Goal: Task Accomplishment & Management: Complete application form

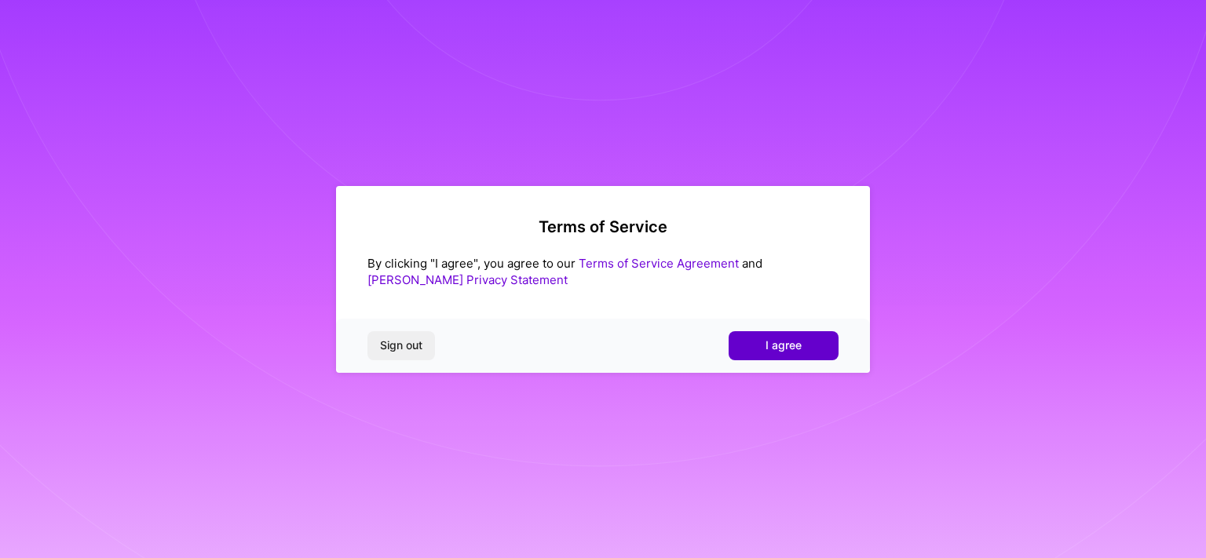
click at [772, 344] on span "I agree" at bounding box center [784, 346] width 36 height 16
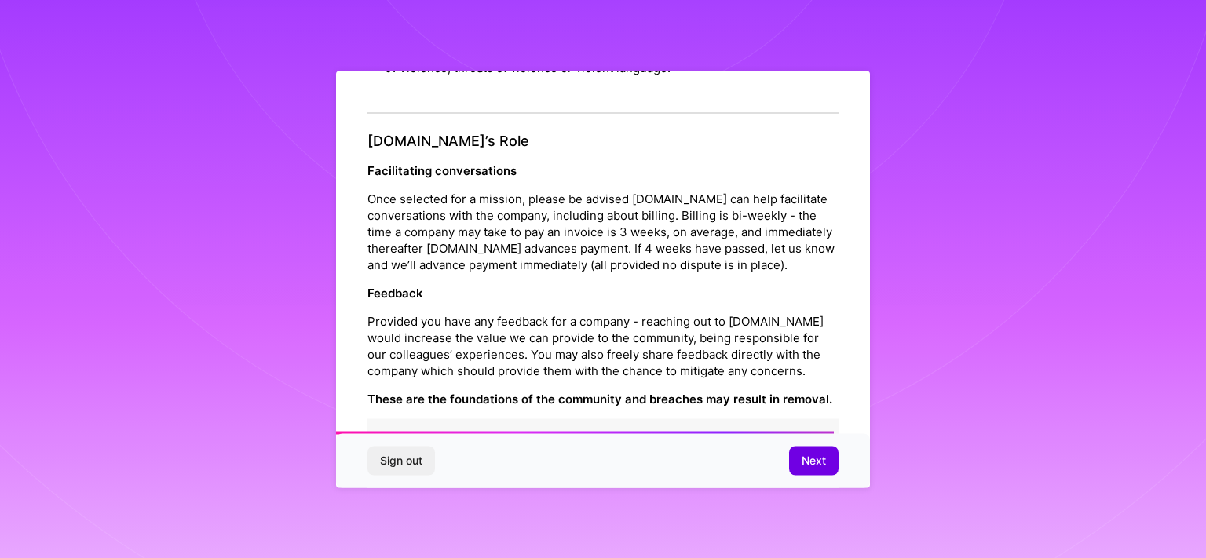
scroll to position [1809, 0]
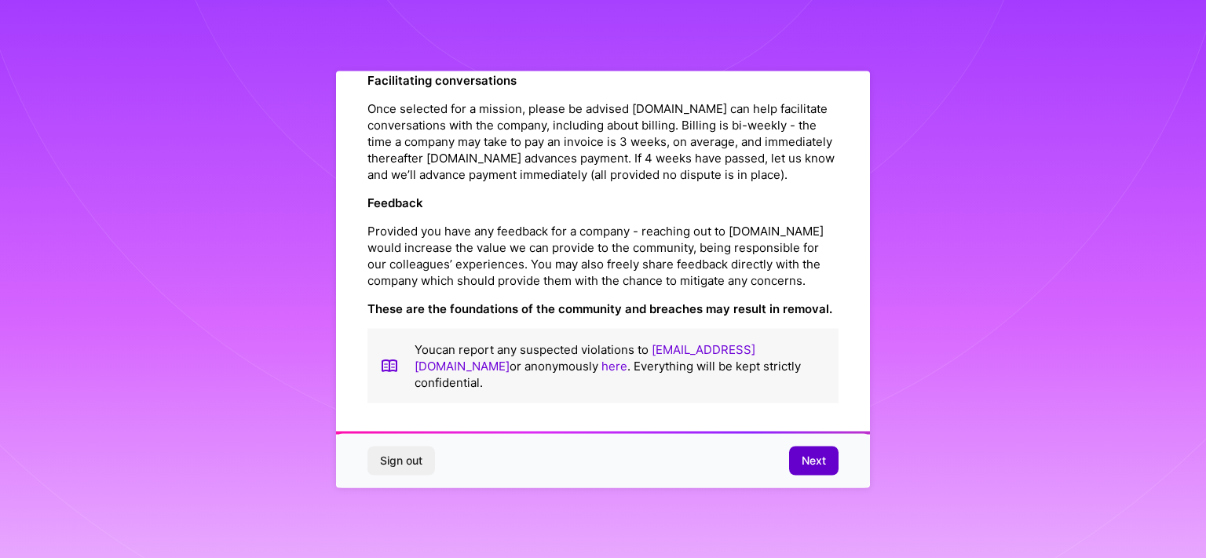
click at [802, 471] on button "Next" at bounding box center [813, 461] width 49 height 28
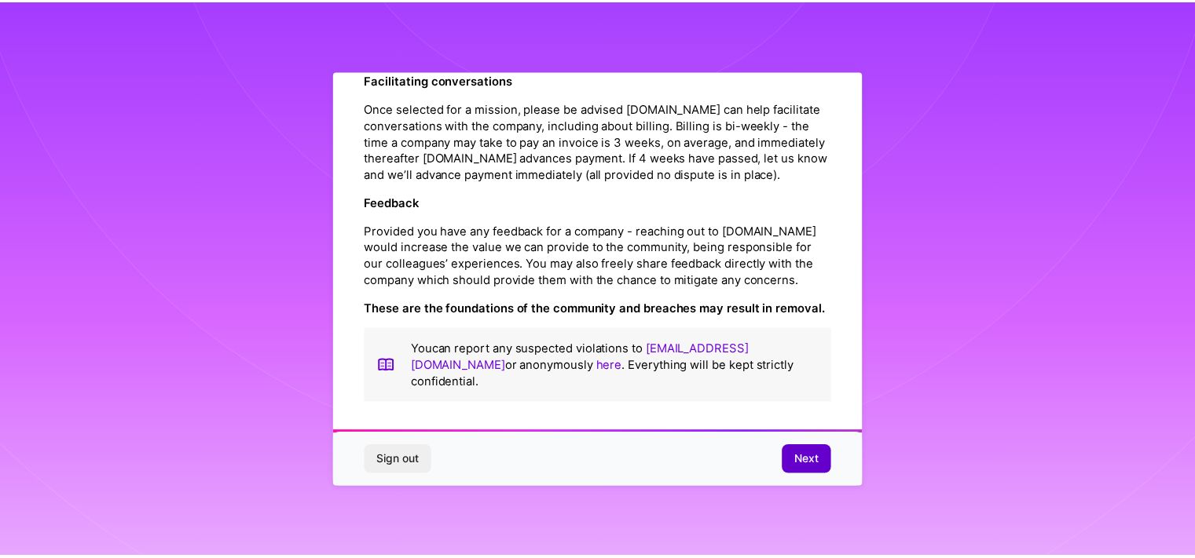
scroll to position [6, 0]
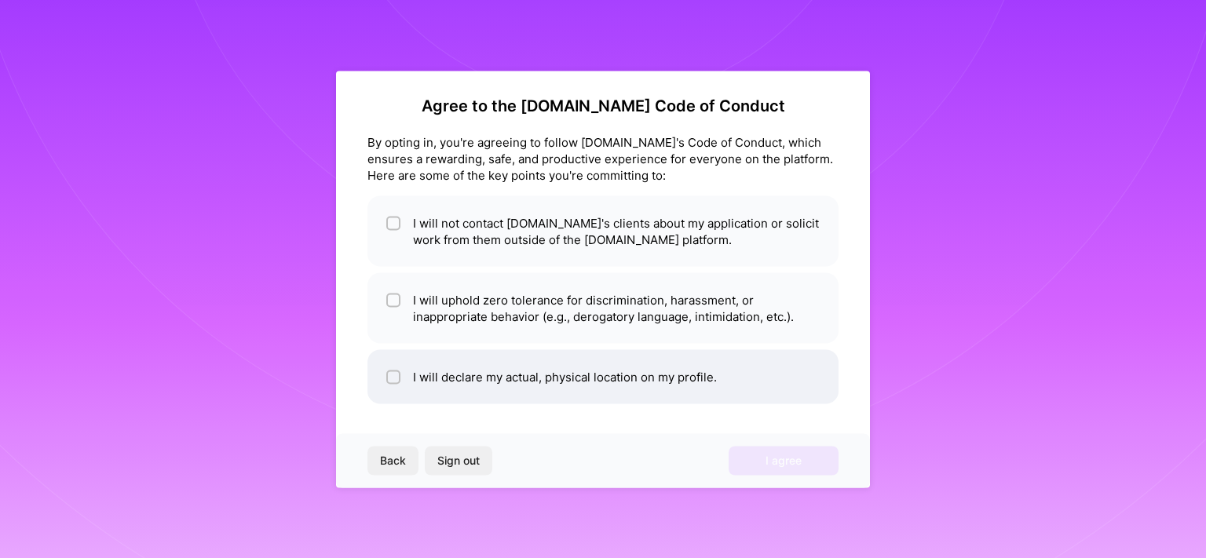
click at [492, 372] on li "I will declare my actual, physical location on my profile." at bounding box center [603, 376] width 471 height 54
checkbox input "true"
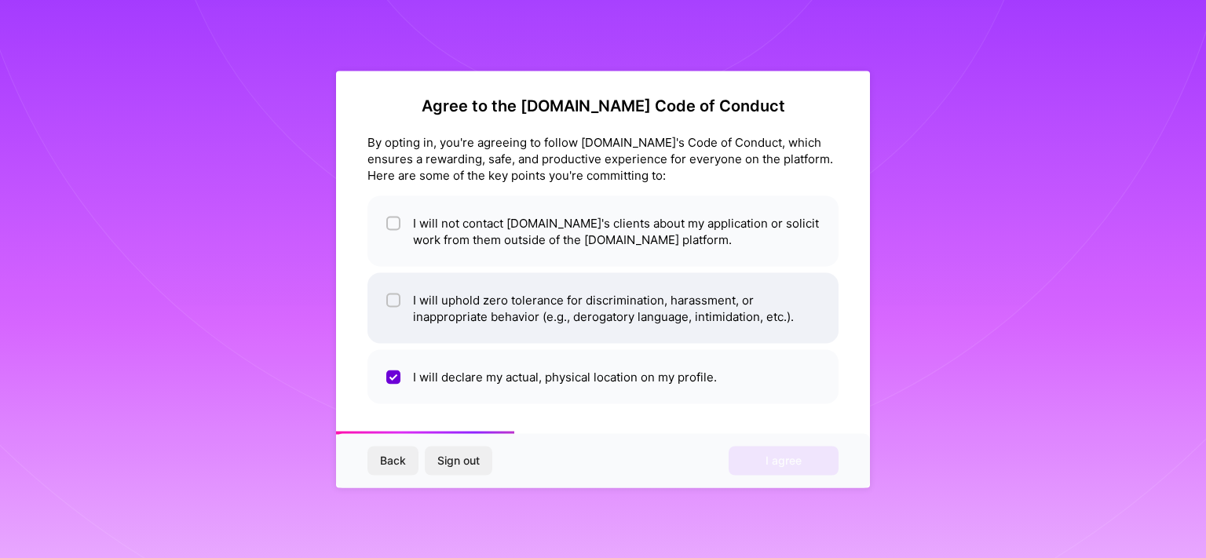
click at [469, 330] on li "I will uphold zero tolerance for discrimination, harassment, or inappropriate b…" at bounding box center [603, 308] width 471 height 71
checkbox input "true"
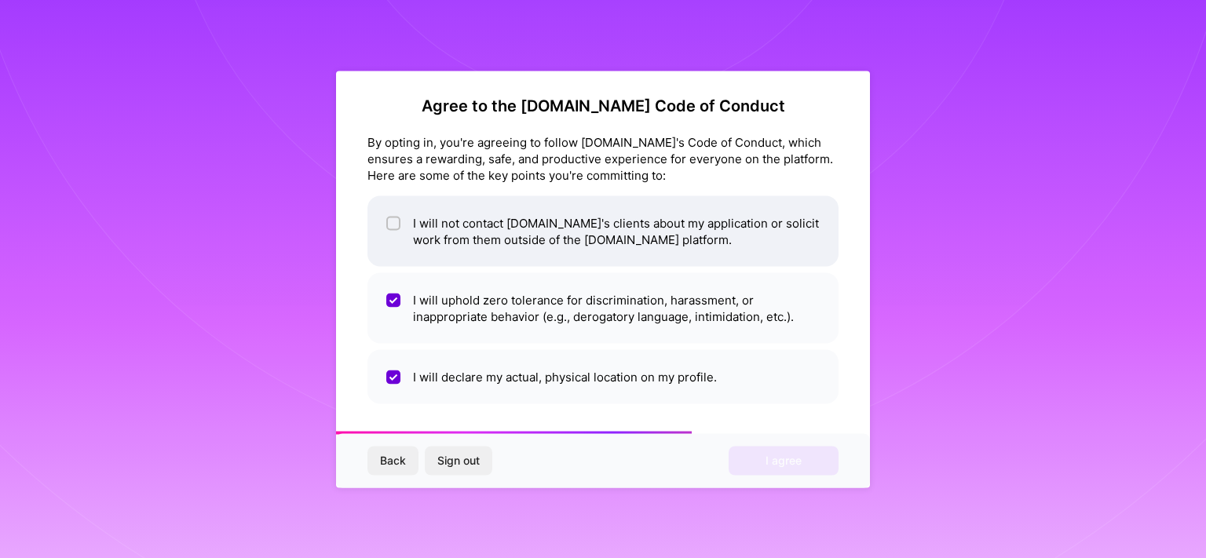
click at [502, 242] on li "I will not contact [DOMAIN_NAME]'s clients about my application or solicit work…" at bounding box center [603, 231] width 471 height 71
checkbox input "true"
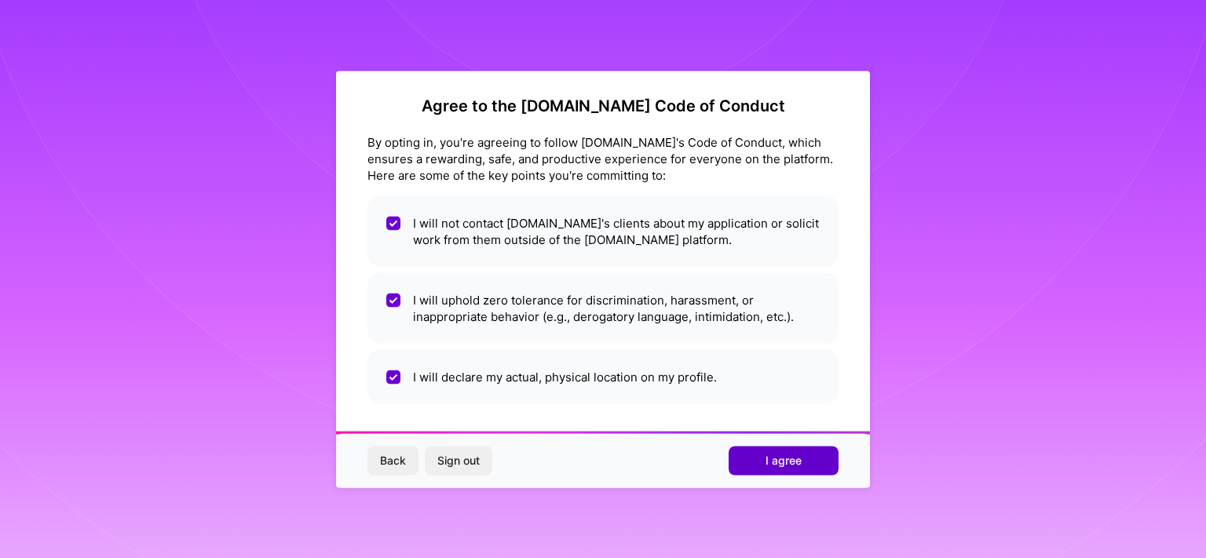
click at [805, 464] on button "I agree" at bounding box center [784, 461] width 110 height 28
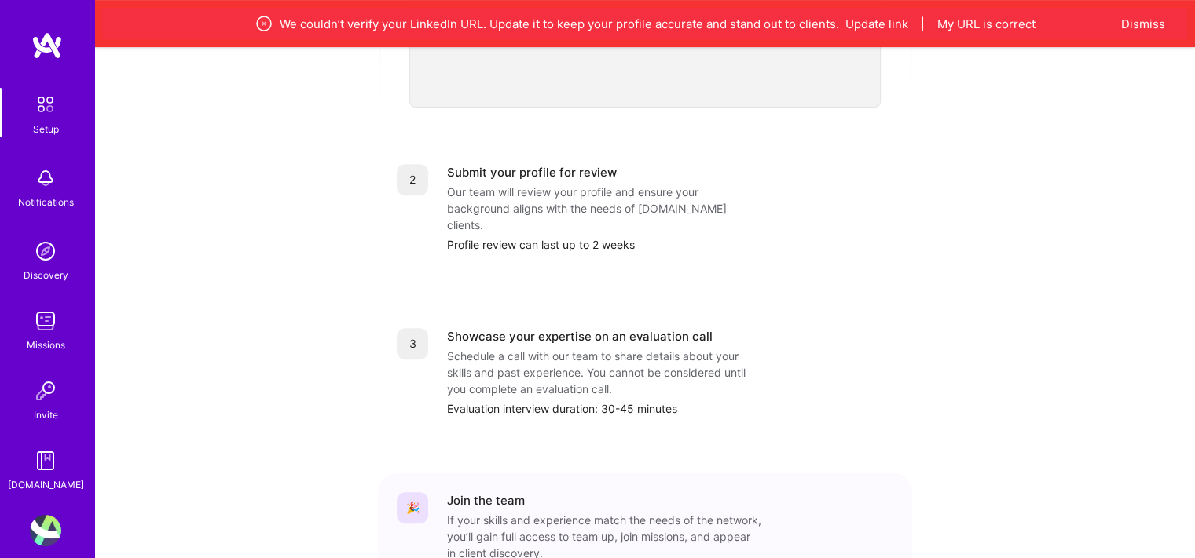
scroll to position [578, 0]
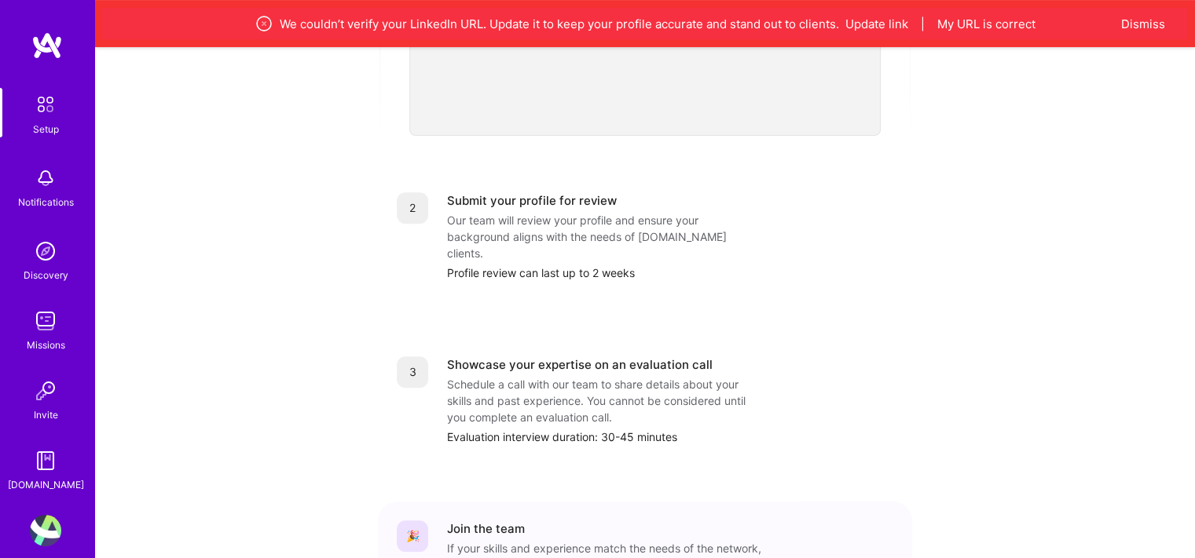
click at [20, 192] on div "Notifications" at bounding box center [45, 186] width 97 height 54
click at [46, 263] on img at bounding box center [45, 251] width 31 height 31
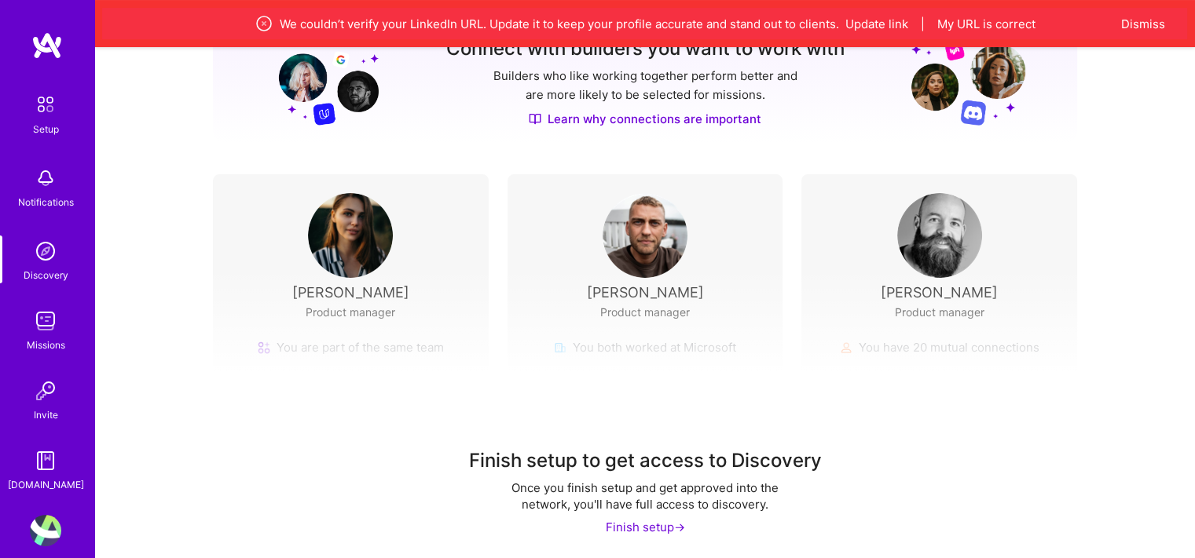
scroll to position [239, 0]
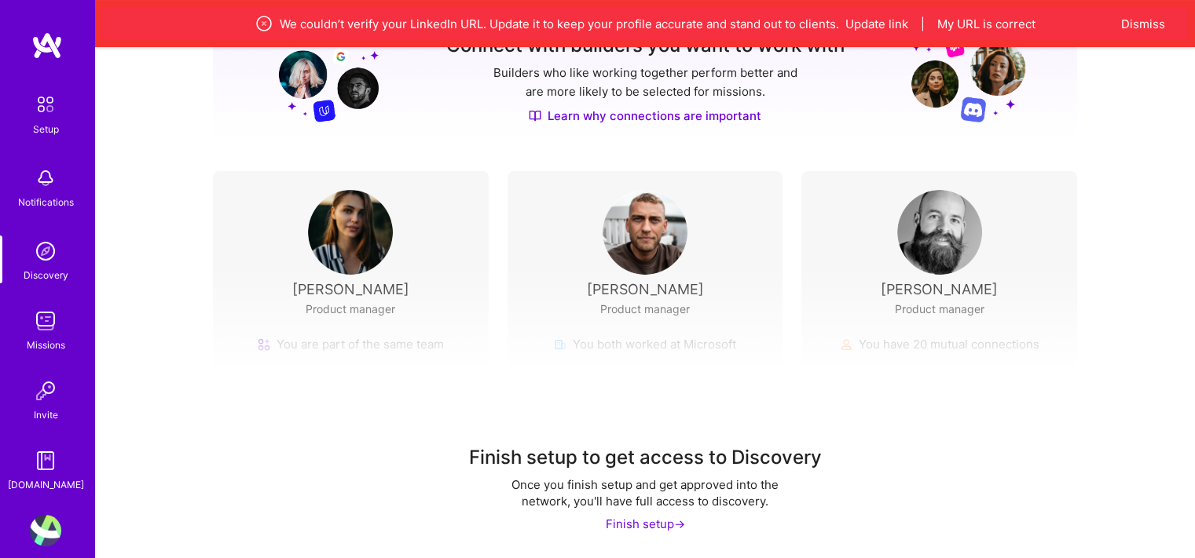
click at [13, 334] on link "Missions" at bounding box center [45, 330] width 97 height 48
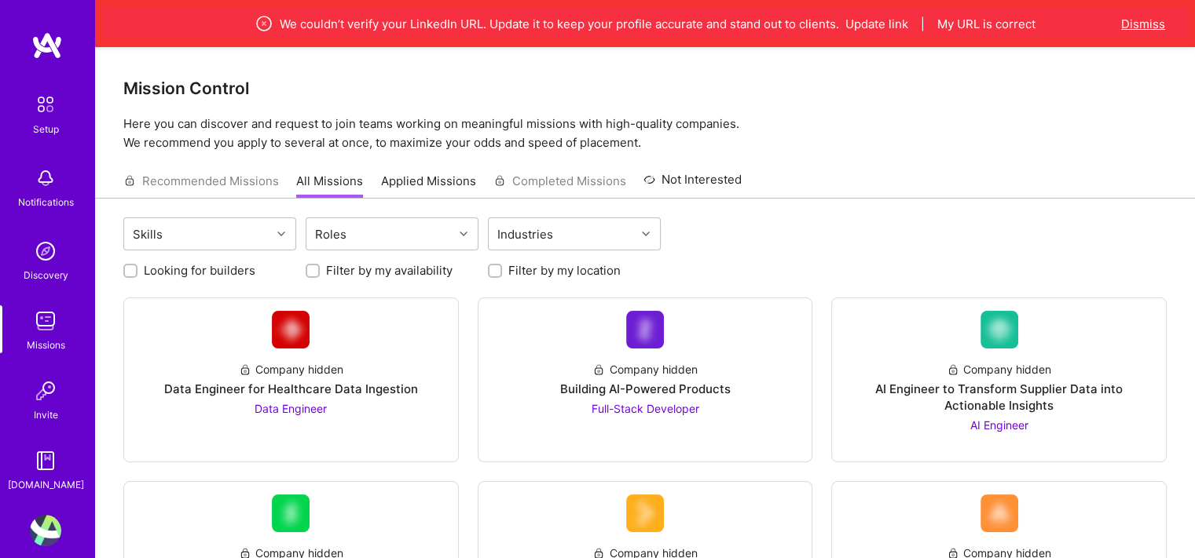
click at [1144, 27] on button "Dismiss" at bounding box center [1143, 24] width 44 height 16
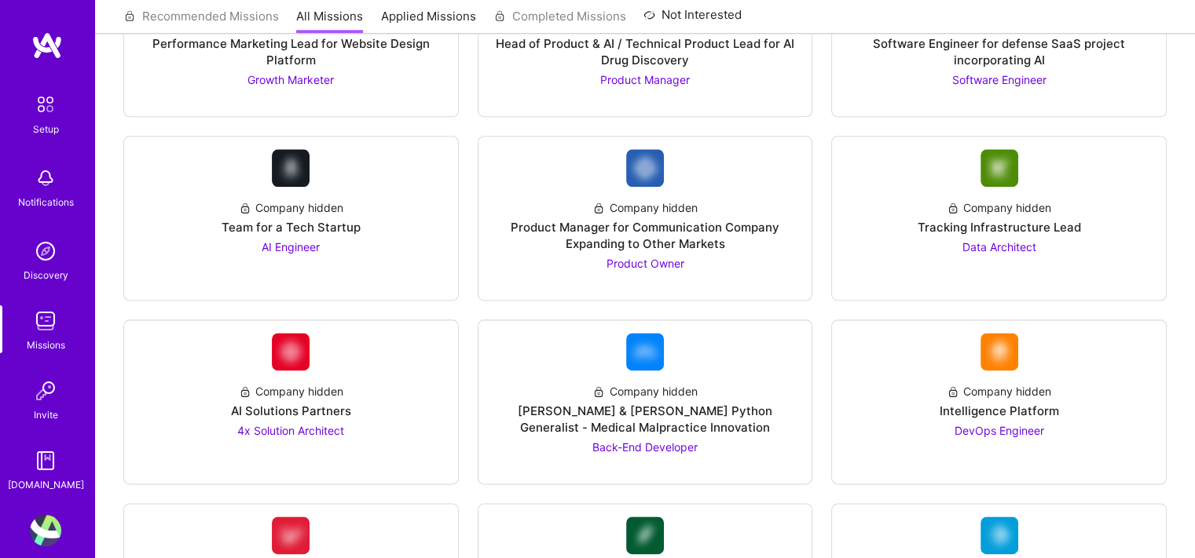
scroll to position [1923, 0]
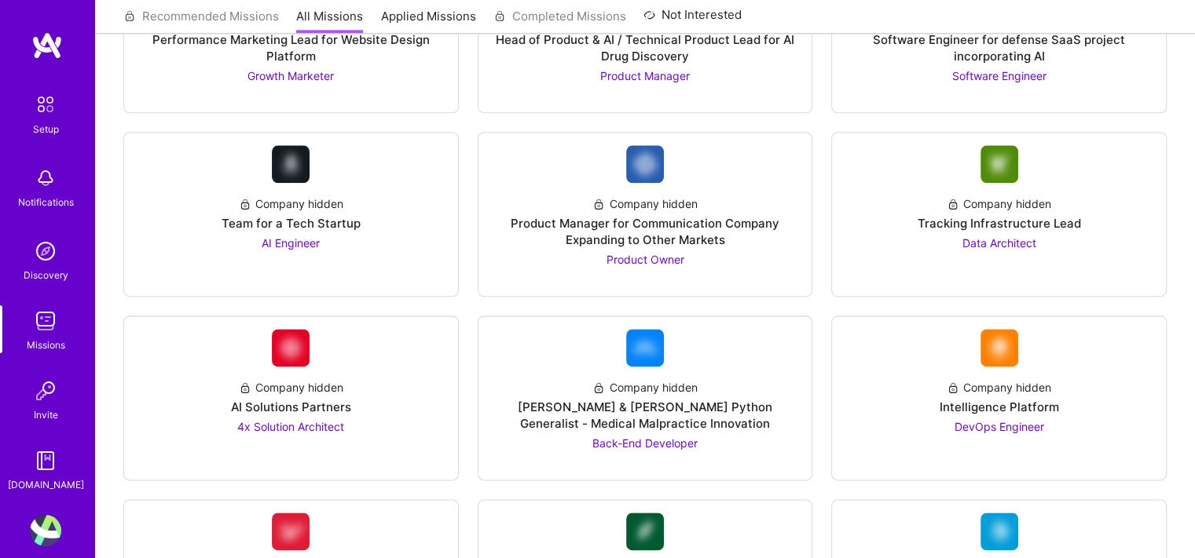
click at [51, 399] on img at bounding box center [45, 390] width 31 height 31
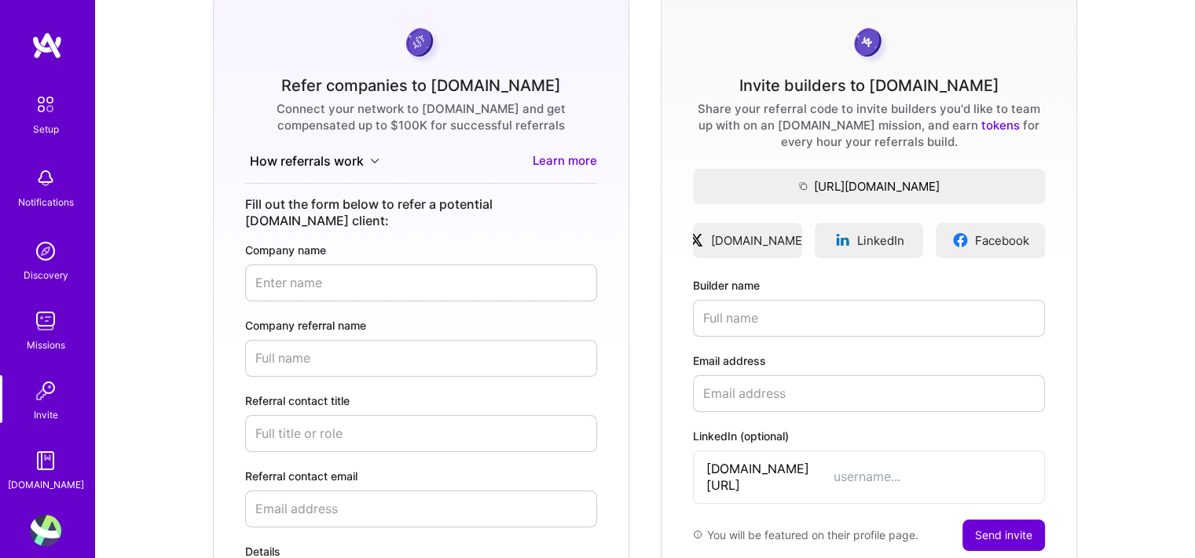
scroll to position [135, 0]
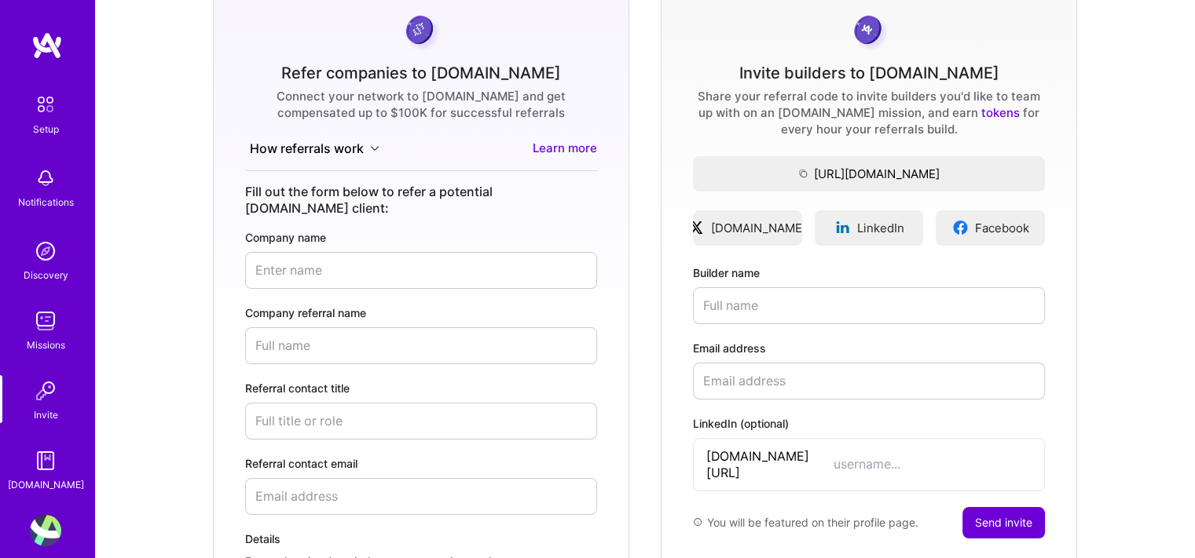
click at [30, 472] on img at bounding box center [45, 460] width 31 height 31
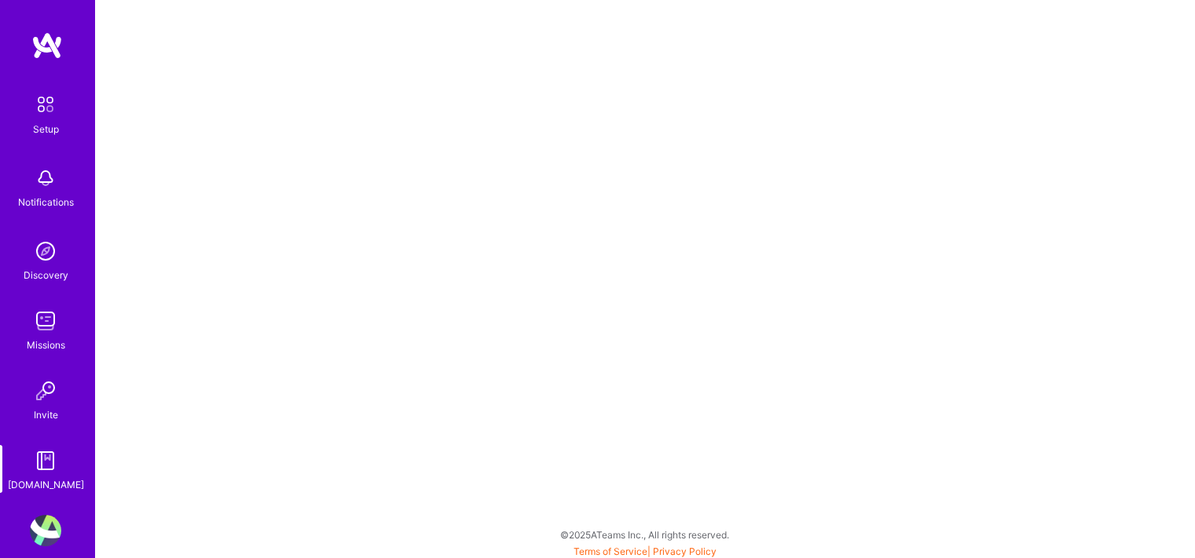
click at [29, 112] on img at bounding box center [45, 104] width 33 height 33
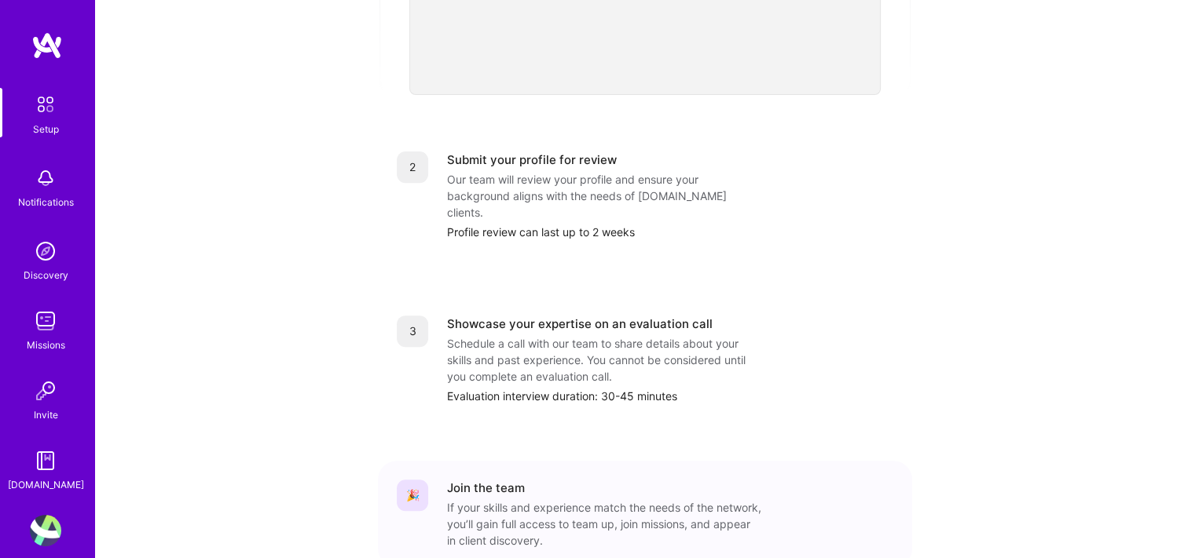
scroll to position [580, 0]
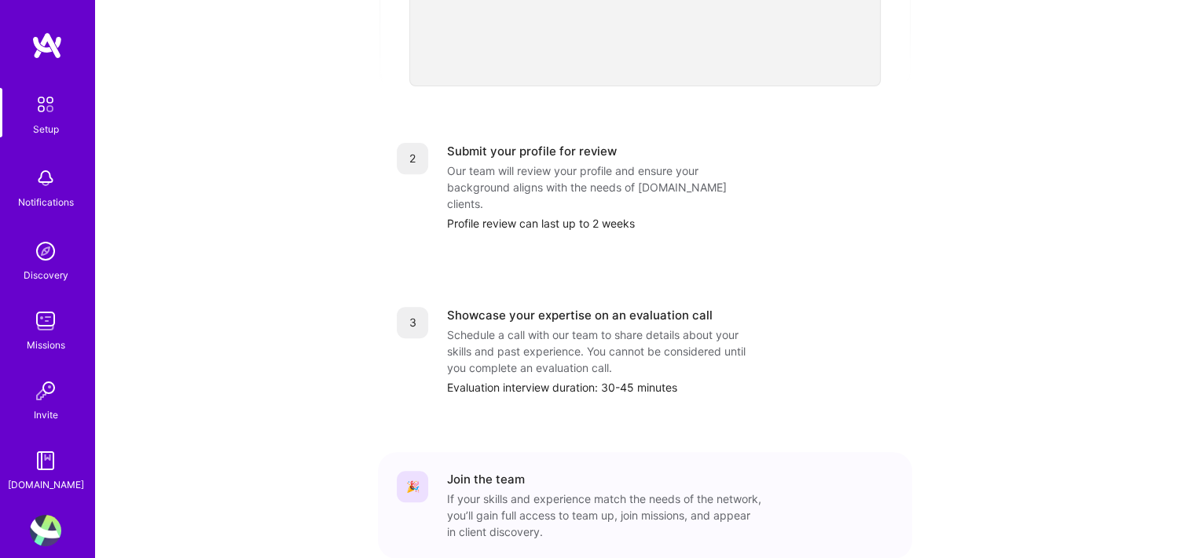
click at [569, 307] on div "Showcase your expertise on an evaluation call" at bounding box center [579, 315] width 265 height 16
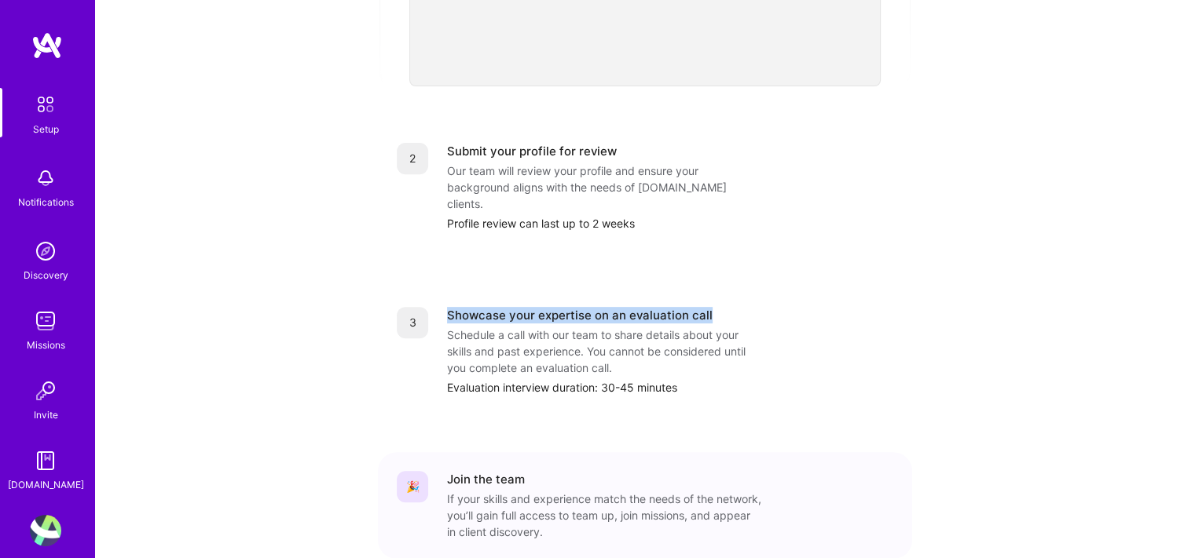
click at [569, 307] on div "Showcase your expertise on an evaluation call" at bounding box center [579, 315] width 265 height 16
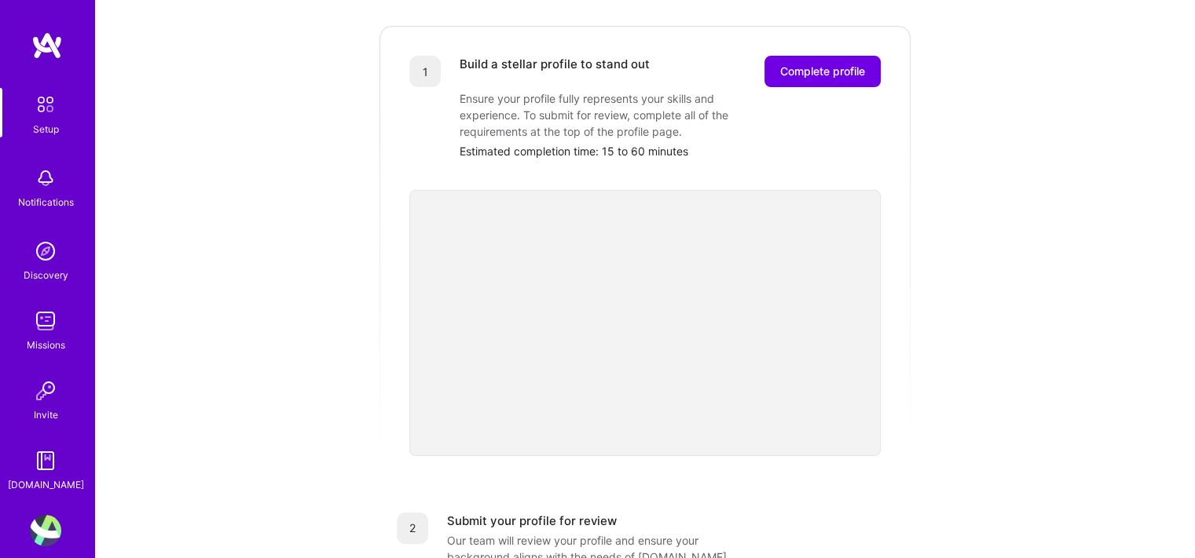
scroll to position [0, 0]
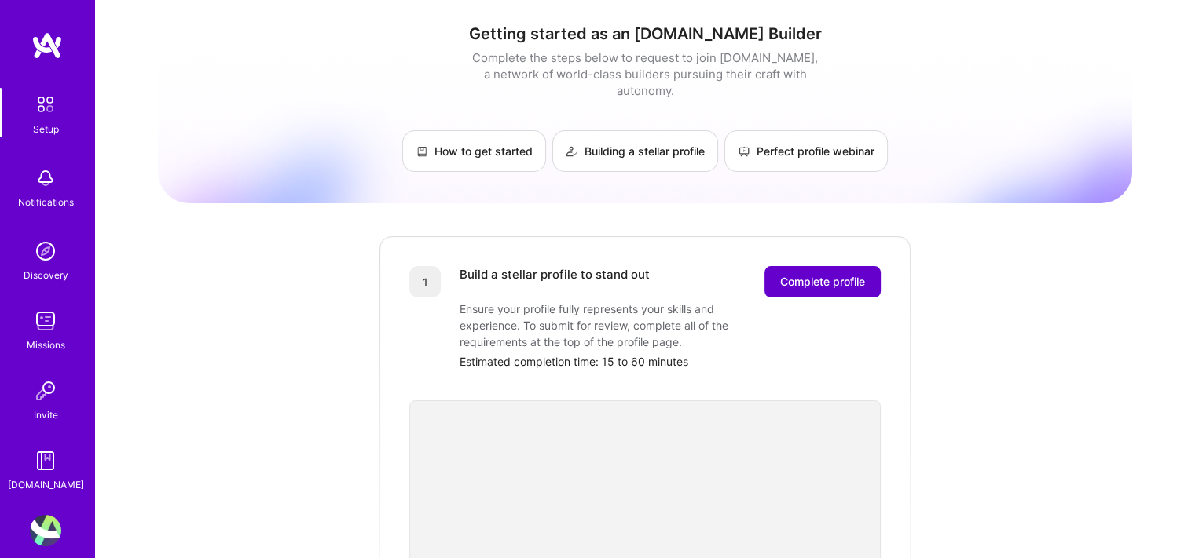
click at [790, 274] on span "Complete profile" at bounding box center [822, 282] width 85 height 16
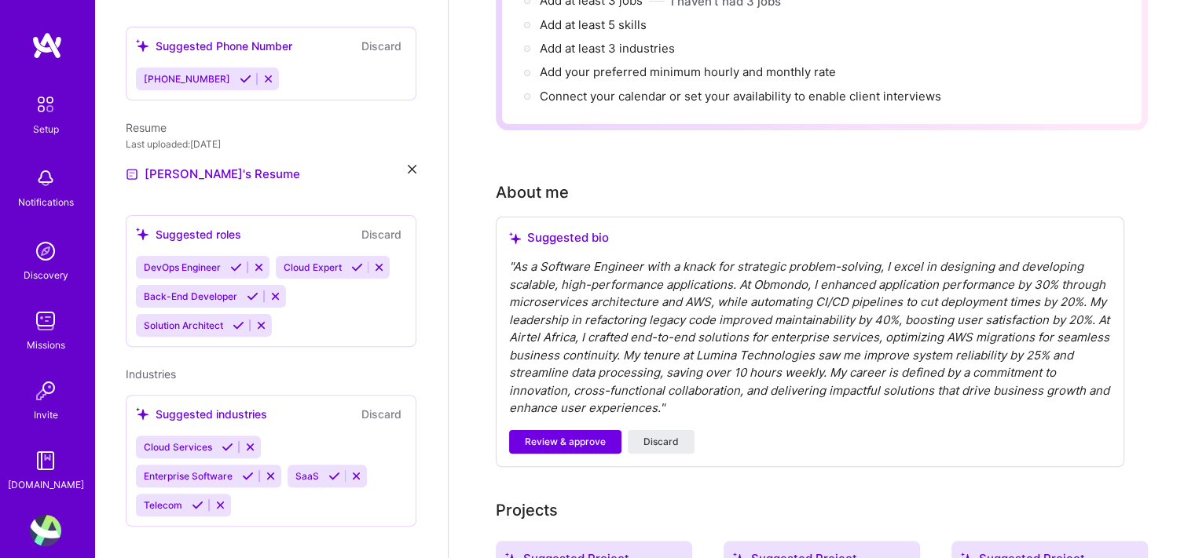
scroll to position [290, 0]
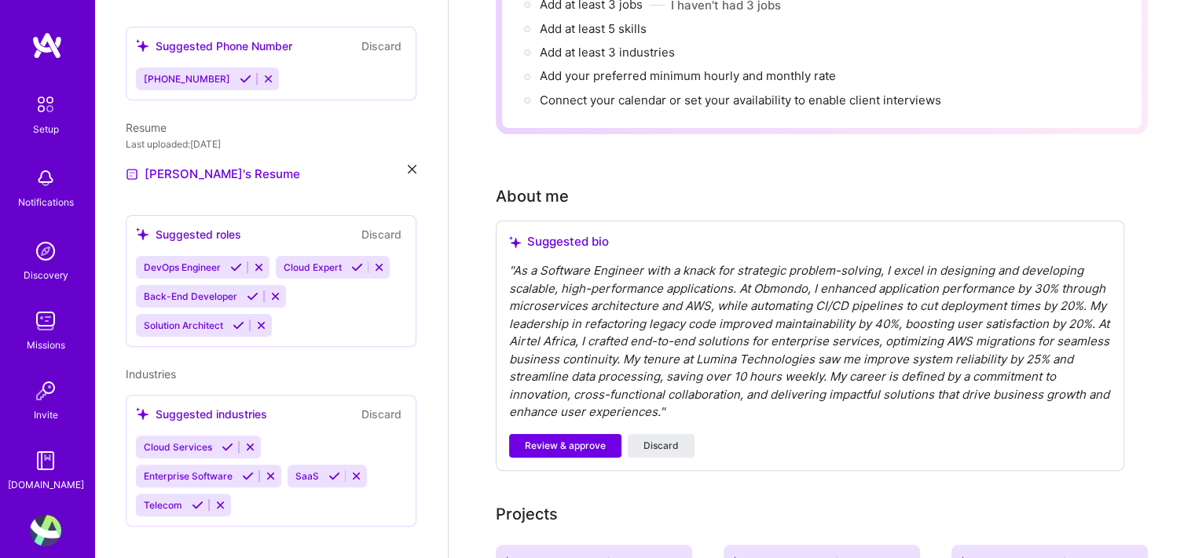
click at [721, 291] on div "" As a Software Engineer with a knack for strategic problem-solving, I excel in…" at bounding box center [810, 341] width 602 height 159
click at [576, 439] on span "Review & approve" at bounding box center [565, 446] width 81 height 14
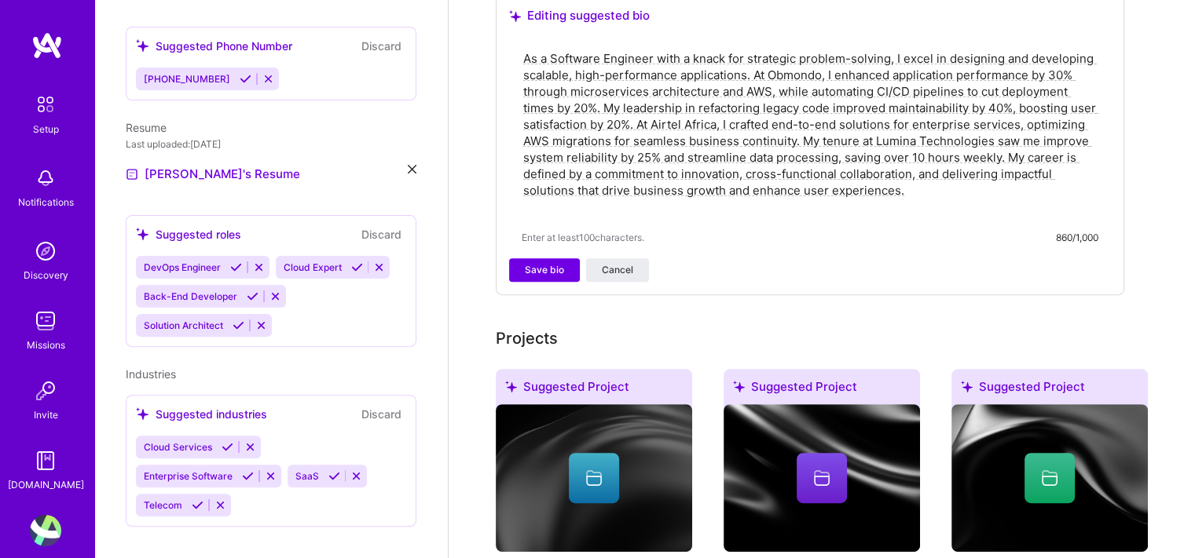
scroll to position [519, 0]
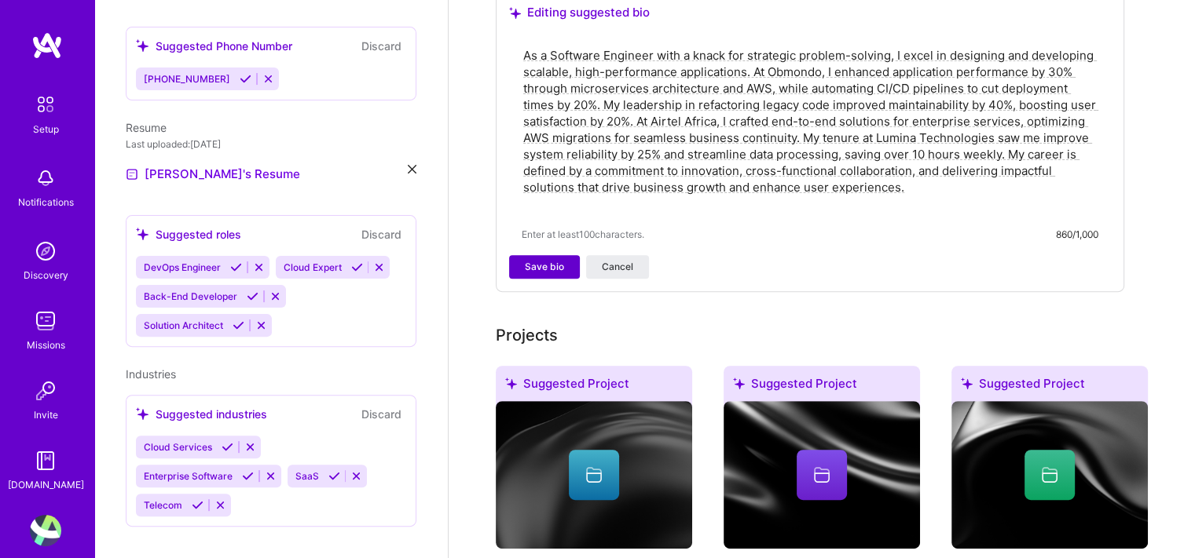
click at [534, 255] on button "Save bio" at bounding box center [544, 267] width 71 height 24
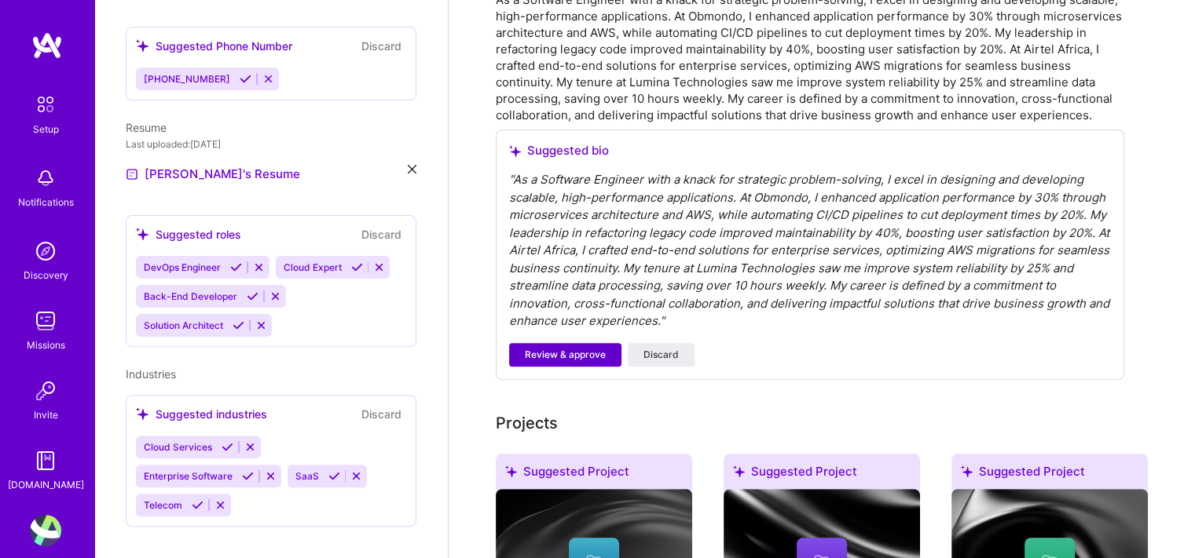
click at [546, 343] on button "Review & approve" at bounding box center [565, 355] width 112 height 24
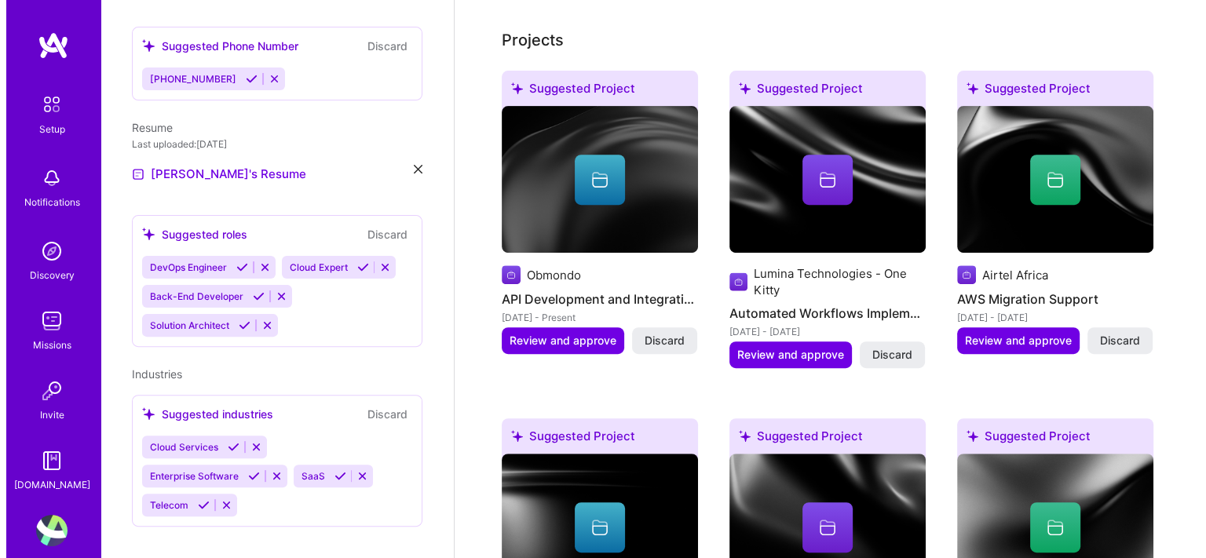
scroll to position [633, 0]
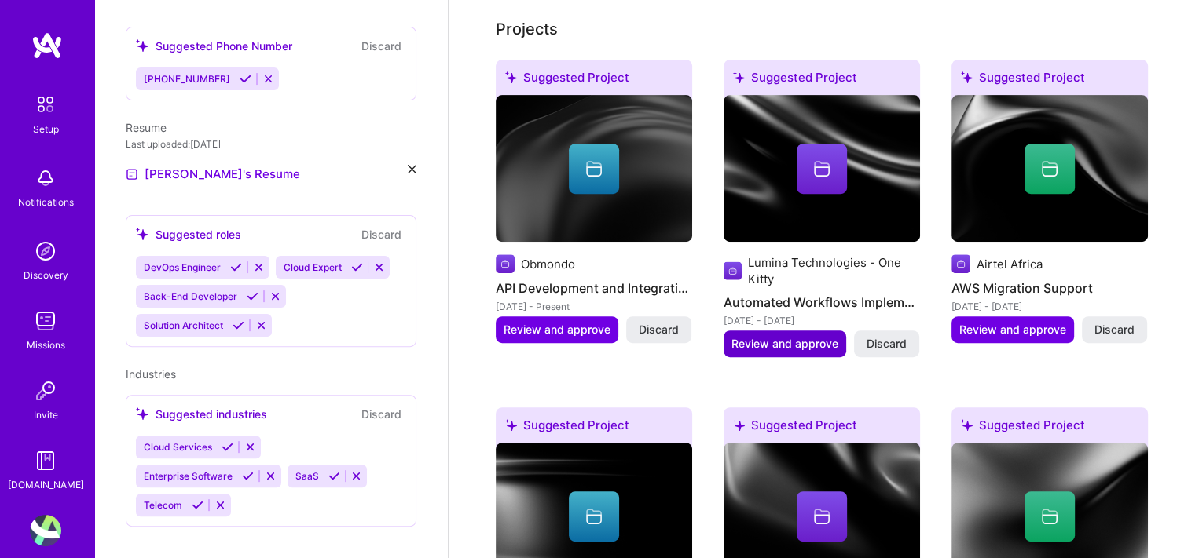
click at [754, 336] on span "Review and approve" at bounding box center [784, 344] width 107 height 16
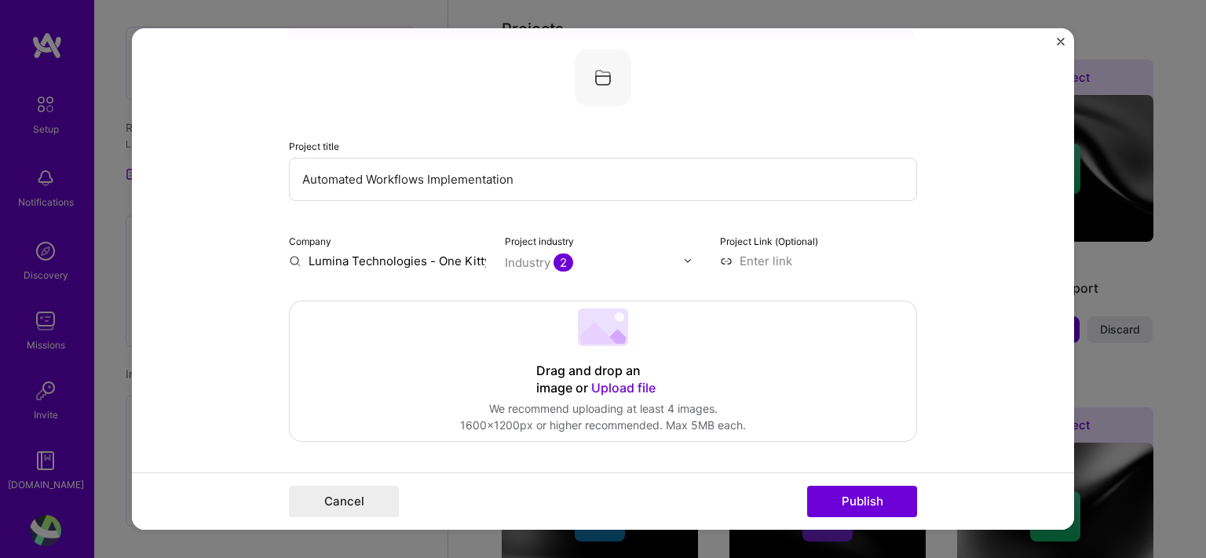
scroll to position [79, 0]
click at [720, 263] on input at bounding box center [818, 264] width 197 height 16
paste input "[URL][DOMAIN_NAME]"
type input "[URL][DOMAIN_NAME]"
click at [675, 259] on input "text" at bounding box center [594, 266] width 179 height 16
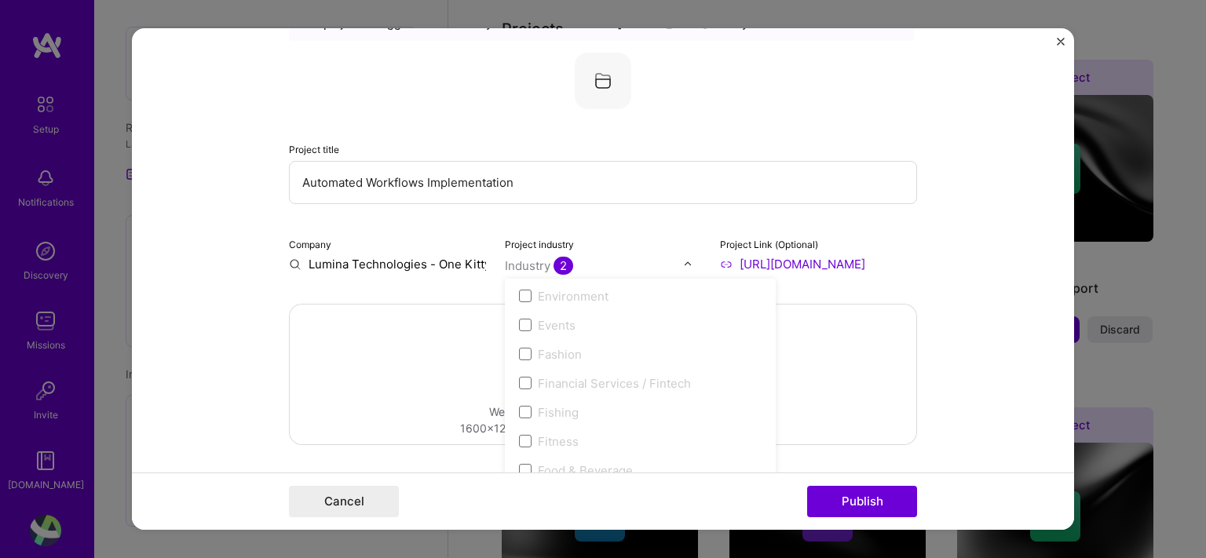
scroll to position [1575, 0]
click at [643, 381] on div "Financial Services / Fintech" at bounding box center [614, 379] width 153 height 16
click at [523, 380] on span at bounding box center [525, 379] width 13 height 13
click at [519, 379] on span at bounding box center [525, 379] width 13 height 13
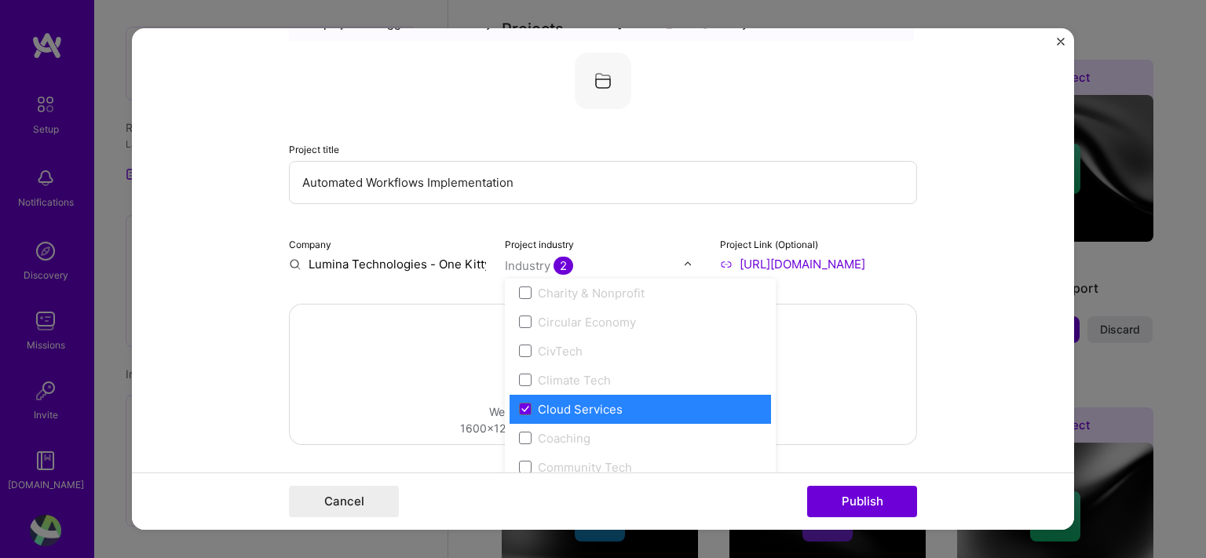
scroll to position [814, 0]
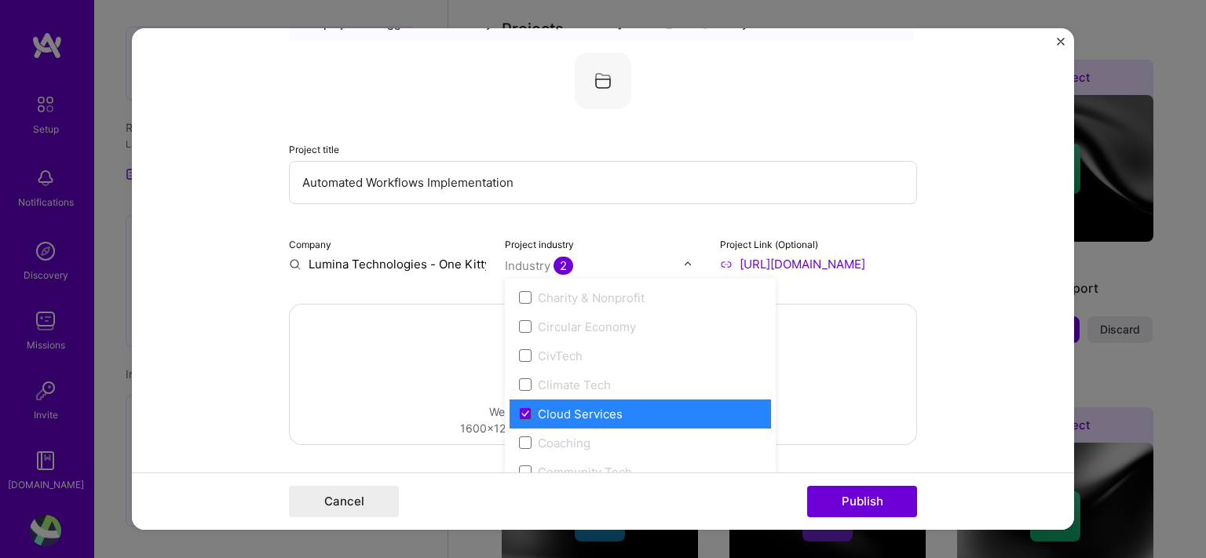
click at [525, 408] on label "Cloud Services" at bounding box center [640, 414] width 243 height 16
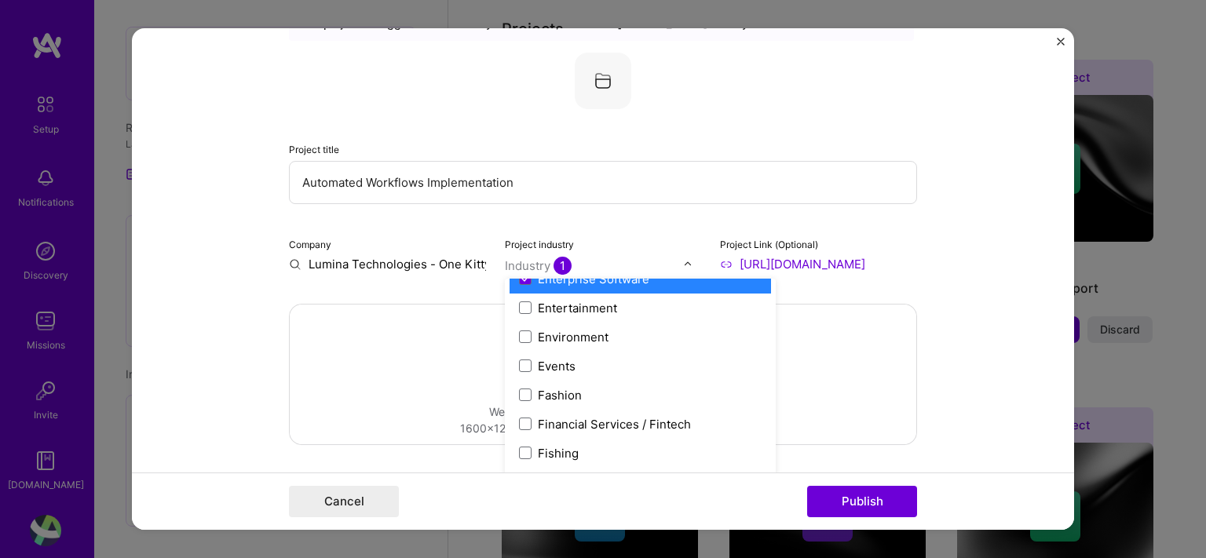
scroll to position [1534, 0]
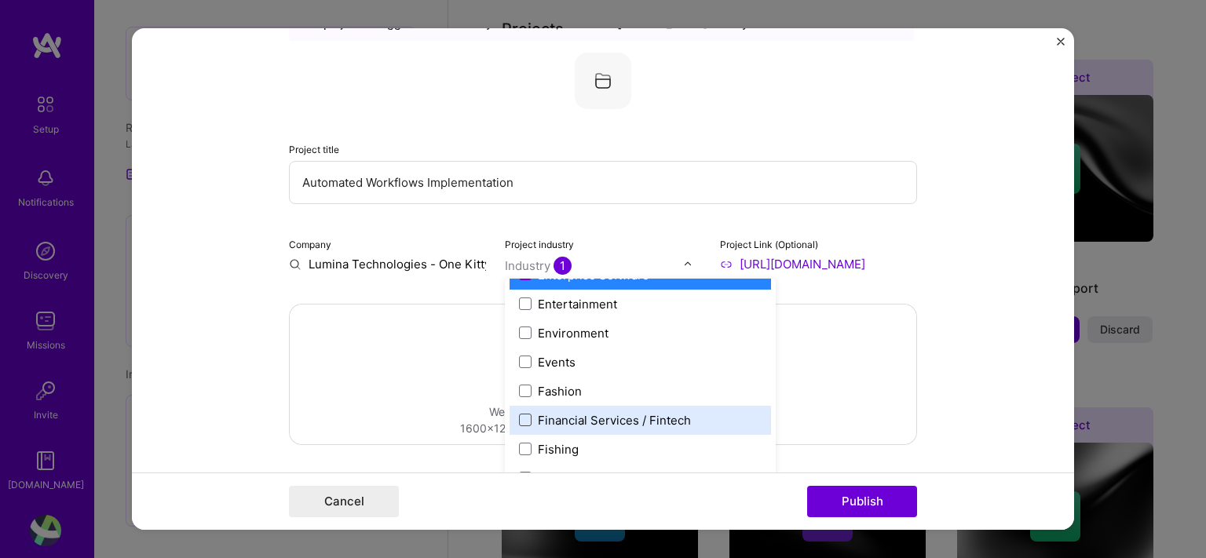
click at [519, 422] on span at bounding box center [525, 420] width 13 height 13
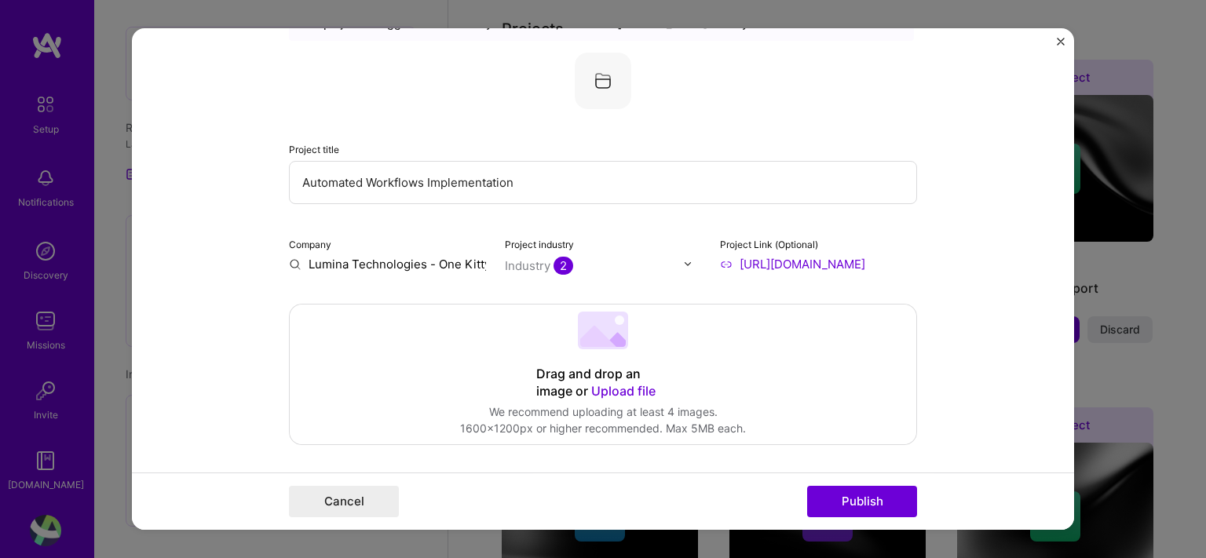
click at [683, 257] on div at bounding box center [692, 264] width 18 height 16
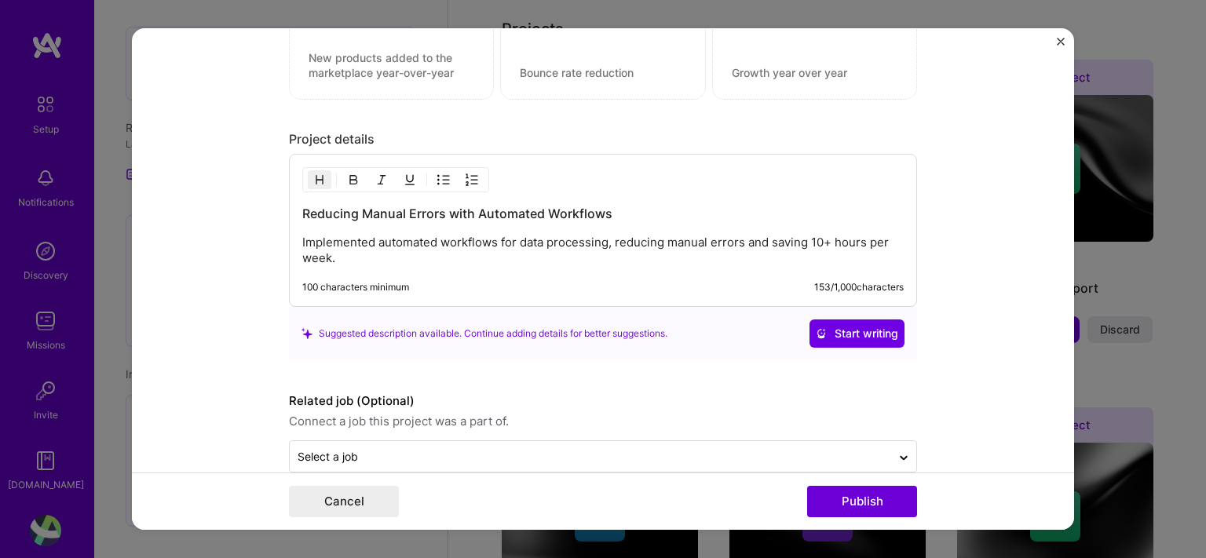
scroll to position [1240, 0]
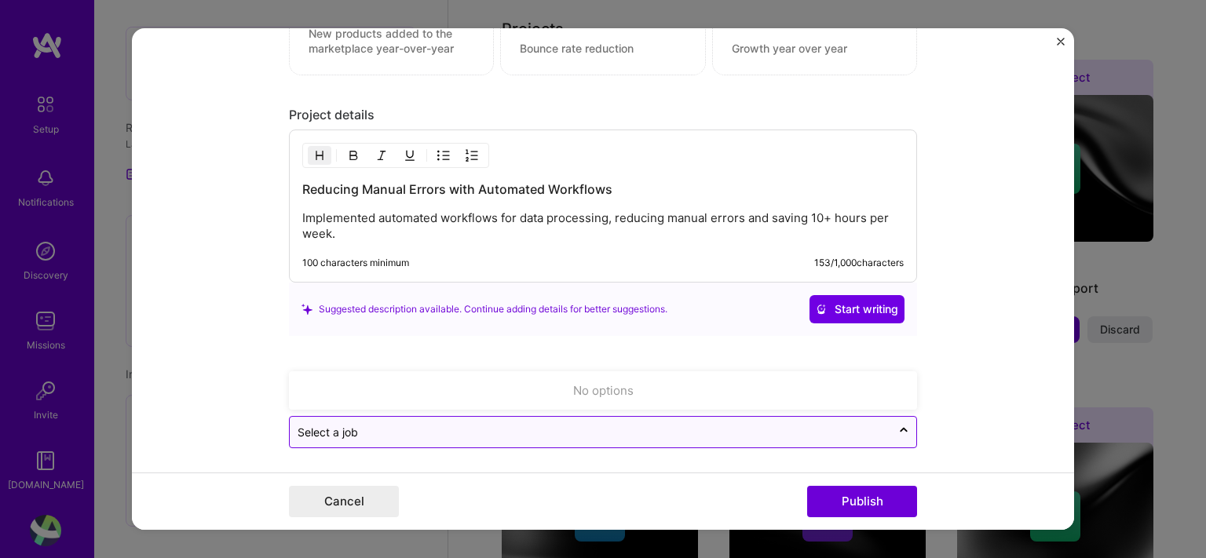
click at [576, 417] on div "Select a job" at bounding box center [591, 432] width 602 height 31
click at [573, 424] on input "text" at bounding box center [591, 432] width 586 height 16
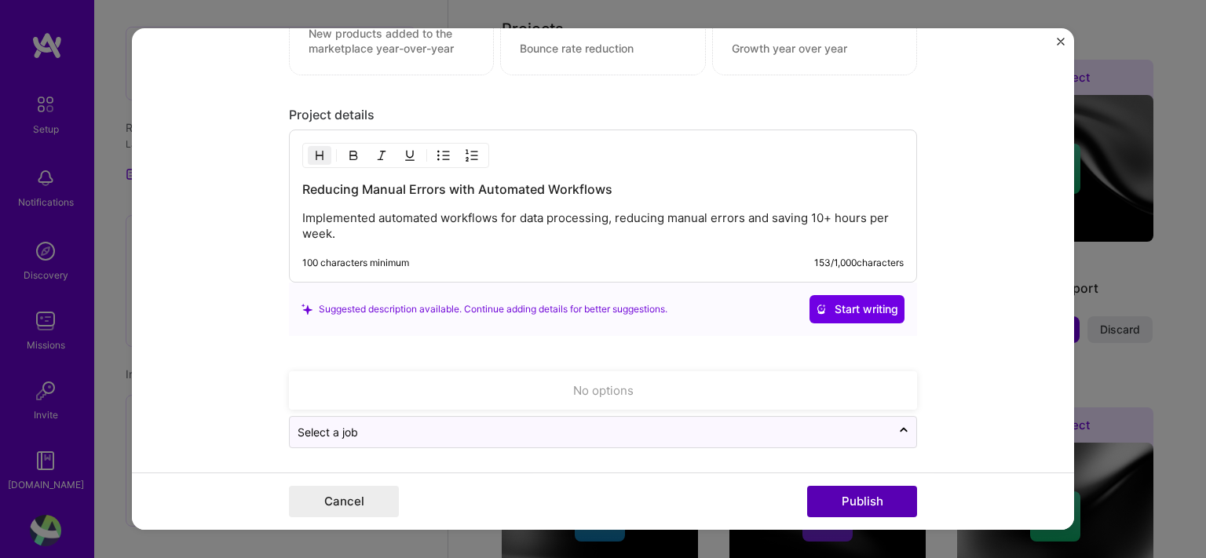
click at [822, 500] on button "Publish" at bounding box center [862, 501] width 110 height 31
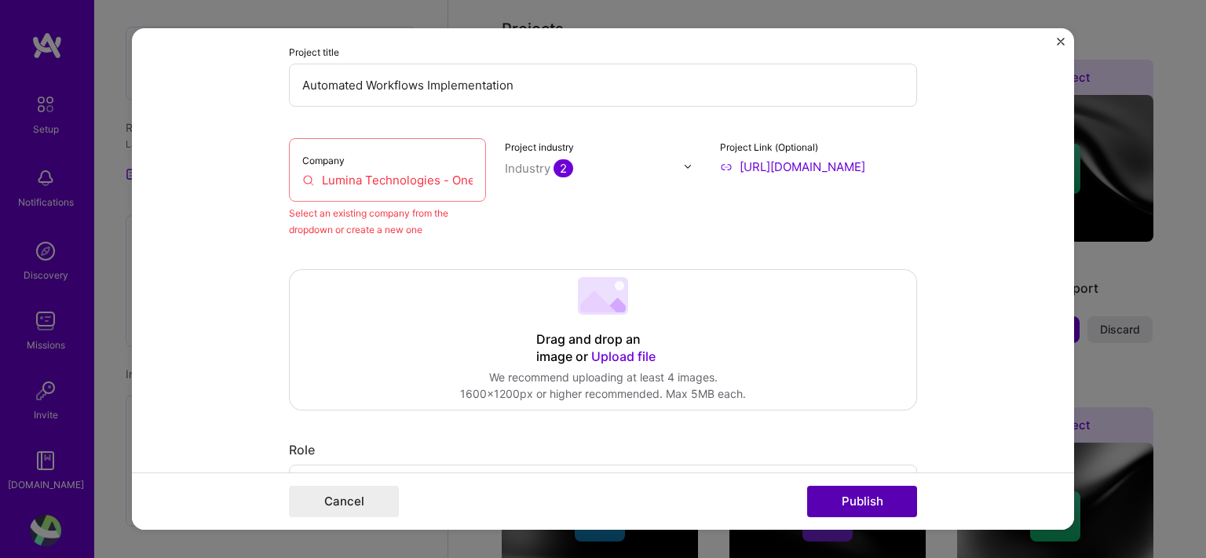
scroll to position [103, 0]
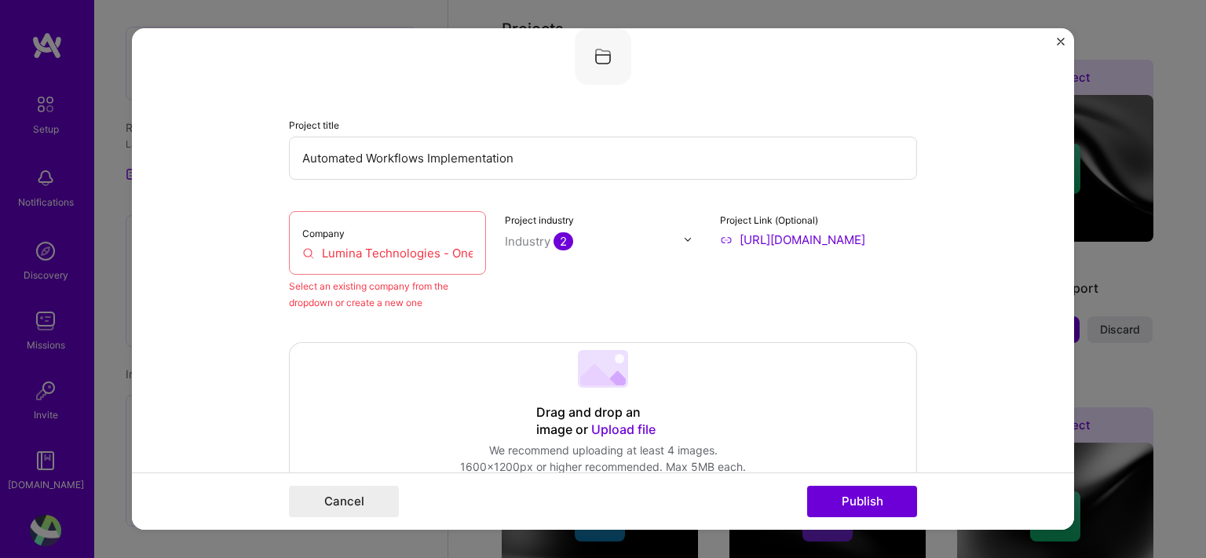
click at [360, 228] on div "Company Lumina Technologies - One Kitty" at bounding box center [387, 243] width 197 height 64
click at [329, 228] on label "Company" at bounding box center [323, 234] width 42 height 12
click at [328, 246] on input "Lumina Technologies - One Kitty" at bounding box center [387, 253] width 170 height 16
click at [413, 234] on div "Company Lumina Technologies - One Kitty" at bounding box center [387, 243] width 197 height 64
click at [453, 238] on div "Company Lumina Technologies - One Kitty" at bounding box center [387, 243] width 197 height 64
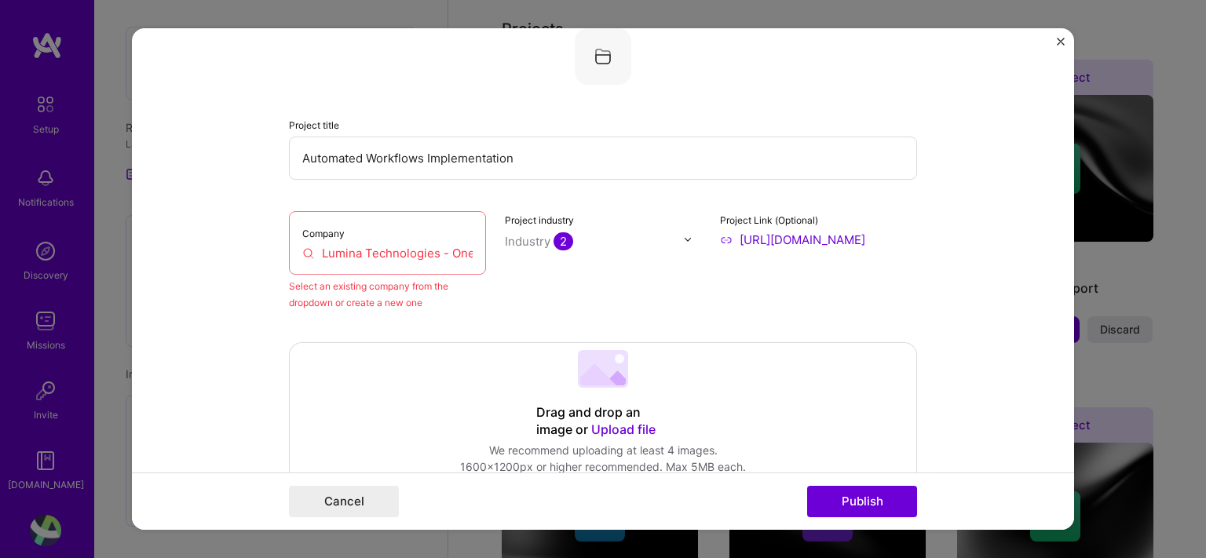
click at [448, 248] on input "Lumina Technologies - One Kitty" at bounding box center [387, 253] width 170 height 16
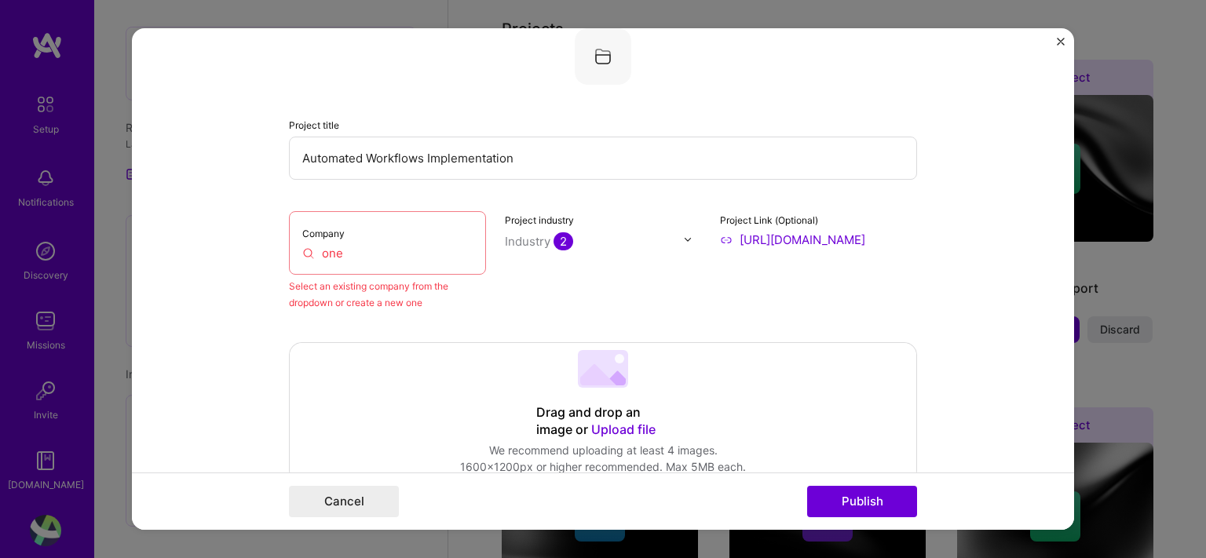
click at [436, 253] on input "one" at bounding box center [387, 253] width 170 height 16
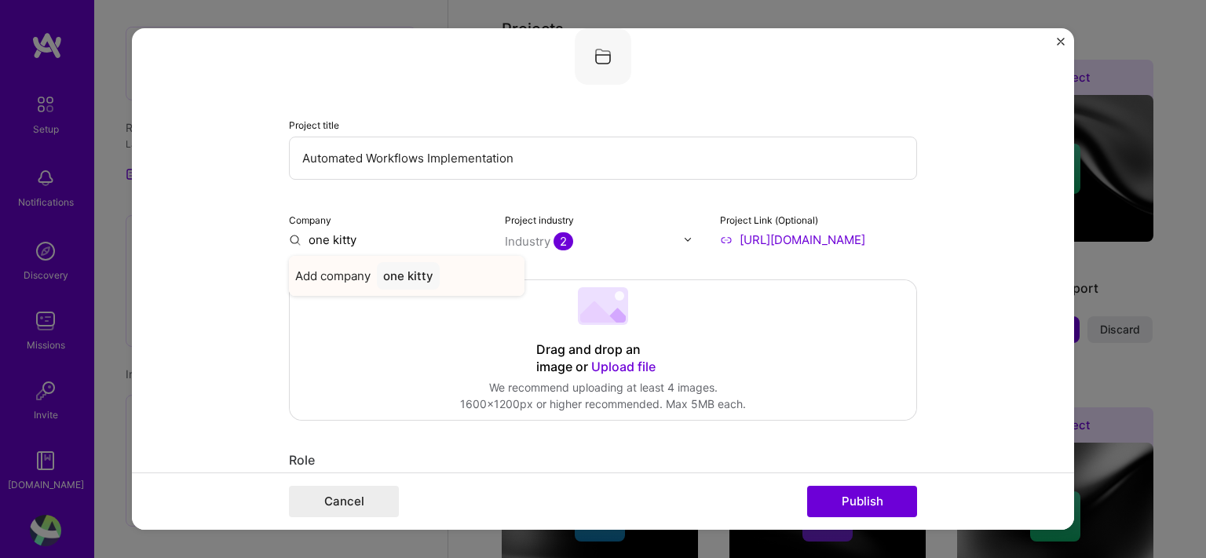
type input "one kitty"
click at [414, 276] on div "one kitty" at bounding box center [408, 275] width 63 height 27
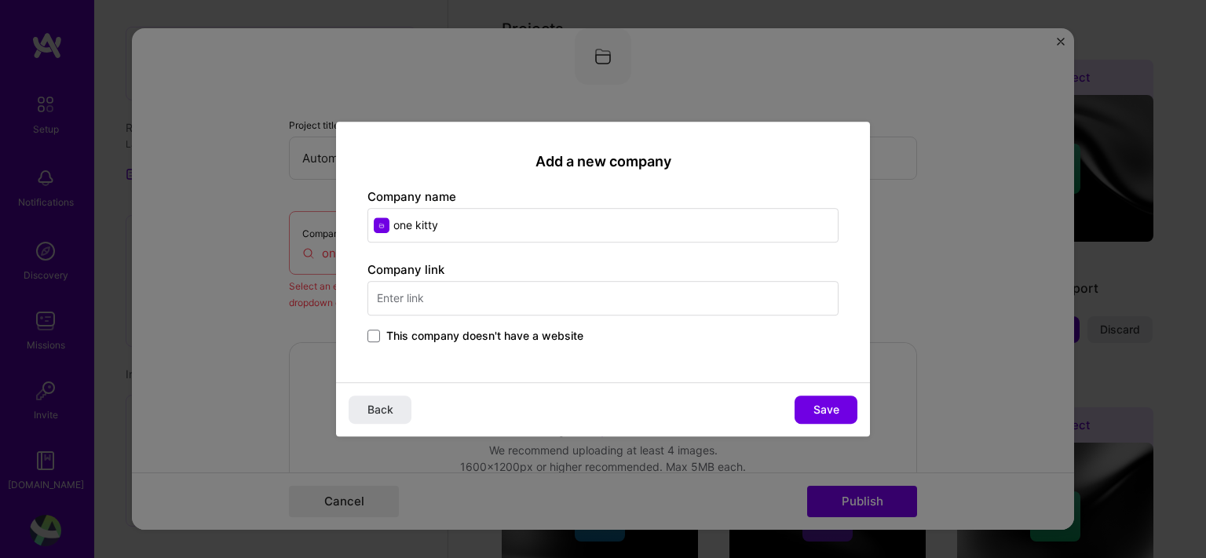
click at [477, 302] on input "text" at bounding box center [603, 298] width 471 height 35
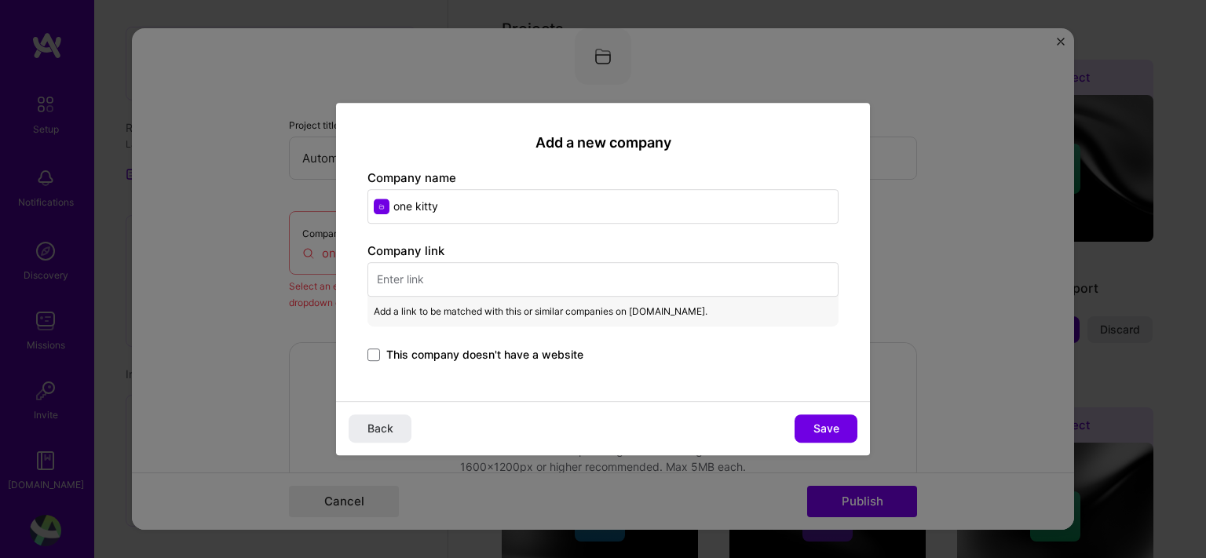
paste input "[URL][DOMAIN_NAME]"
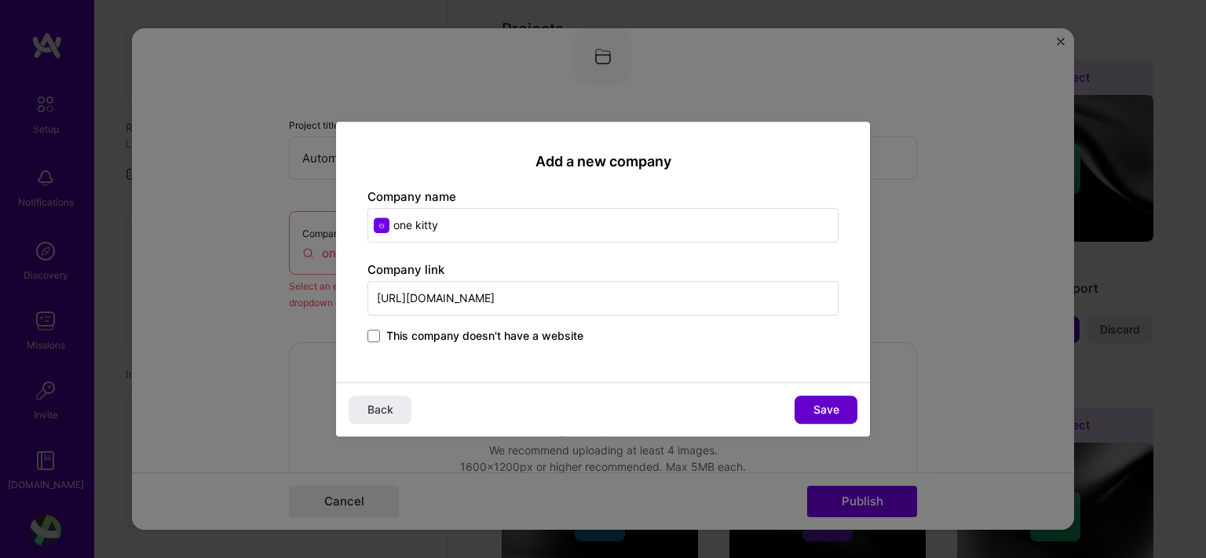
type input "[URL][DOMAIN_NAME]"
click at [820, 408] on span "Save" at bounding box center [827, 410] width 26 height 16
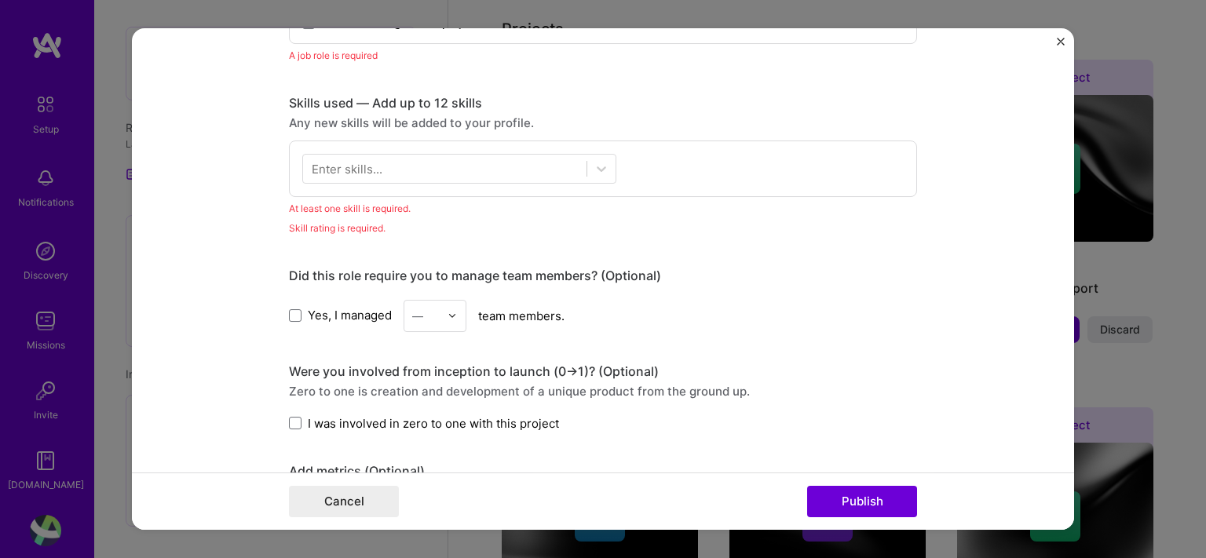
scroll to position [748, 0]
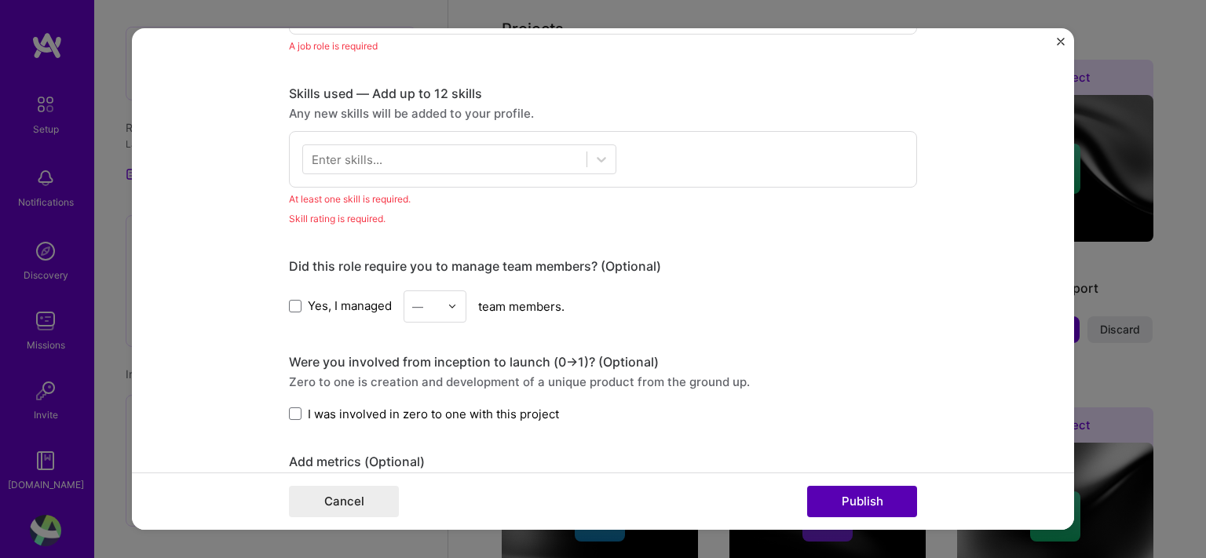
click at [862, 504] on button "Publish" at bounding box center [862, 501] width 110 height 31
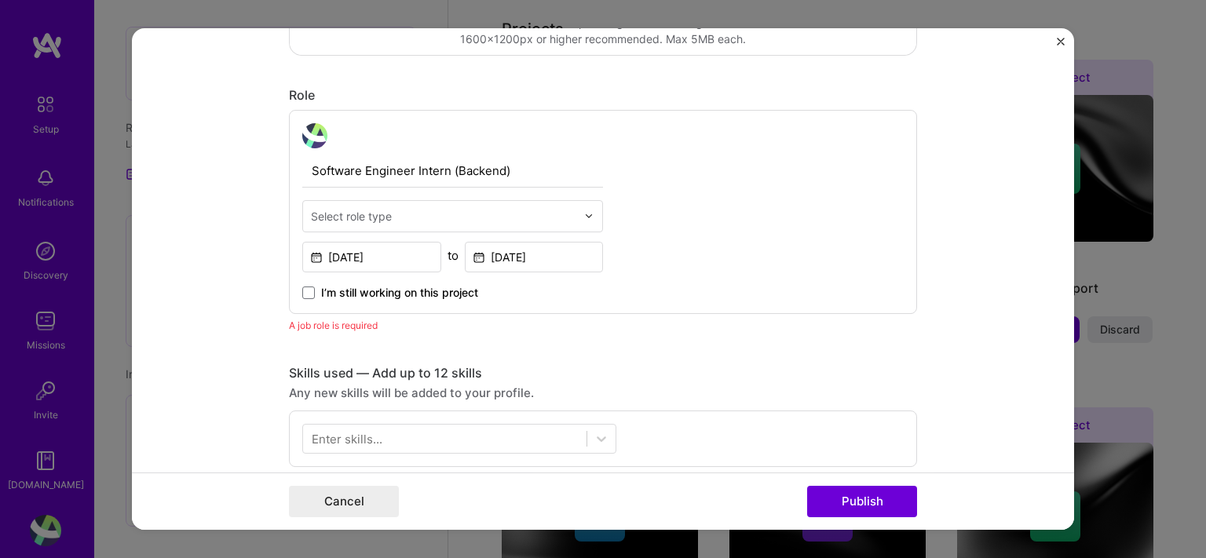
scroll to position [462, 0]
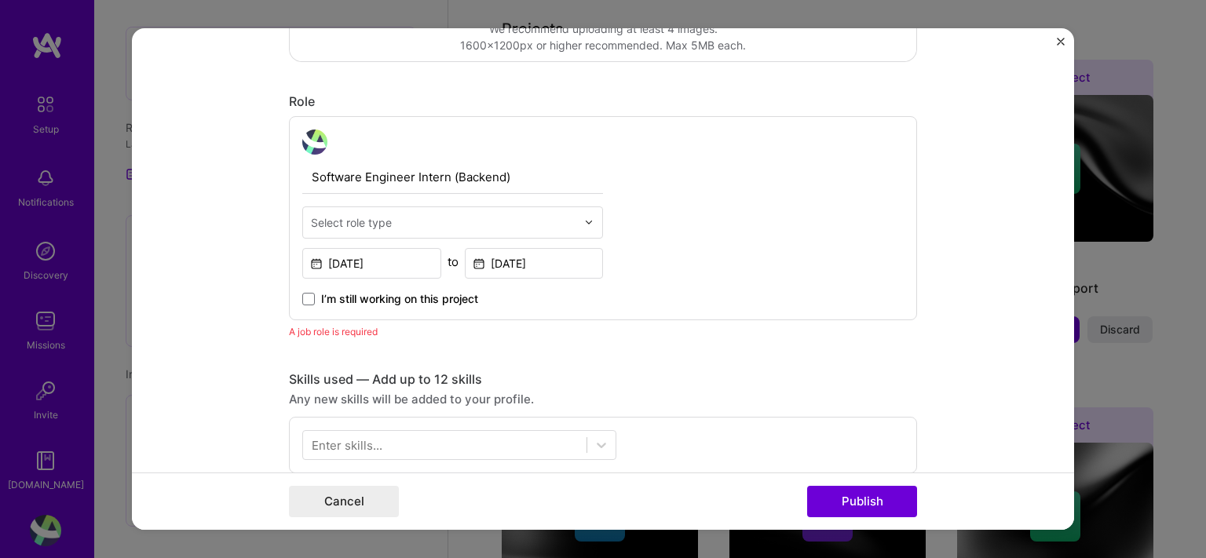
click at [547, 214] on input "text" at bounding box center [443, 222] width 265 height 16
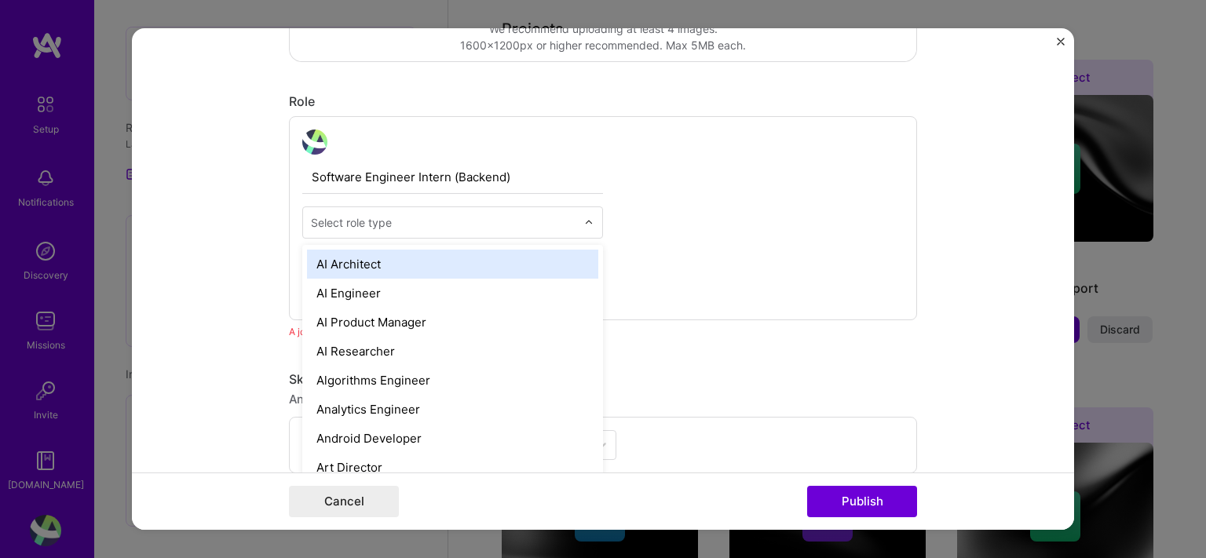
click at [547, 214] on input "text" at bounding box center [443, 222] width 265 height 16
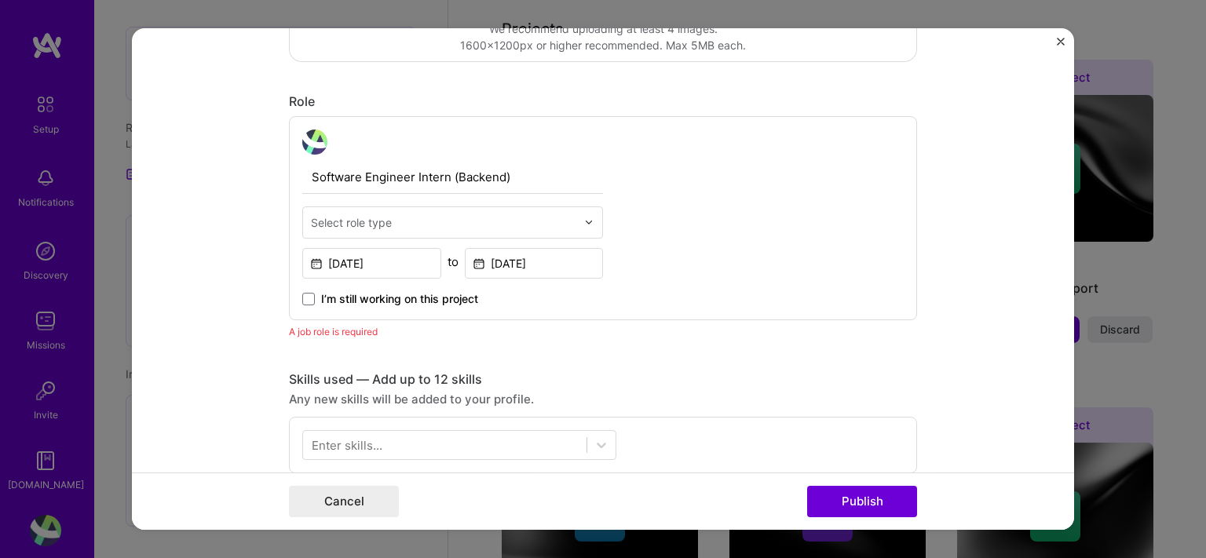
click at [584, 214] on div at bounding box center [593, 222] width 18 height 31
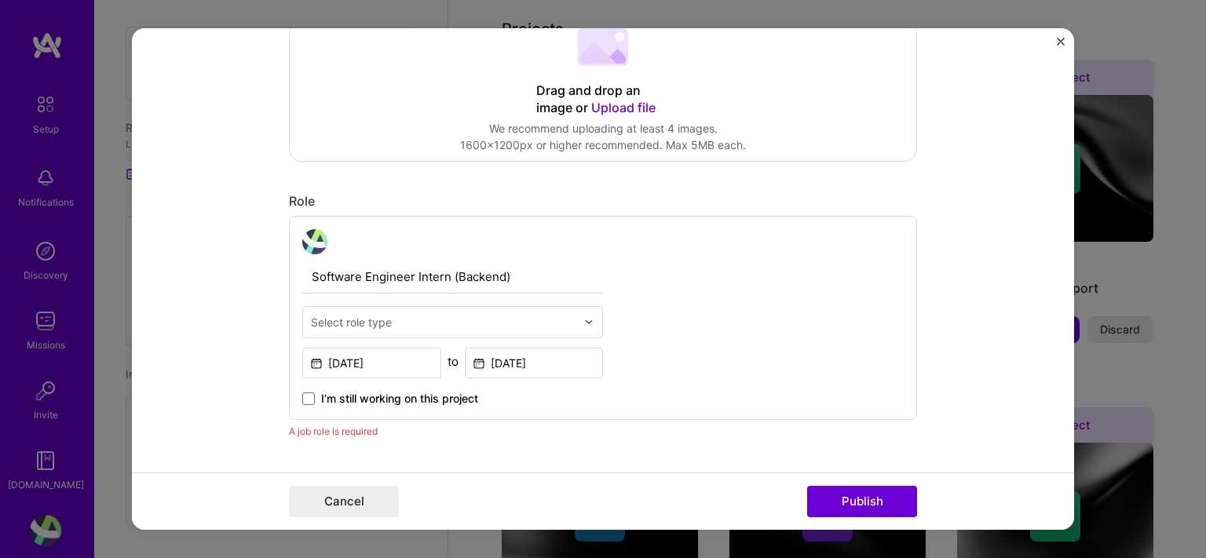
scroll to position [380, 0]
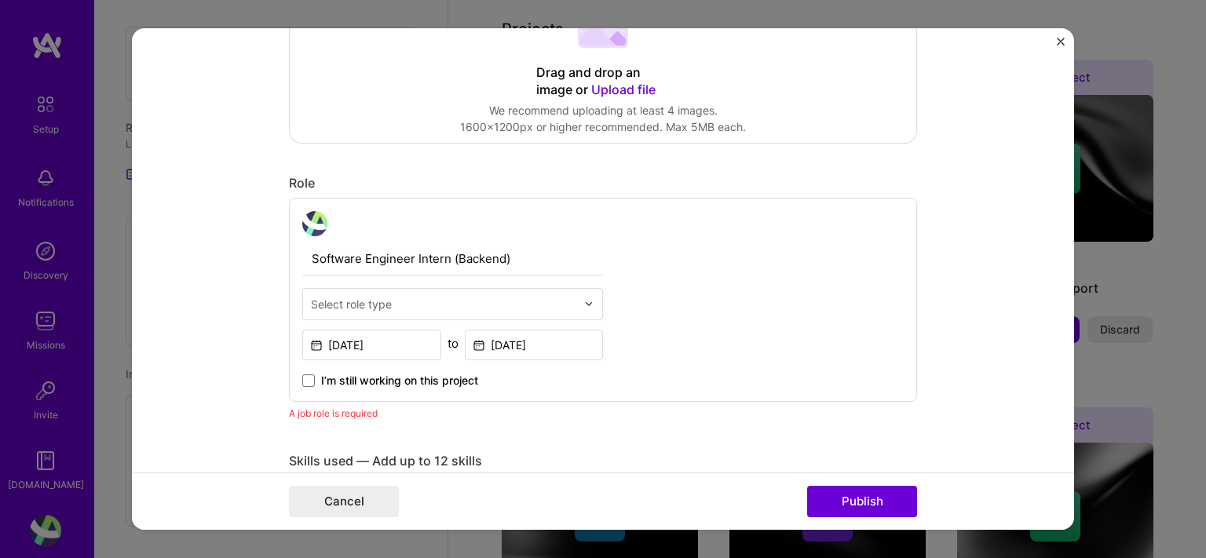
click at [484, 283] on div "Software Engineer Intern (Backend) Select role type [DATE] to [DATE] I’m still …" at bounding box center [452, 299] width 301 height 177
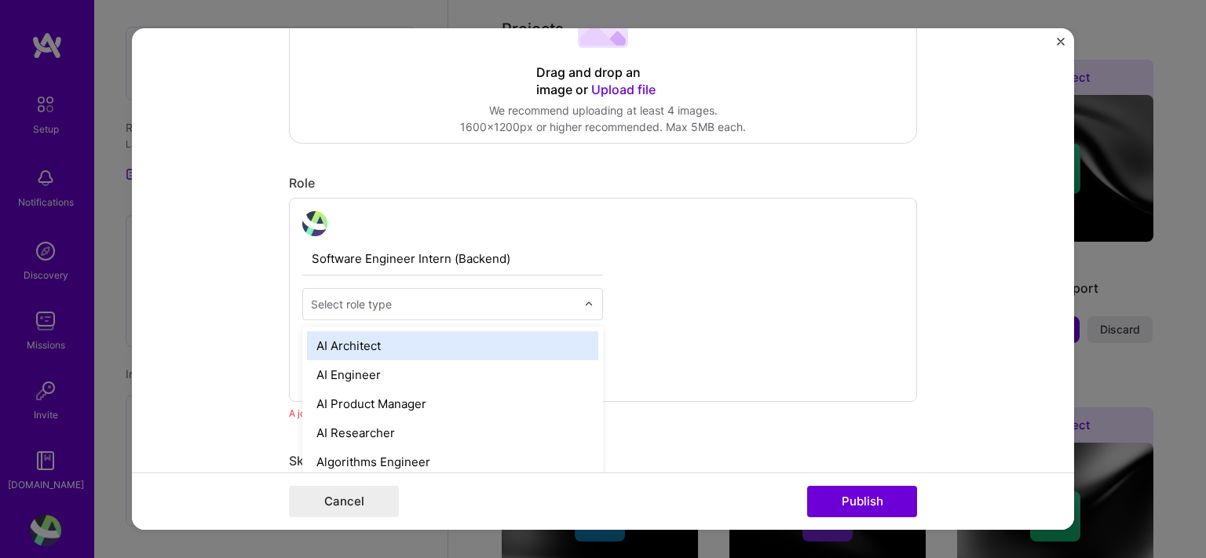
scroll to position [642, 0]
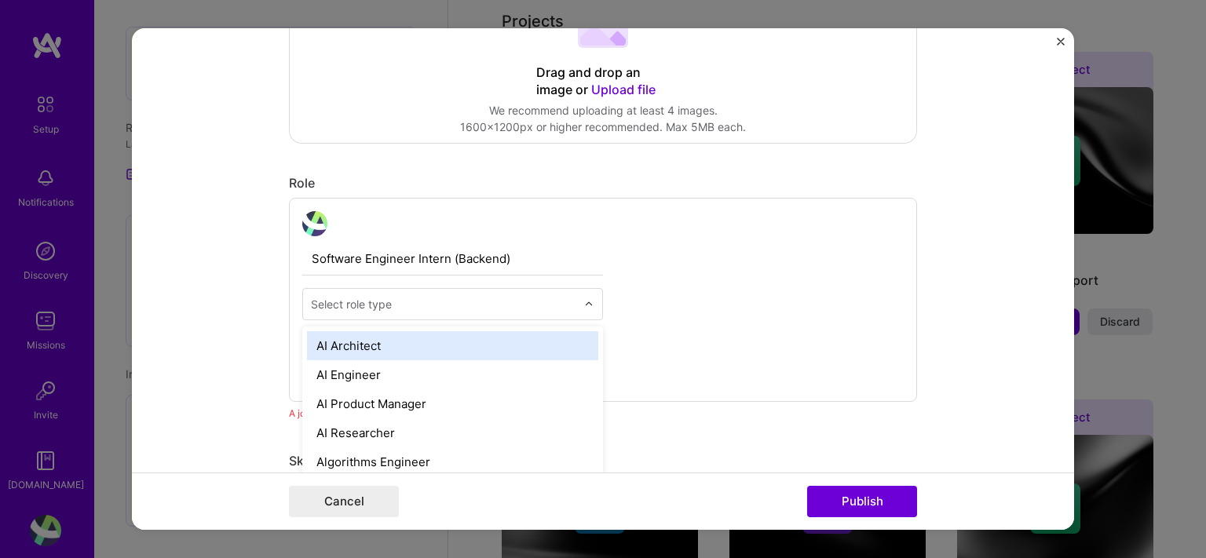
click at [483, 295] on div at bounding box center [443, 305] width 265 height 20
type input "soft"
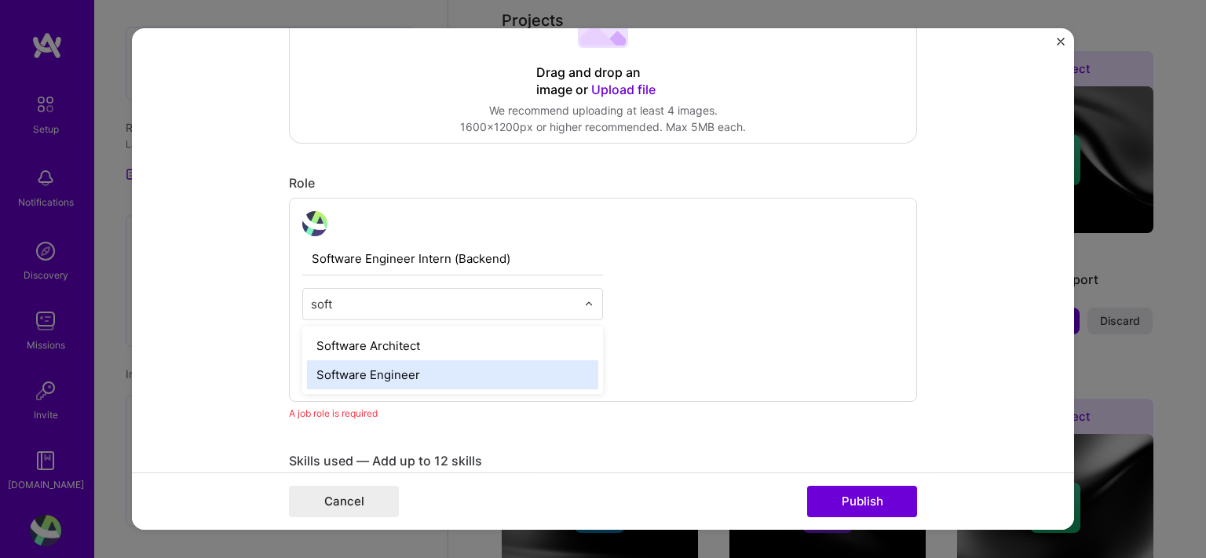
click at [441, 368] on div "Software Engineer" at bounding box center [452, 374] width 291 height 29
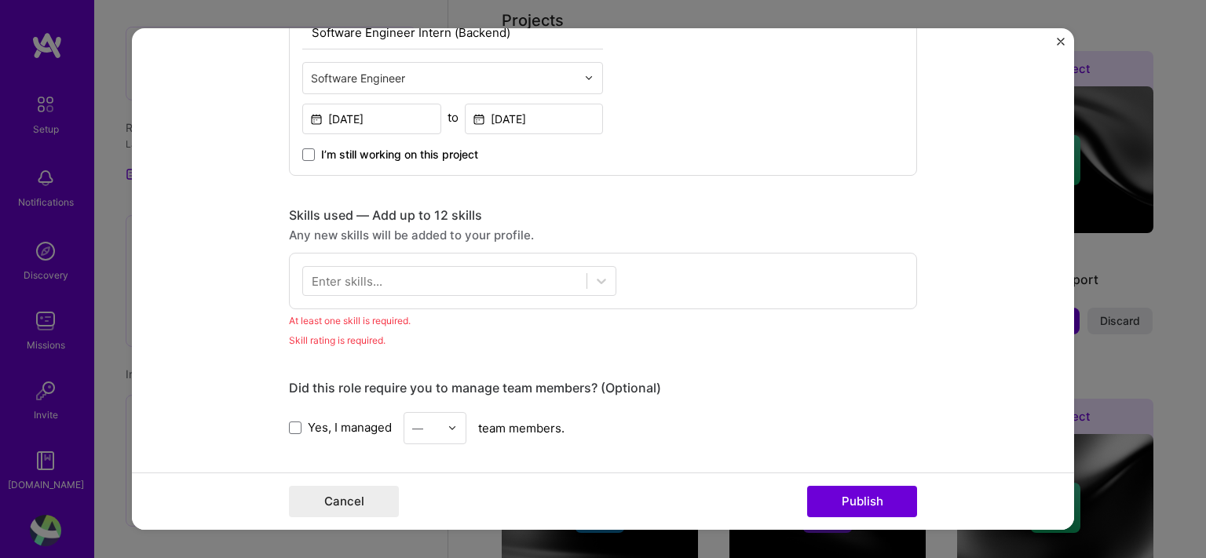
scroll to position [594, 0]
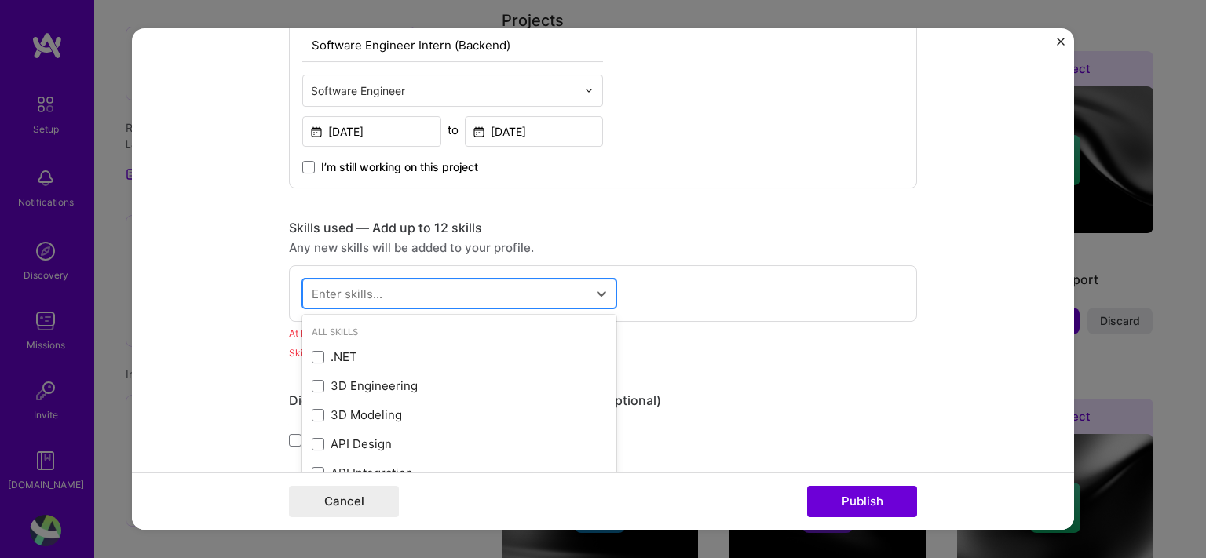
click at [470, 281] on div at bounding box center [445, 293] width 284 height 26
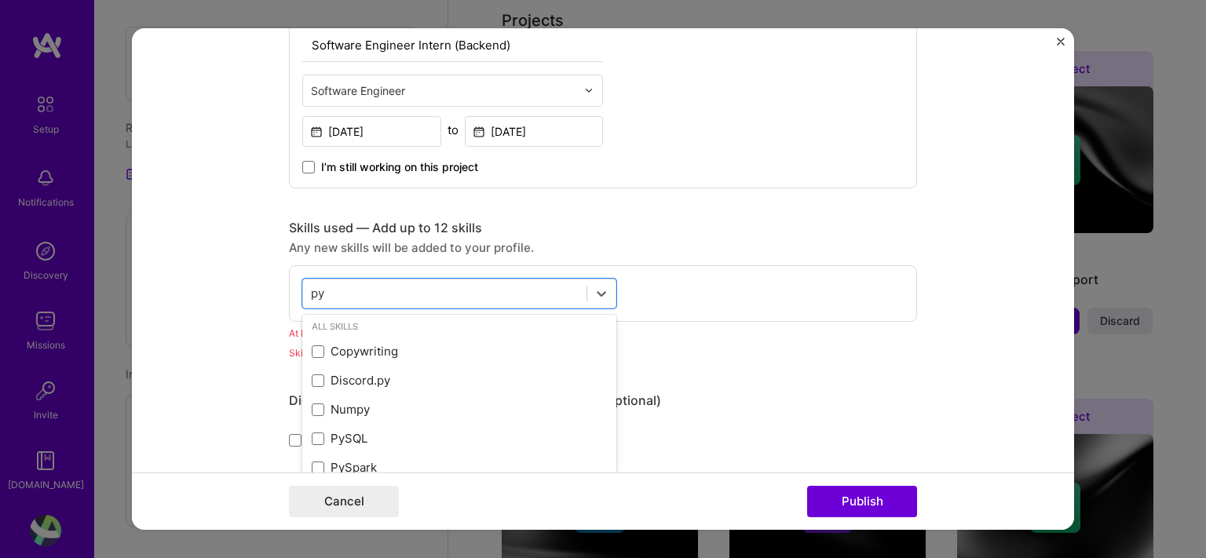
scroll to position [0, 0]
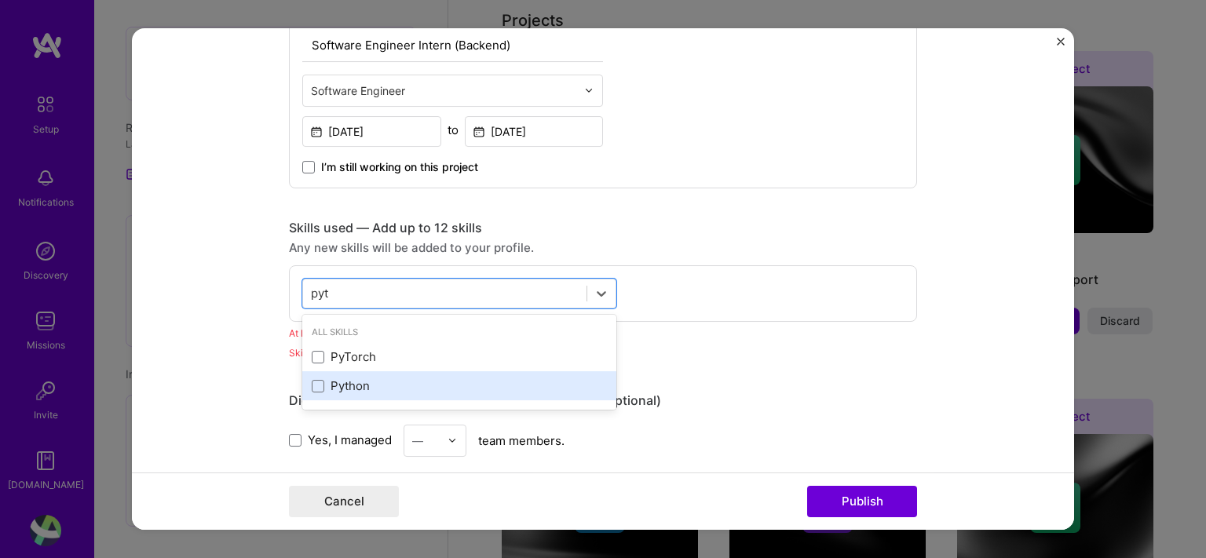
click at [413, 382] on div "Python" at bounding box center [459, 386] width 295 height 16
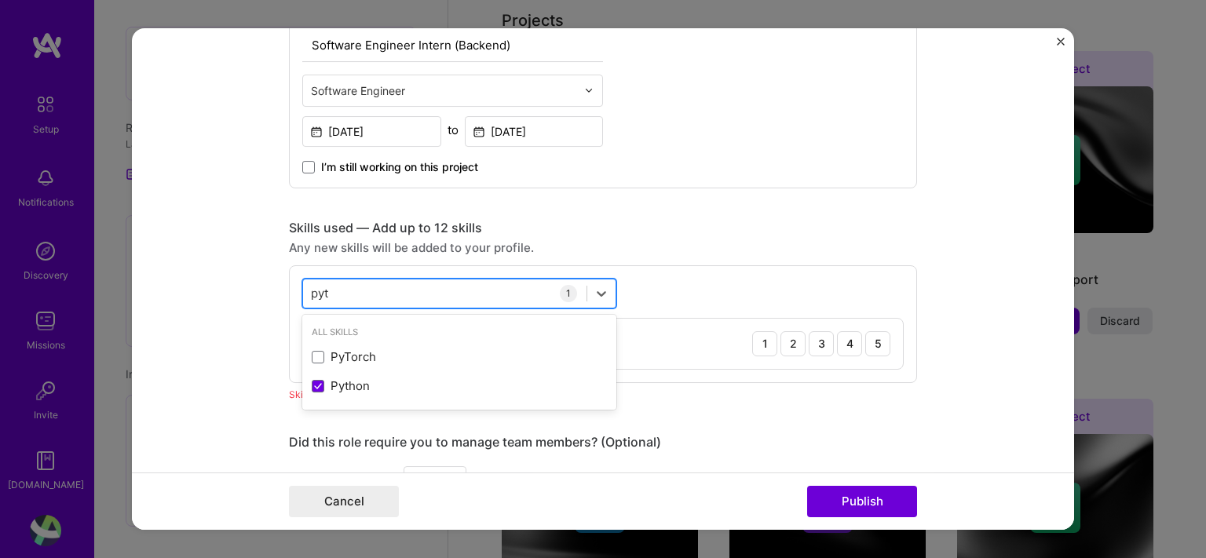
click at [481, 302] on div "pyt pyt" at bounding box center [445, 293] width 284 height 26
click at [532, 285] on div "pyt pyt" at bounding box center [445, 293] width 284 height 26
click at [595, 291] on icon at bounding box center [602, 294] width 16 height 16
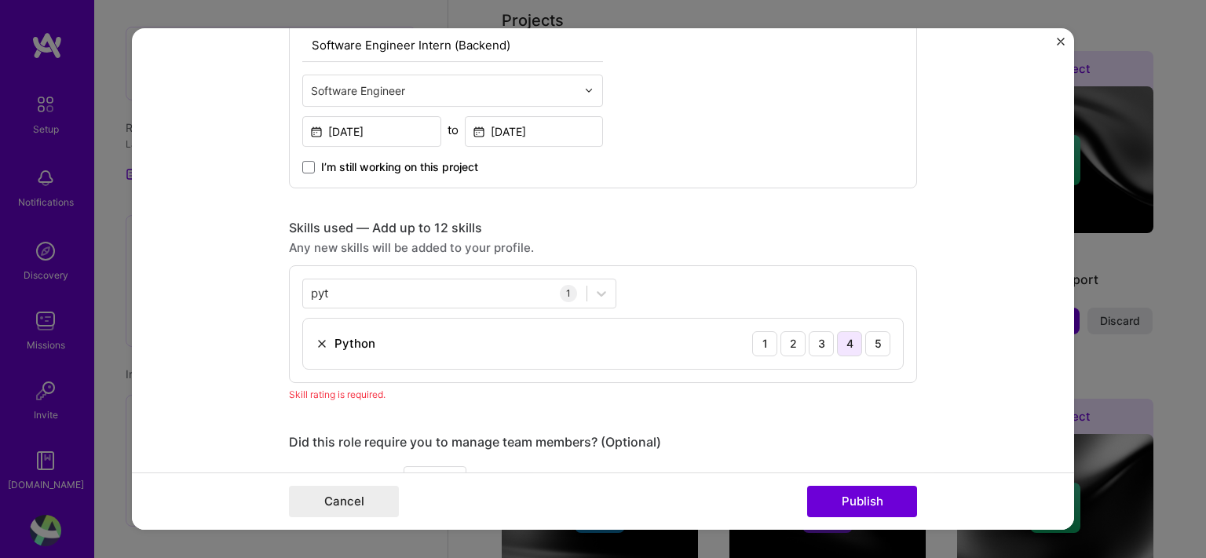
click at [837, 342] on div "4" at bounding box center [849, 343] width 25 height 25
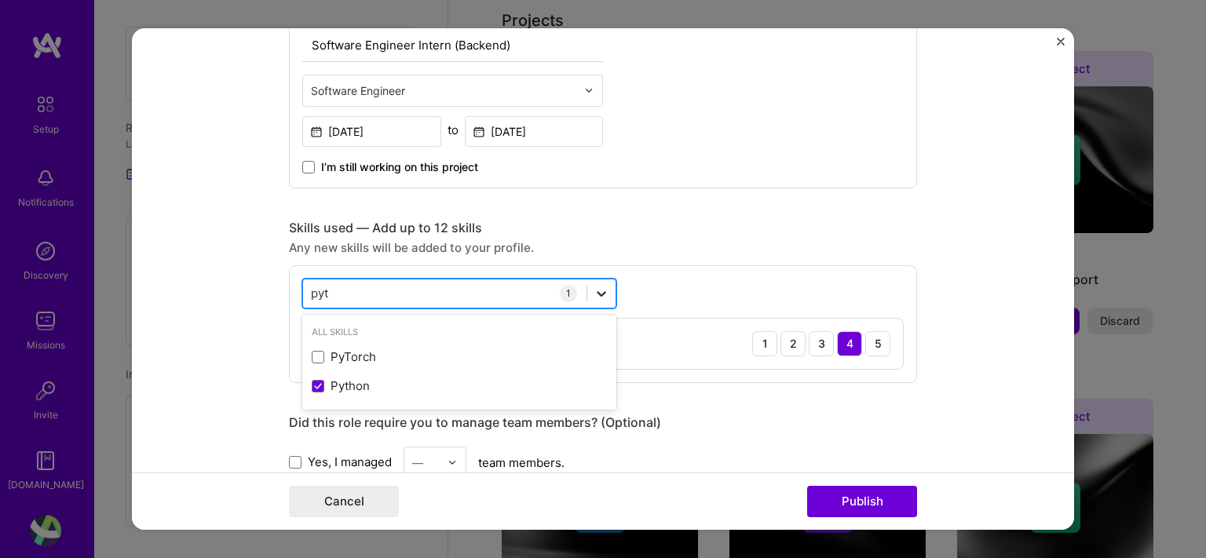
click at [601, 286] on icon at bounding box center [602, 294] width 16 height 16
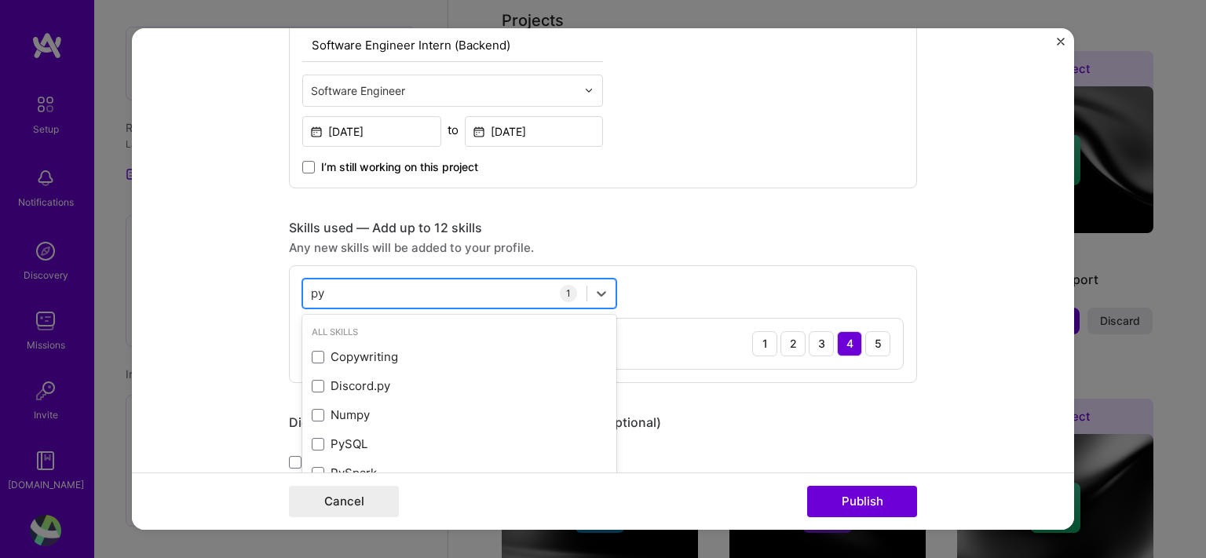
type input "p"
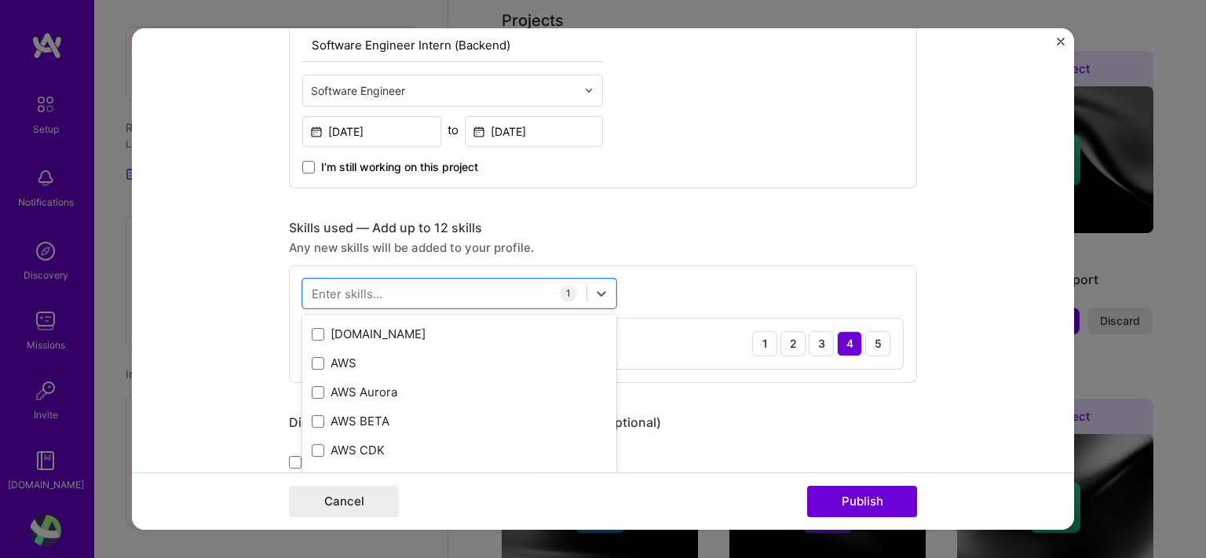
scroll to position [217, 0]
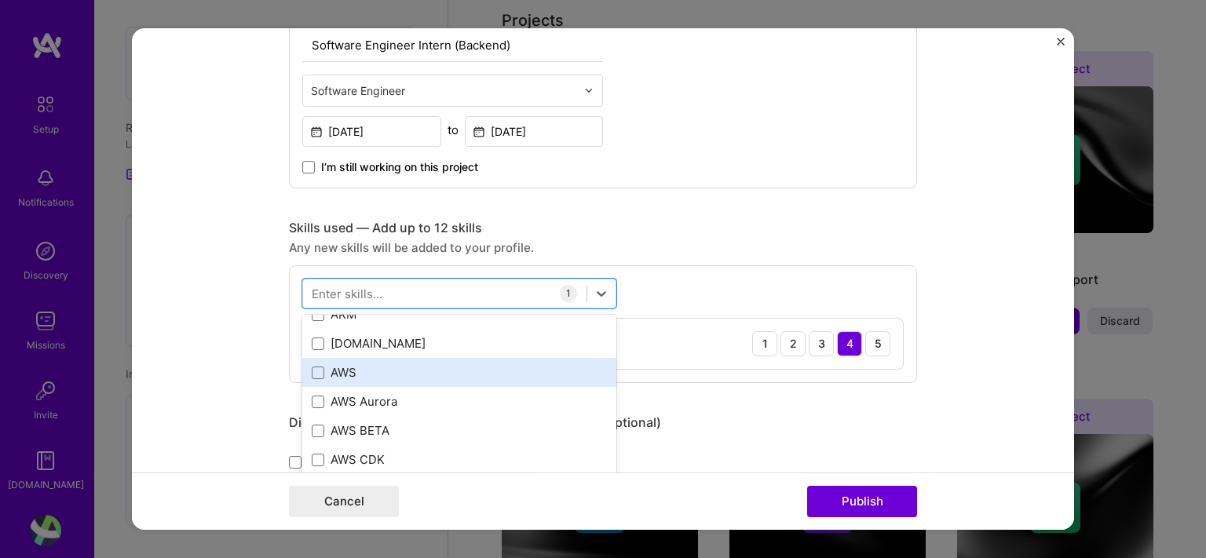
click at [312, 378] on div "AWS" at bounding box center [459, 372] width 295 height 16
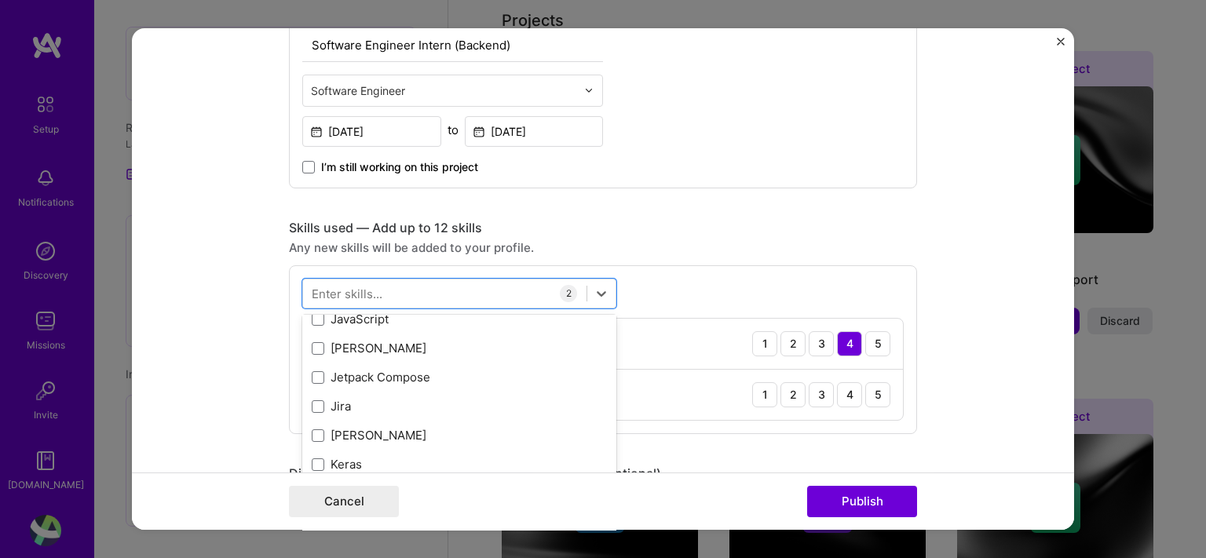
scroll to position [5087, 0]
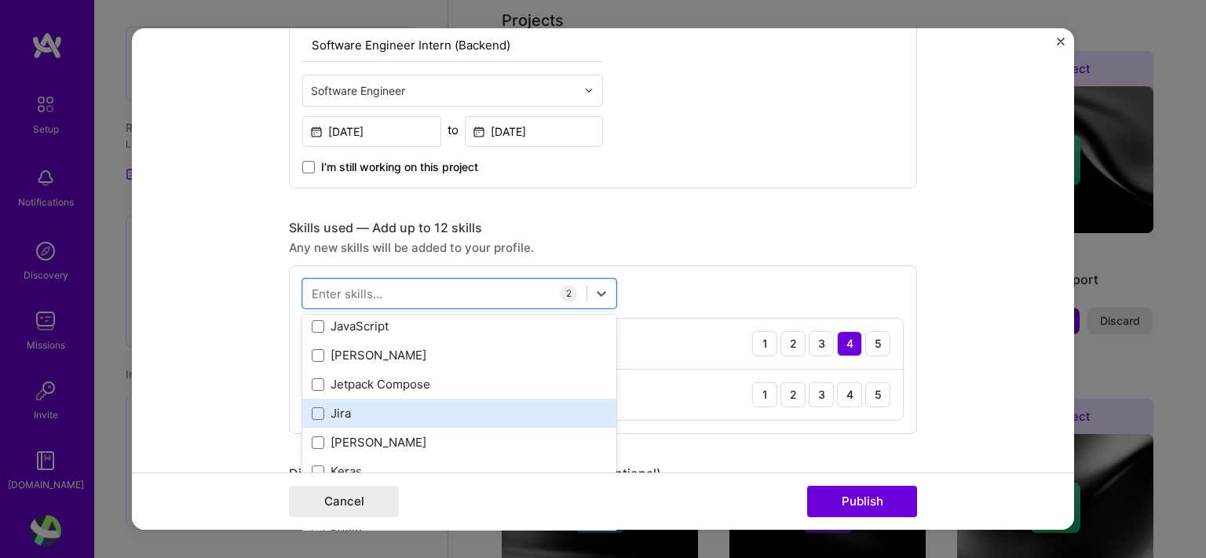
click at [341, 406] on div "Jira" at bounding box center [459, 413] width 295 height 16
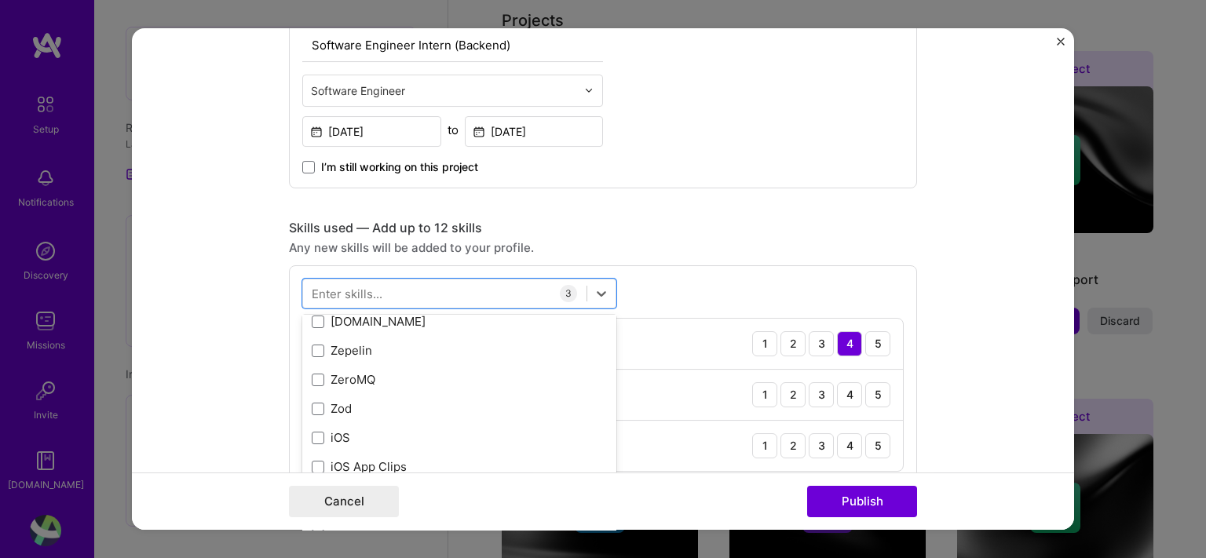
scroll to position [10786, 0]
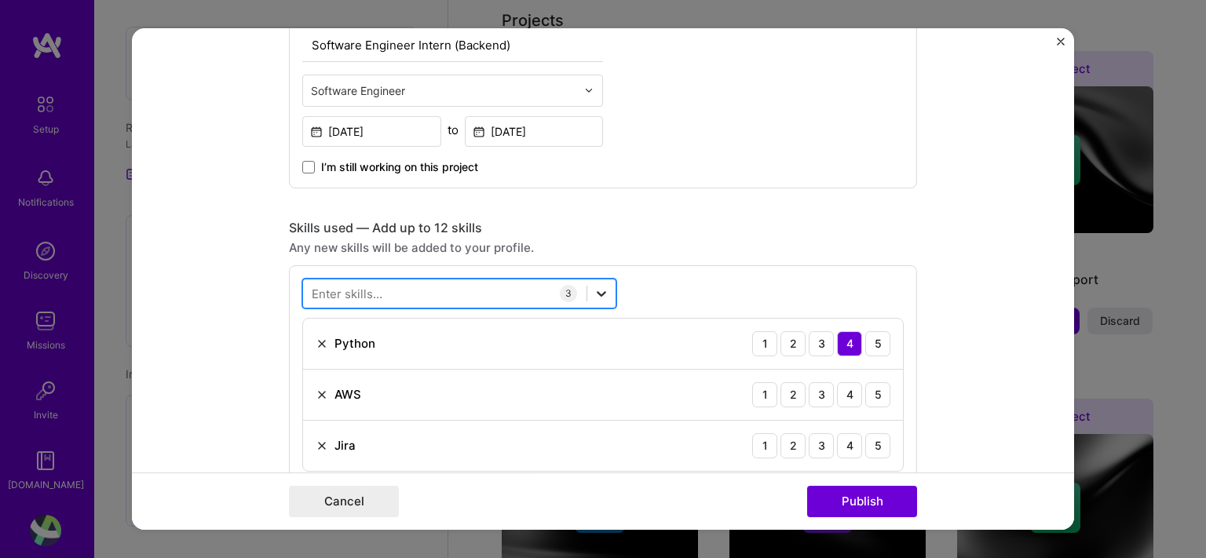
click at [598, 287] on icon at bounding box center [602, 294] width 16 height 16
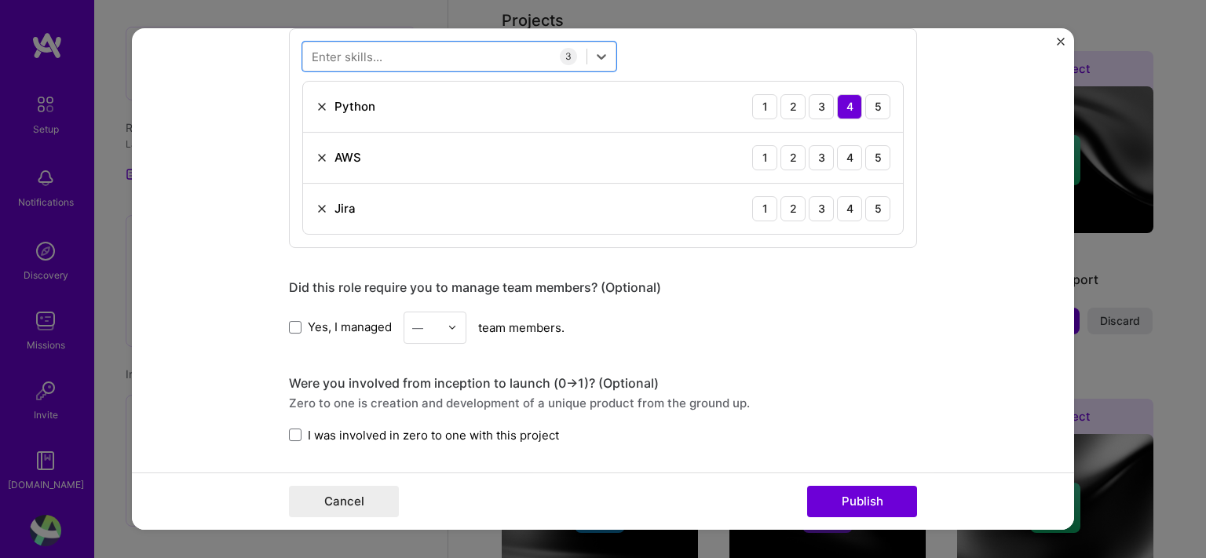
scroll to position [836, 0]
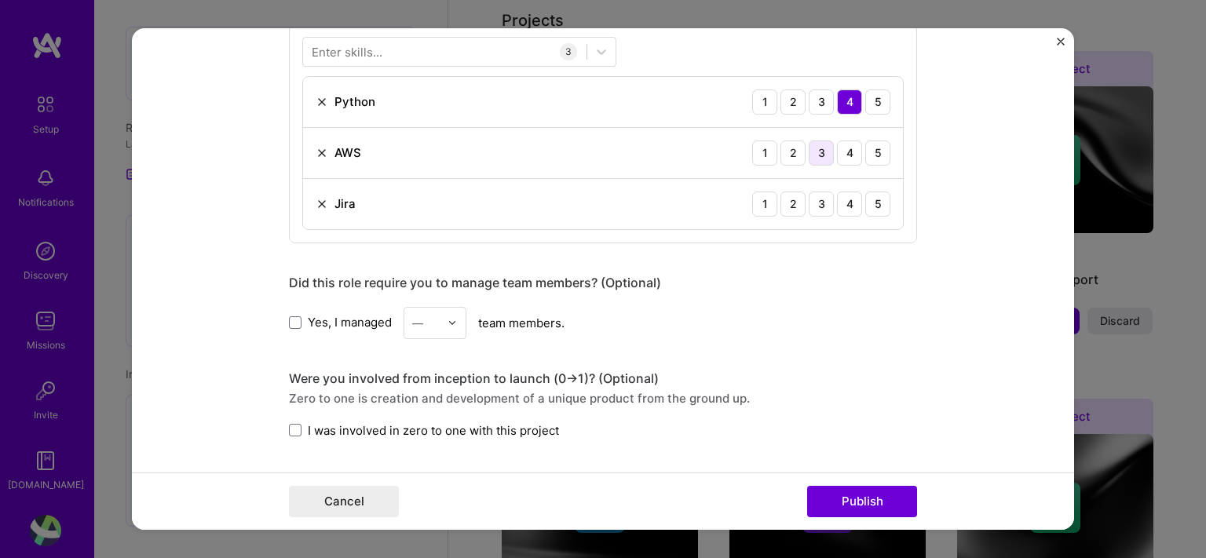
click at [816, 154] on div "3" at bounding box center [821, 153] width 25 height 25
click at [844, 203] on div "4" at bounding box center [849, 204] width 25 height 25
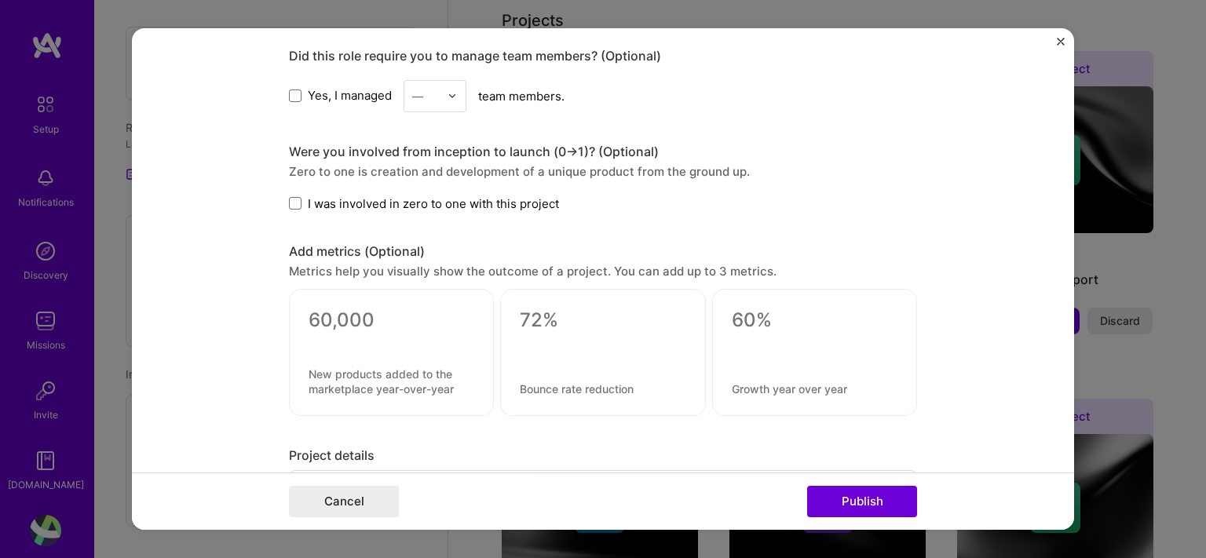
scroll to position [1067, 0]
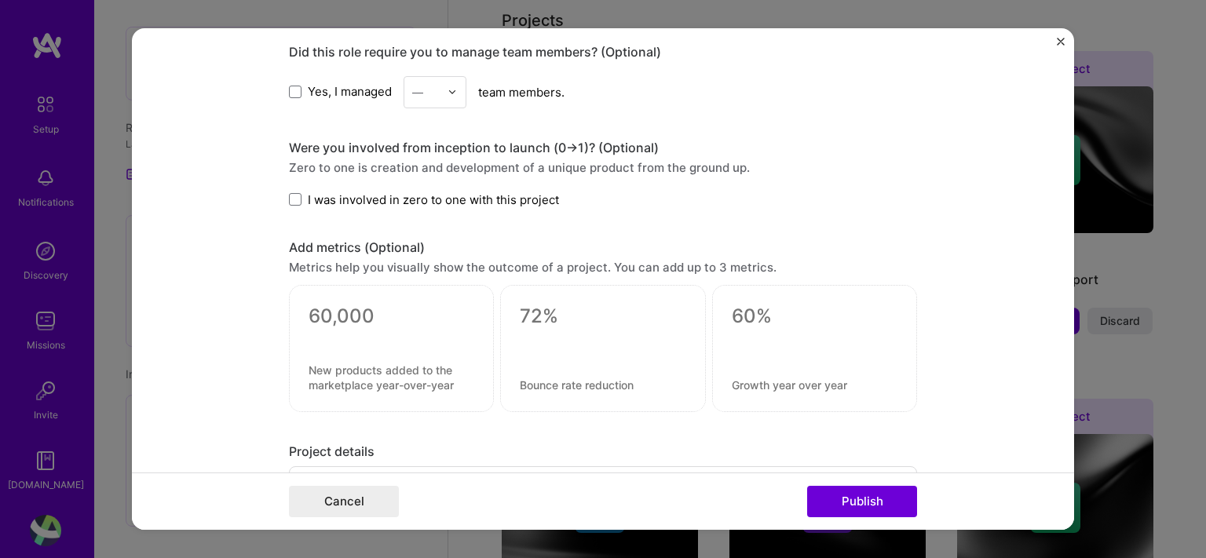
click at [349, 192] on span "I was involved in zero to one with this project" at bounding box center [433, 200] width 251 height 16
click at [0, 0] on input "I was involved in zero to one with this project" at bounding box center [0, 0] width 0 height 0
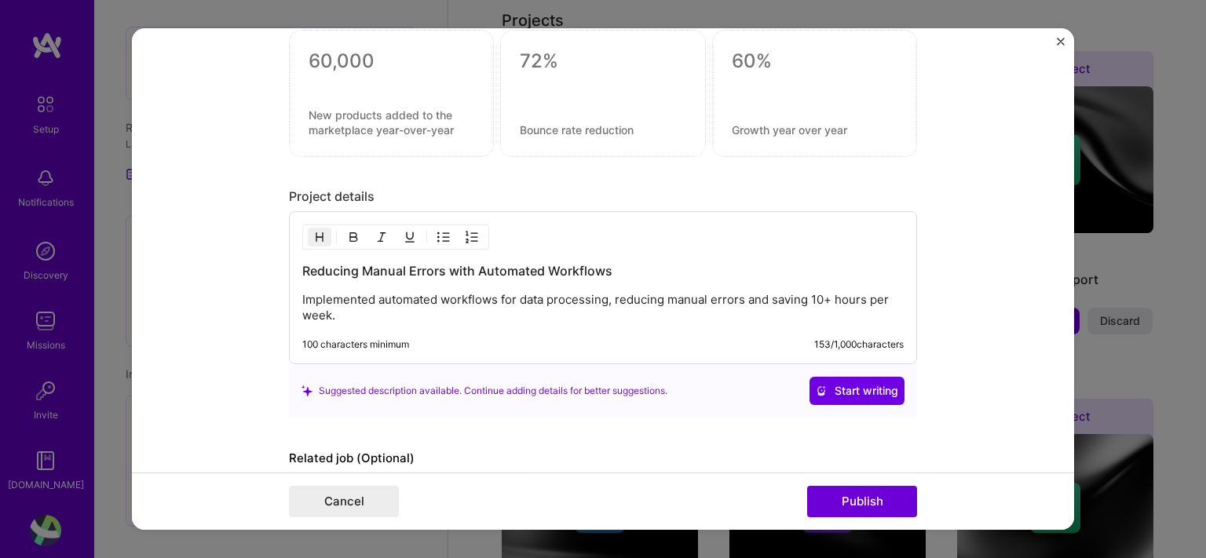
scroll to position [1403, 0]
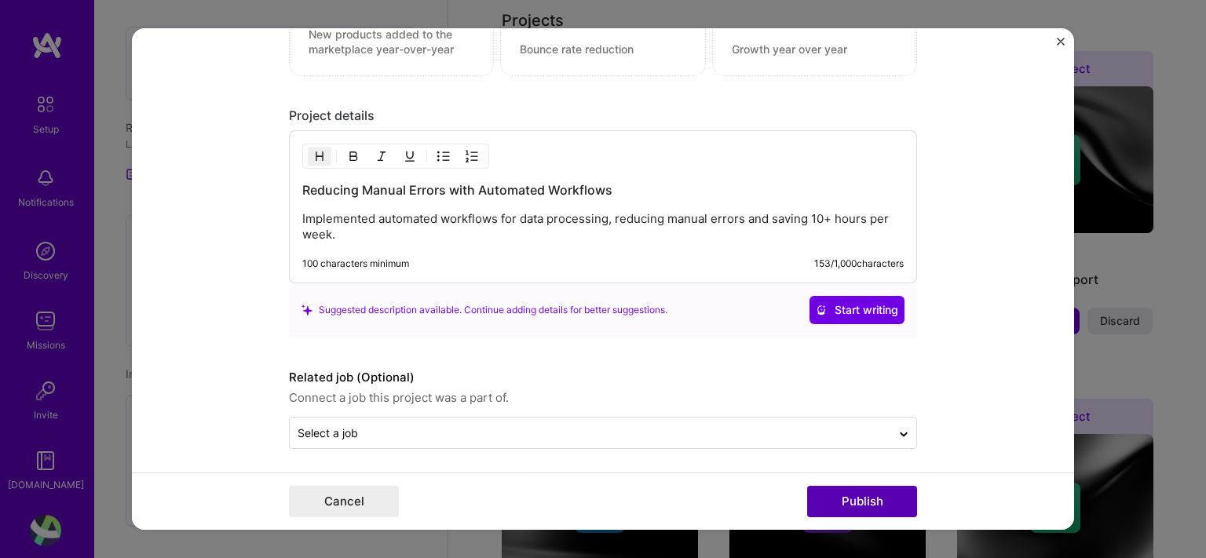
click at [898, 499] on button "Publish" at bounding box center [862, 501] width 110 height 31
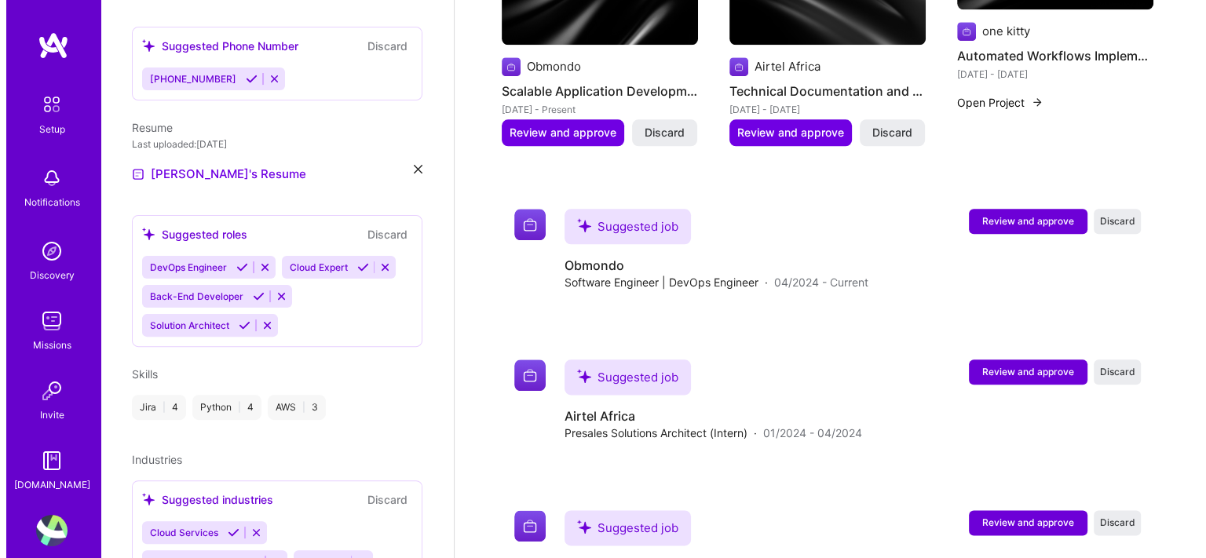
scroll to position [1835, 0]
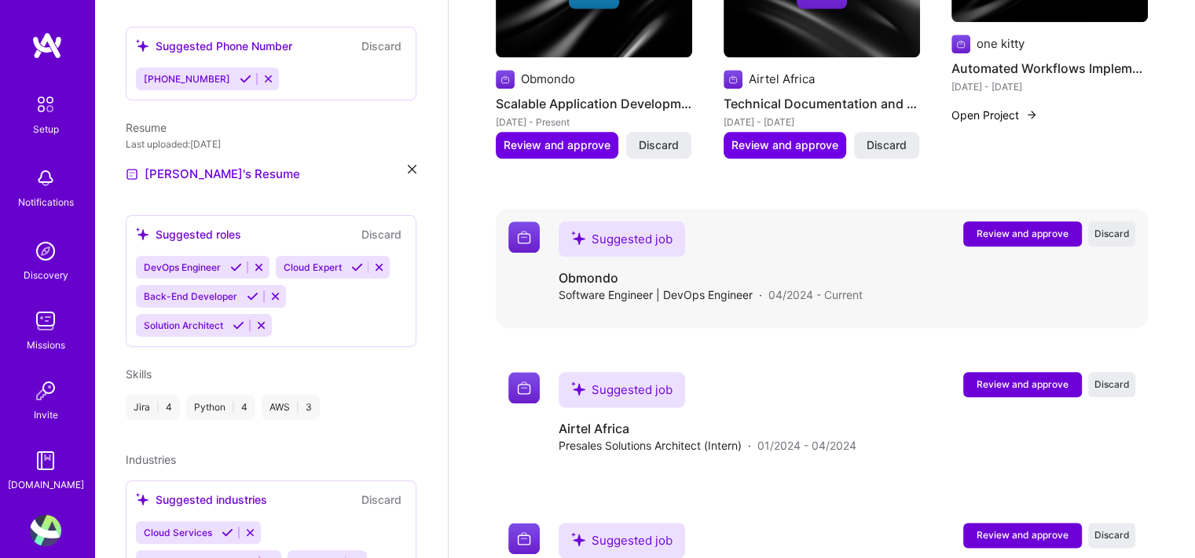
click at [999, 227] on span "Review and approve" at bounding box center [1022, 233] width 92 height 13
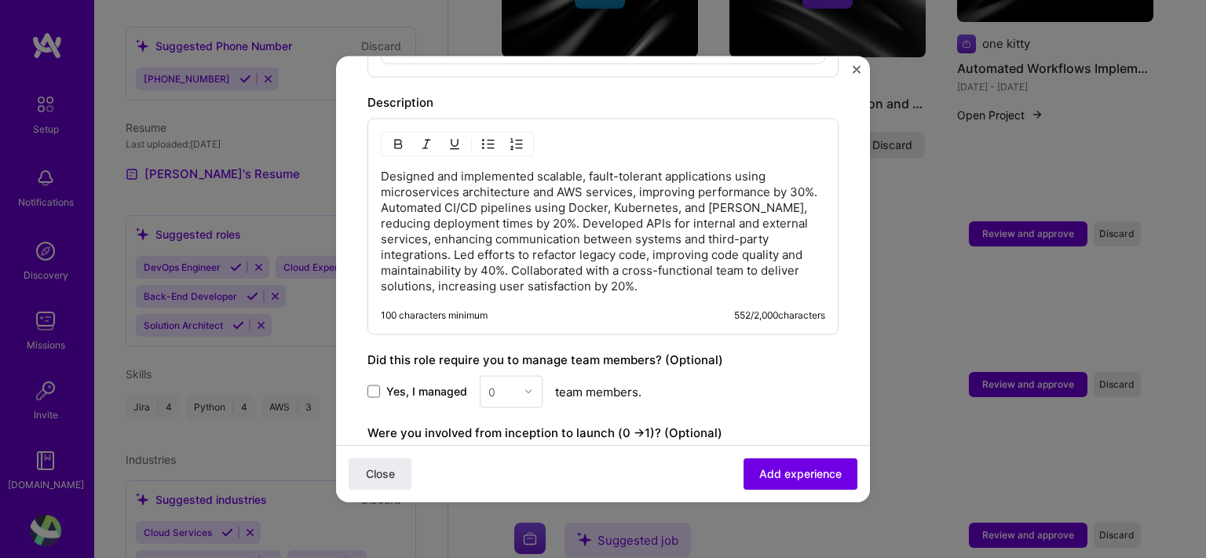
scroll to position [858, 0]
click at [770, 472] on span "Add experience" at bounding box center [800, 475] width 82 height 16
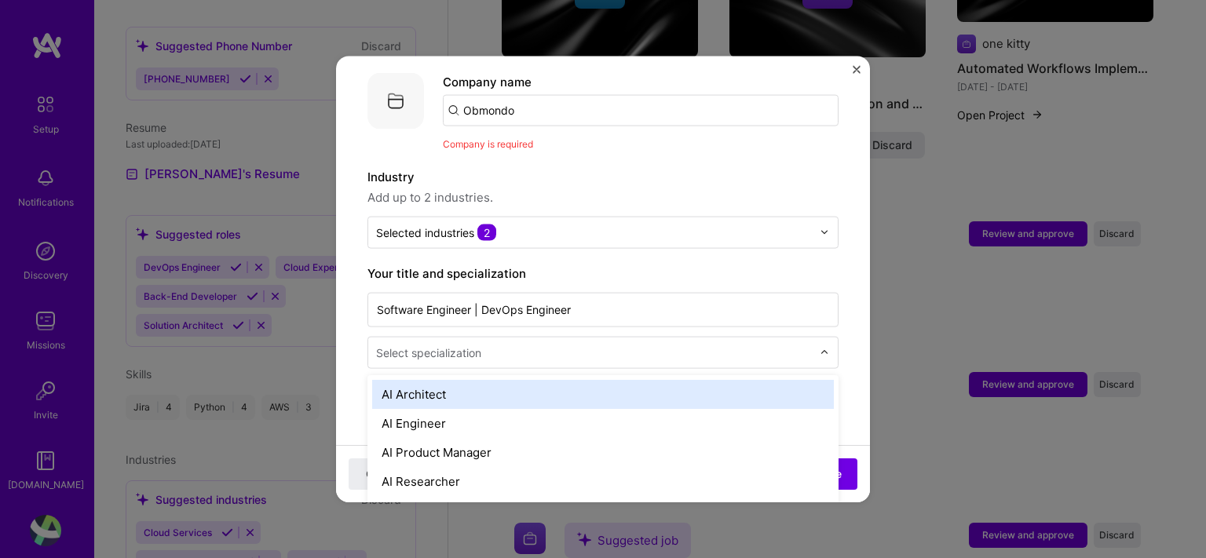
scroll to position [1875, 0]
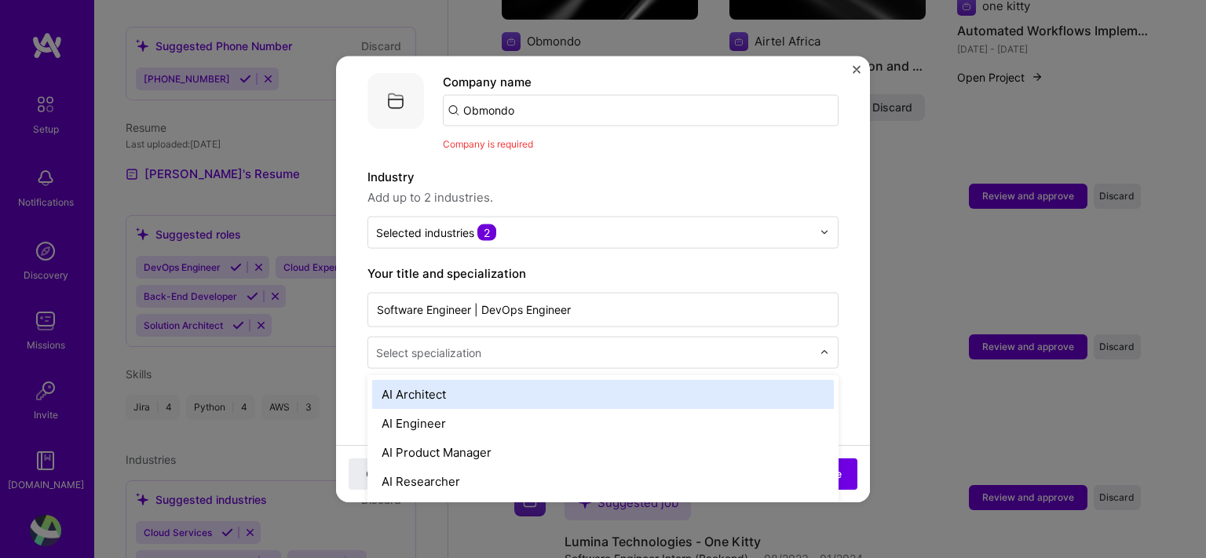
click at [655, 344] on input "text" at bounding box center [595, 352] width 439 height 16
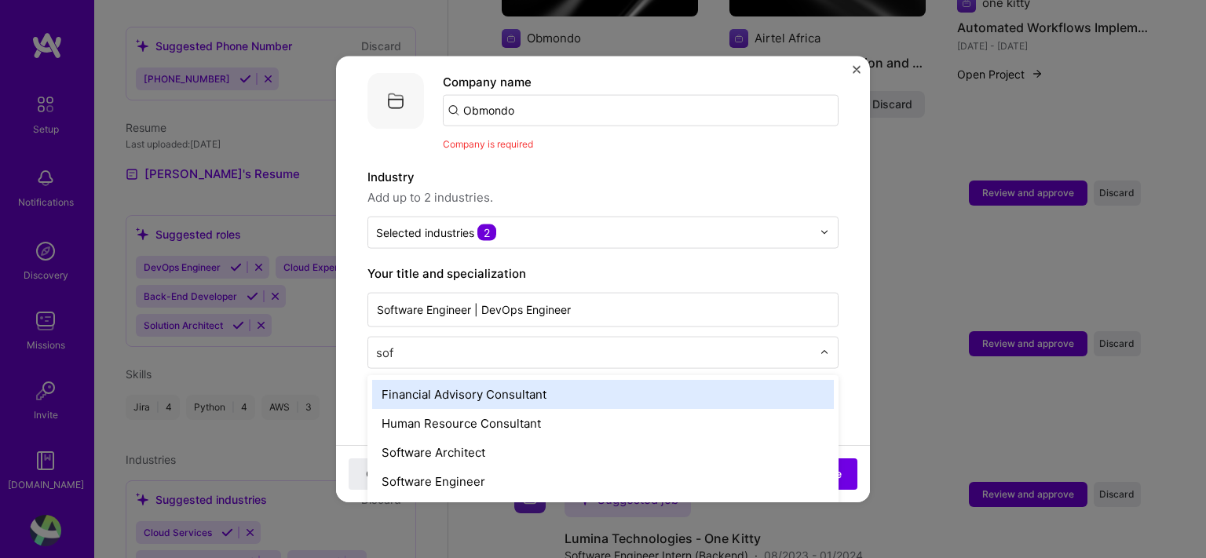
type input "soft"
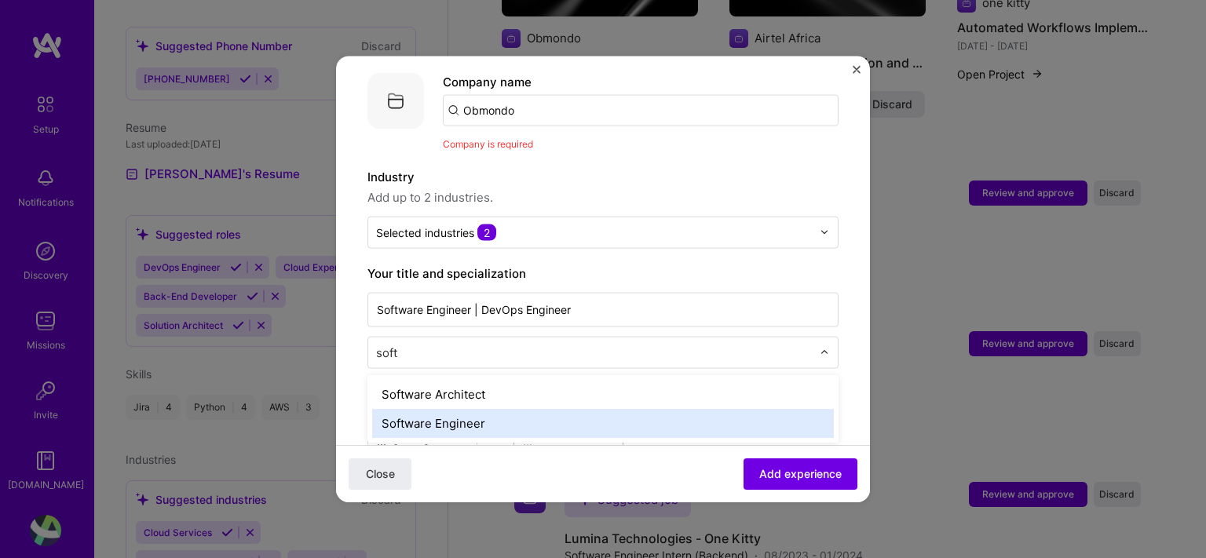
click at [605, 408] on div "Software Engineer" at bounding box center [603, 422] width 462 height 29
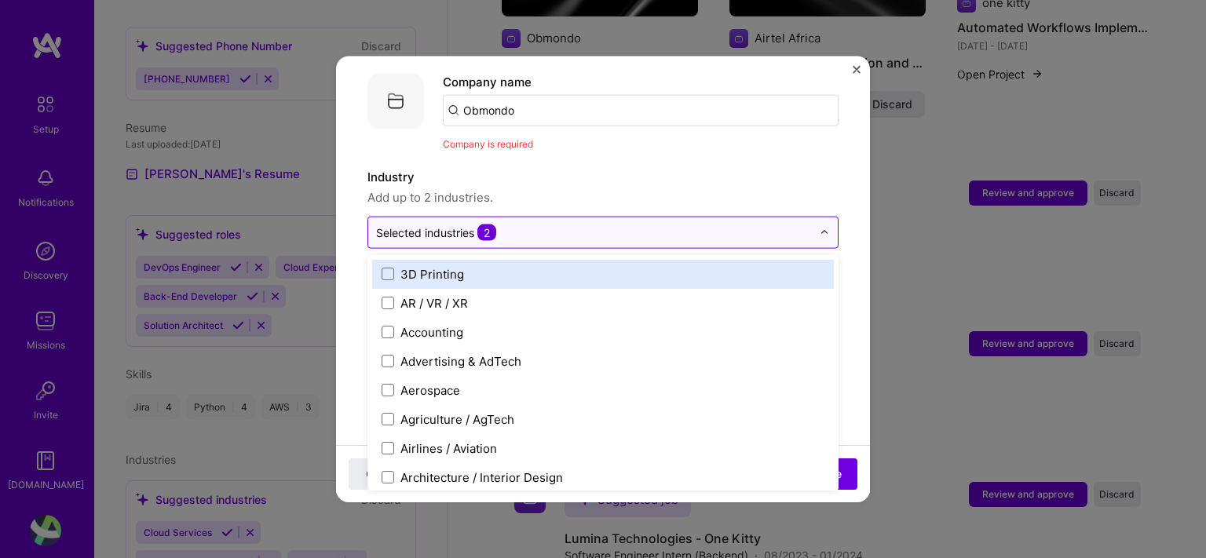
click at [567, 224] on input "text" at bounding box center [594, 232] width 436 height 16
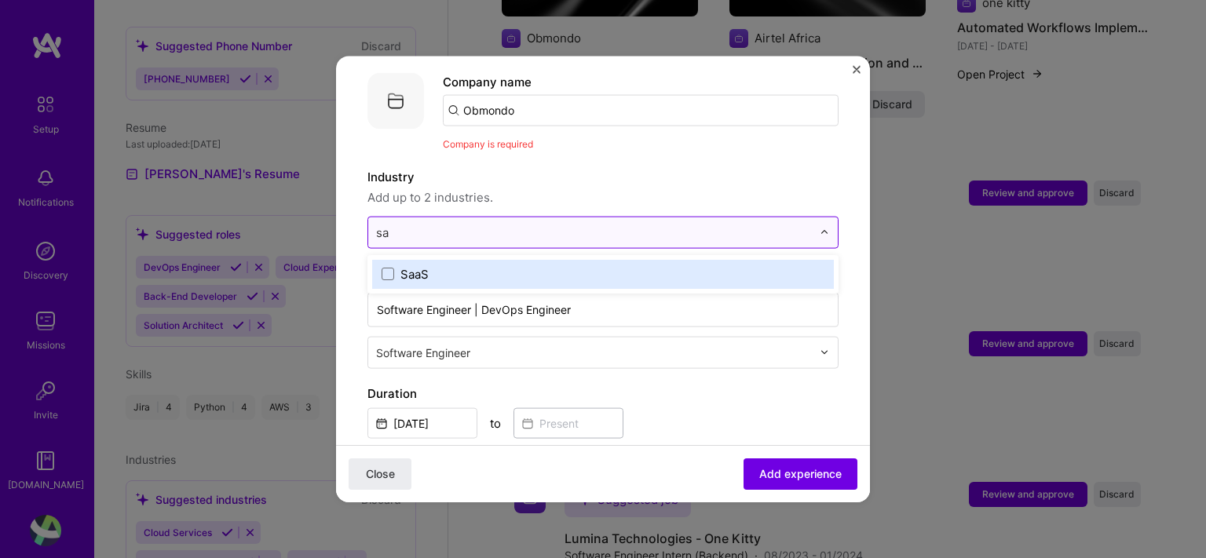
type input "saa"
click at [529, 265] on label "SaaS" at bounding box center [603, 273] width 443 height 16
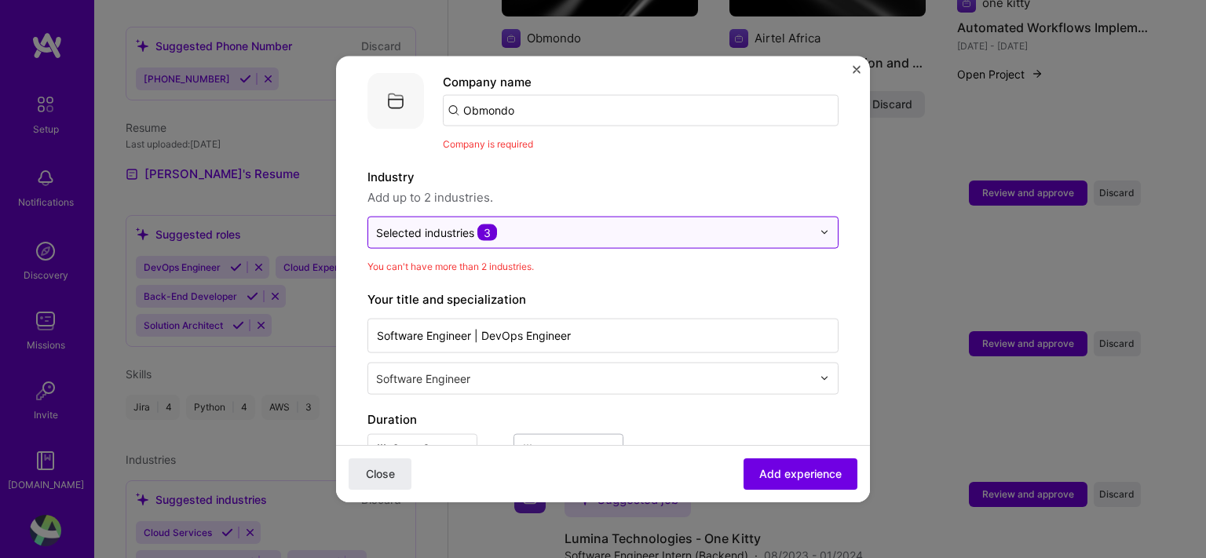
click at [825, 218] on div at bounding box center [829, 232] width 18 height 31
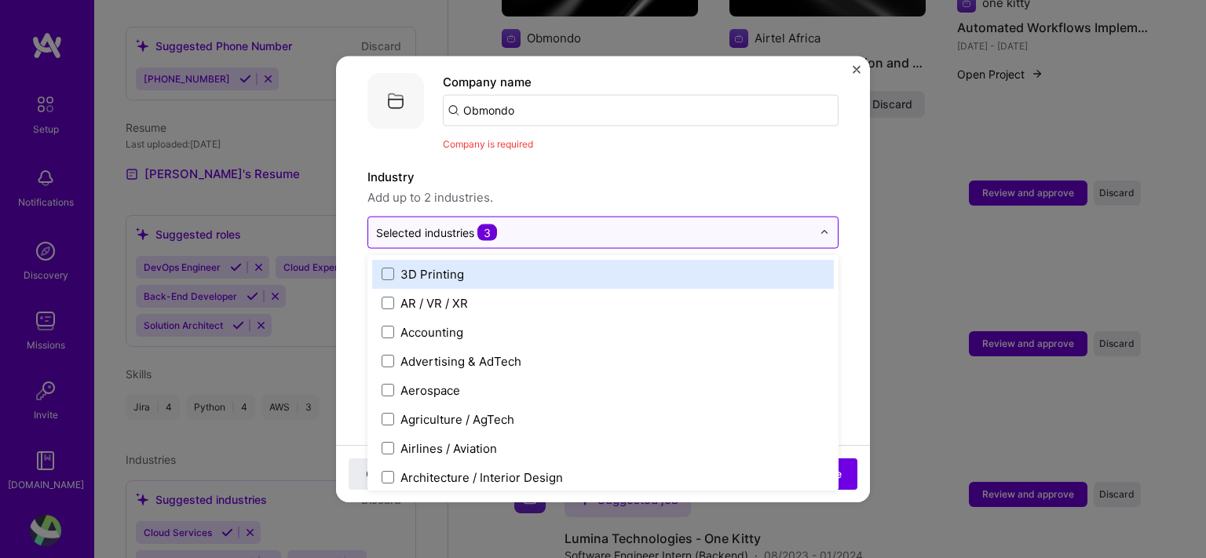
click at [724, 224] on input "text" at bounding box center [594, 232] width 436 height 16
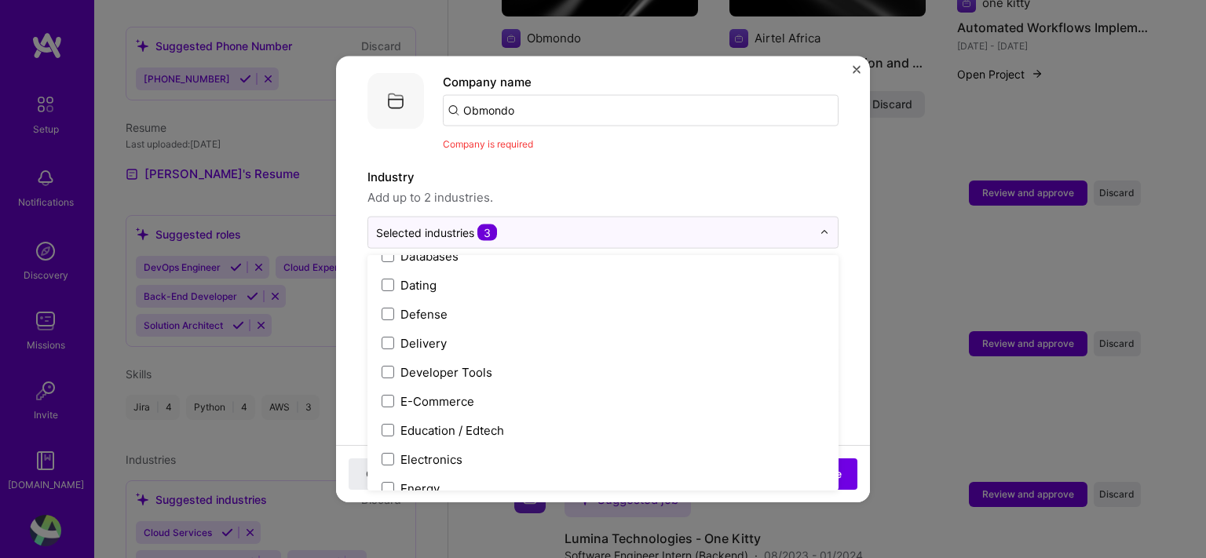
scroll to position [1482, 0]
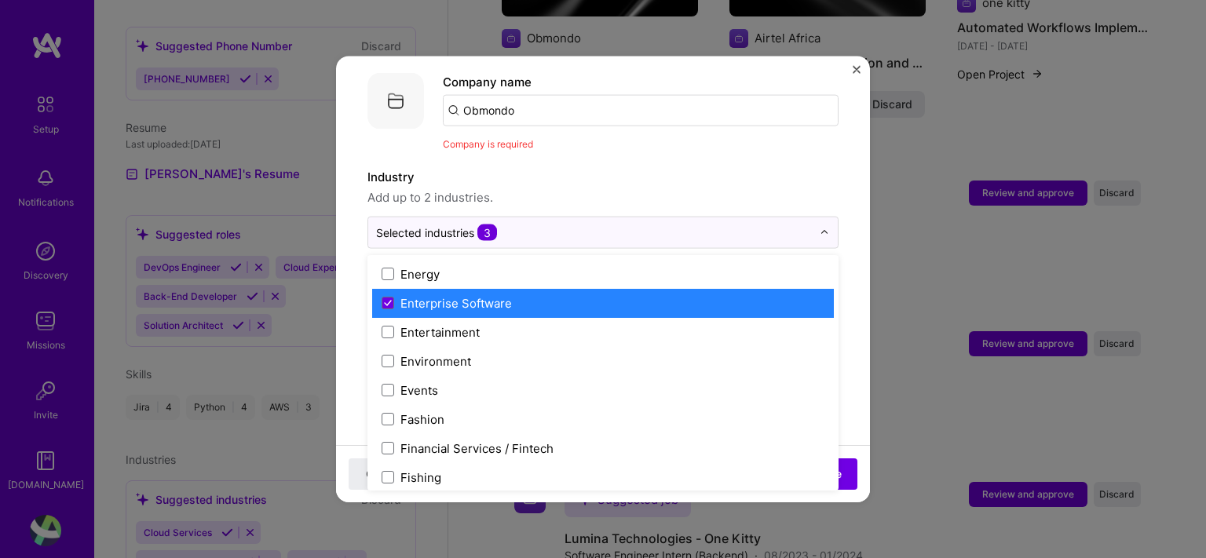
click at [650, 288] on div "Enterprise Software" at bounding box center [603, 302] width 462 height 29
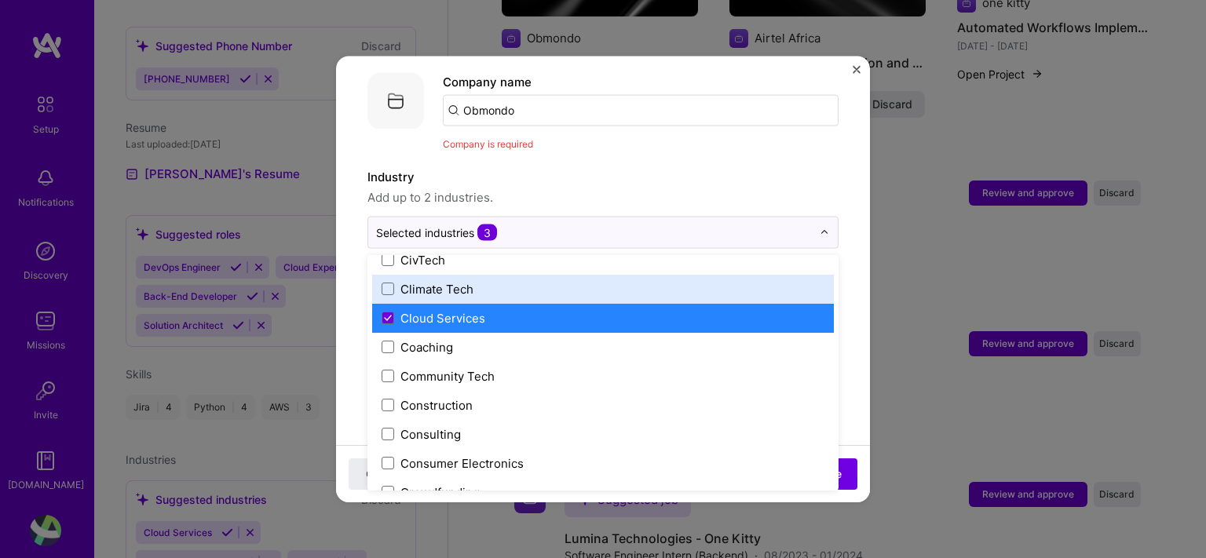
scroll to position [892, 0]
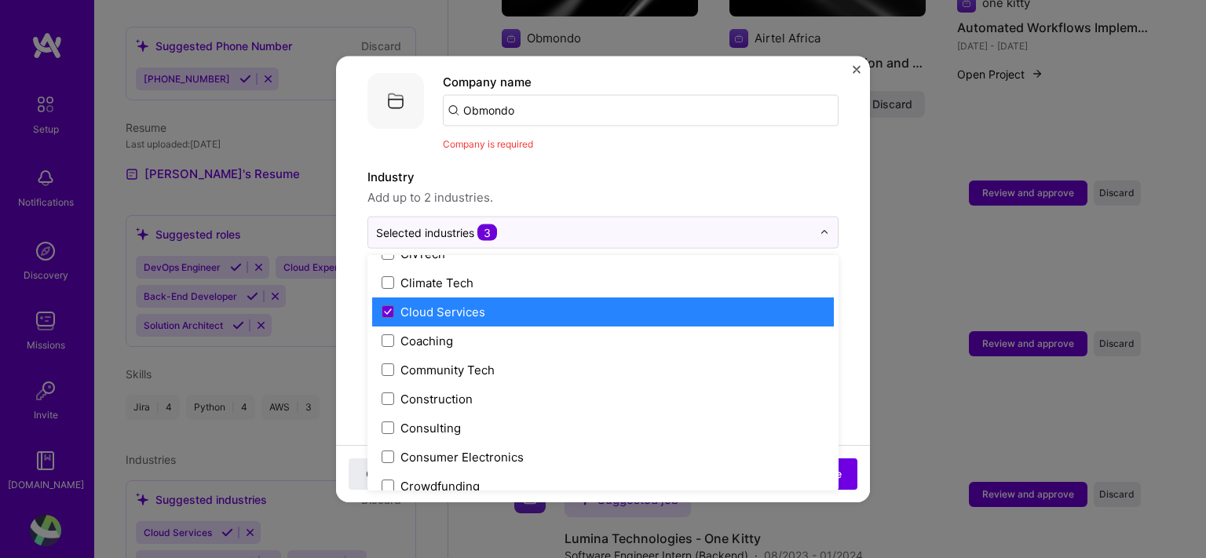
click at [628, 302] on div "Cloud Services" at bounding box center [603, 311] width 462 height 29
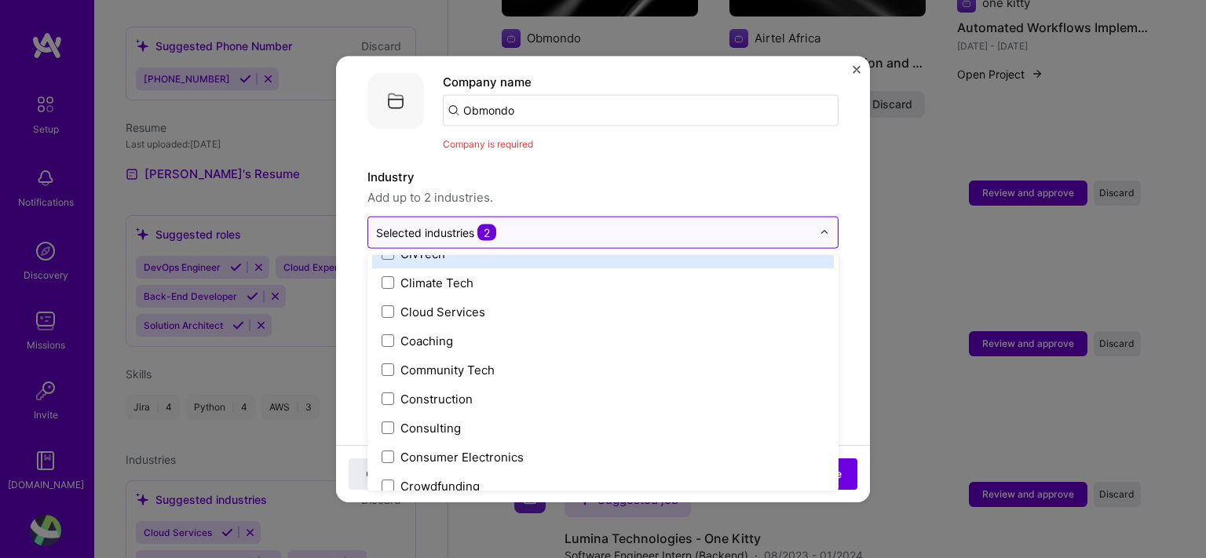
click at [616, 224] on input "text" at bounding box center [594, 232] width 436 height 16
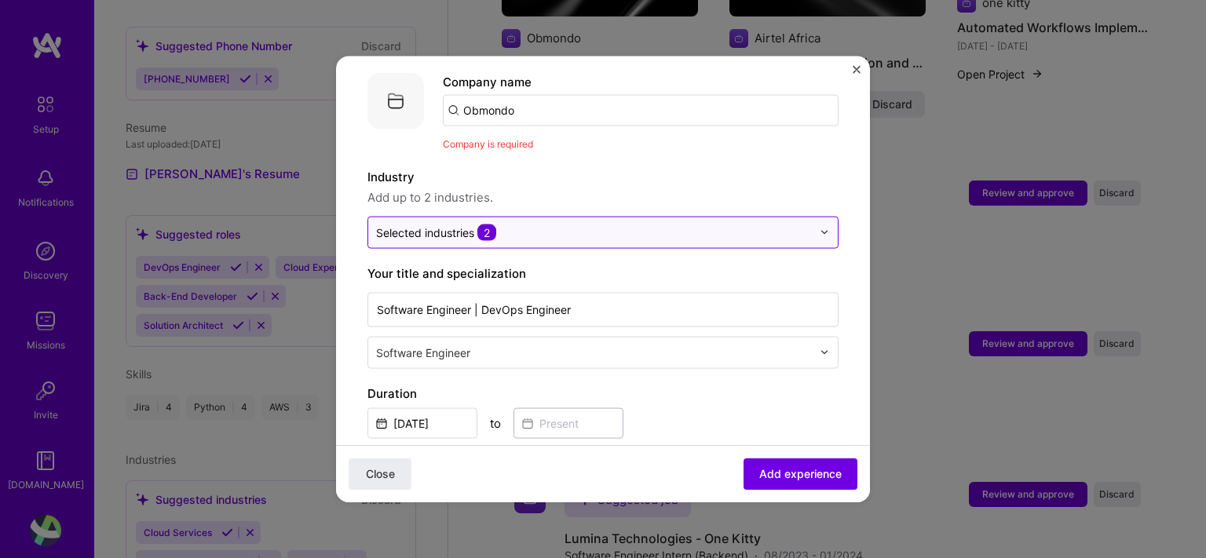
click at [803, 221] on div "Selected industries 2" at bounding box center [594, 232] width 452 height 31
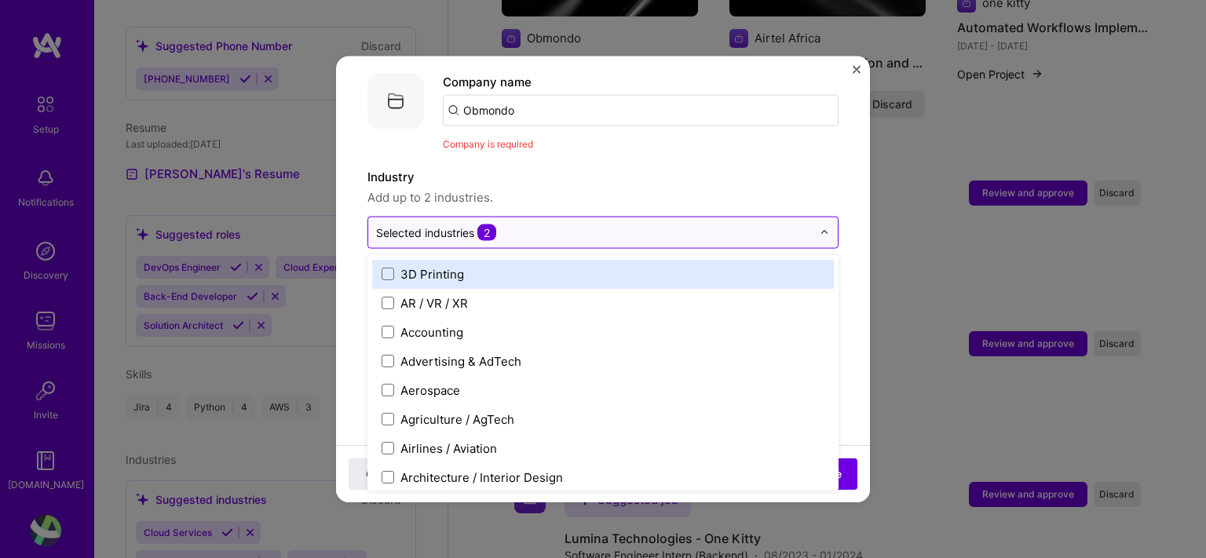
click at [820, 217] on div at bounding box center [829, 232] width 18 height 31
click at [713, 94] on input "Obmondo" at bounding box center [641, 109] width 396 height 31
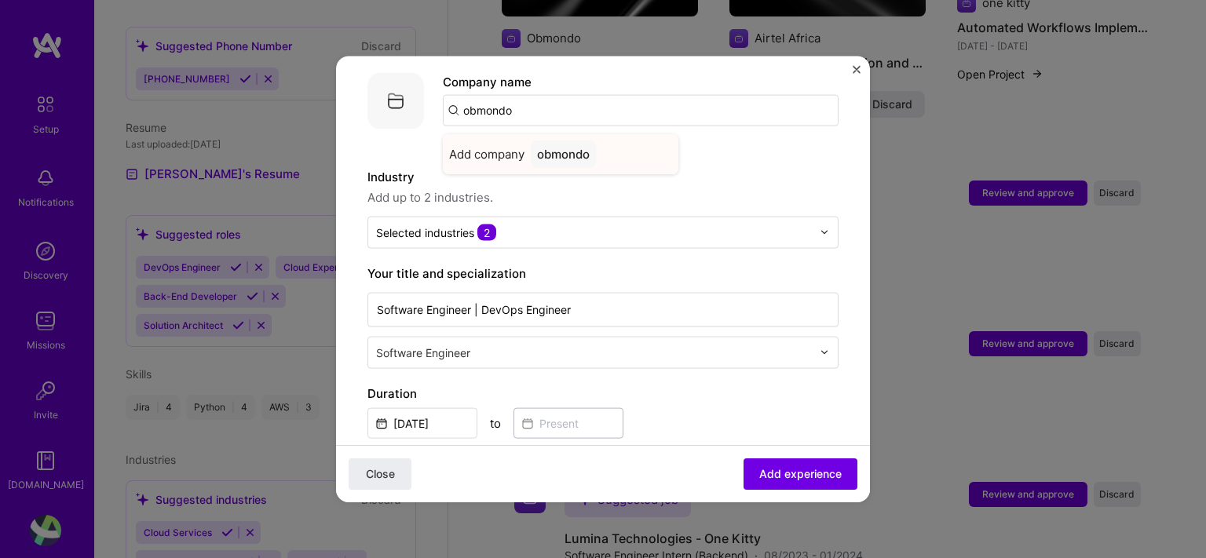
type input "obmondo"
click at [553, 140] on div "obmondo" at bounding box center [563, 153] width 65 height 27
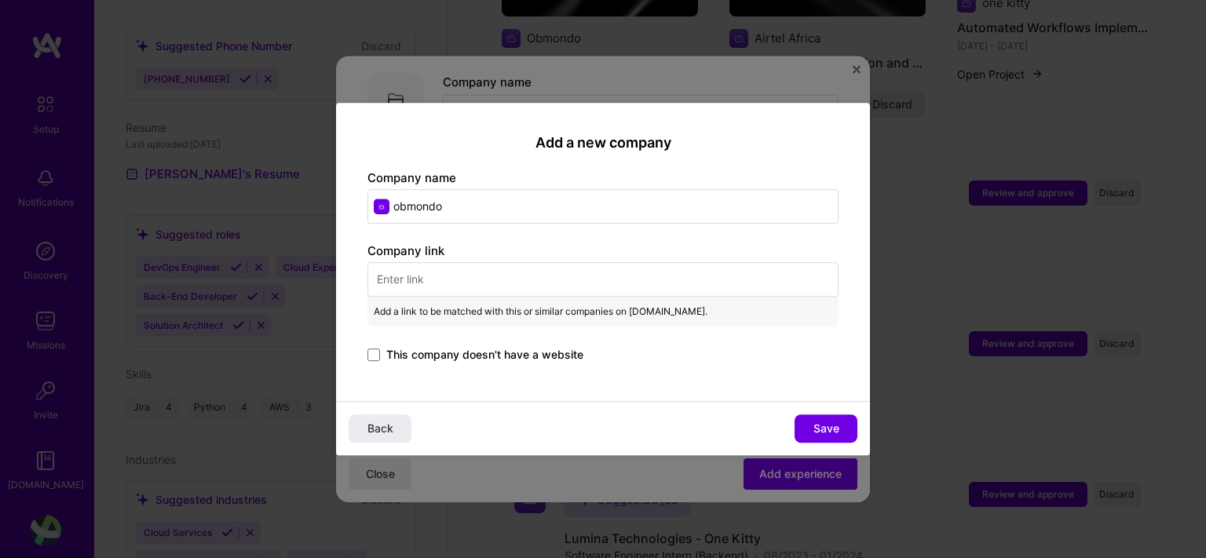
click at [487, 295] on input "text" at bounding box center [603, 279] width 471 height 35
paste input "[URL][DOMAIN_NAME]"
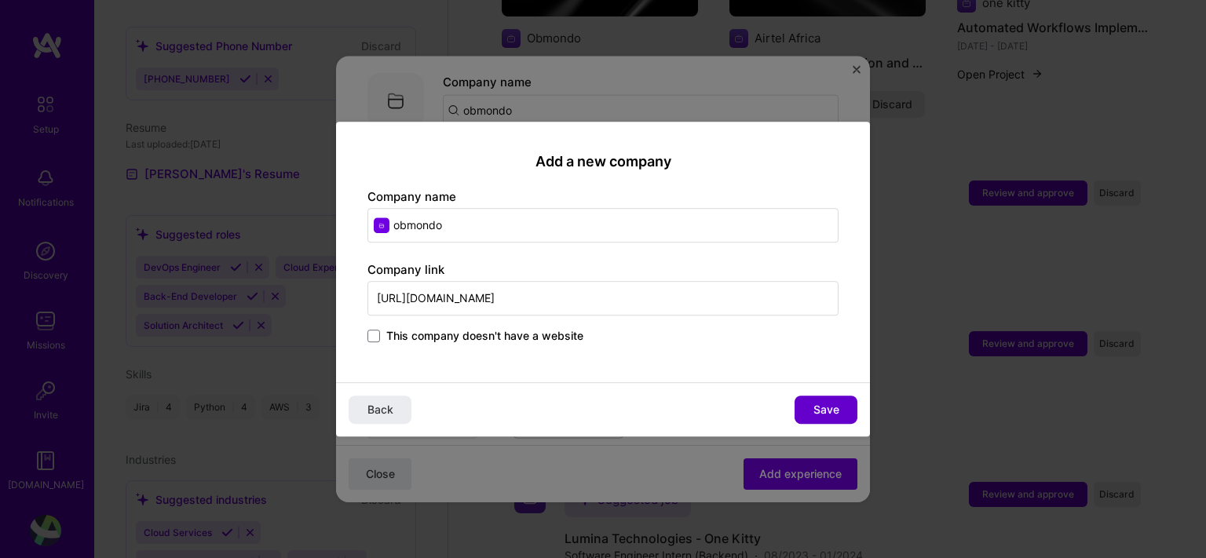
type input "[URL][DOMAIN_NAME]"
click at [827, 417] on span "Save" at bounding box center [827, 410] width 26 height 16
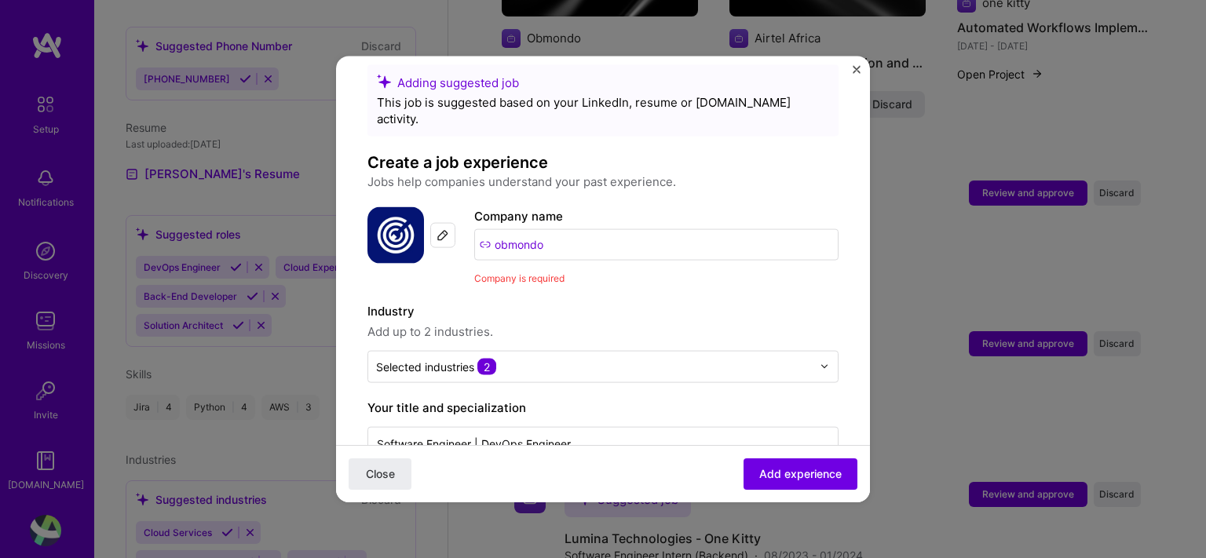
scroll to position [0, 0]
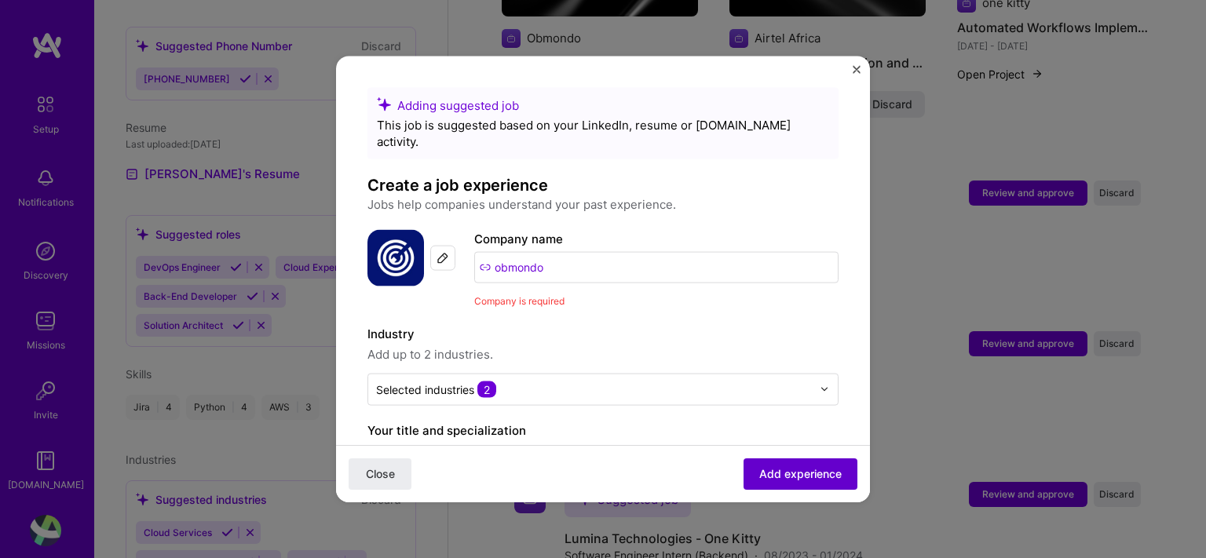
click at [783, 477] on span "Add experience" at bounding box center [800, 475] width 82 height 16
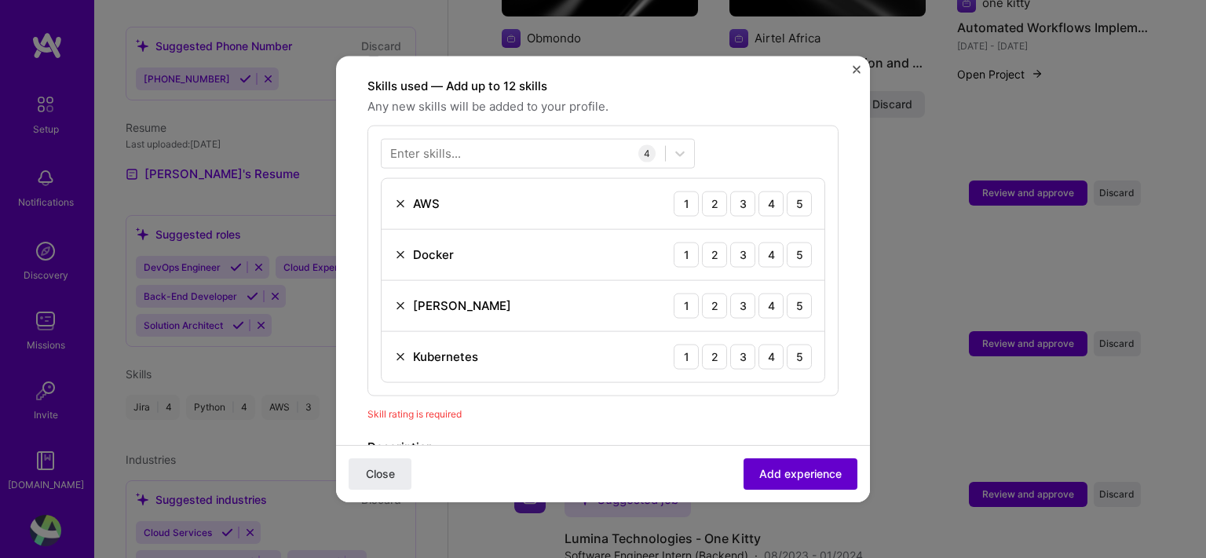
scroll to position [543, 0]
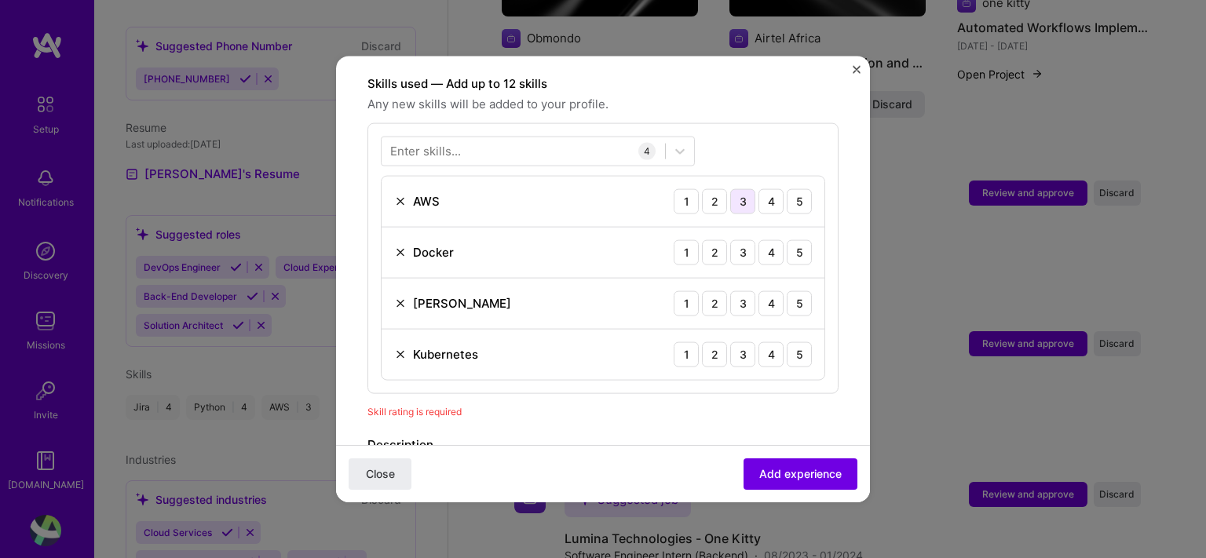
click at [735, 192] on div "3" at bounding box center [742, 200] width 25 height 25
click at [741, 240] on div "3" at bounding box center [742, 252] width 25 height 25
click at [734, 278] on div "[PERSON_NAME] 1 2 3 4 5" at bounding box center [603, 303] width 443 height 51
click at [733, 291] on div "3" at bounding box center [742, 303] width 25 height 25
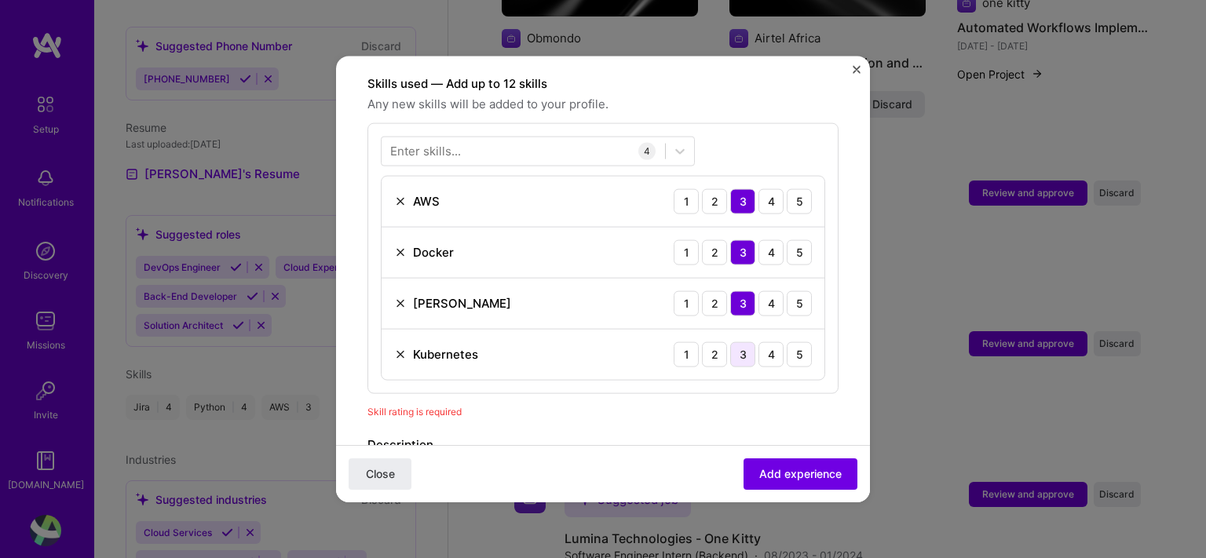
click at [730, 342] on div "3" at bounding box center [742, 354] width 25 height 25
click at [570, 138] on div at bounding box center [524, 151] width 284 height 26
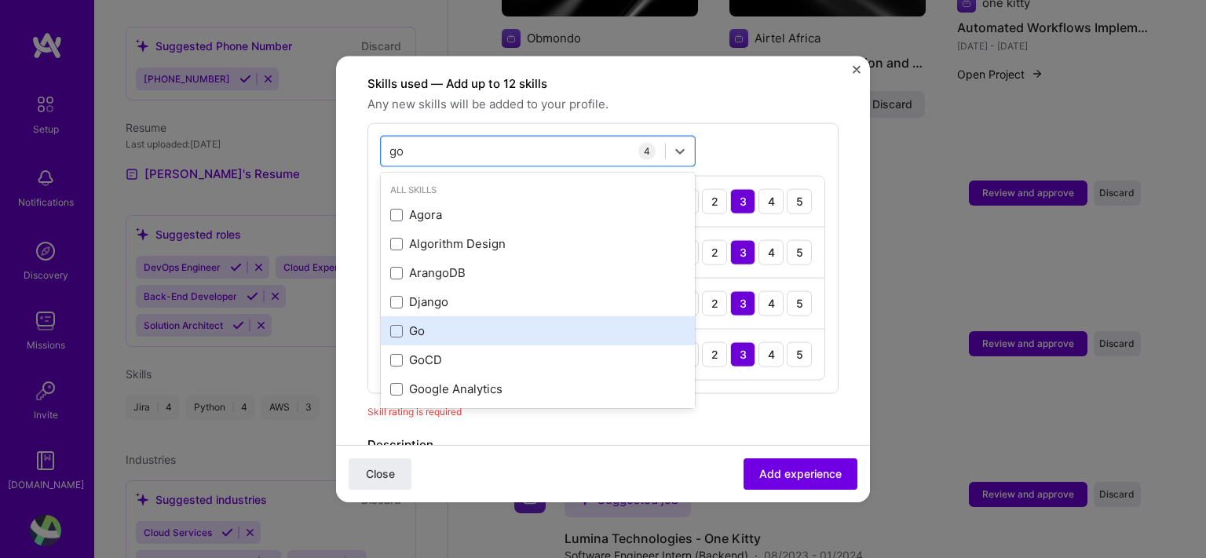
click at [481, 323] on div "Go" at bounding box center [537, 331] width 295 height 16
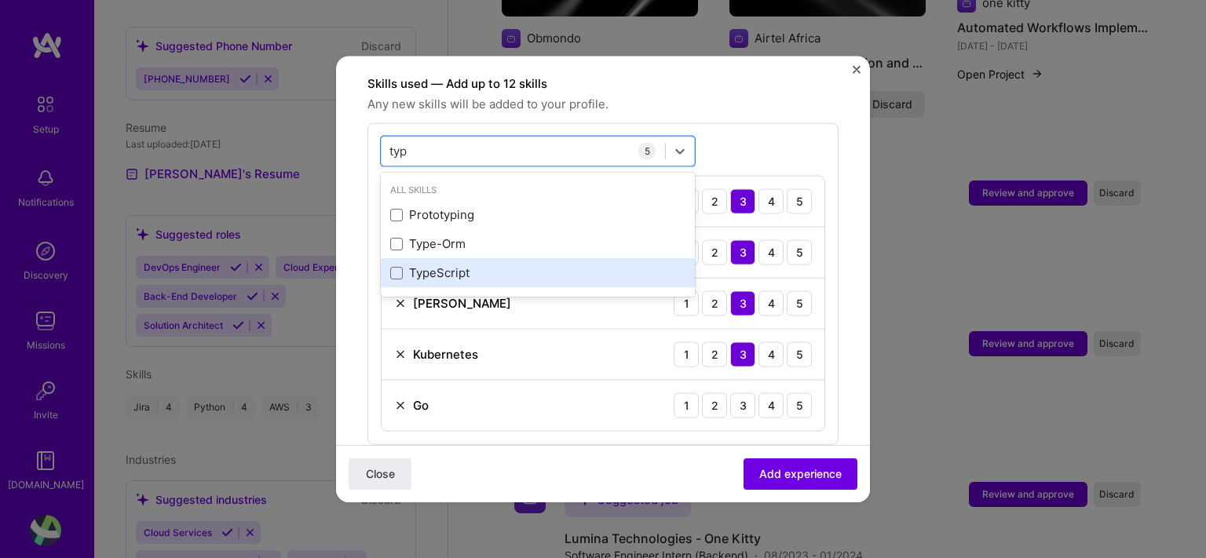
click at [429, 265] on div "TypeScript" at bounding box center [537, 273] width 295 height 16
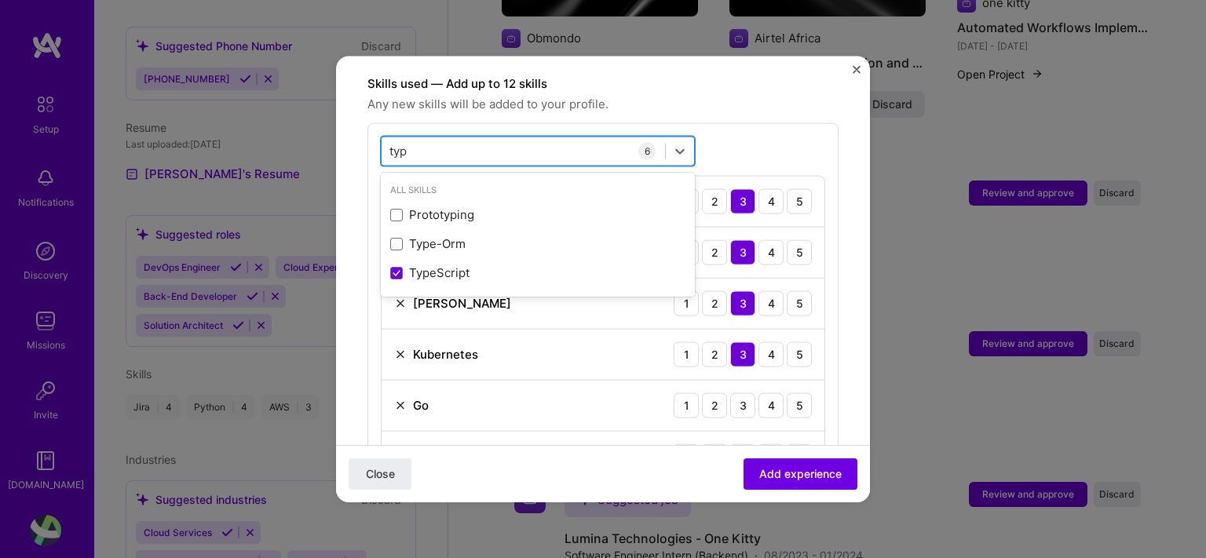
click at [636, 138] on div "typ typ" at bounding box center [524, 151] width 284 height 26
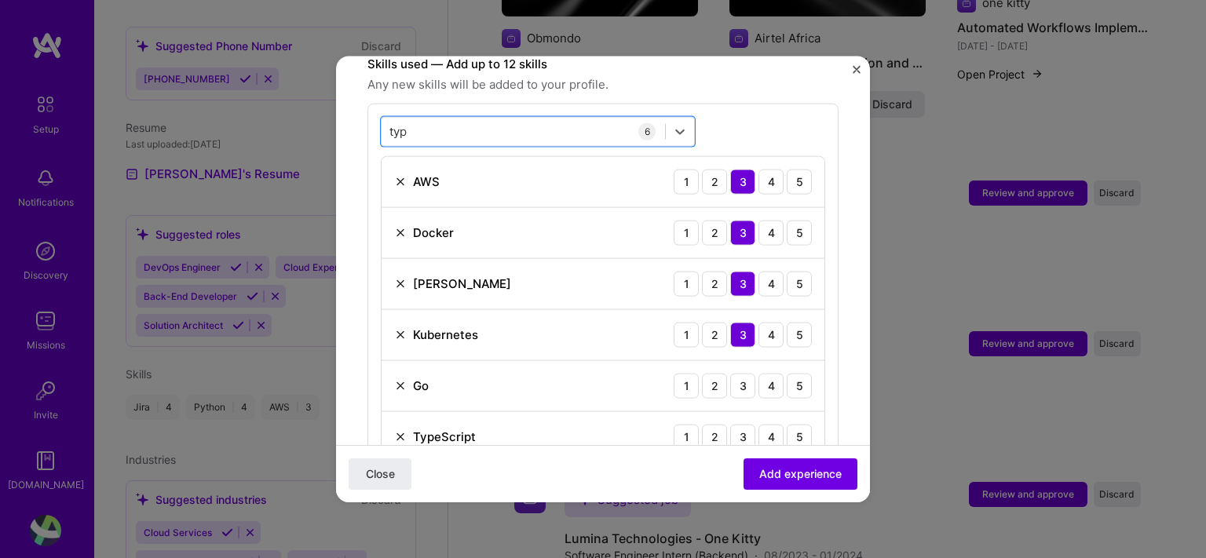
scroll to position [575, 0]
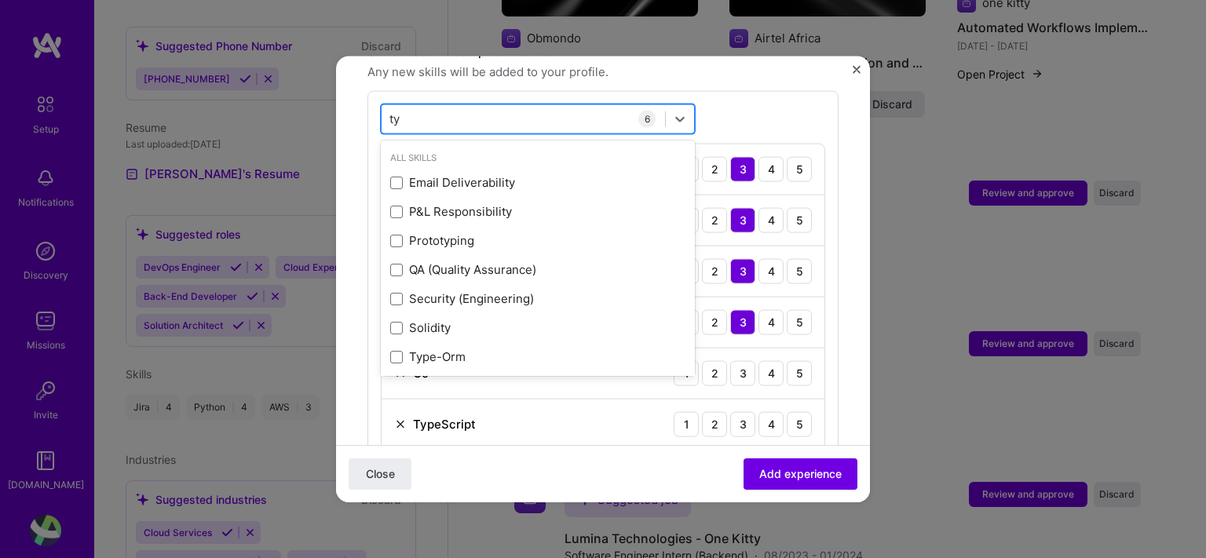
type input "t"
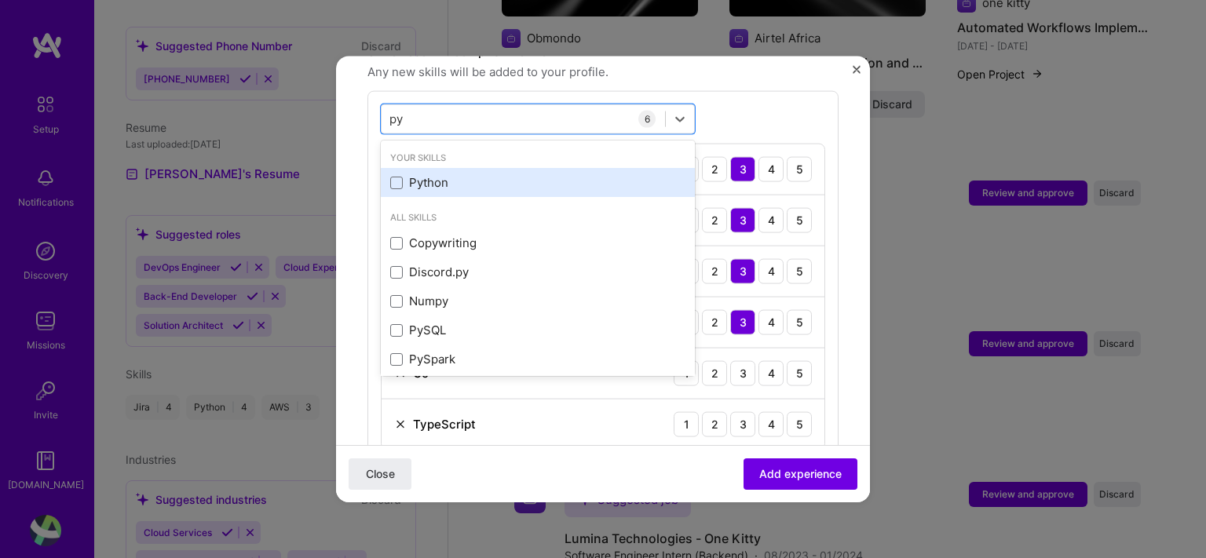
click at [464, 174] on div "Python" at bounding box center [537, 182] width 295 height 16
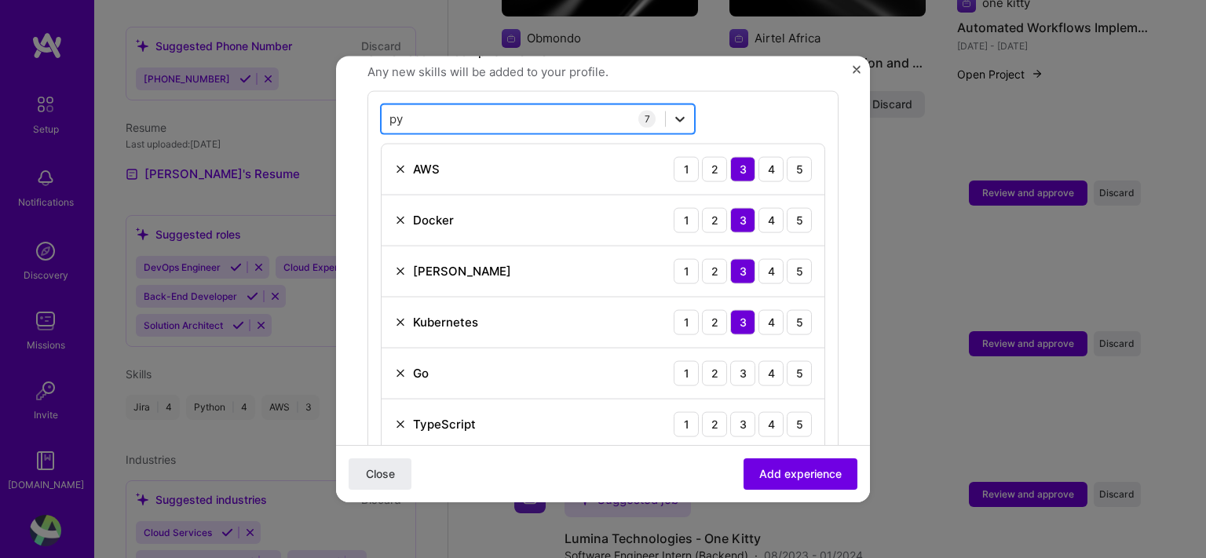
click at [675, 111] on icon at bounding box center [680, 119] width 16 height 16
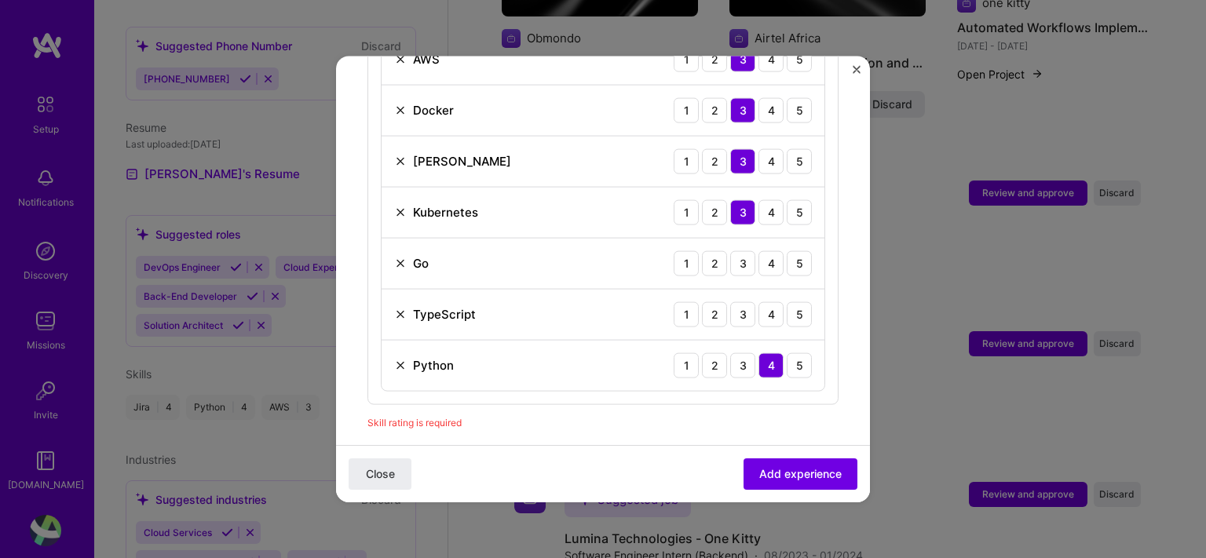
scroll to position [693, 0]
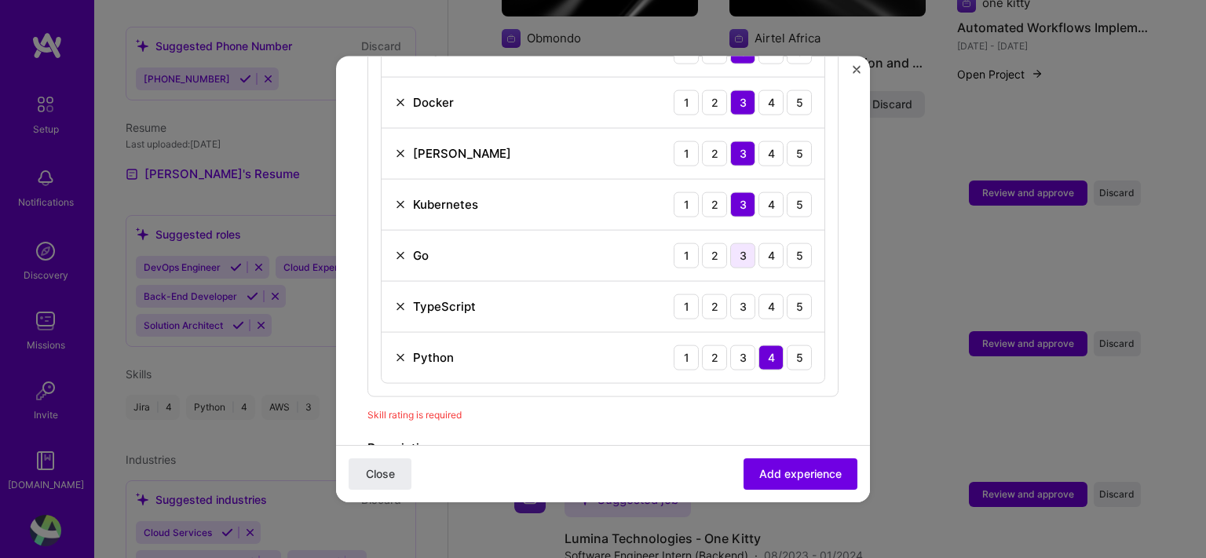
type input "py"
click at [730, 243] on div "3" at bounding box center [742, 255] width 25 height 25
click at [736, 281] on div "TypeScript 1 2 3 4 5" at bounding box center [603, 306] width 443 height 51
click at [730, 294] on div "3" at bounding box center [742, 306] width 25 height 25
click at [753, 230] on div "Go 1 2 3 4 5" at bounding box center [603, 255] width 443 height 51
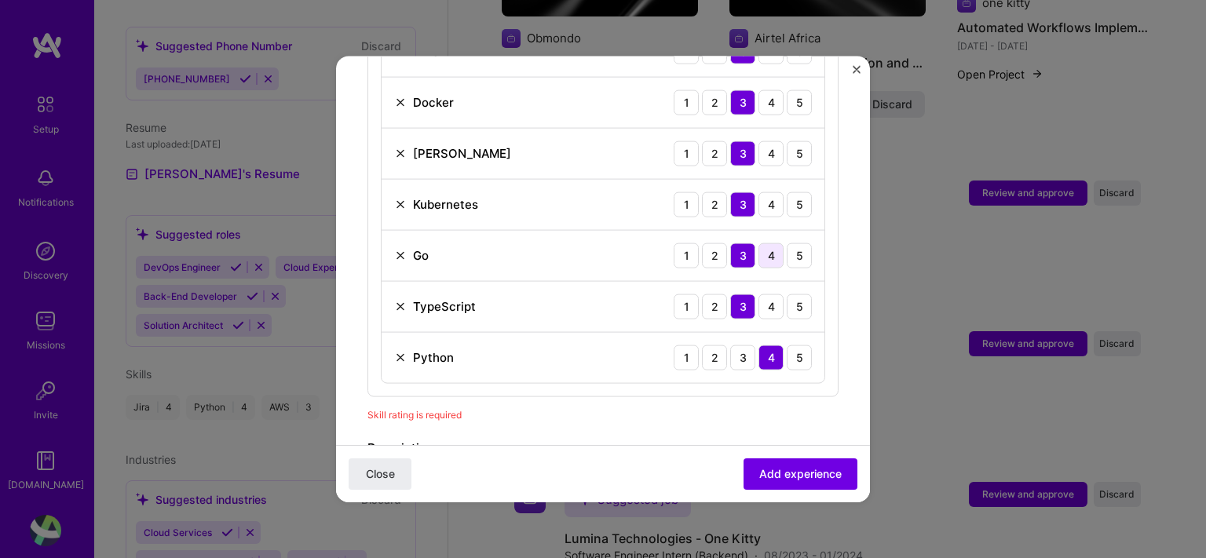
click at [759, 243] on div "4" at bounding box center [771, 255] width 25 height 25
click at [781, 475] on span "Add experience" at bounding box center [800, 475] width 82 height 16
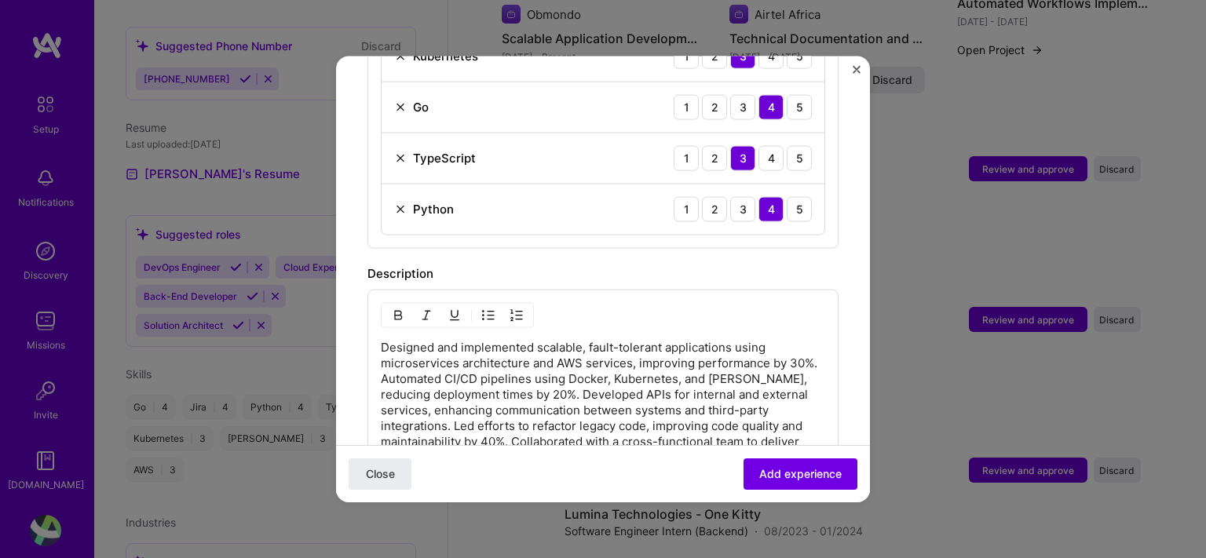
scroll to position [1163, 0]
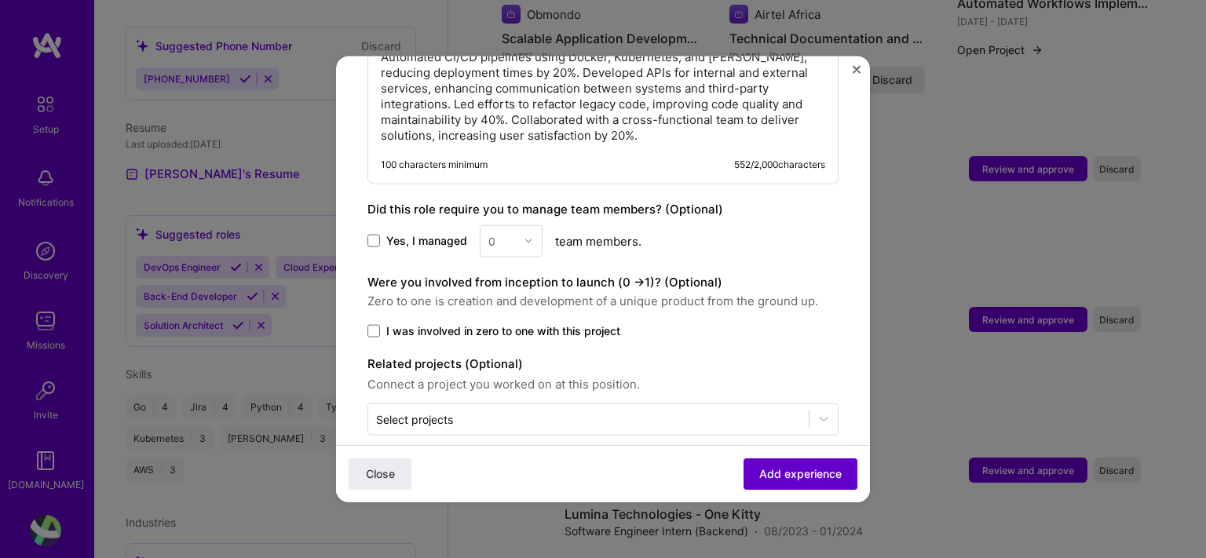
click at [765, 481] on span "Add experience" at bounding box center [800, 475] width 82 height 16
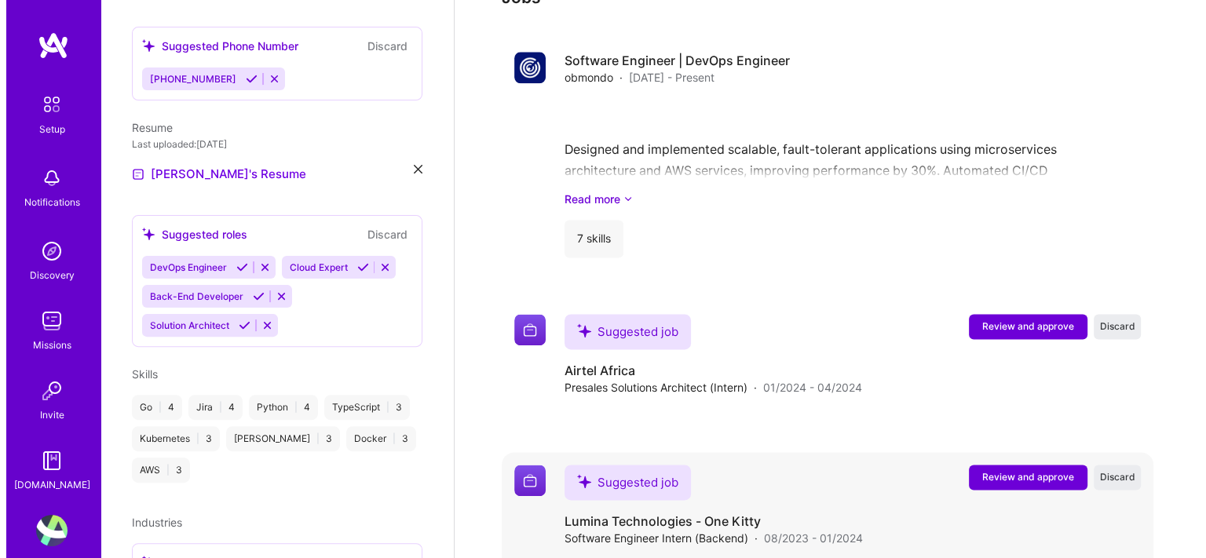
scroll to position [2039, 0]
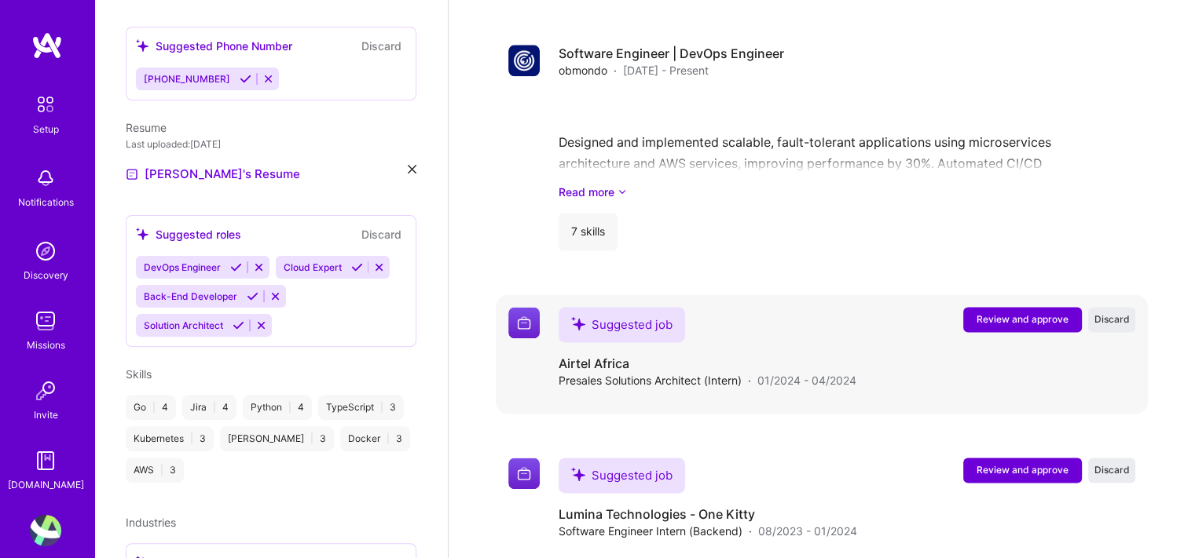
click at [993, 313] on span "Review and approve" at bounding box center [1022, 319] width 92 height 13
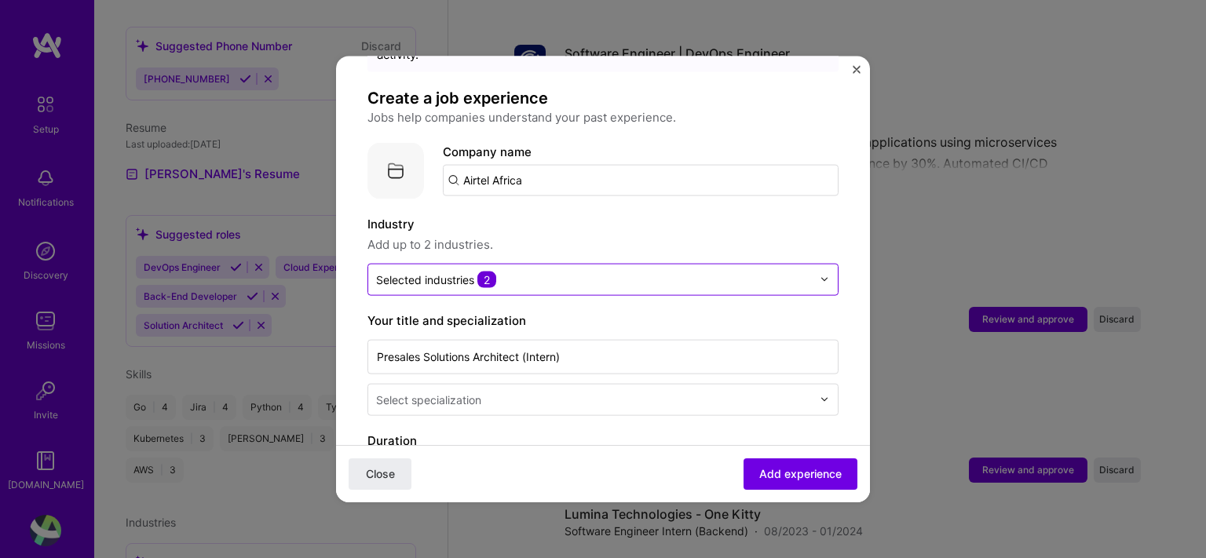
scroll to position [64, 0]
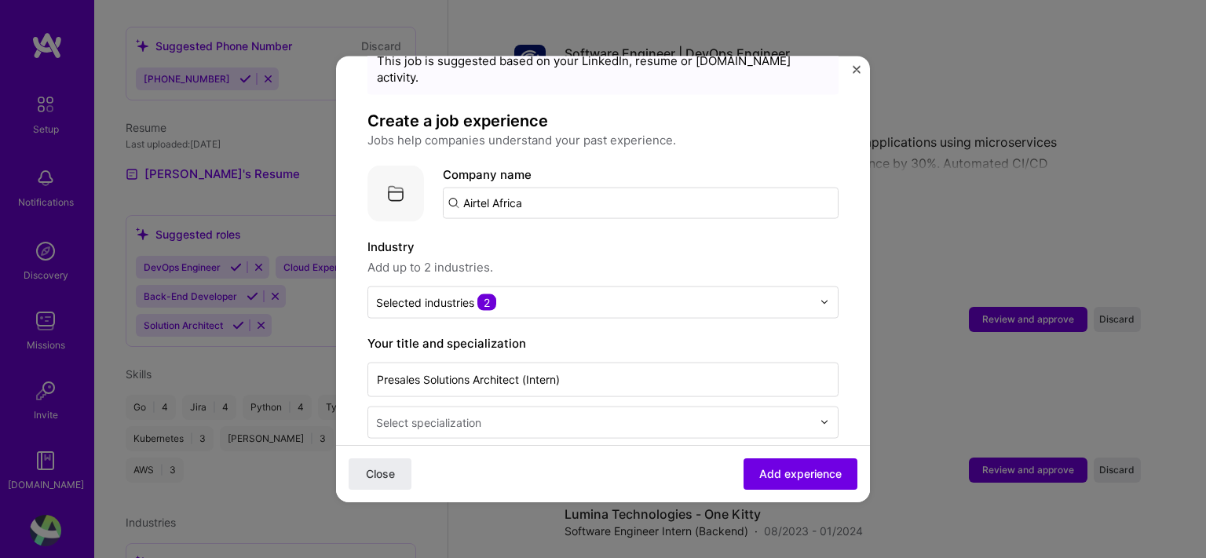
click at [548, 187] on input "Airtel Africa" at bounding box center [641, 202] width 396 height 31
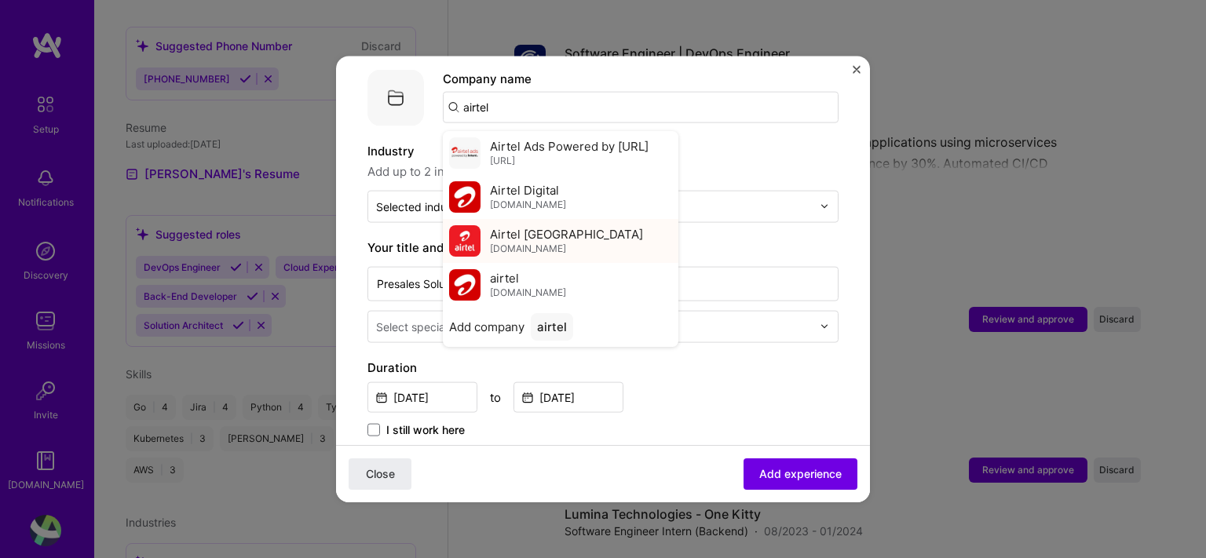
scroll to position [157, 0]
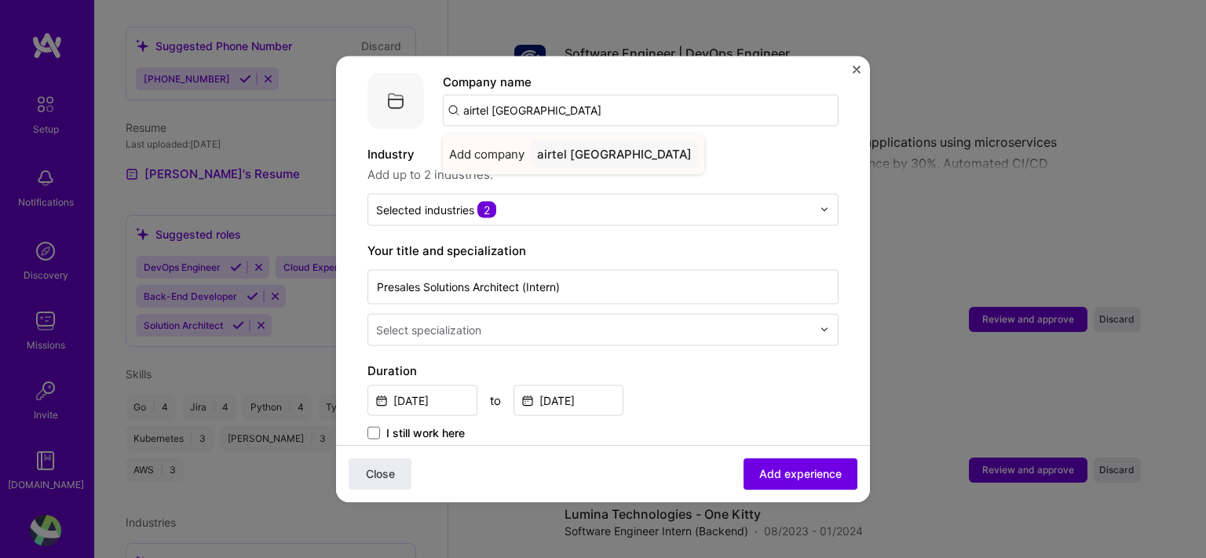
type input "airtel [GEOGRAPHIC_DATA]"
click at [551, 140] on div "airtel [GEOGRAPHIC_DATA]" at bounding box center [614, 153] width 167 height 27
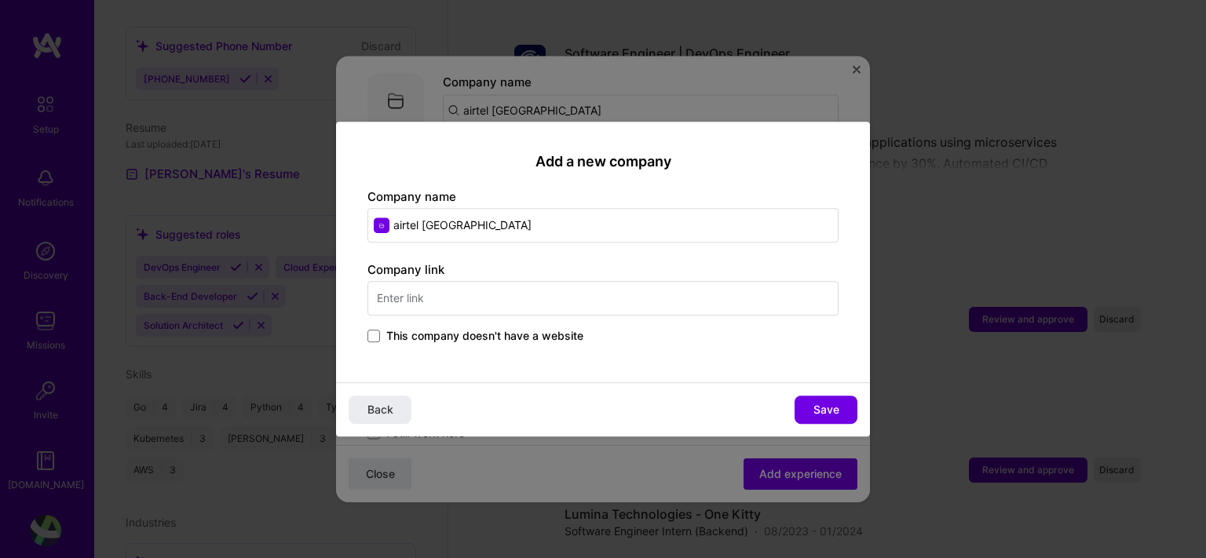
click at [480, 289] on input "text" at bounding box center [603, 298] width 471 height 35
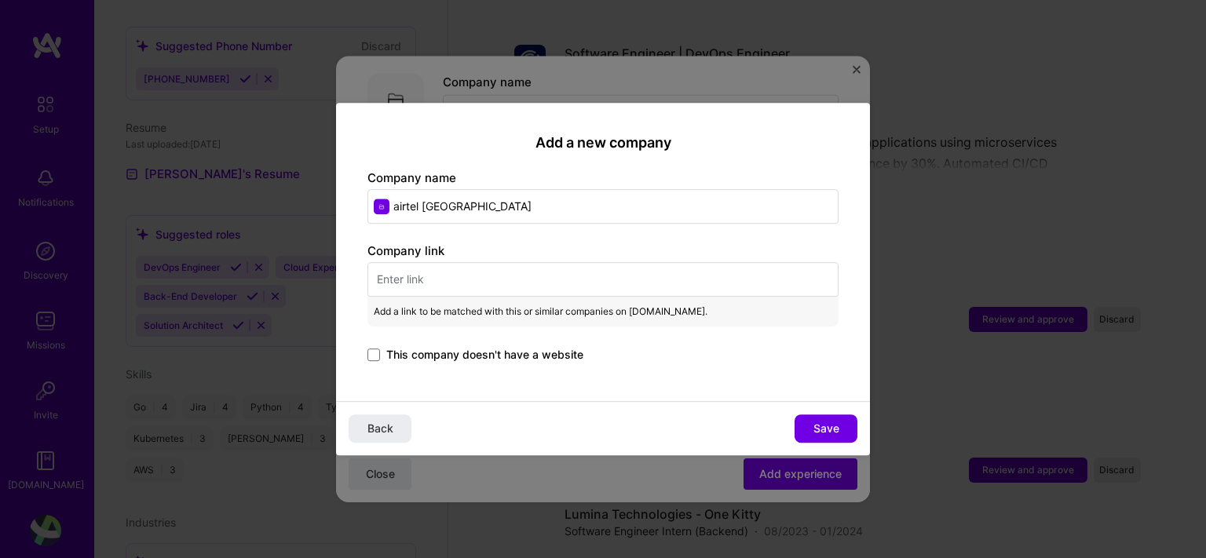
paste input "[URL][DOMAIN_NAME]"
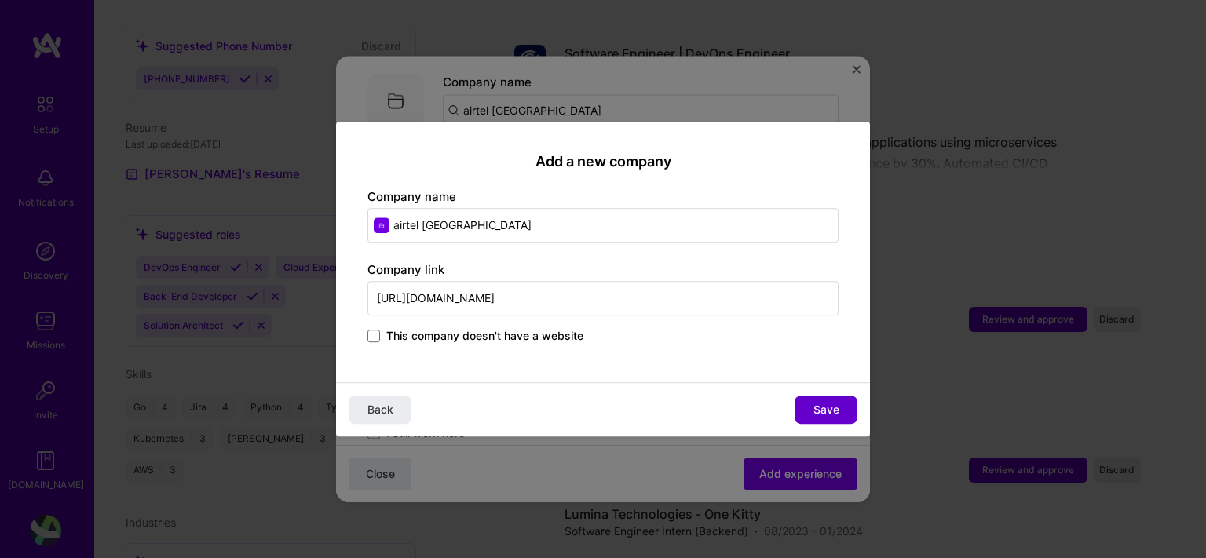
type input "[URL][DOMAIN_NAME]"
click at [845, 415] on button "Save" at bounding box center [826, 410] width 63 height 28
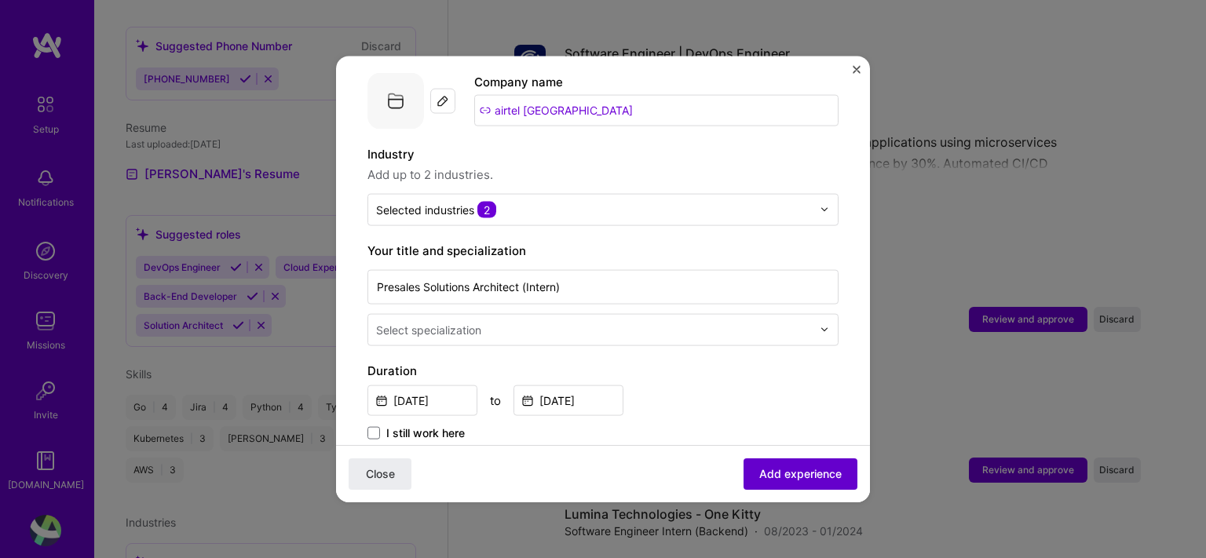
click at [790, 468] on span "Add experience" at bounding box center [800, 475] width 82 height 16
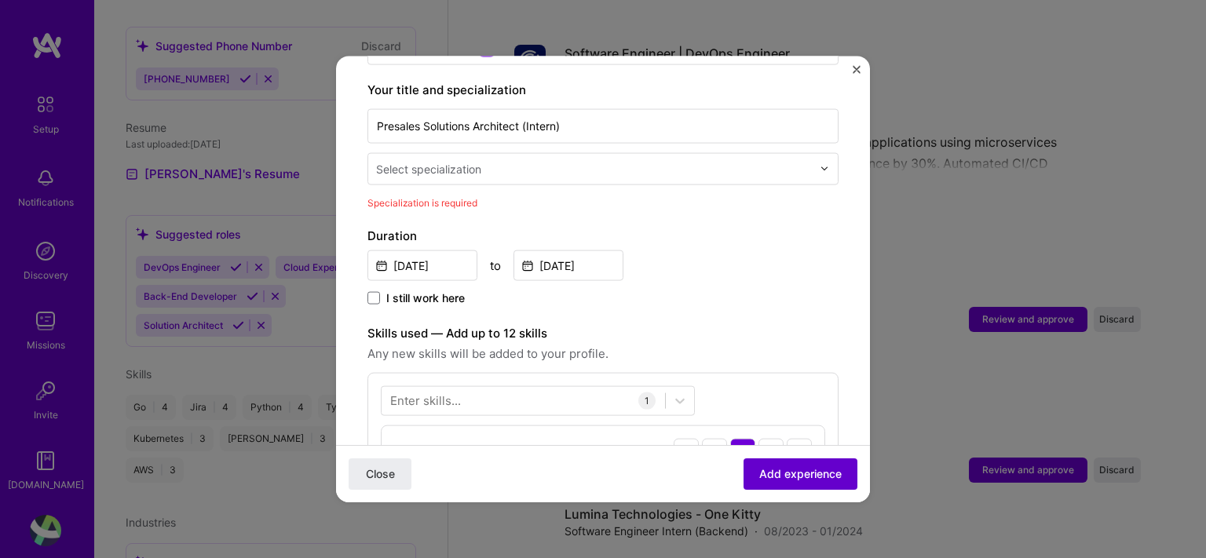
scroll to position [325, 0]
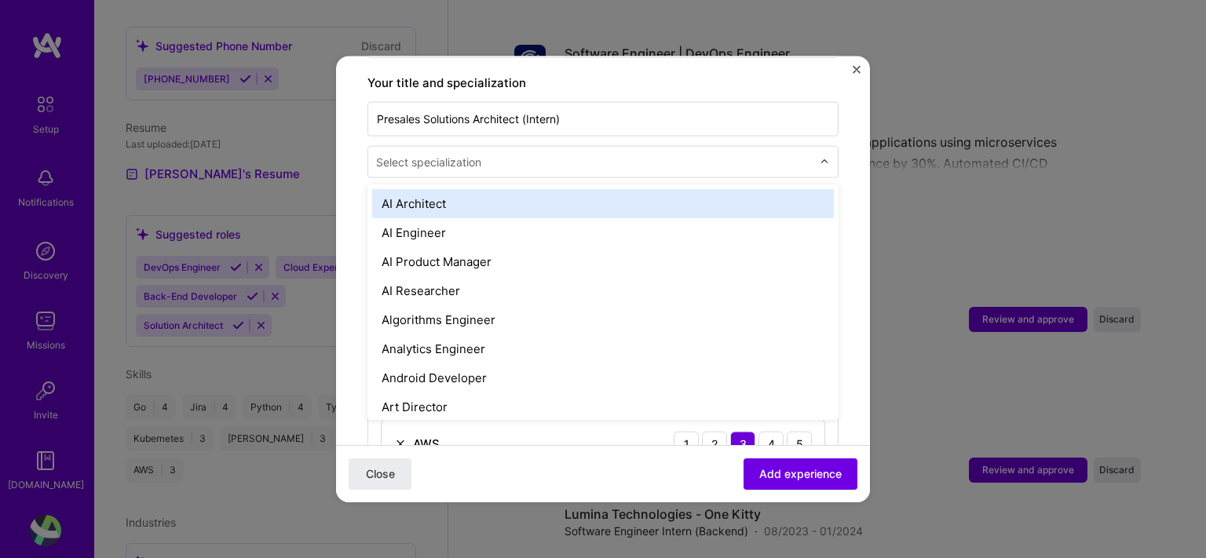
click at [578, 153] on input "text" at bounding box center [595, 161] width 439 height 16
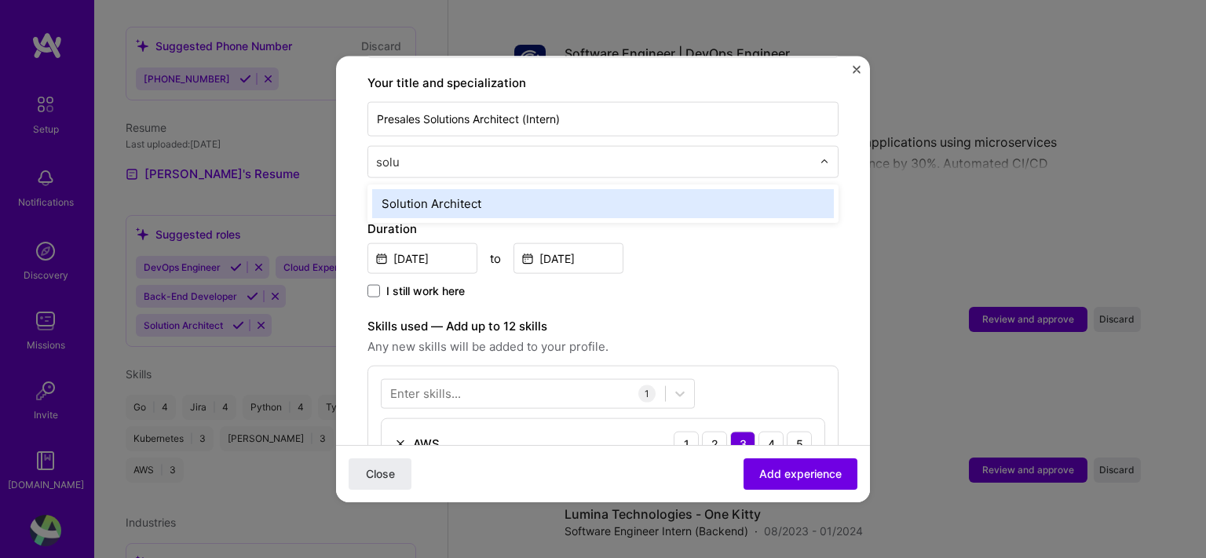
type input "solut"
click at [552, 192] on div "Solution Architect" at bounding box center [603, 202] width 462 height 29
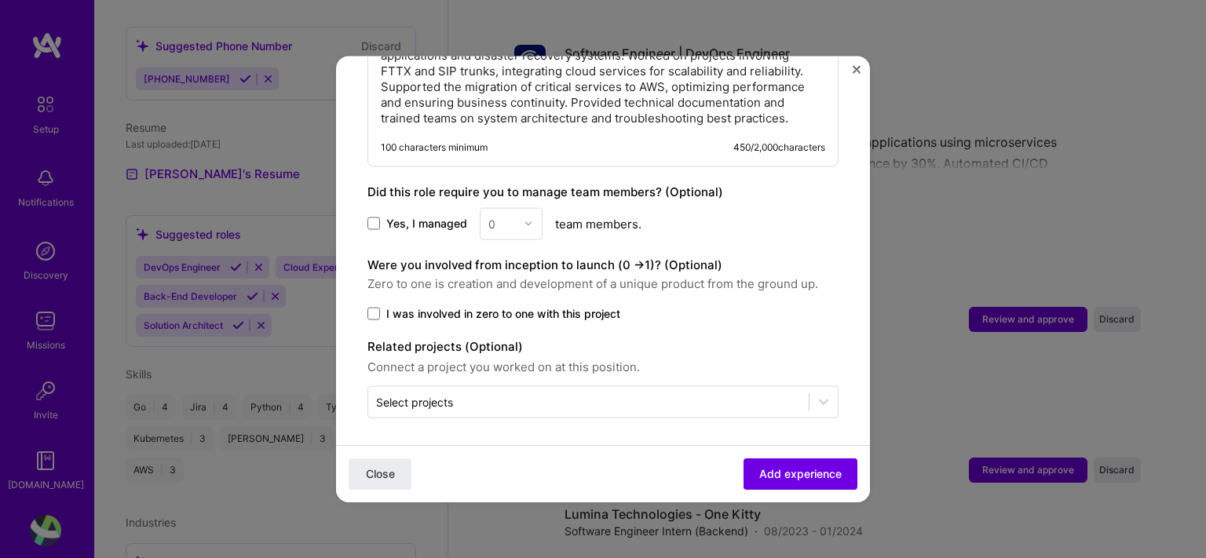
scroll to position [0, 0]
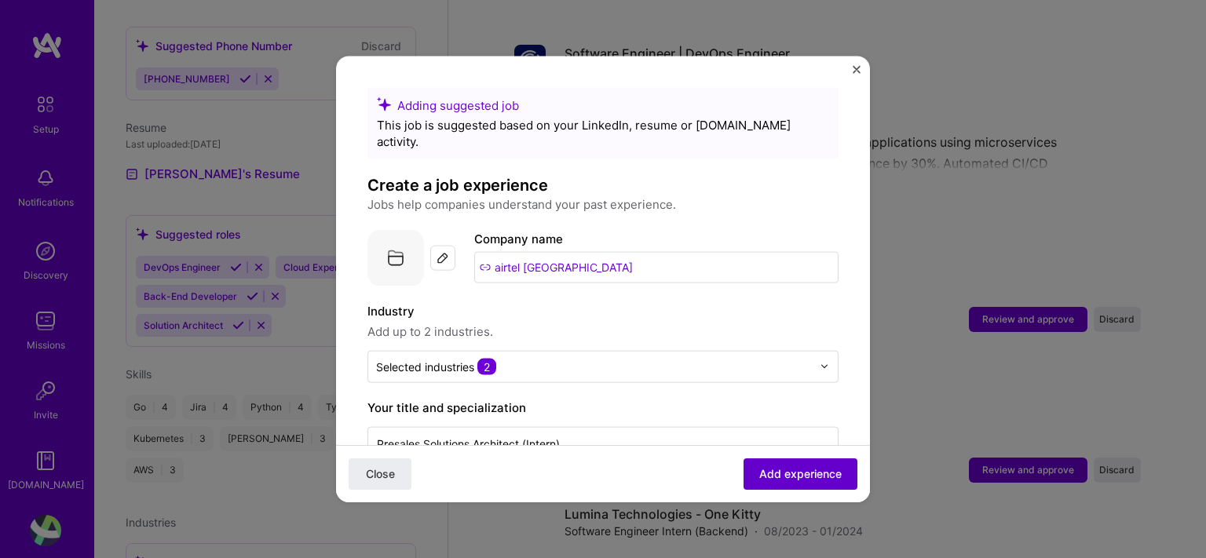
click at [779, 475] on span "Add experience" at bounding box center [800, 475] width 82 height 16
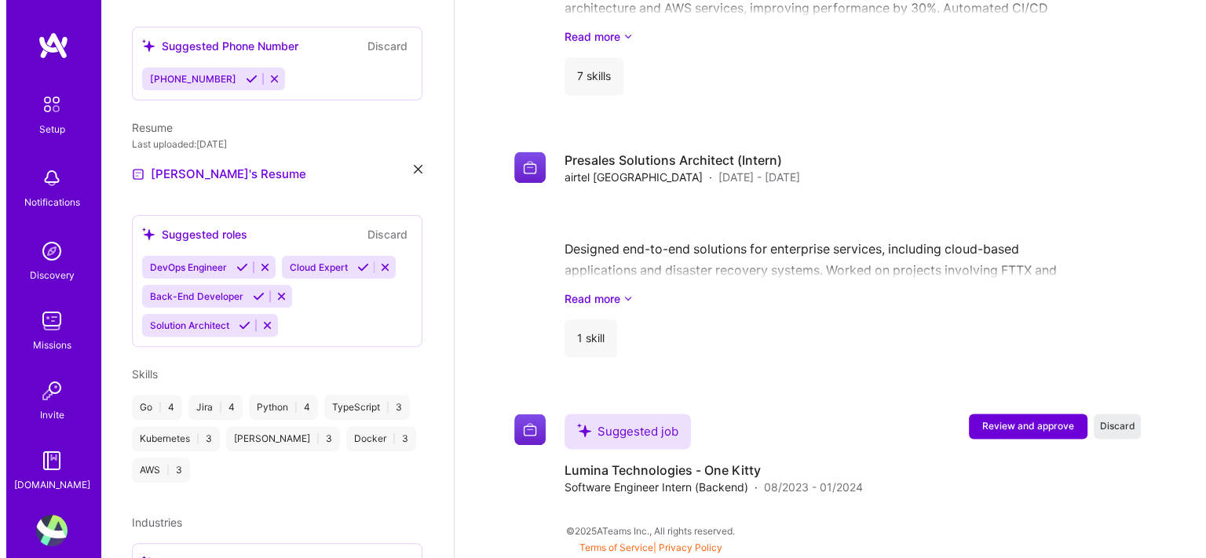
scroll to position [2171, 0]
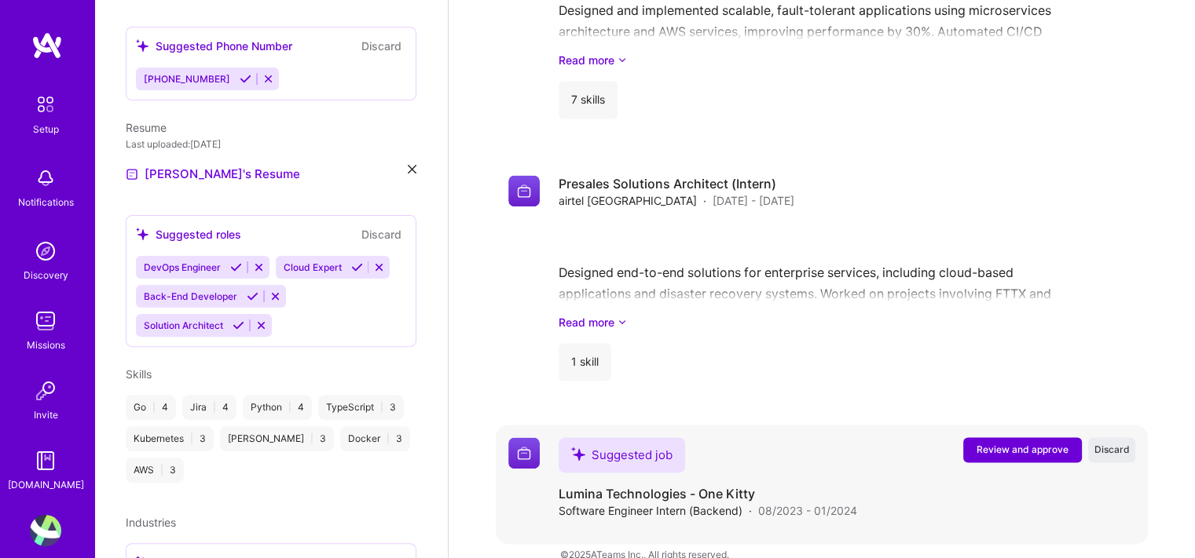
click at [1008, 437] on button "Review and approve" at bounding box center [1022, 449] width 119 height 25
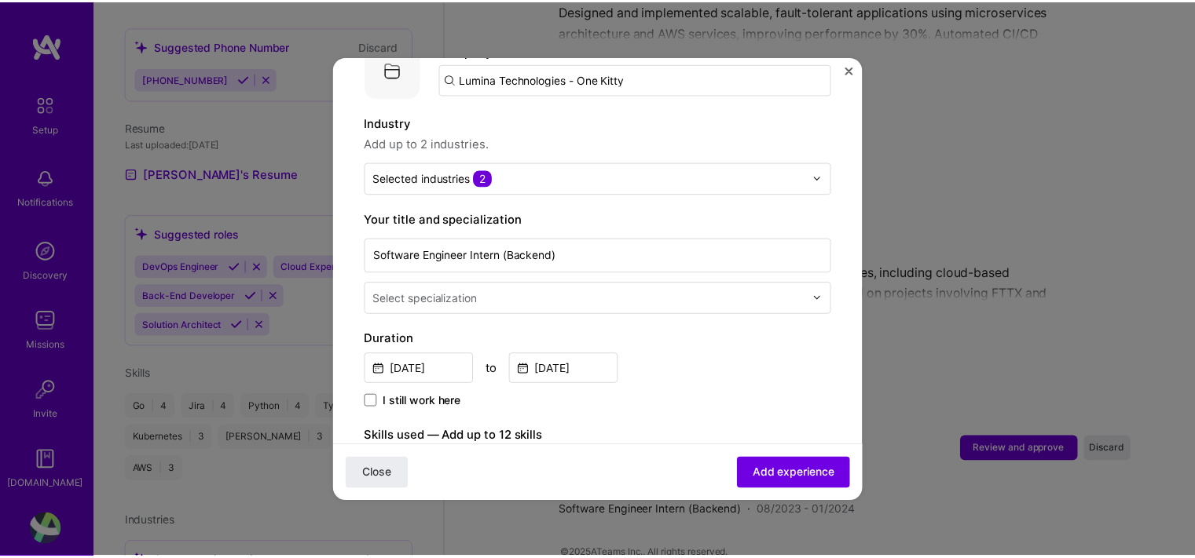
scroll to position [0, 0]
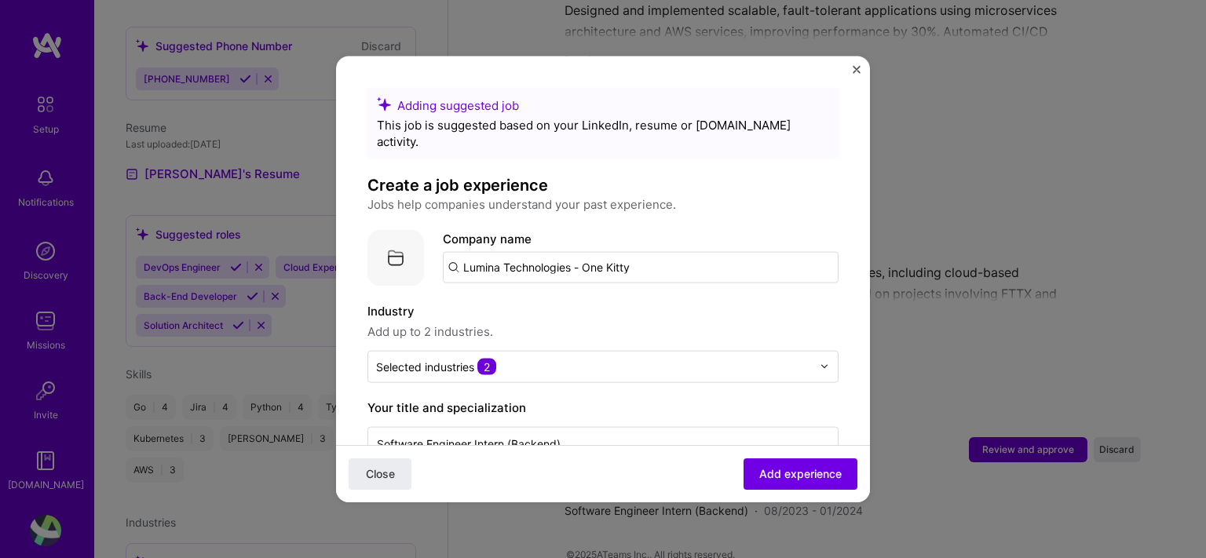
click at [853, 69] on img "Close" at bounding box center [857, 69] width 8 height 8
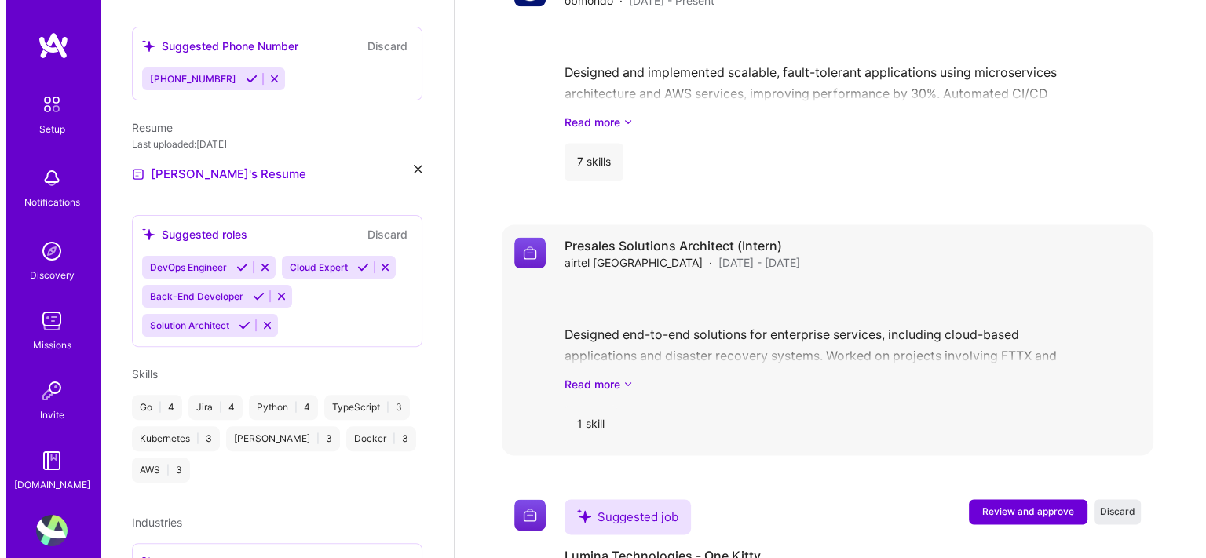
scroll to position [2171, 0]
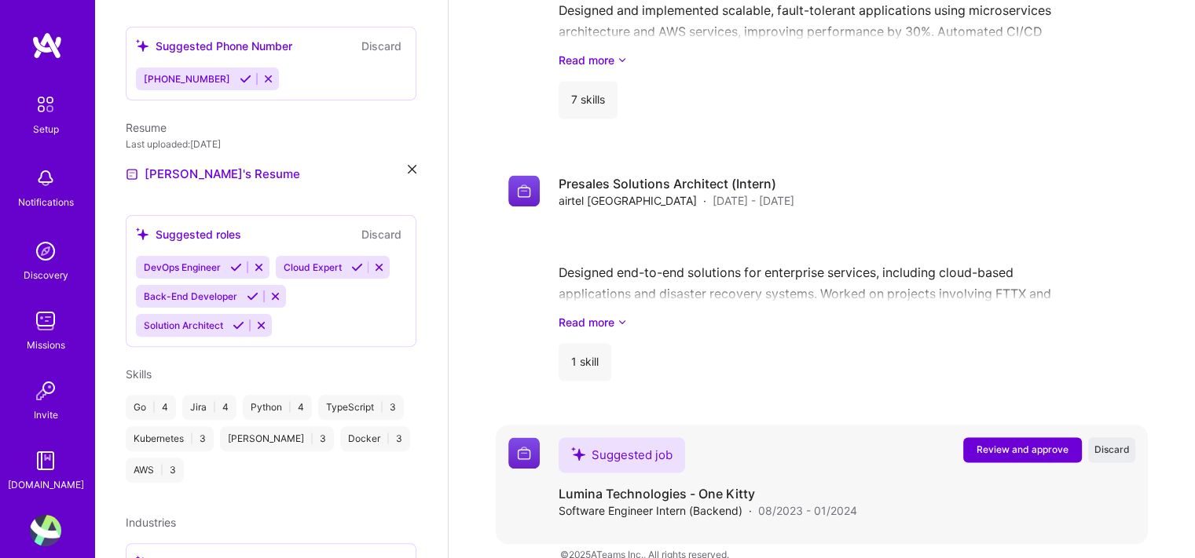
click at [1047, 443] on span "Review and approve" at bounding box center [1022, 449] width 92 height 13
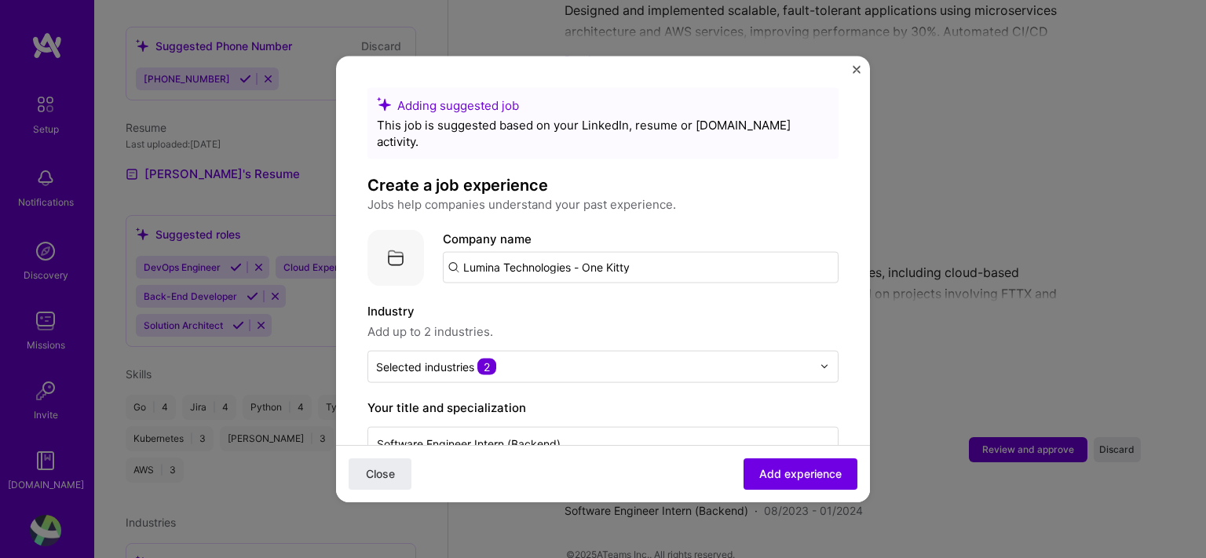
click at [595, 256] on input "Lumina Technologies - One Kitty" at bounding box center [641, 266] width 396 height 31
type input "one kitty"
click at [589, 297] on div "one kitty" at bounding box center [562, 310] width 63 height 27
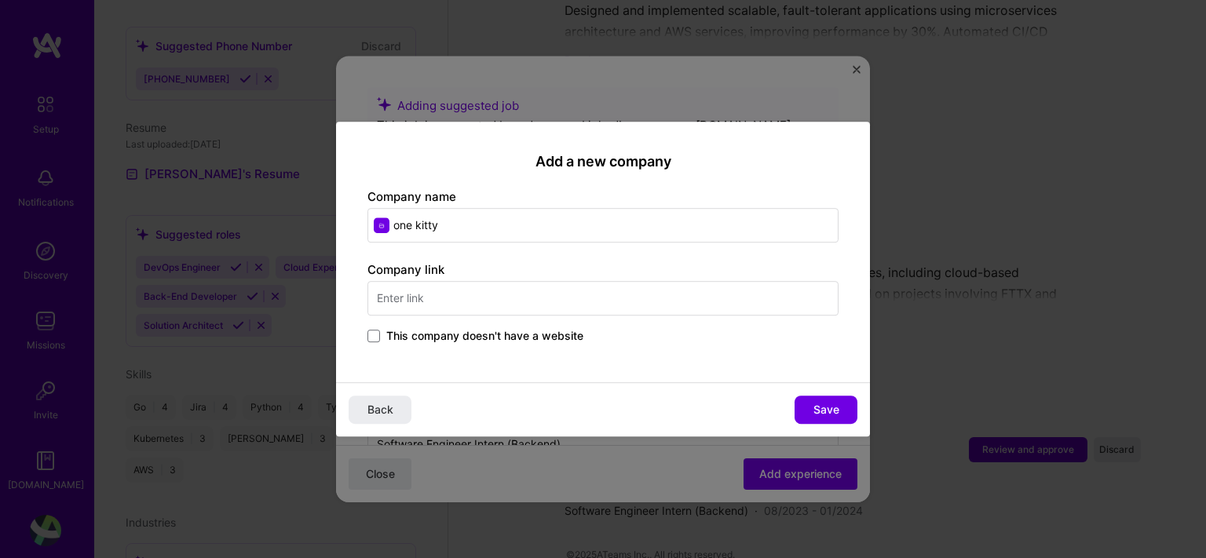
click at [558, 317] on div "Company link This company doesn't have a website" at bounding box center [603, 304] width 471 height 85
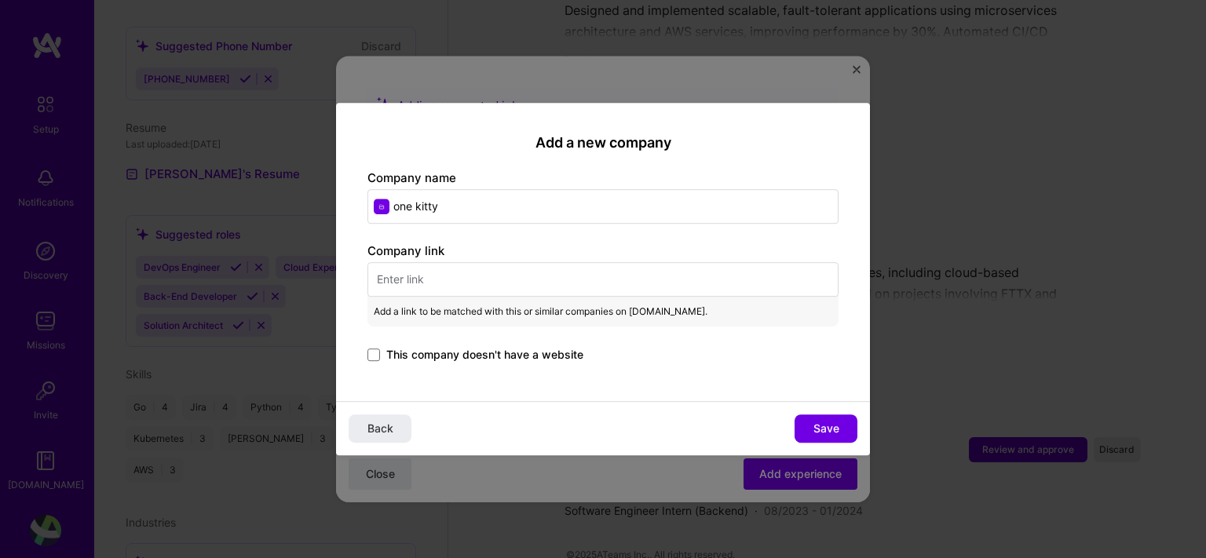
click at [560, 284] on input "text" at bounding box center [603, 279] width 471 height 35
paste input "[URL][DOMAIN_NAME]"
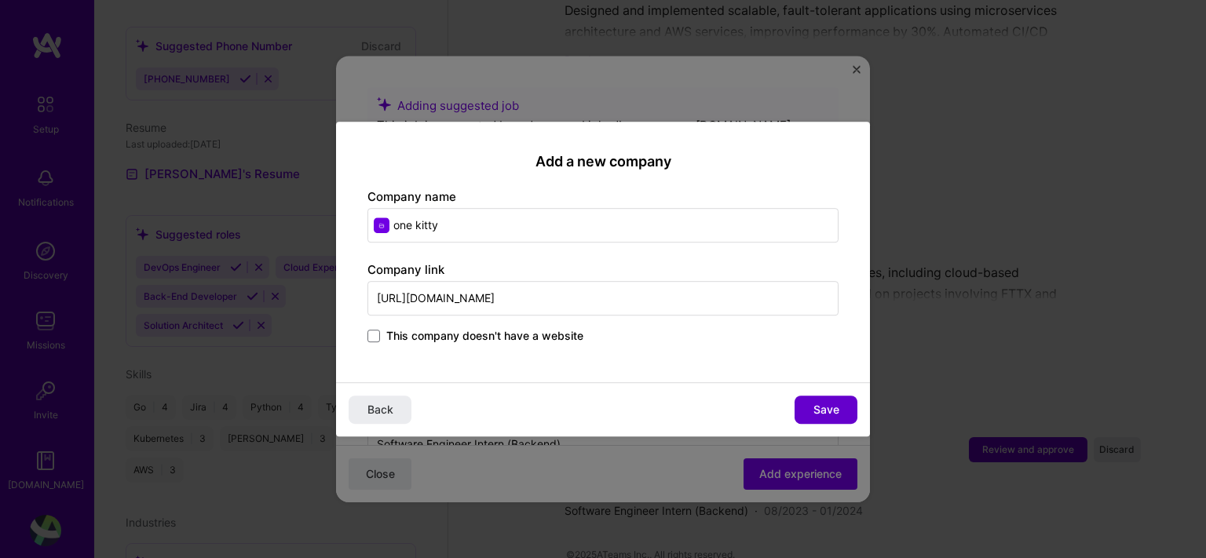
type input "[URL][DOMAIN_NAME]"
click at [824, 406] on span "Save" at bounding box center [827, 410] width 26 height 16
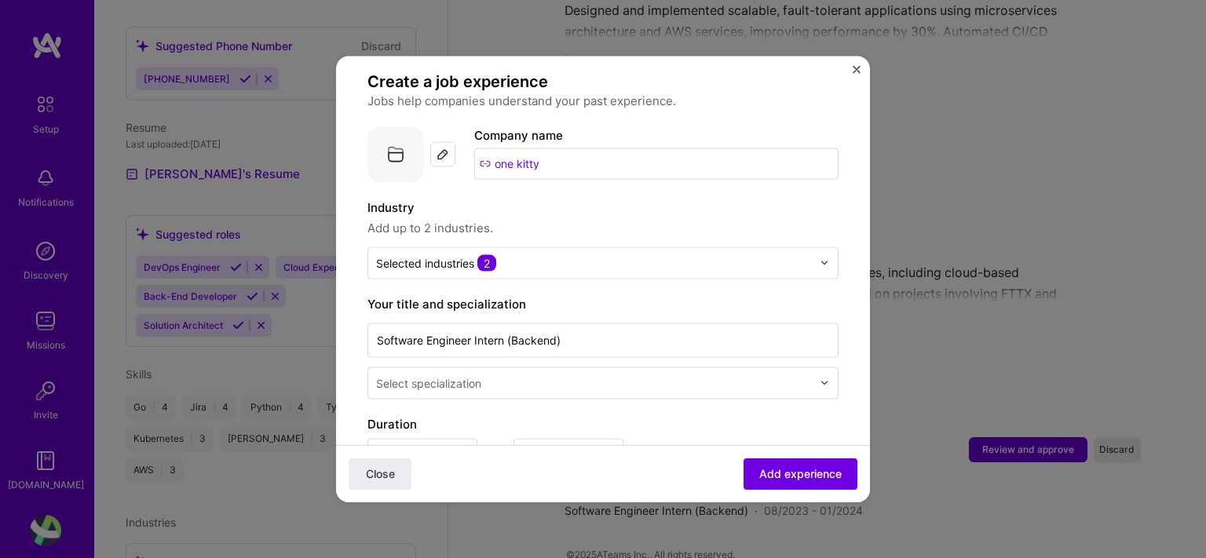
scroll to position [117, 0]
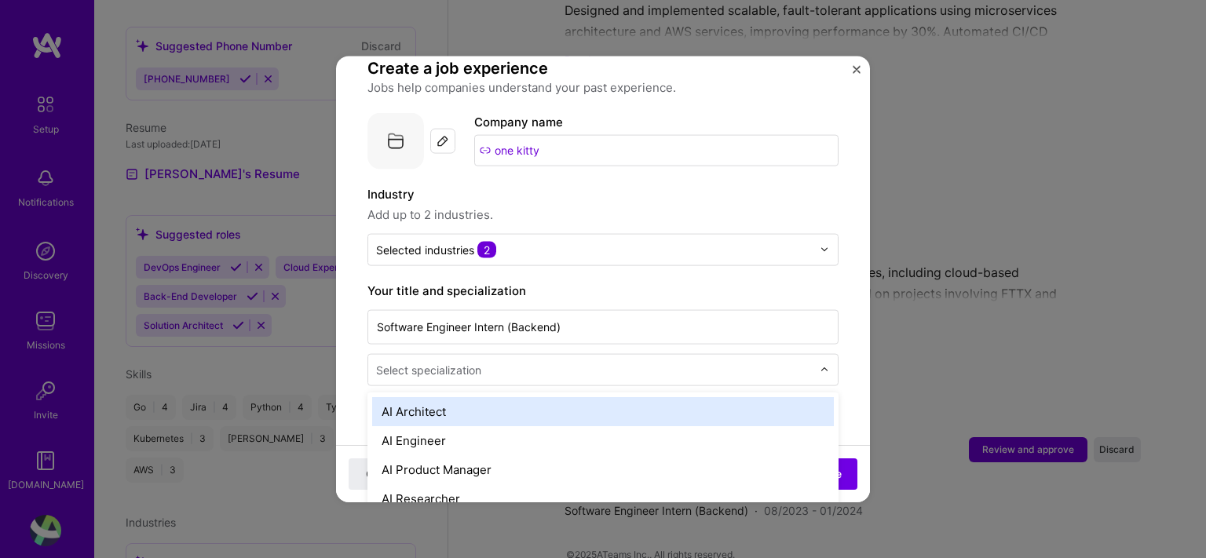
click at [721, 362] on div "Select specialization" at bounding box center [594, 369] width 452 height 31
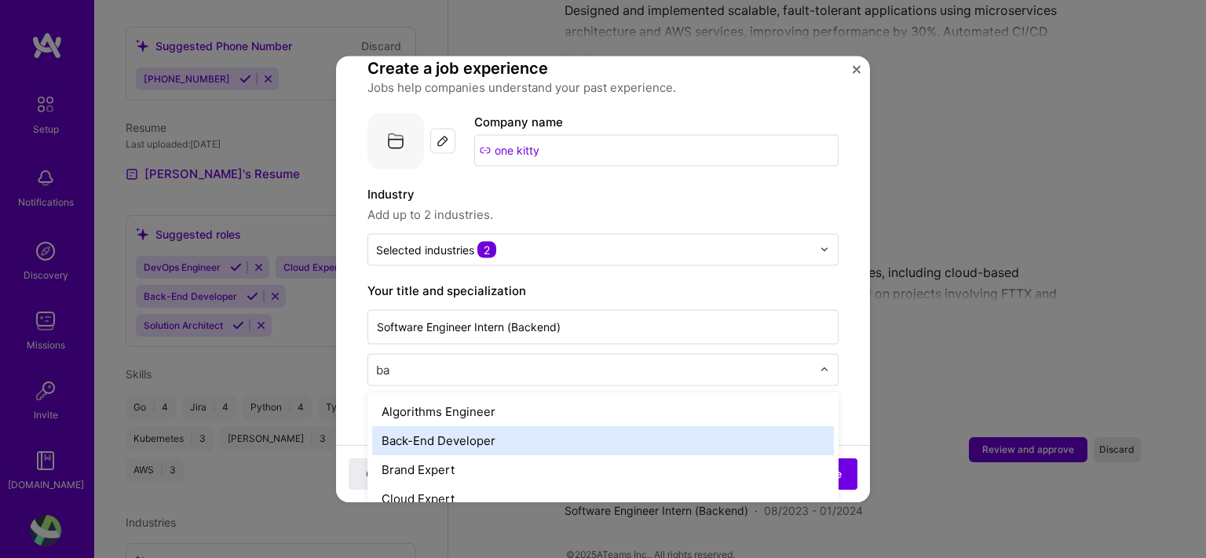
type input "b"
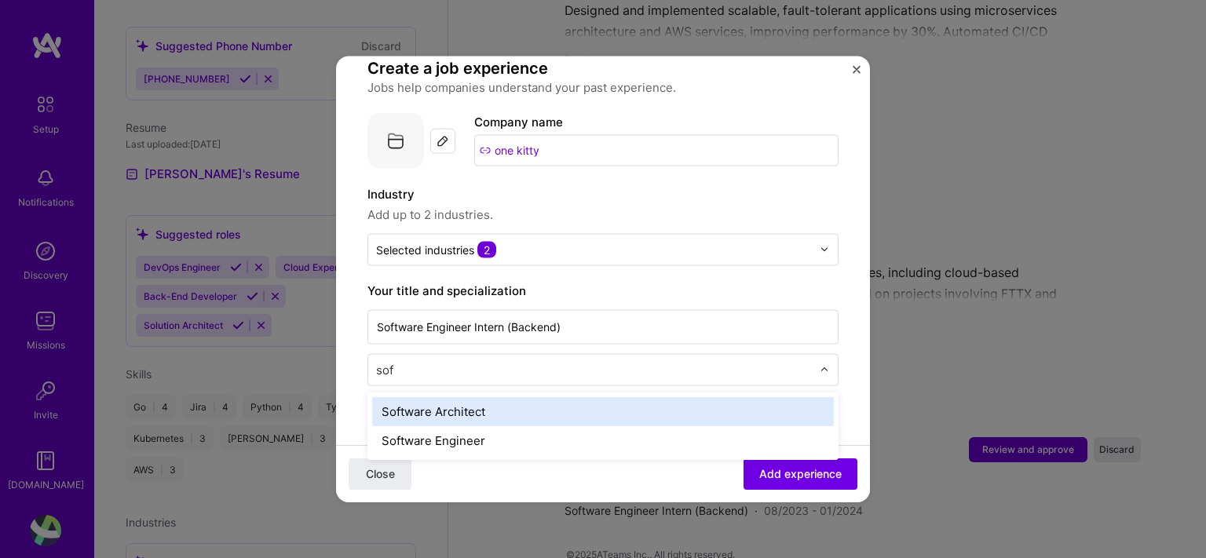
type input "soft"
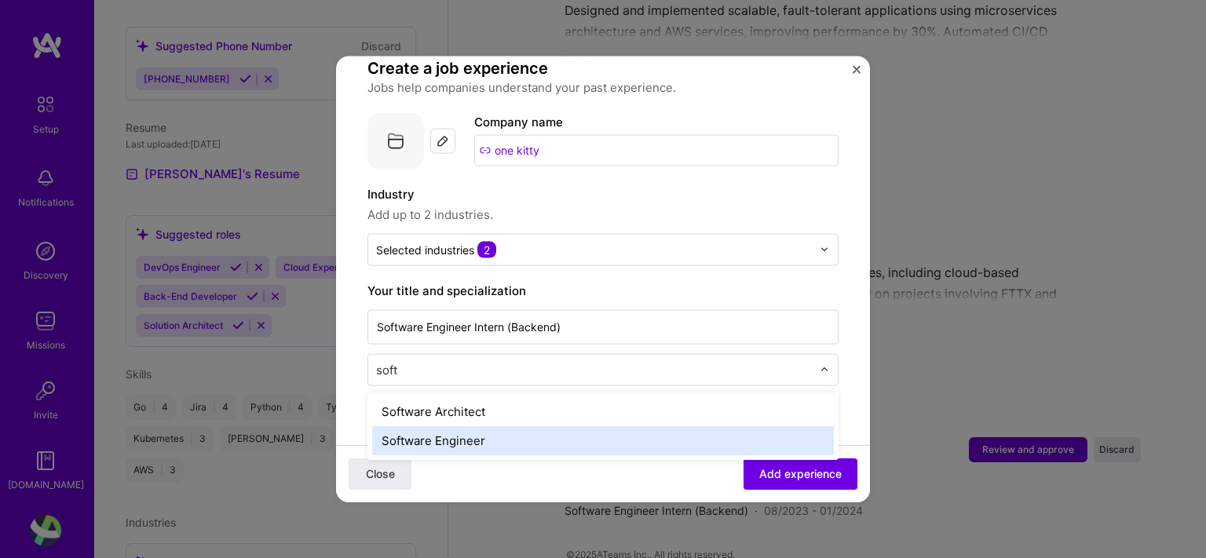
click at [698, 432] on div "Software Engineer" at bounding box center [603, 440] width 462 height 29
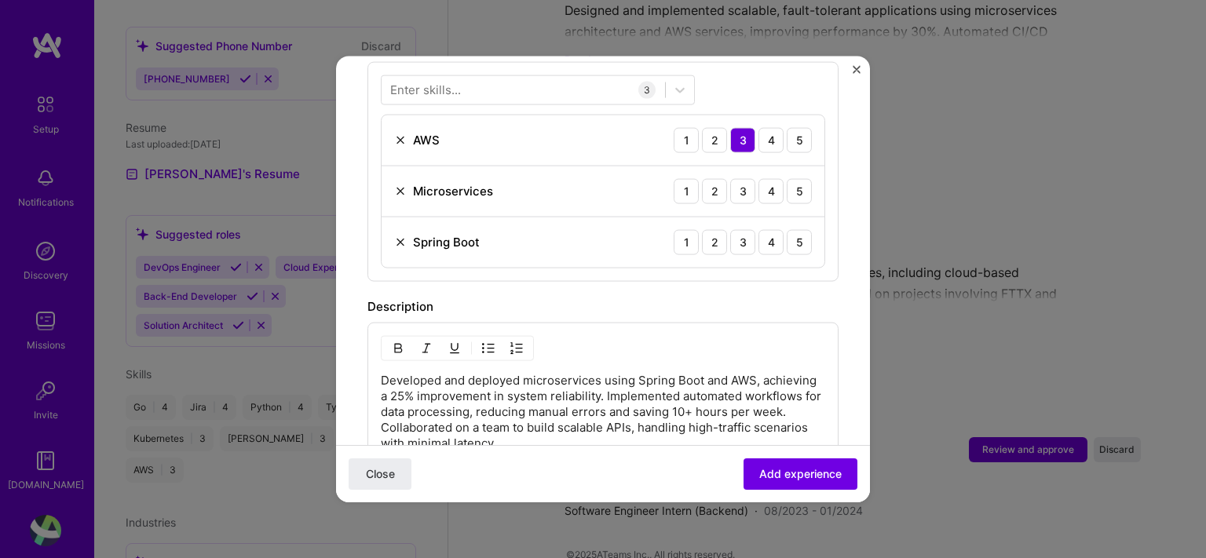
scroll to position [576, 0]
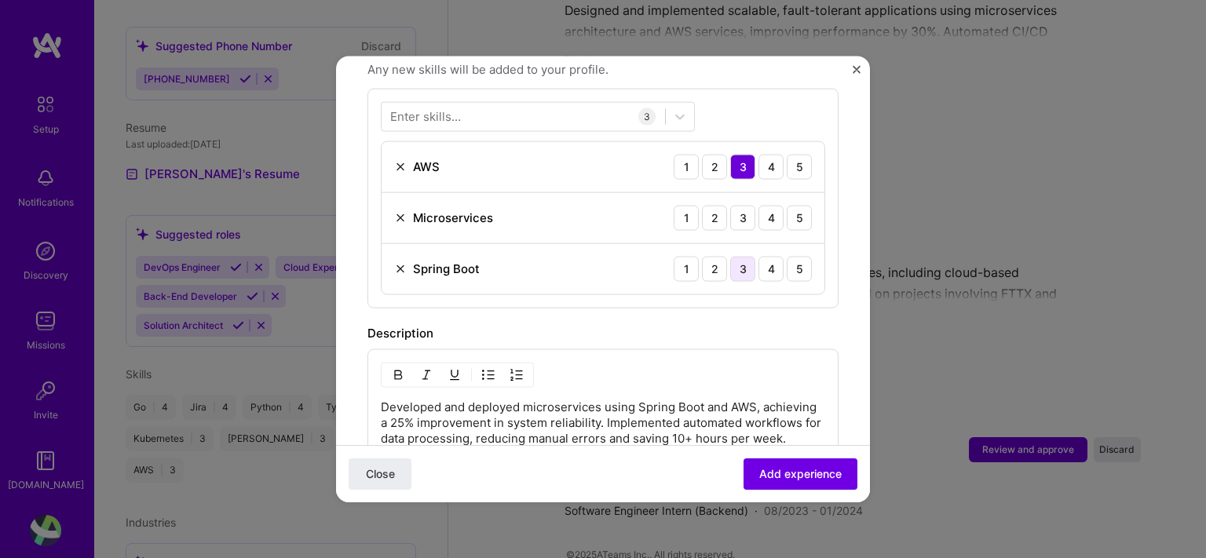
click at [730, 256] on div "3" at bounding box center [742, 268] width 25 height 25
click at [734, 205] on div "3" at bounding box center [742, 217] width 25 height 25
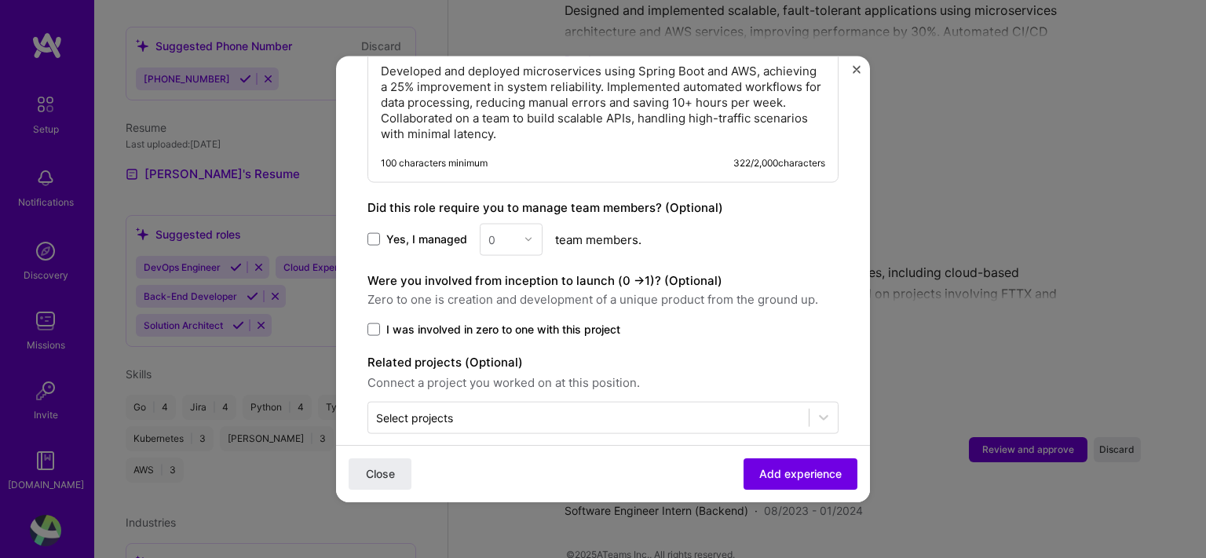
click at [759, 456] on div "Close Add experience" at bounding box center [603, 473] width 534 height 57
click at [759, 468] on span "Add experience" at bounding box center [800, 475] width 82 height 16
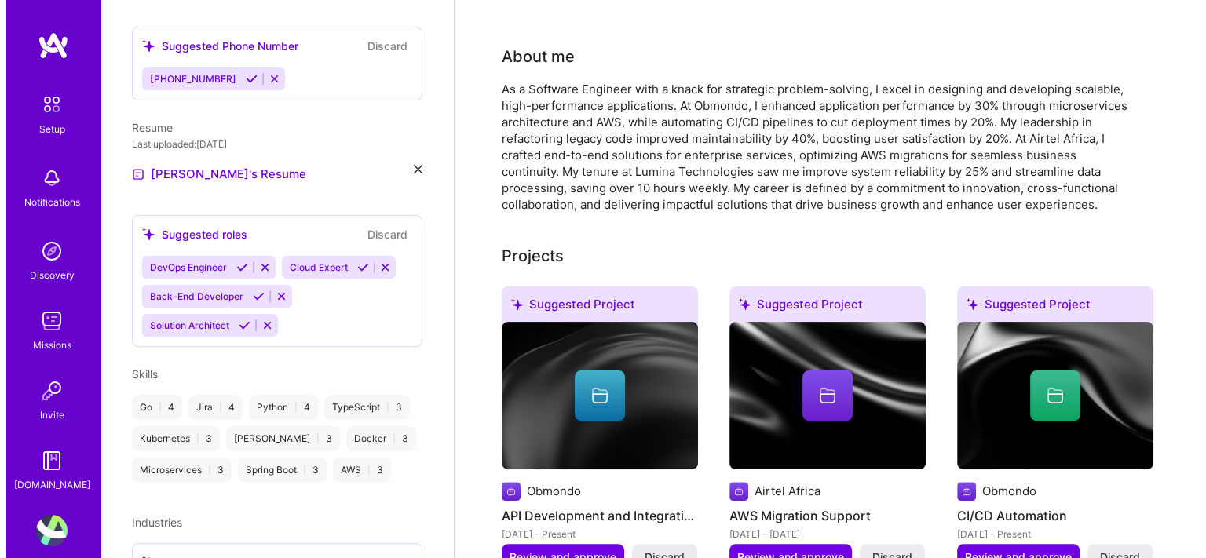
scroll to position [361, 0]
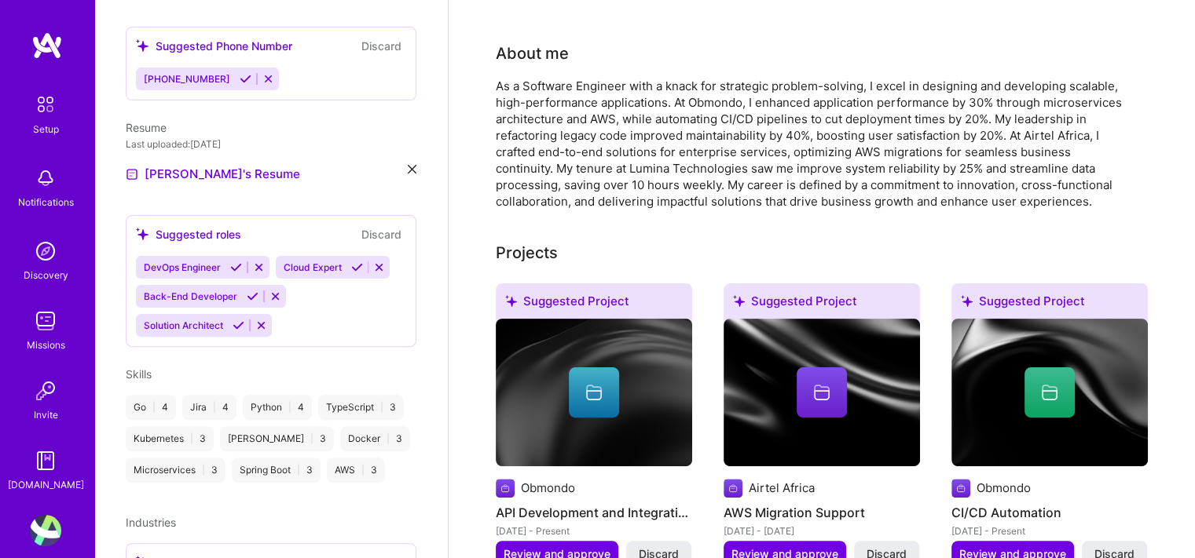
click at [1027, 375] on div at bounding box center [1049, 393] width 50 height 50
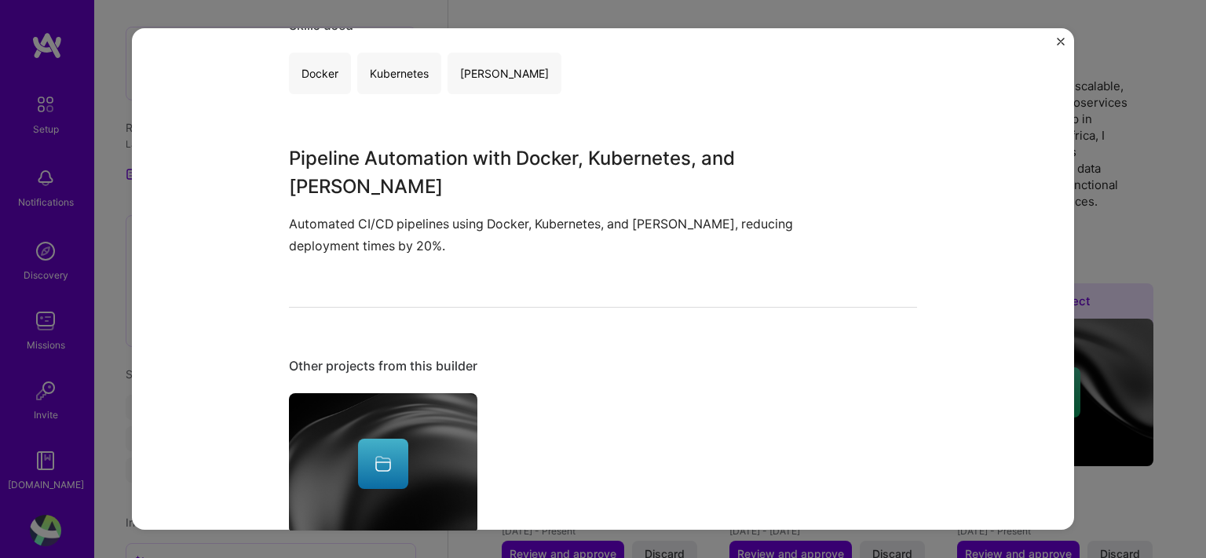
scroll to position [485, 0]
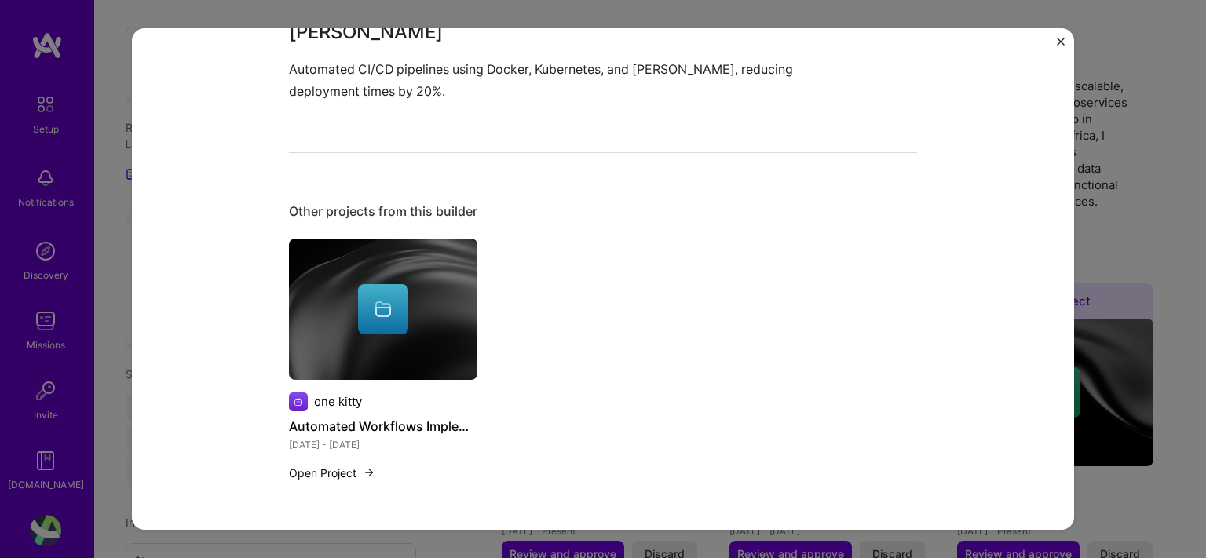
click at [383, 329] on div at bounding box center [383, 309] width 50 height 50
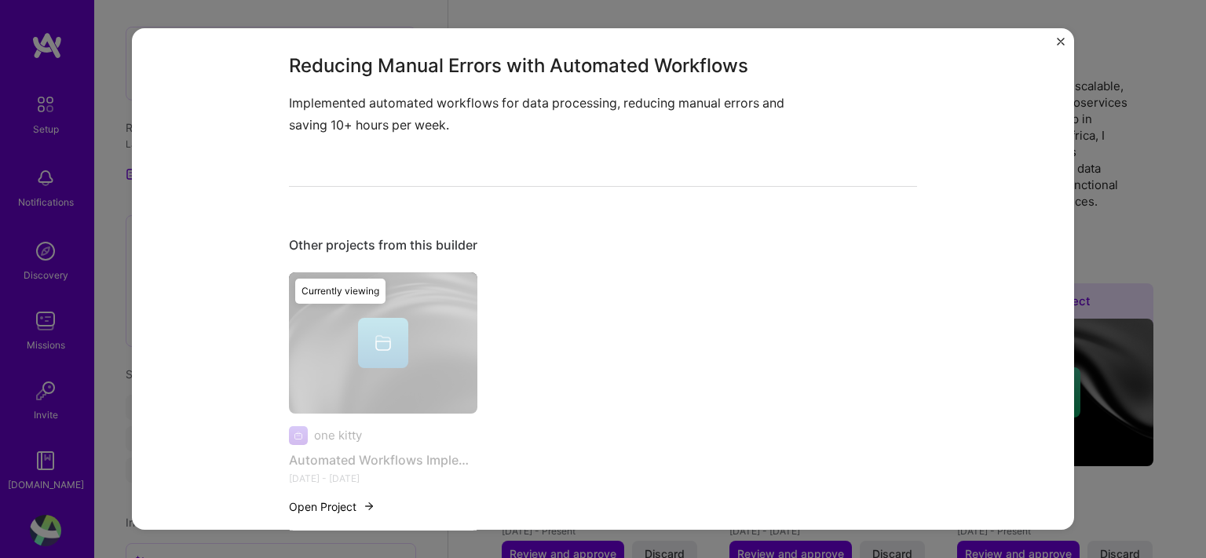
scroll to position [584, 0]
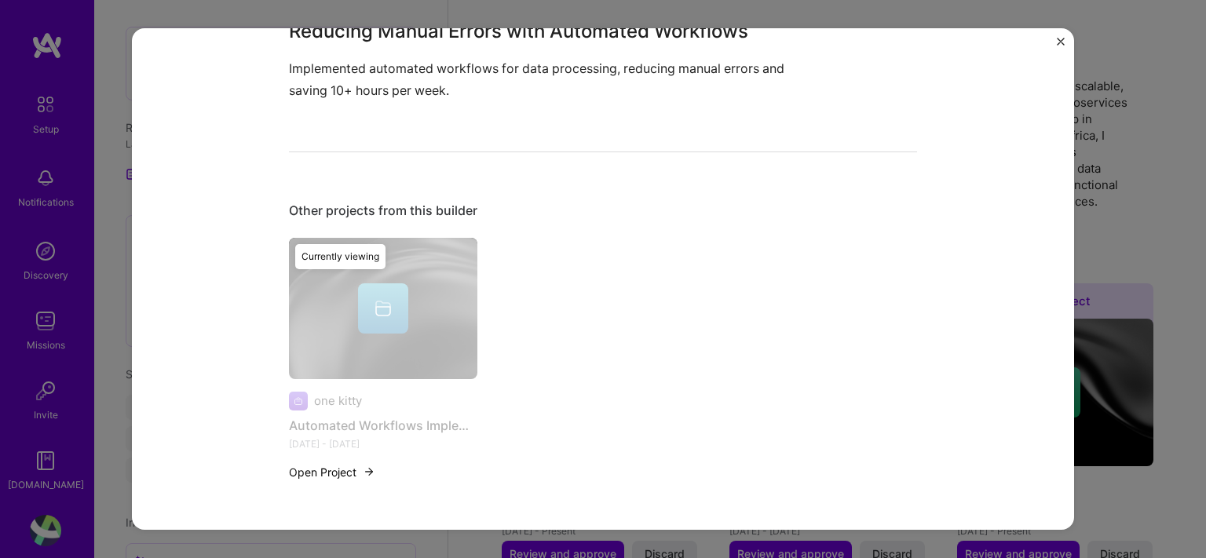
click at [333, 470] on button "Open Project" at bounding box center [332, 472] width 86 height 16
click at [1058, 41] on img "Close" at bounding box center [1061, 42] width 8 height 8
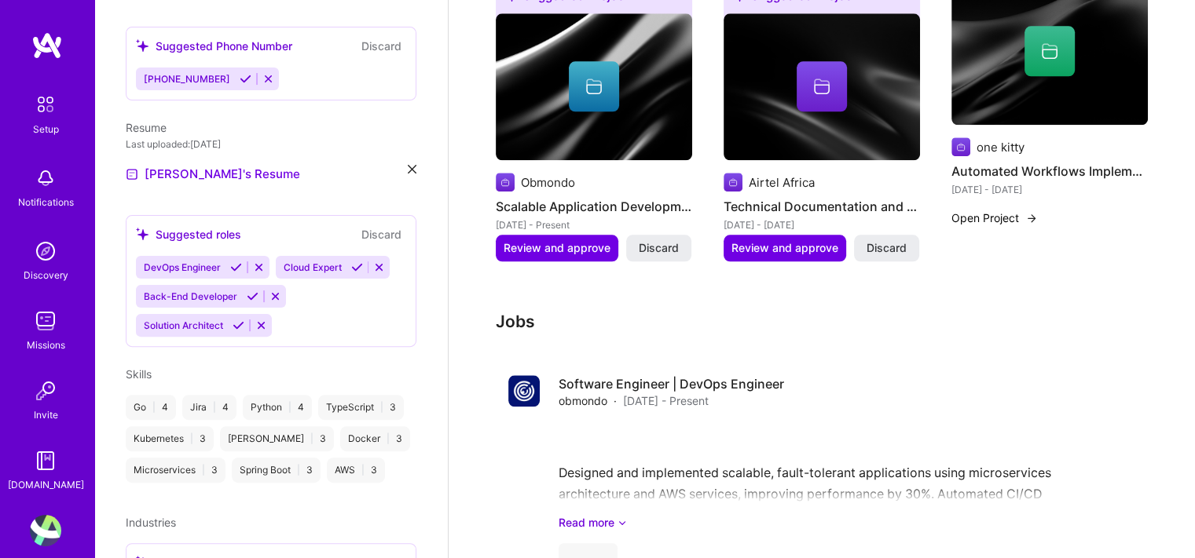
scroll to position [1696, 0]
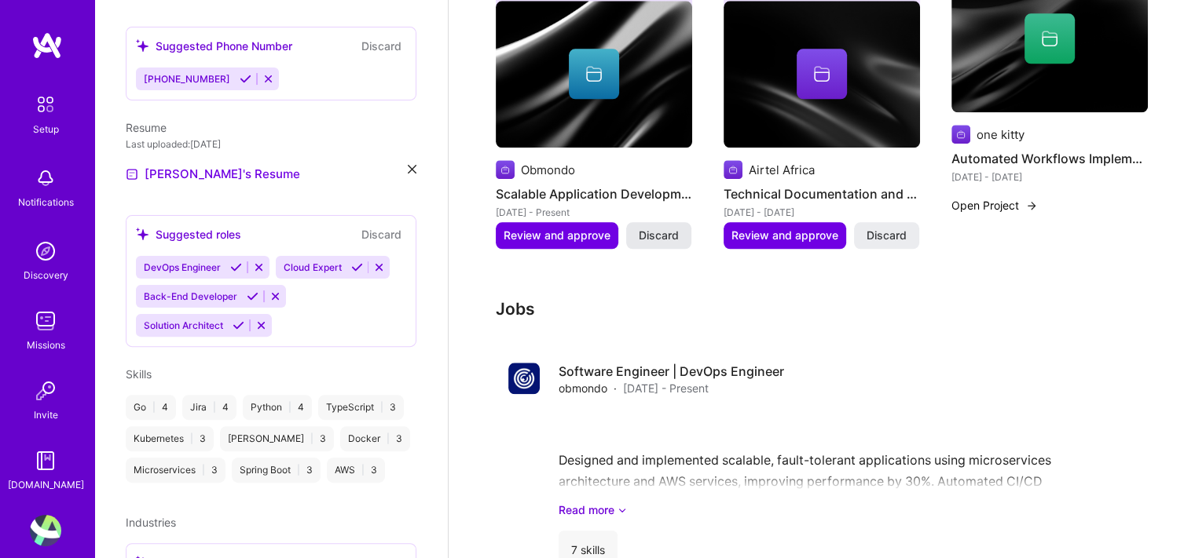
click at [671, 228] on span "Discard" at bounding box center [659, 236] width 40 height 16
click at [878, 222] on button "Discard" at bounding box center [886, 235] width 65 height 27
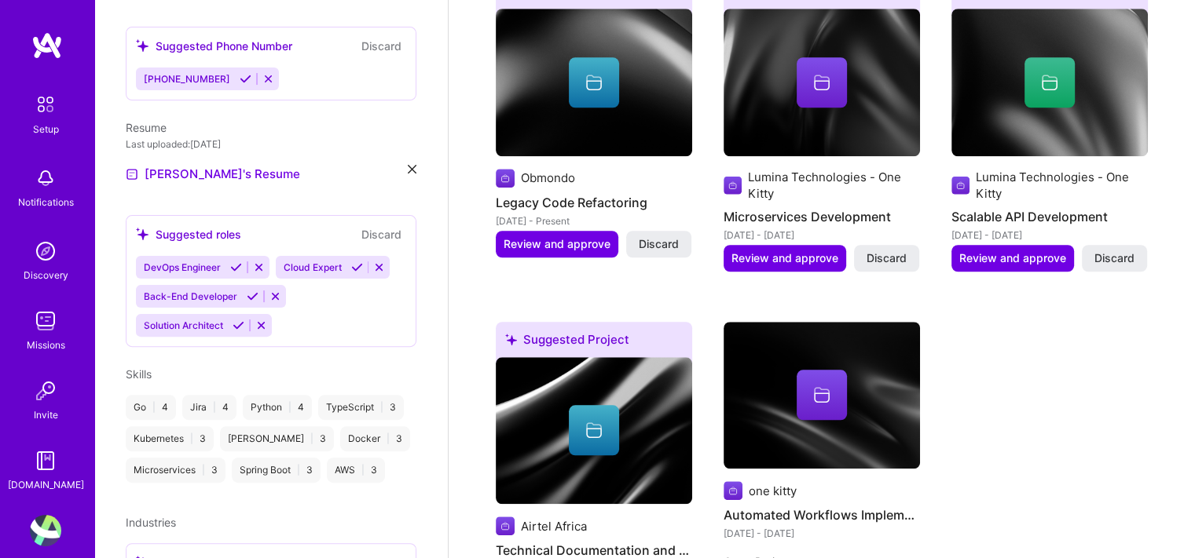
scroll to position [1338, 0]
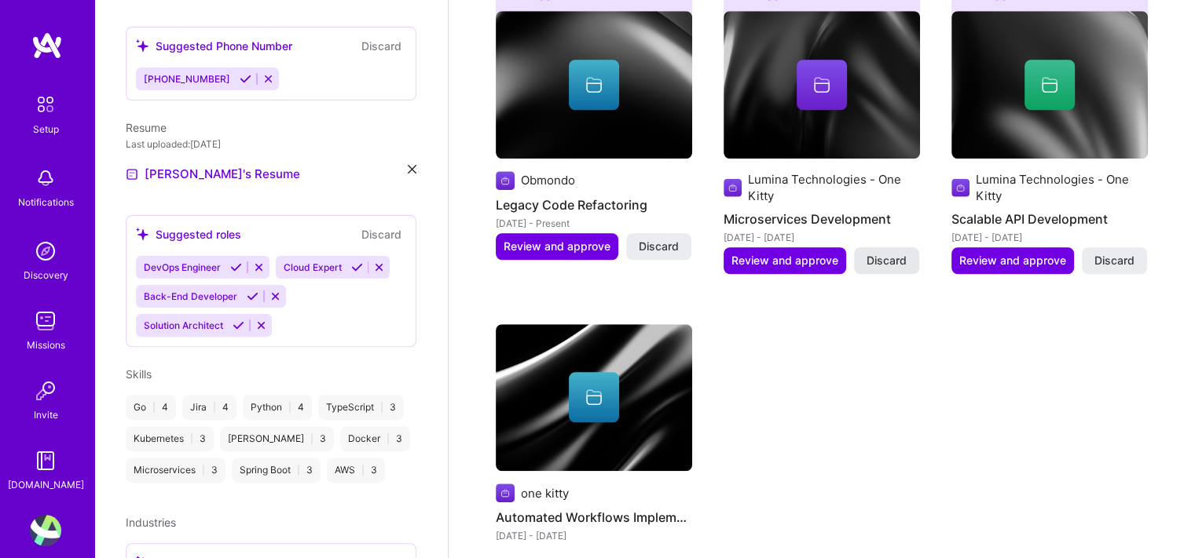
click at [878, 253] on span "Discard" at bounding box center [886, 261] width 40 height 16
click at [670, 239] on span "Discard" at bounding box center [659, 247] width 40 height 16
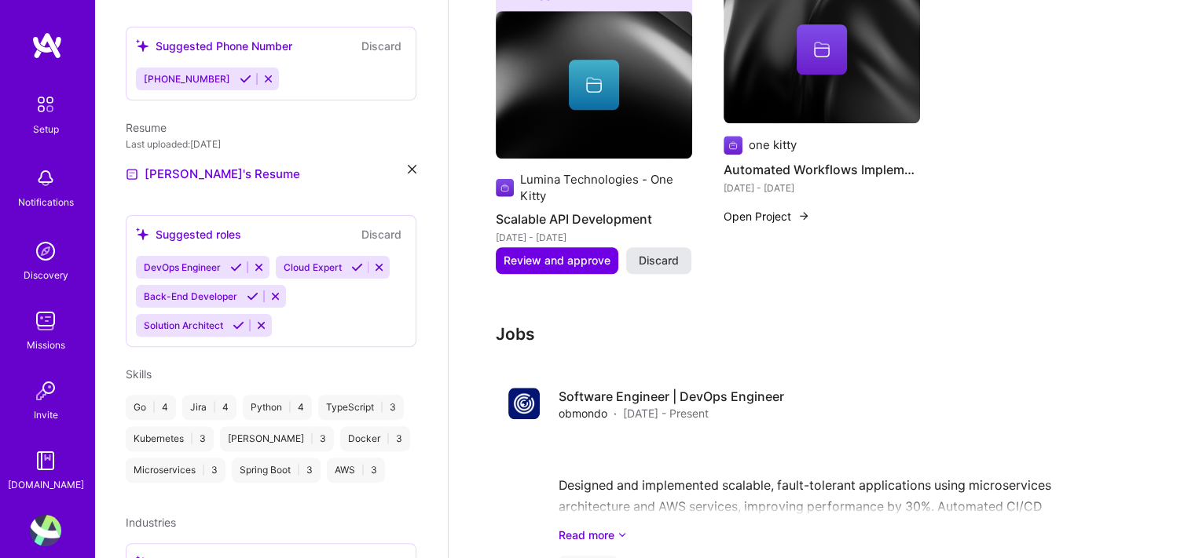
click at [659, 247] on button "Discard" at bounding box center [658, 260] width 65 height 27
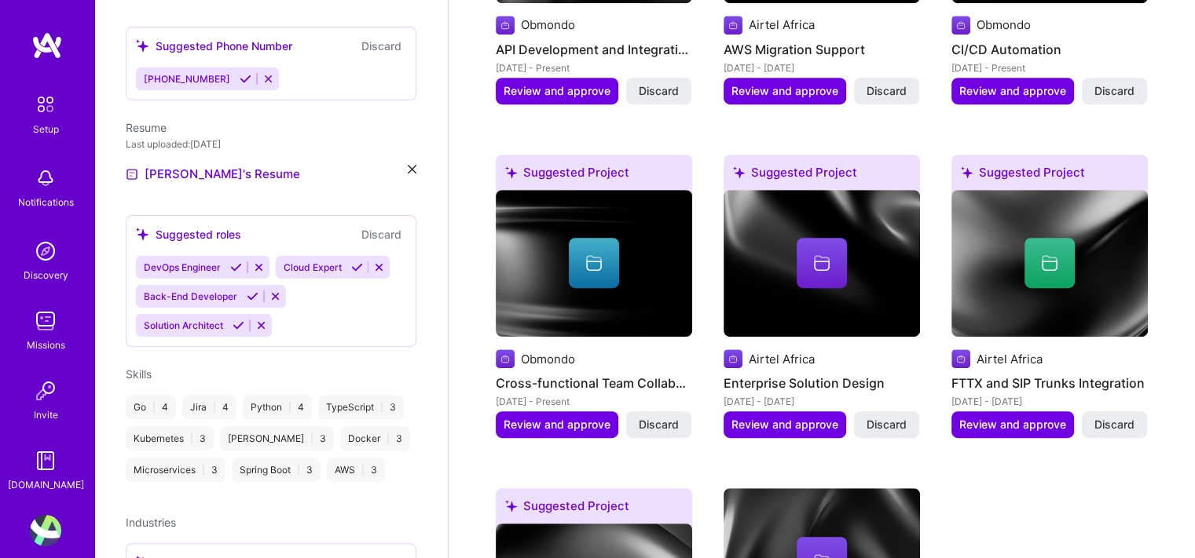
scroll to position [812, 0]
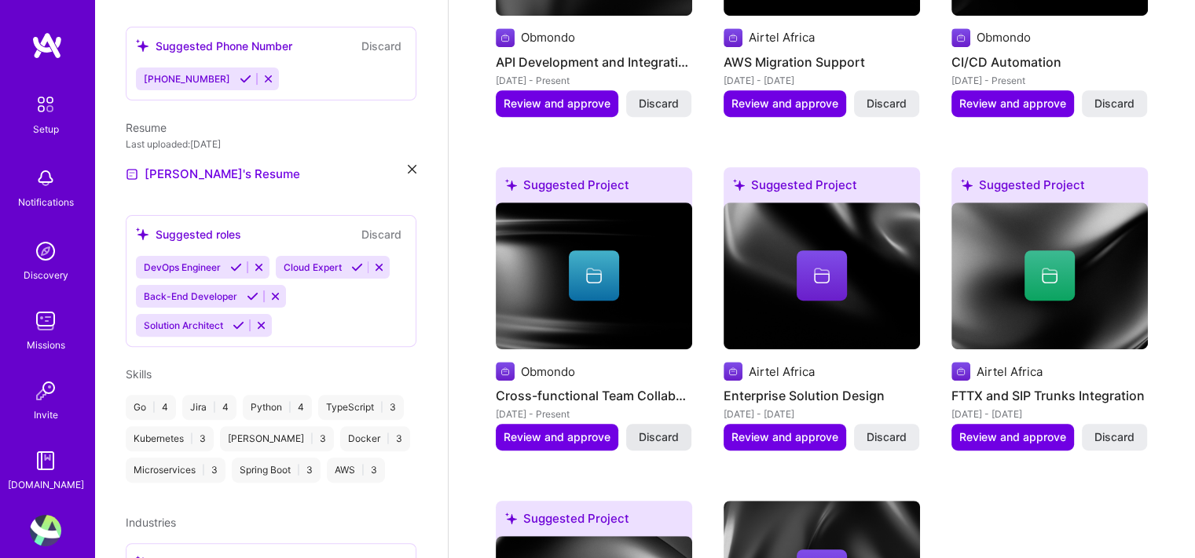
click at [659, 430] on span "Discard" at bounding box center [659, 438] width 40 height 16
click at [882, 430] on span "Discard" at bounding box center [886, 438] width 40 height 16
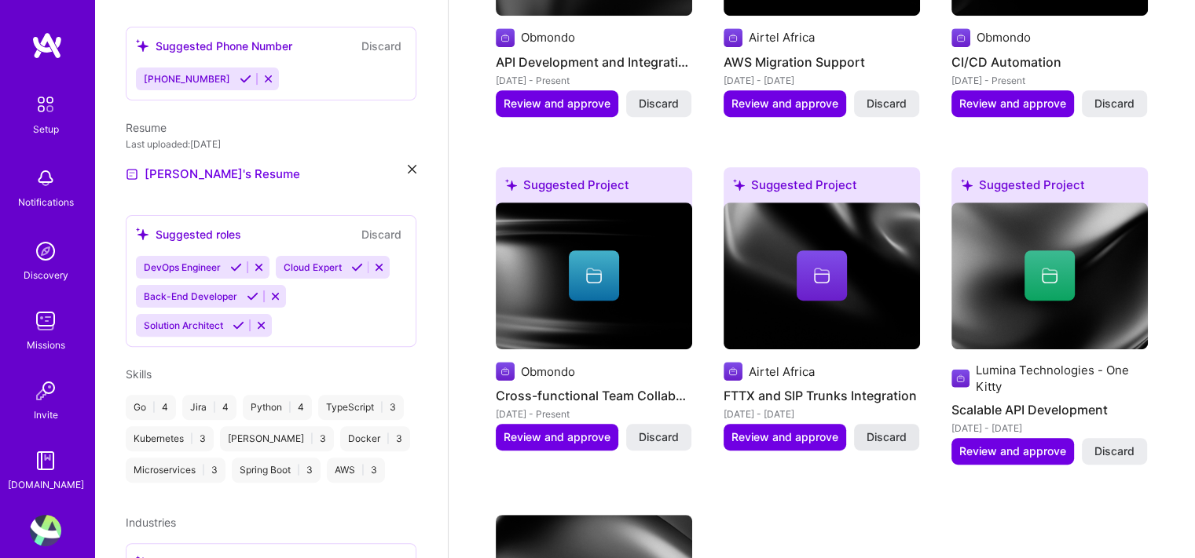
click at [1102, 420] on div "[DATE] - [DATE]" at bounding box center [1049, 428] width 196 height 16
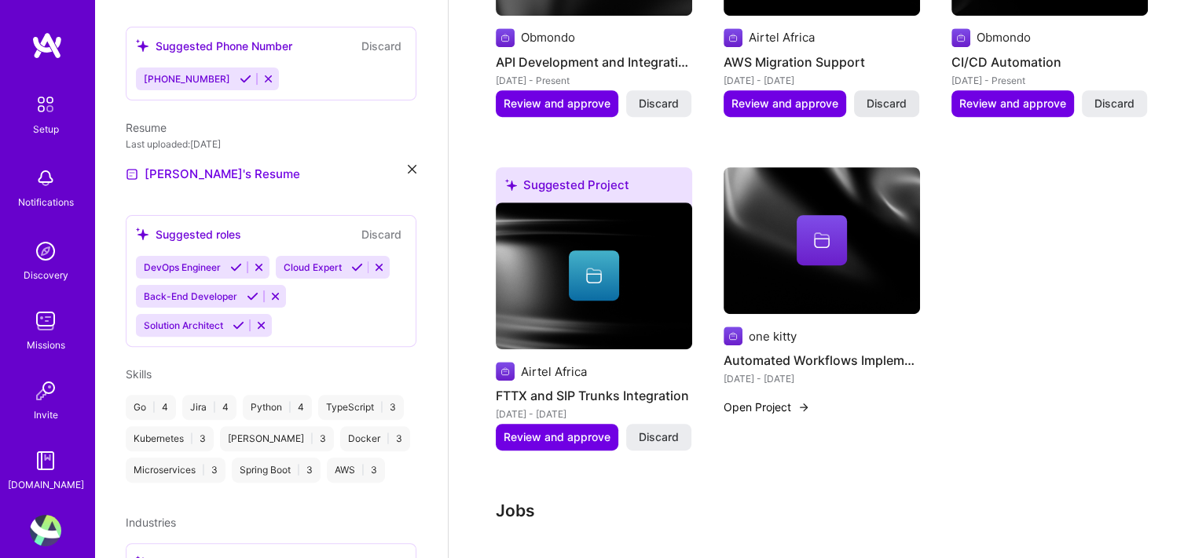
click at [892, 96] on span "Discard" at bounding box center [886, 104] width 40 height 16
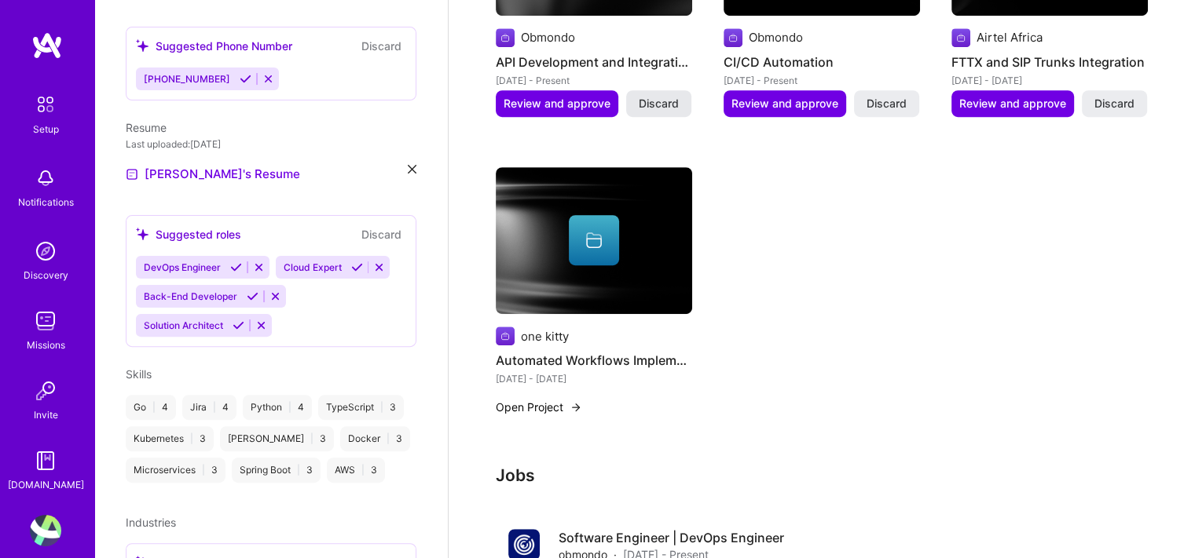
click at [675, 96] on span "Discard" at bounding box center [659, 104] width 40 height 16
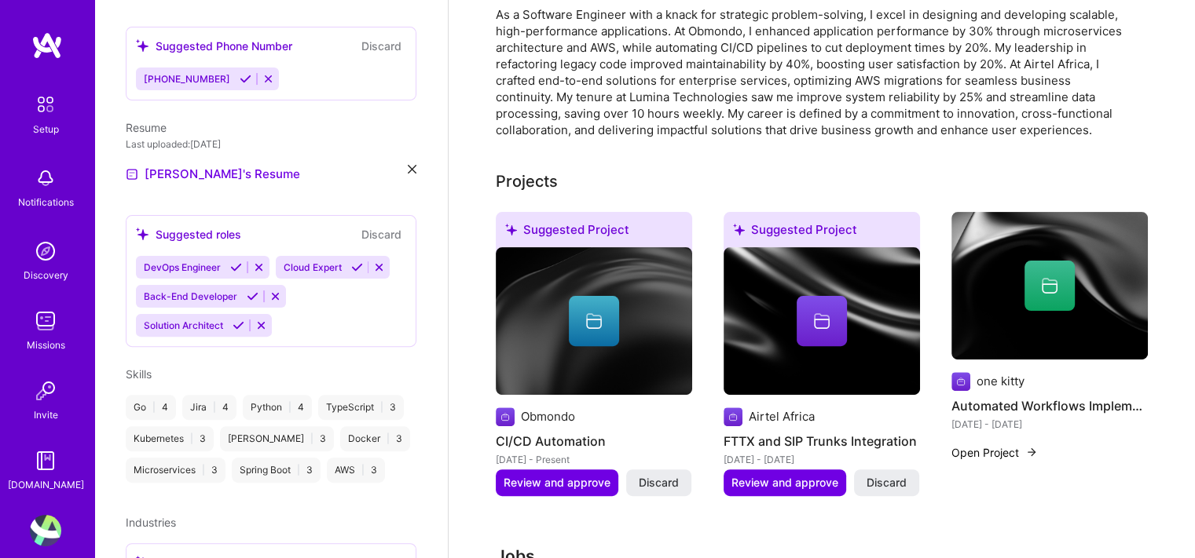
scroll to position [450, 0]
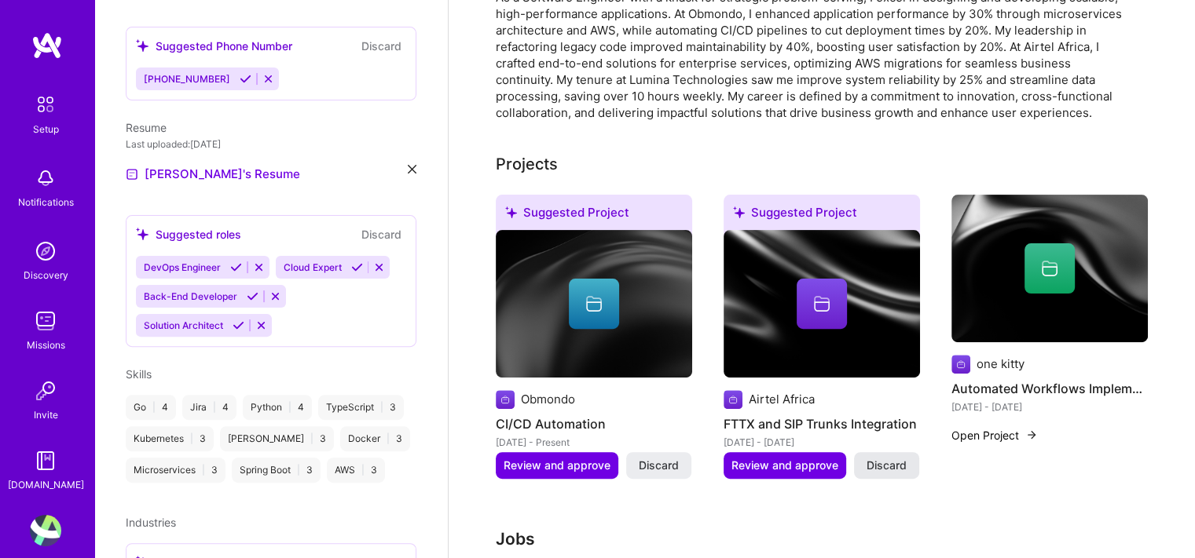
click at [880, 455] on button "Discard" at bounding box center [886, 465] width 65 height 27
click at [688, 452] on button "Discard" at bounding box center [658, 465] width 65 height 27
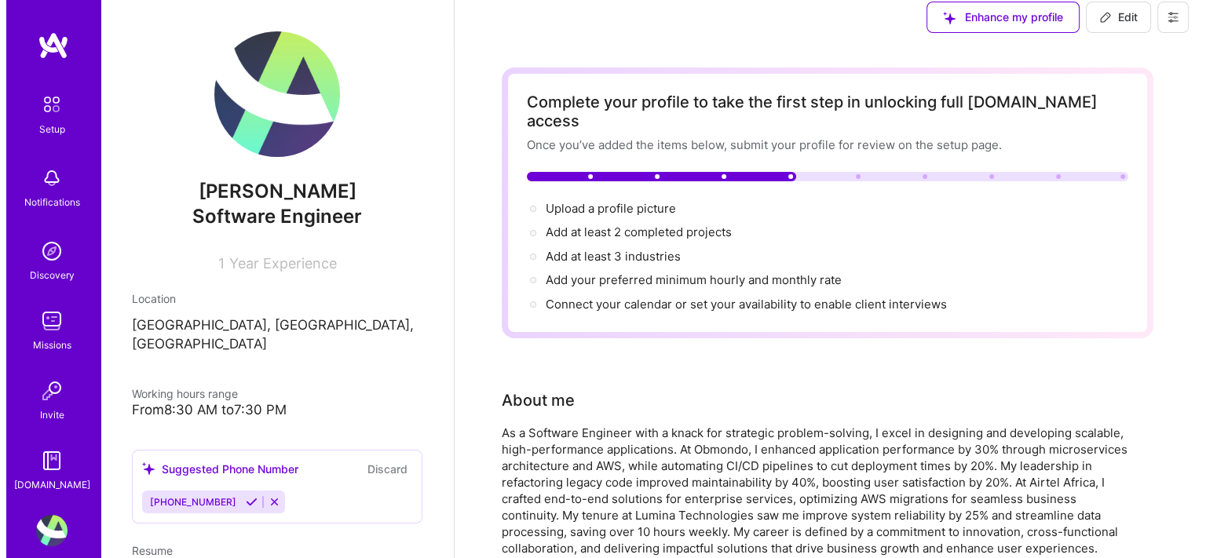
scroll to position [0, 0]
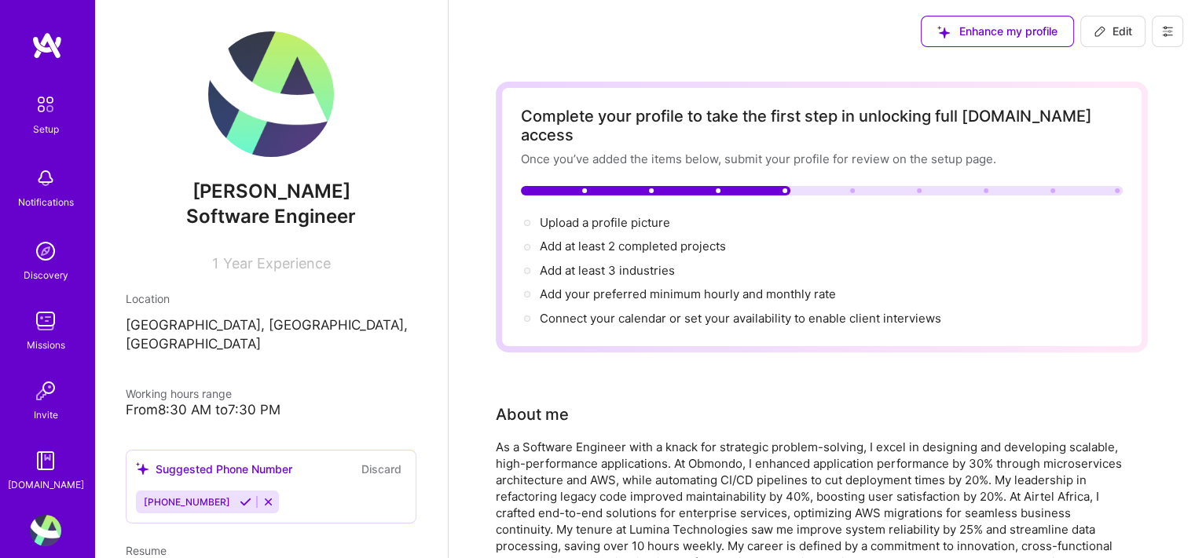
click at [1166, 38] on button at bounding box center [1166, 31] width 31 height 31
click at [946, 216] on div "Upload a profile picture → Add at least 2 completed projects → Add at least 3 i…" at bounding box center [822, 270] width 602 height 113
click at [628, 215] on span "Upload a profile picture →" at bounding box center [612, 222] width 145 height 15
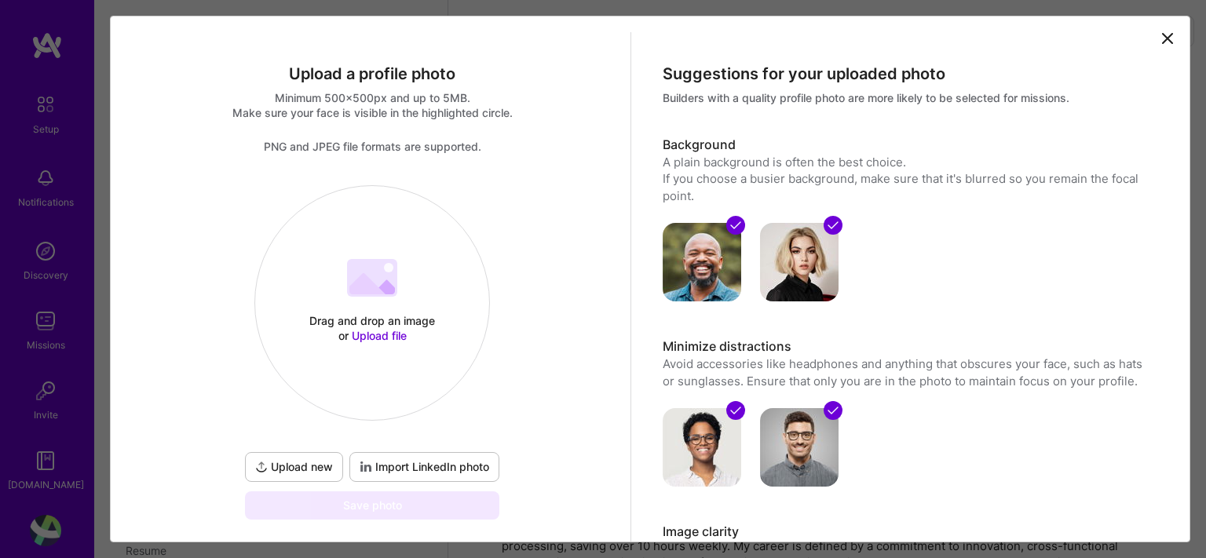
click at [368, 320] on div "Drag and drop an image or Upload file" at bounding box center [373, 328] width 134 height 30
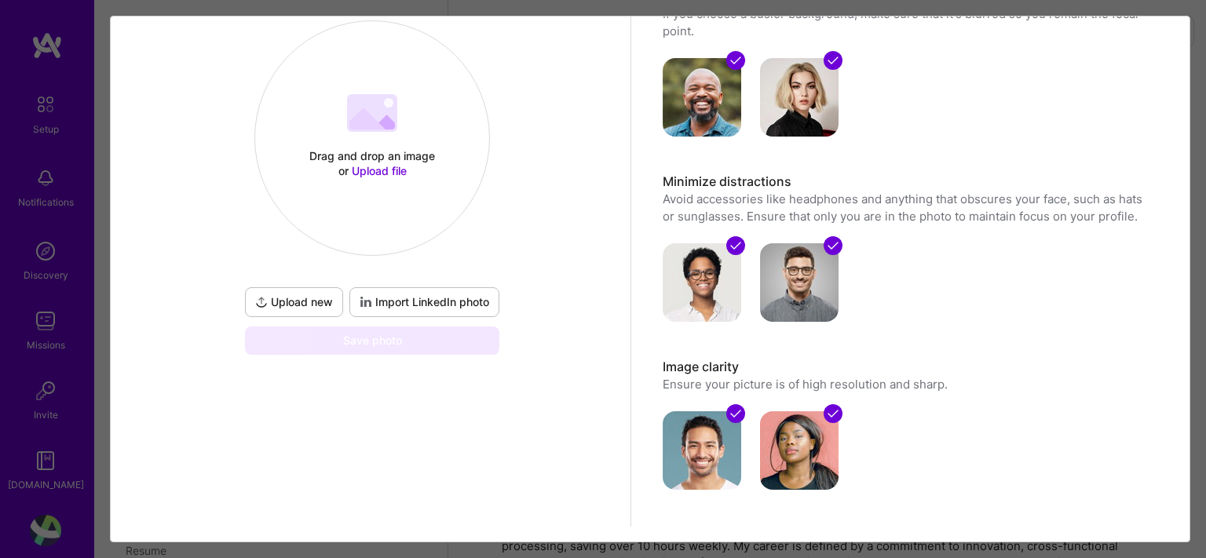
scroll to position [177, 0]
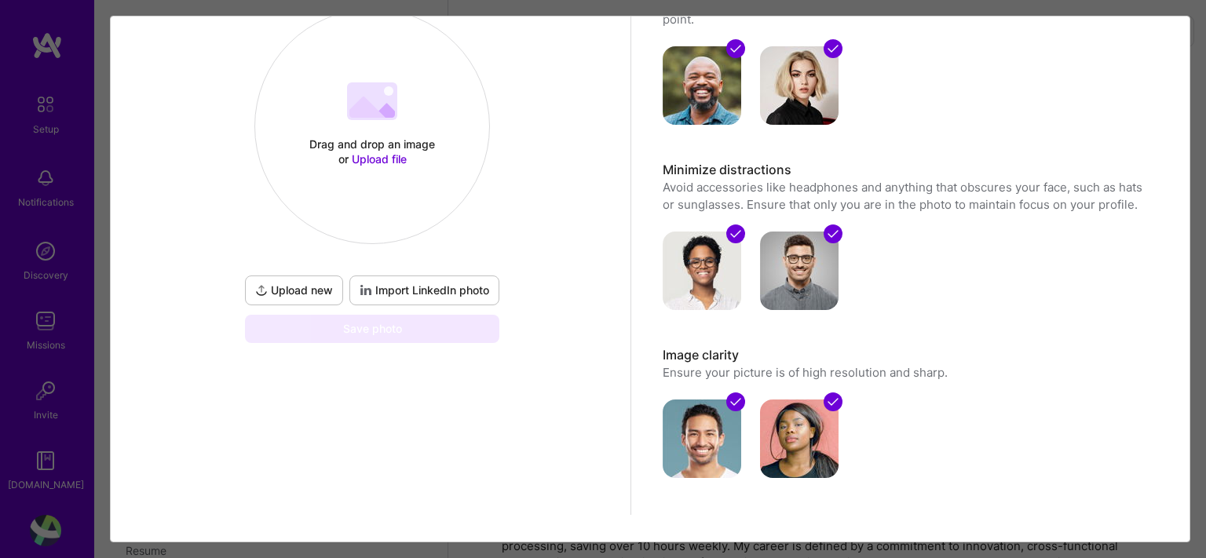
click at [380, 287] on span "Import LinkedIn photo" at bounding box center [425, 291] width 130 height 16
click at [432, 283] on span "Import LinkedIn photo" at bounding box center [425, 291] width 130 height 16
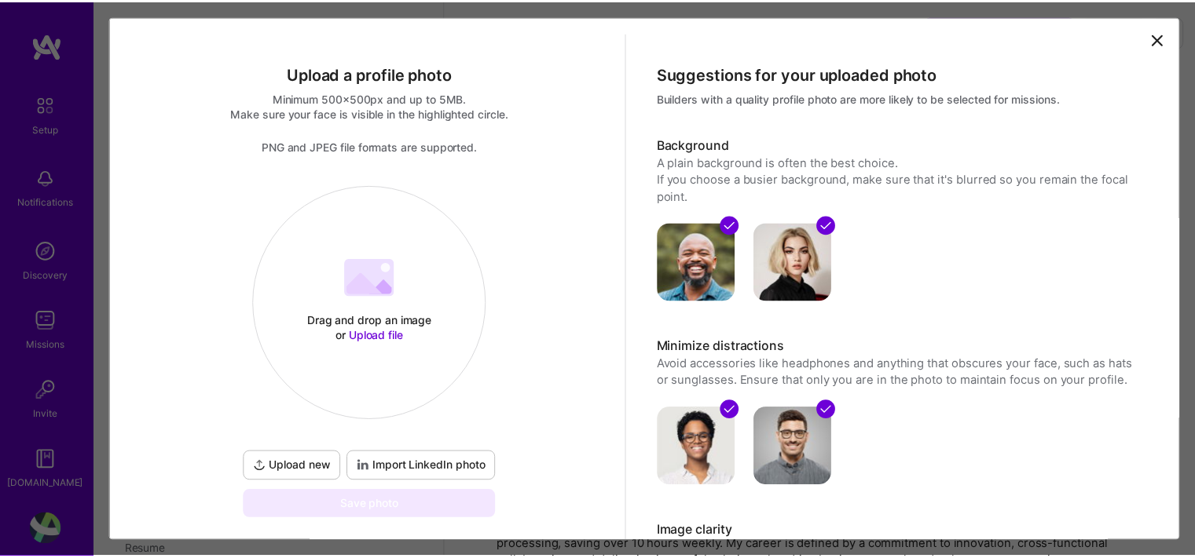
scroll to position [0, 0]
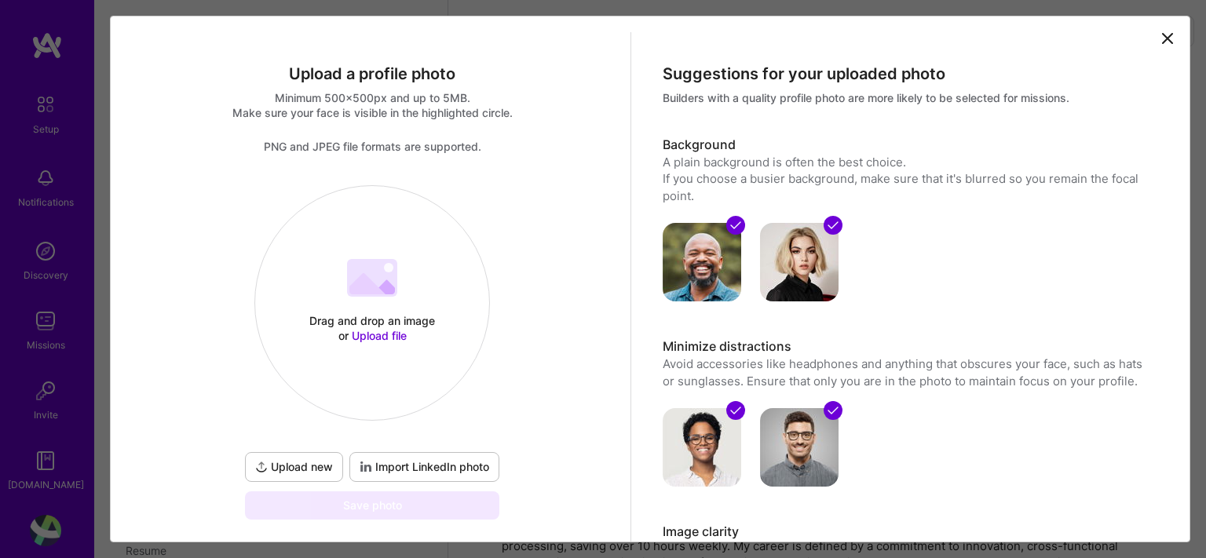
click at [399, 459] on span "Import LinkedIn photo" at bounding box center [425, 467] width 130 height 16
click at [1163, 42] on icon at bounding box center [1167, 38] width 9 height 9
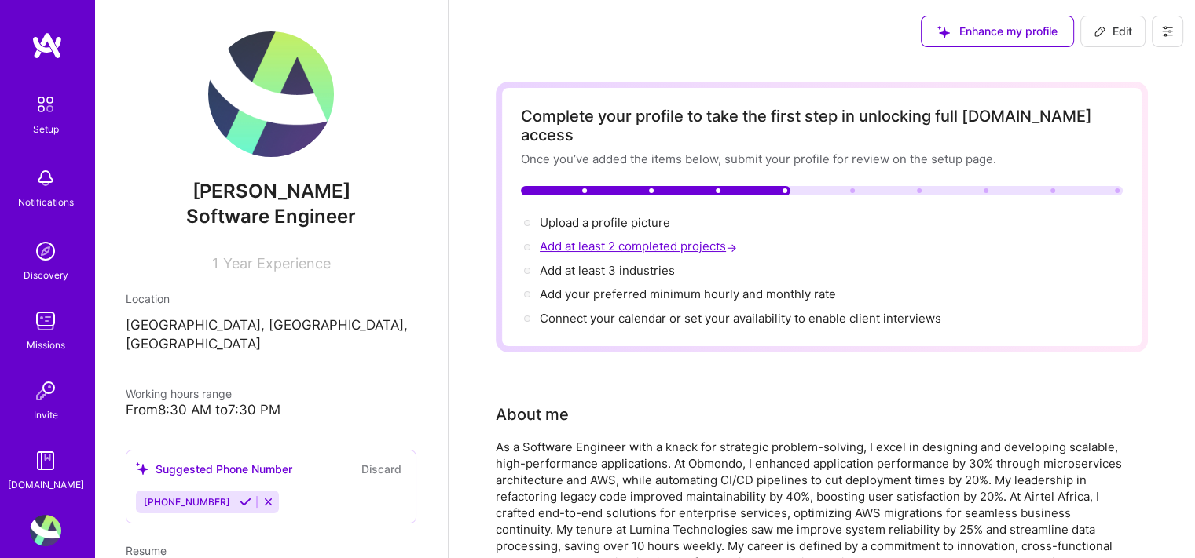
click at [684, 239] on span "Add at least 2 completed projects →" at bounding box center [640, 246] width 200 height 15
select select "US"
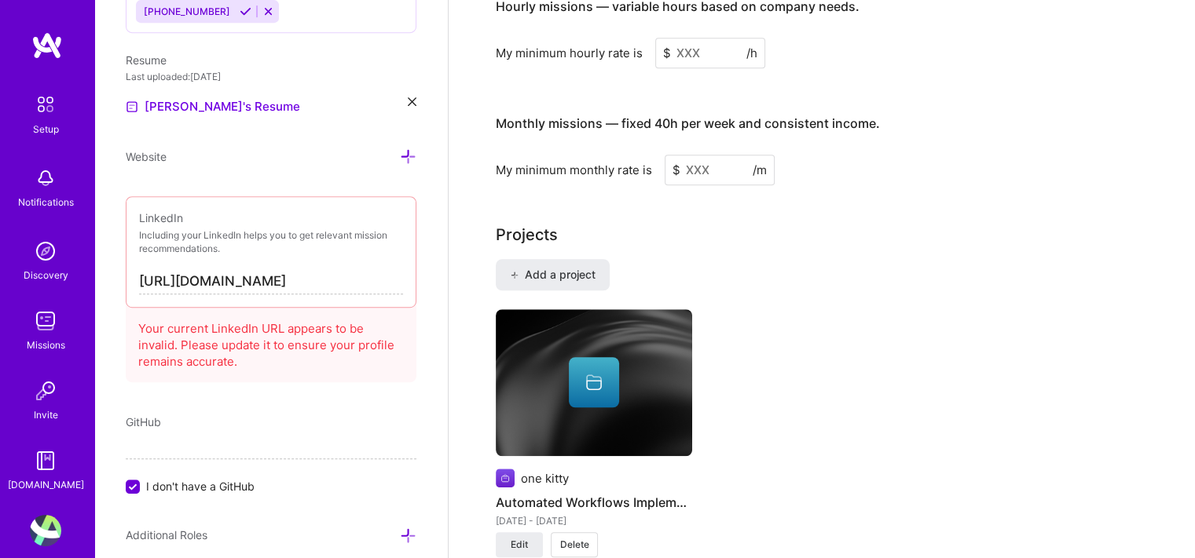
scroll to position [1094, 0]
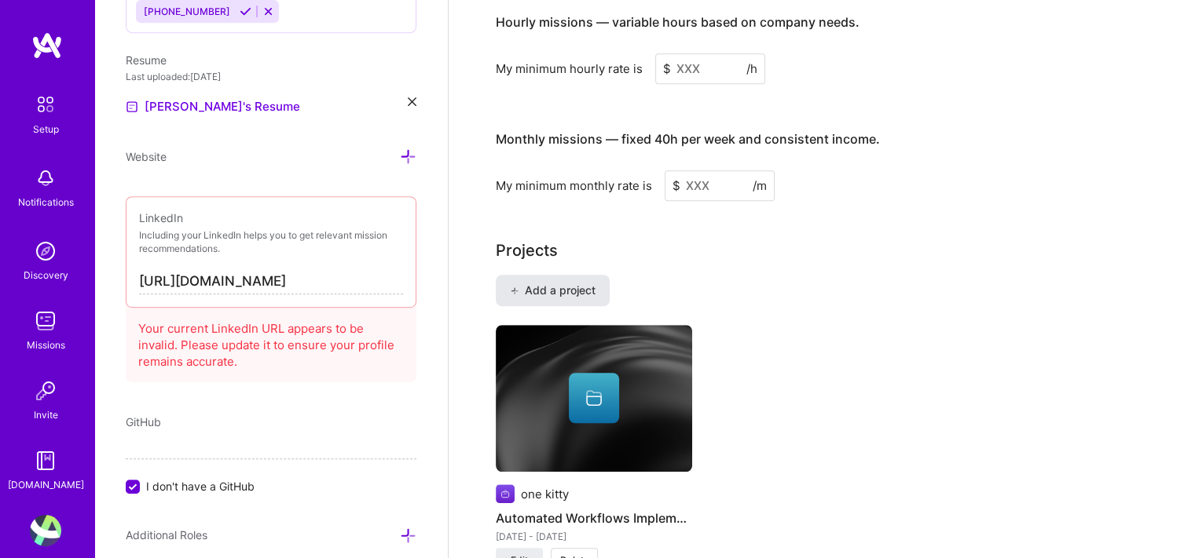
click at [576, 283] on span "Add a project" at bounding box center [553, 291] width 86 height 16
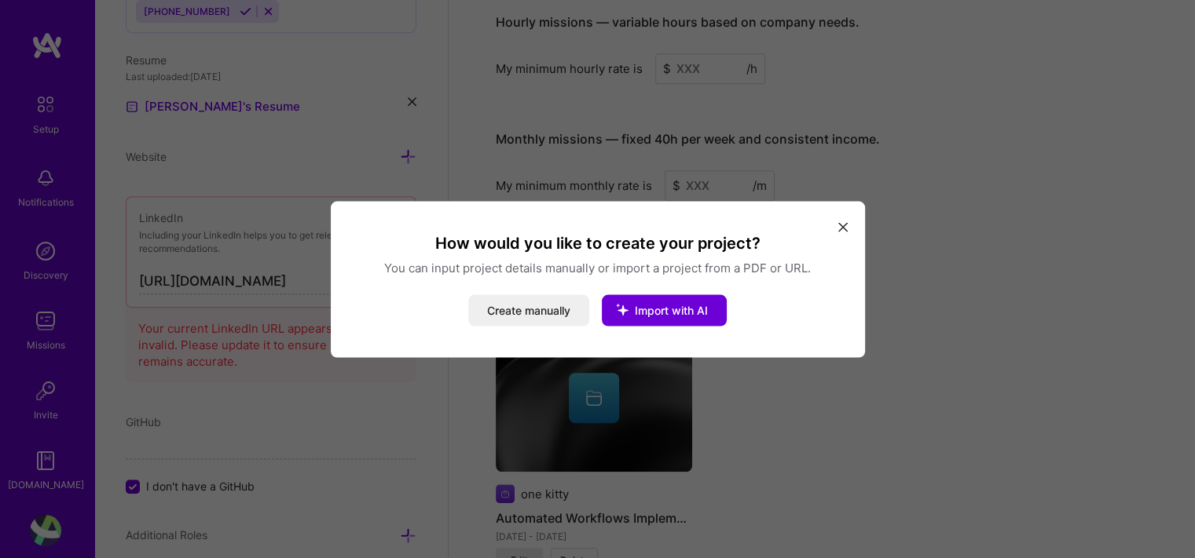
click at [656, 192] on div "How would you like to create your project? You can input project details manual…" at bounding box center [597, 279] width 1195 height 558
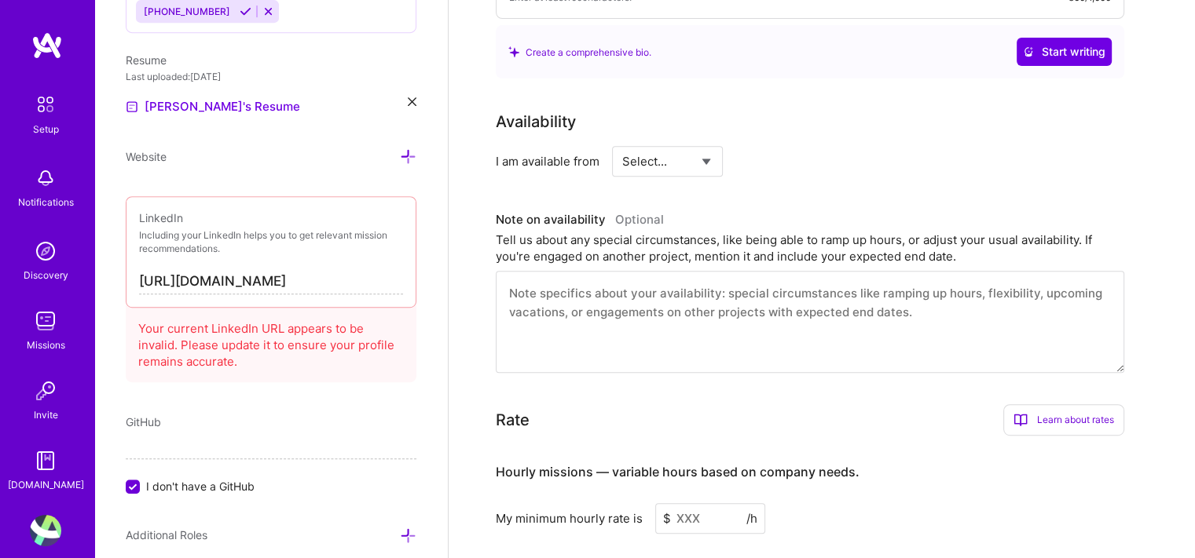
scroll to position [646, 0]
select select "Right Now"
click at [622, 140] on select "Select... Right Now Future Date Not Available" at bounding box center [667, 160] width 90 height 40
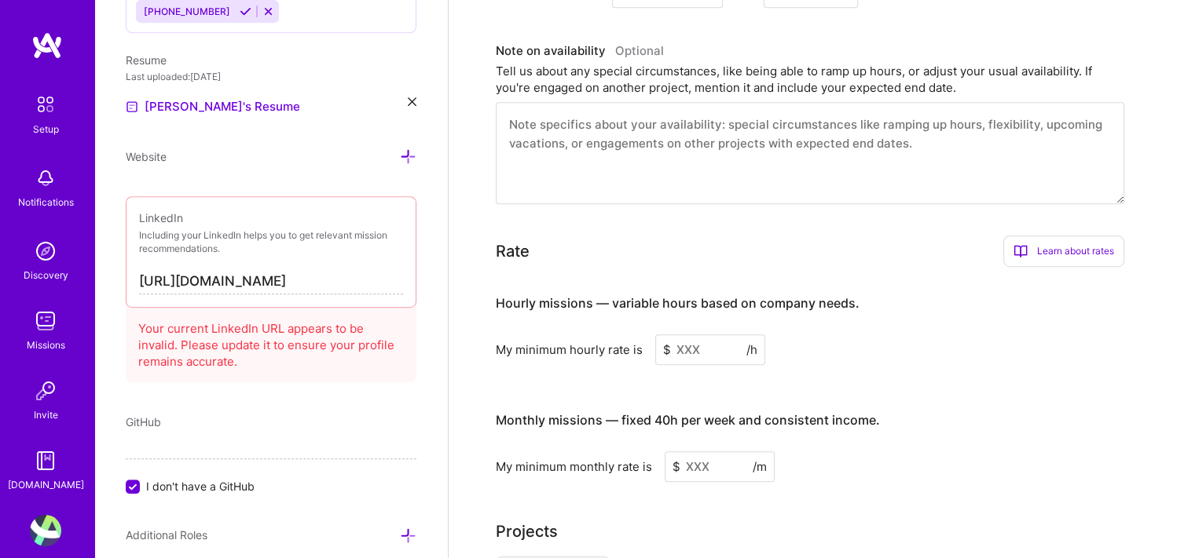
scroll to position [817, 0]
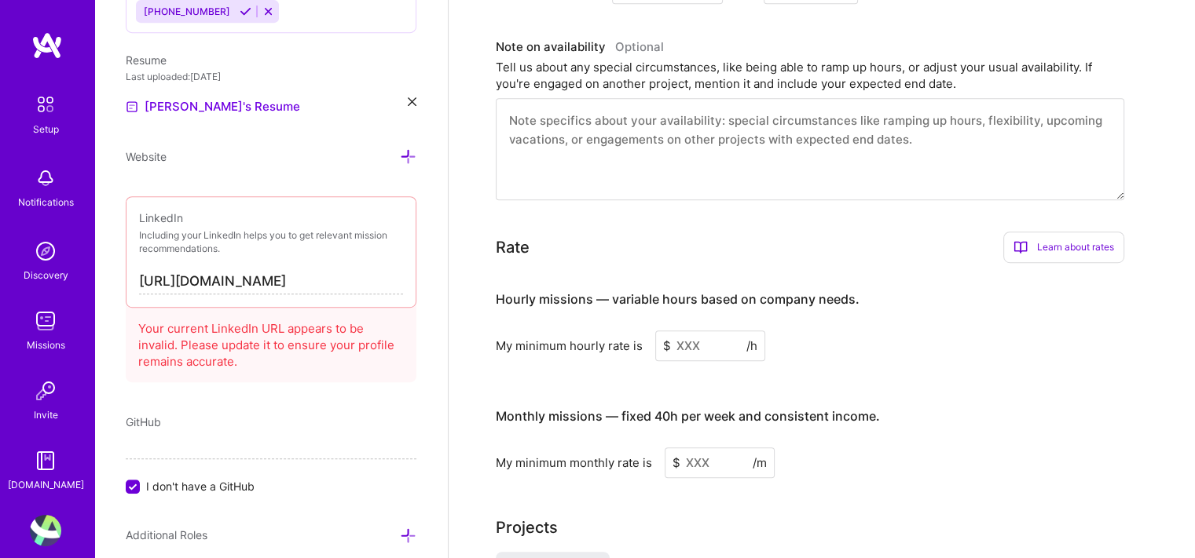
click at [717, 331] on input at bounding box center [710, 346] width 110 height 31
click at [687, 448] on input at bounding box center [719, 463] width 110 height 31
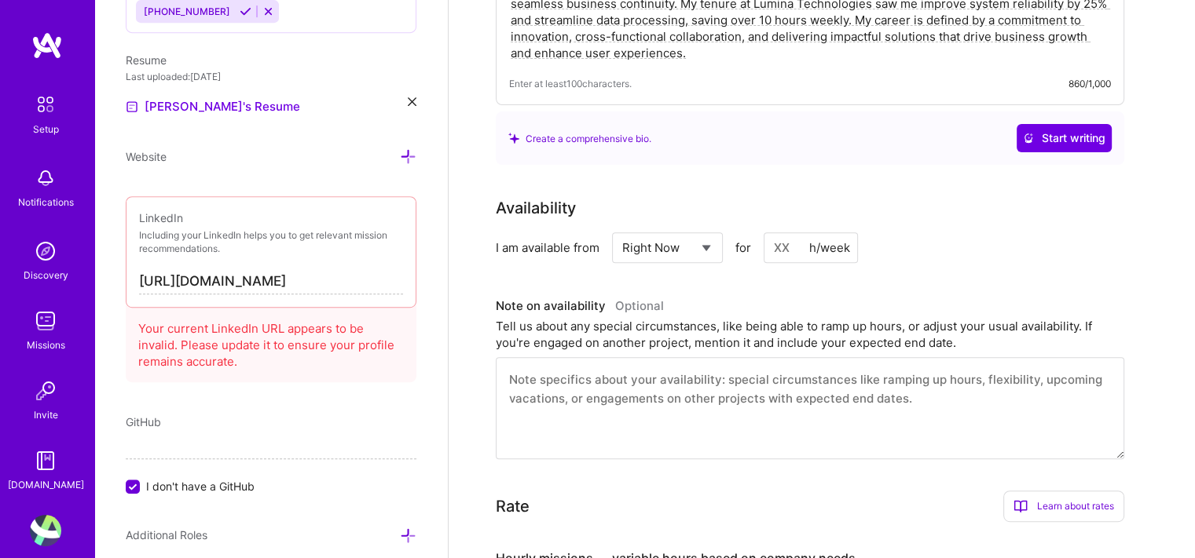
scroll to position [553, 0]
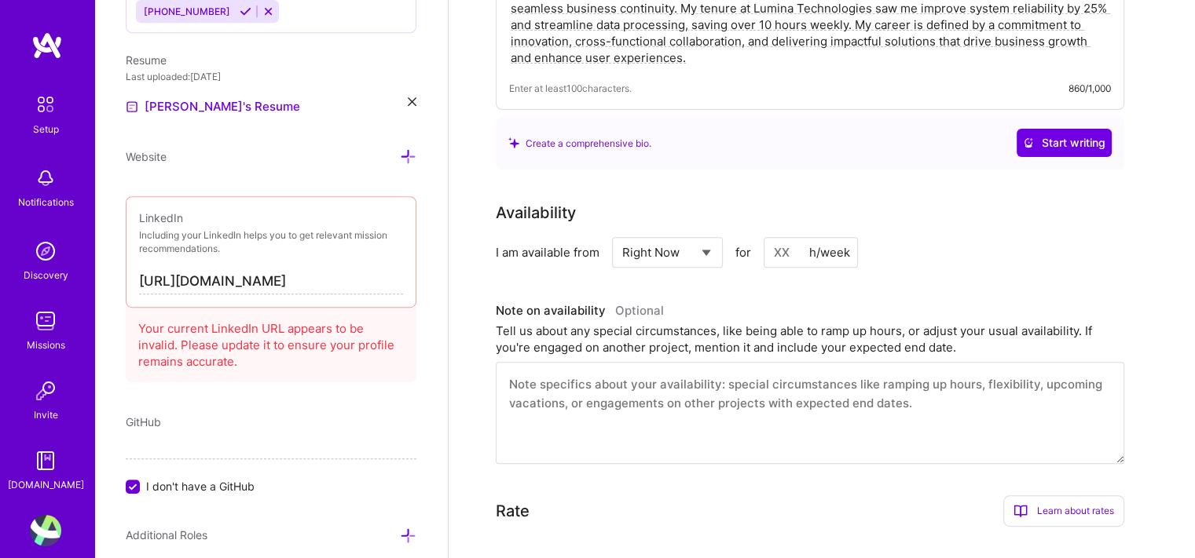
click at [775, 237] on input at bounding box center [810, 252] width 94 height 31
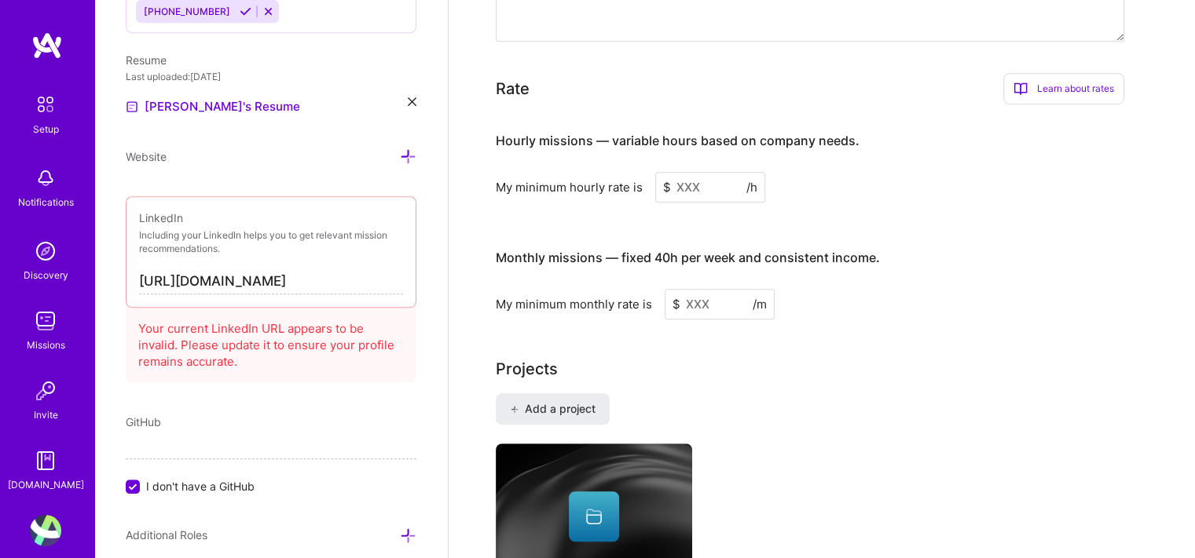
scroll to position [972, 0]
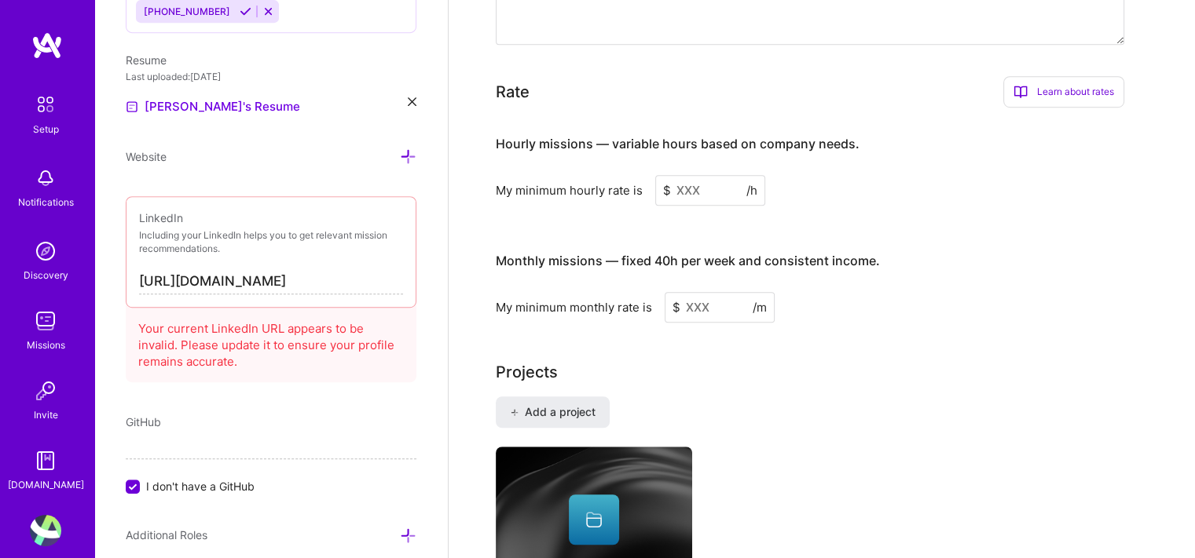
type input "20"
click at [686, 267] on div "Monthly missions — fixed 40h per week and consistent income. My minimum monthly…" at bounding box center [810, 280] width 628 height 86
click at [680, 292] on input at bounding box center [719, 307] width 110 height 31
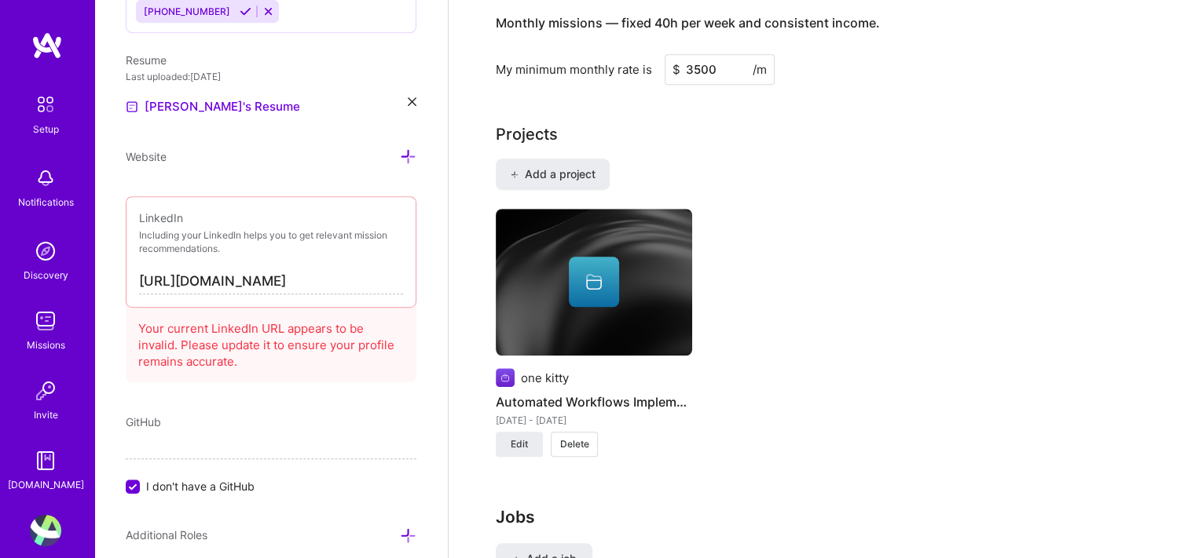
scroll to position [1209, 0]
type input "3500"
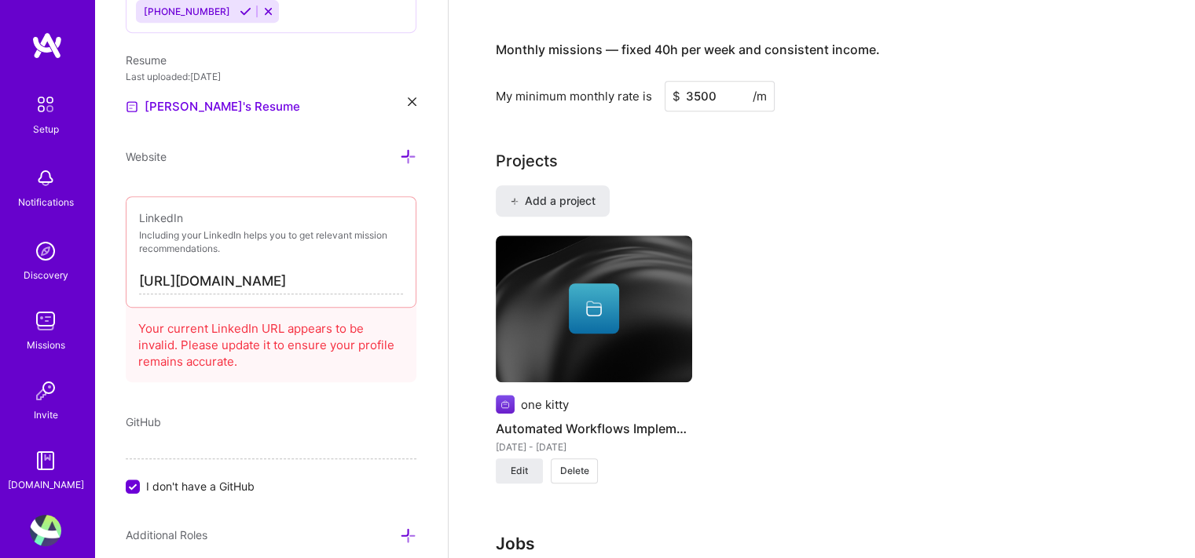
scroll to position [1176, 0]
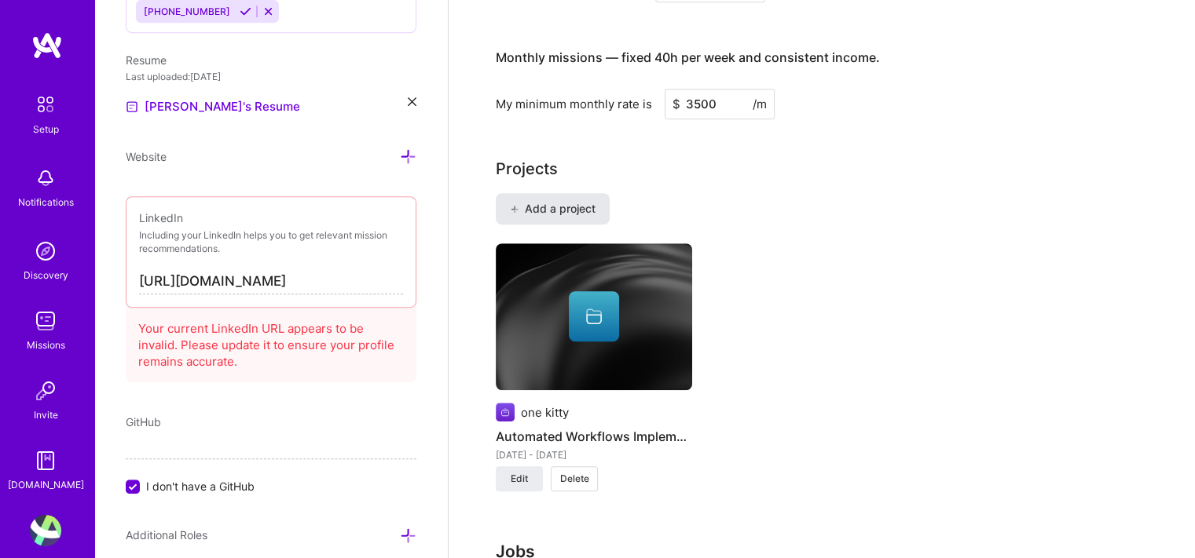
click at [563, 201] on span "Add a project" at bounding box center [553, 209] width 86 height 16
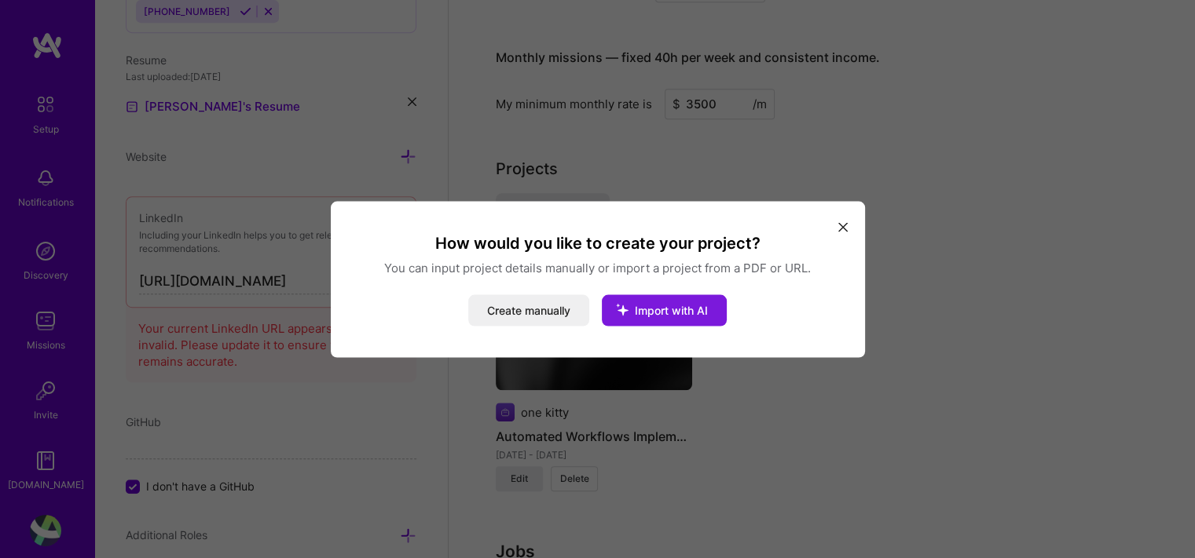
click at [681, 302] on button "Import with AI" at bounding box center [664, 310] width 125 height 31
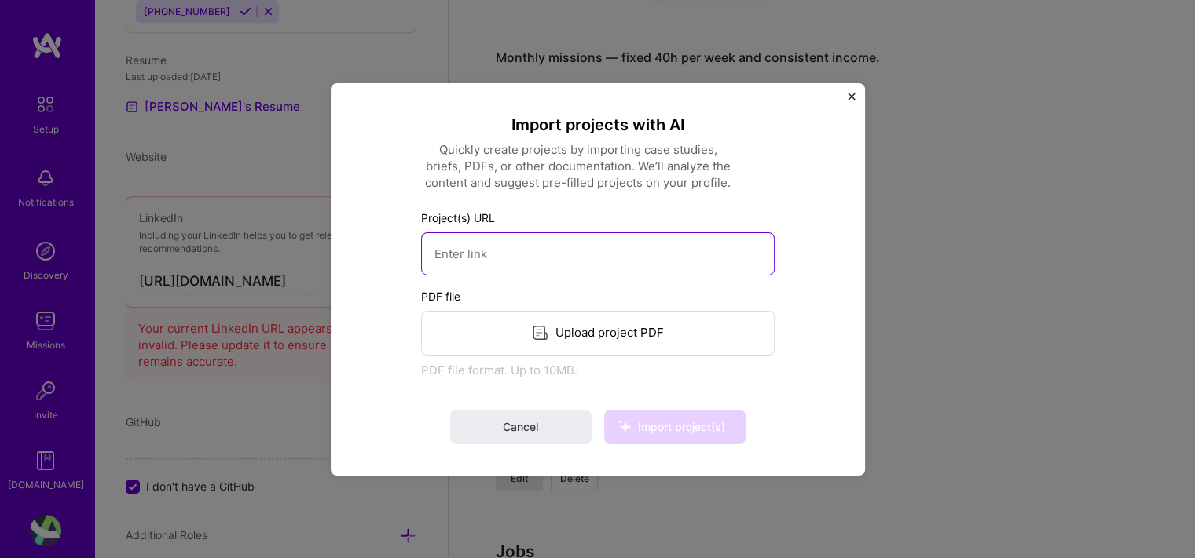
click at [657, 273] on input at bounding box center [597, 253] width 353 height 43
click at [614, 339] on div "Upload project PDF" at bounding box center [597, 332] width 353 height 45
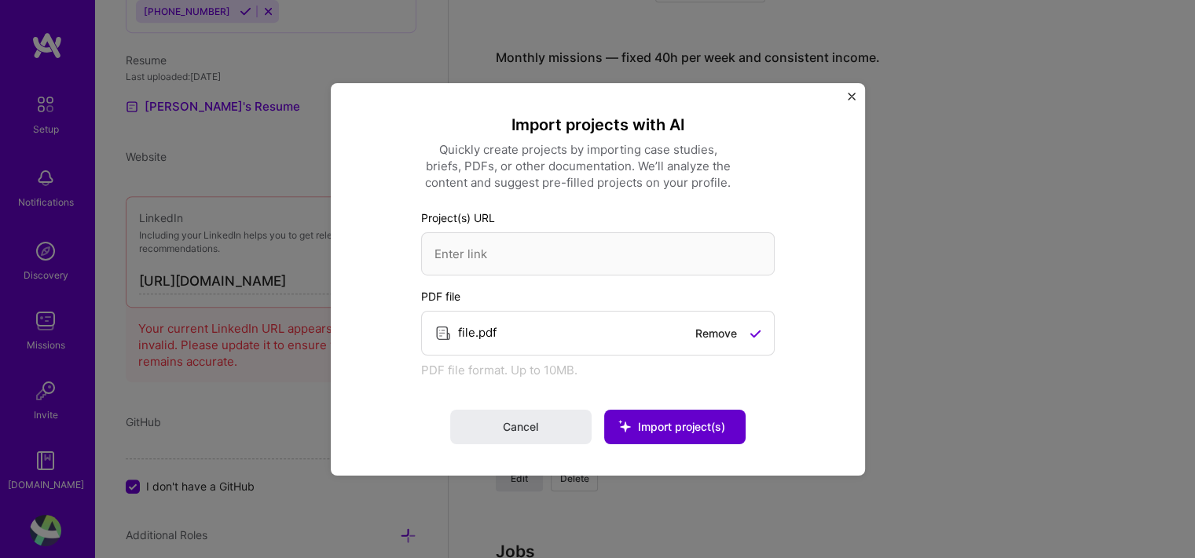
click at [661, 413] on button "Import project(s)" at bounding box center [674, 427] width 141 height 35
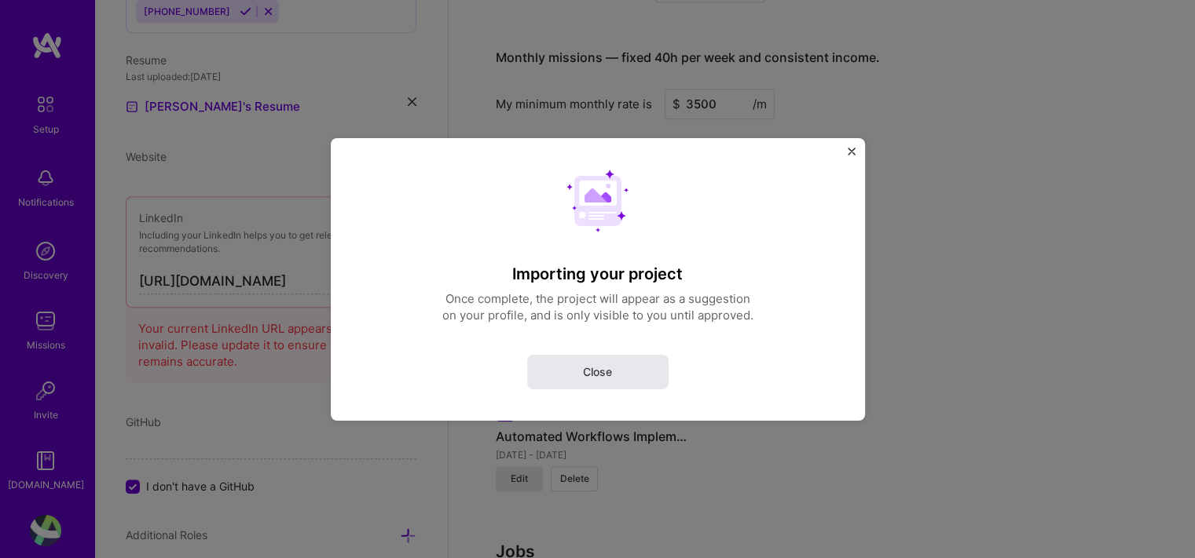
click at [602, 367] on span "Close" at bounding box center [597, 372] width 29 height 16
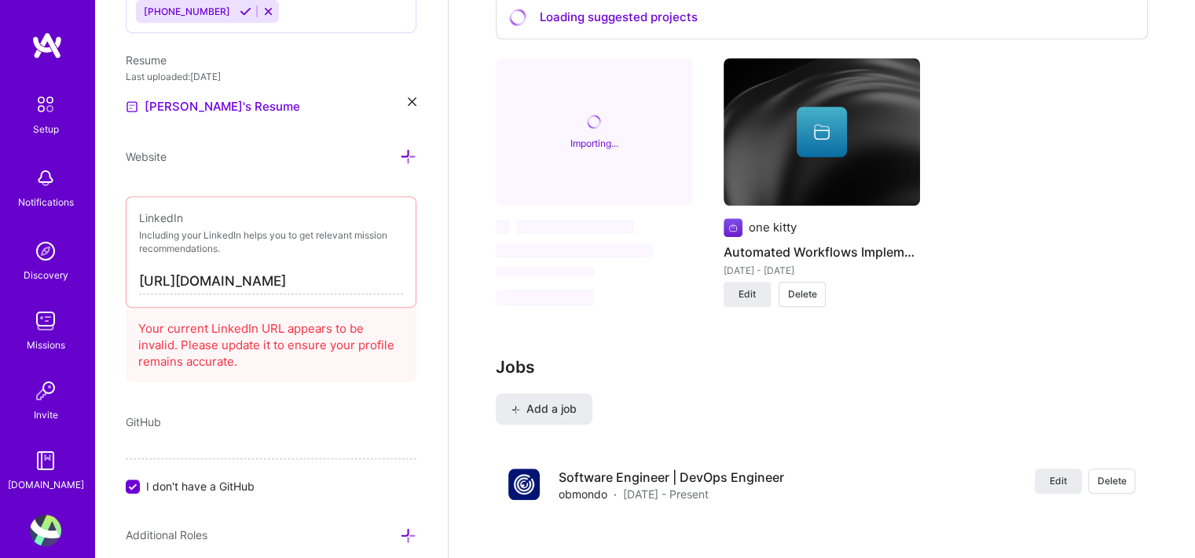
scroll to position [1420, 0]
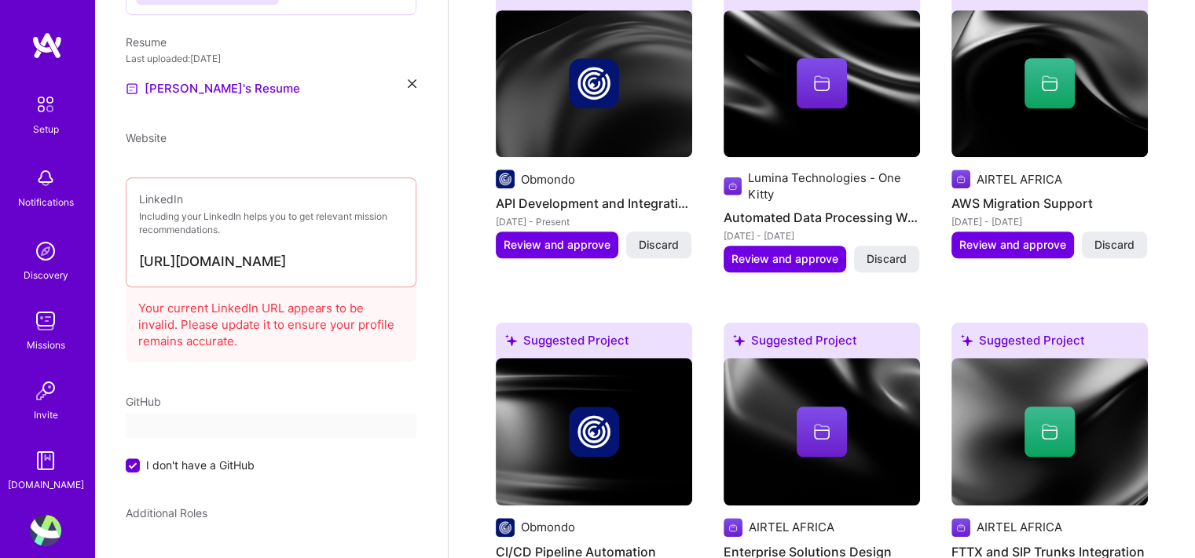
select select "US"
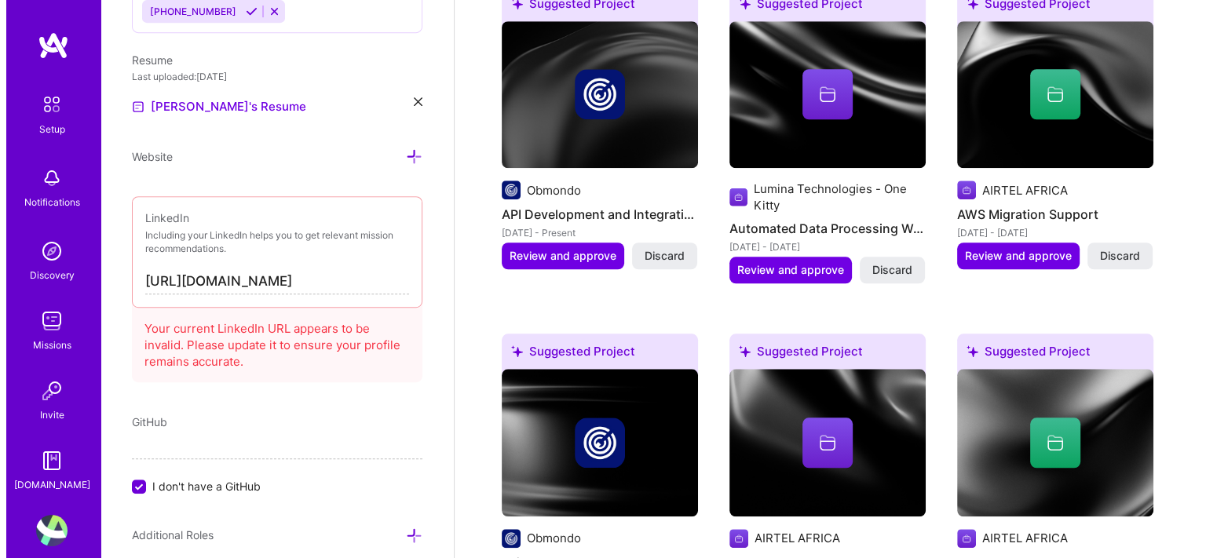
scroll to position [1449, 0]
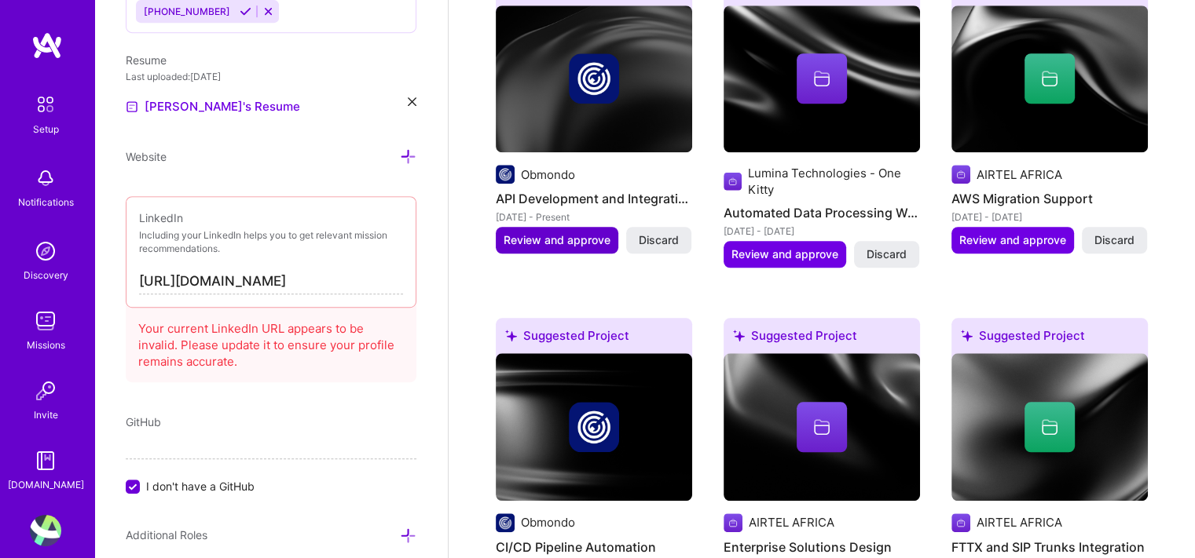
click at [577, 232] on span "Review and approve" at bounding box center [556, 240] width 107 height 16
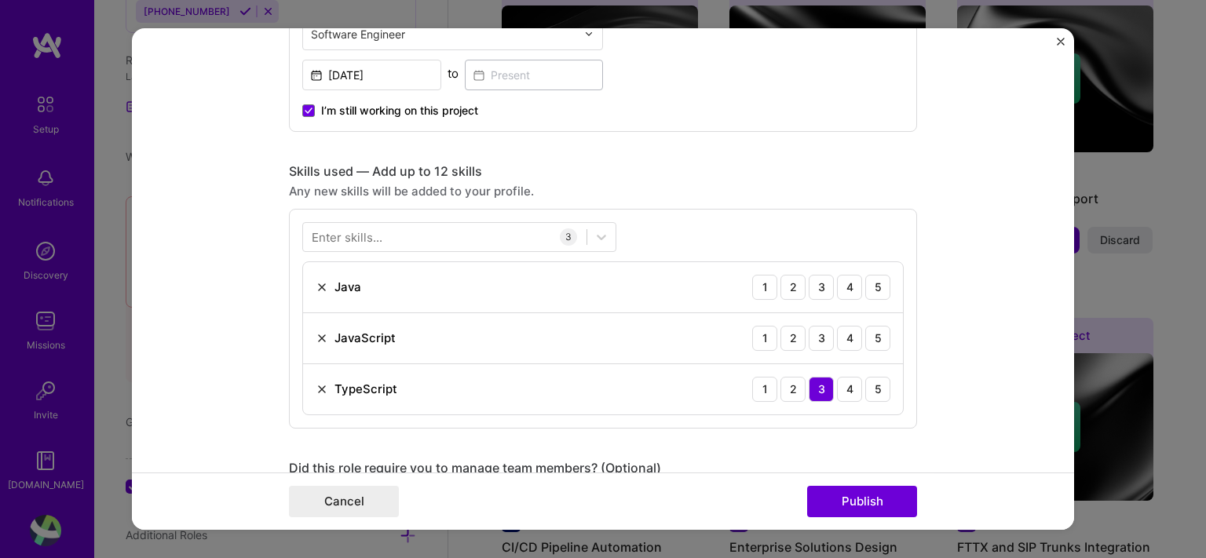
scroll to position [651, 0]
click at [316, 284] on img at bounding box center [322, 286] width 13 height 13
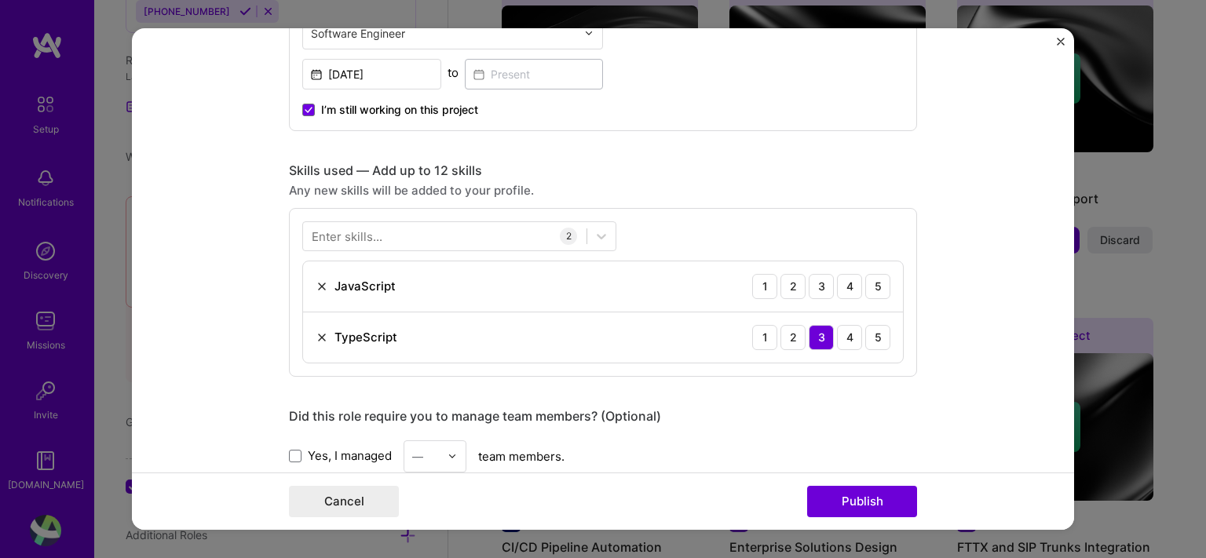
click at [314, 270] on div "JavaScript 1 2 3 4 5" at bounding box center [603, 287] width 600 height 51
click at [357, 235] on div "Enter skills..." at bounding box center [347, 236] width 71 height 16
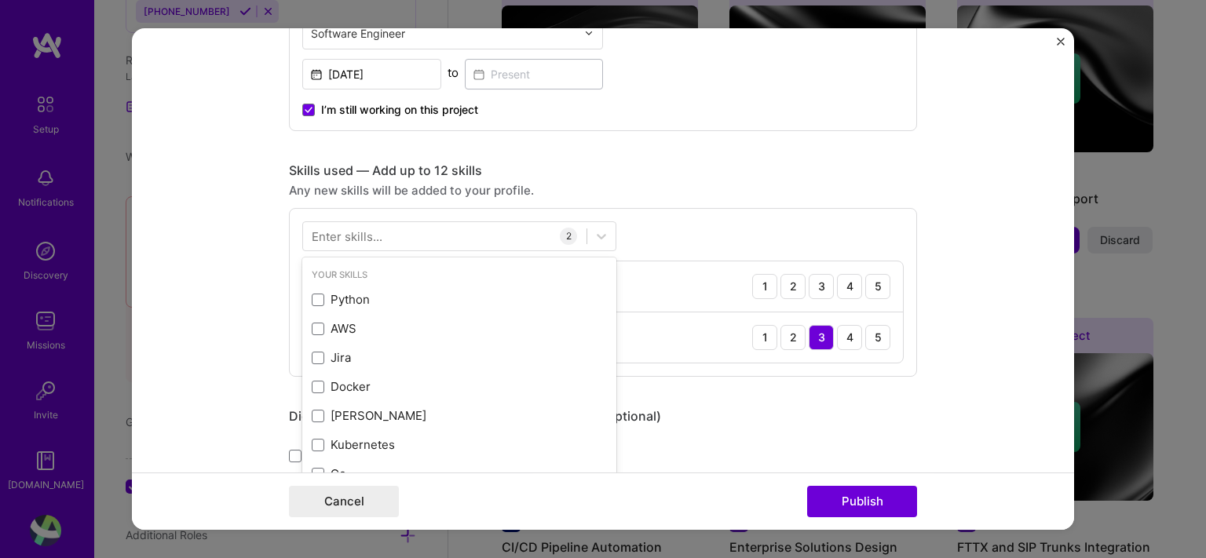
click at [353, 232] on div "Enter skills..." at bounding box center [347, 236] width 71 height 16
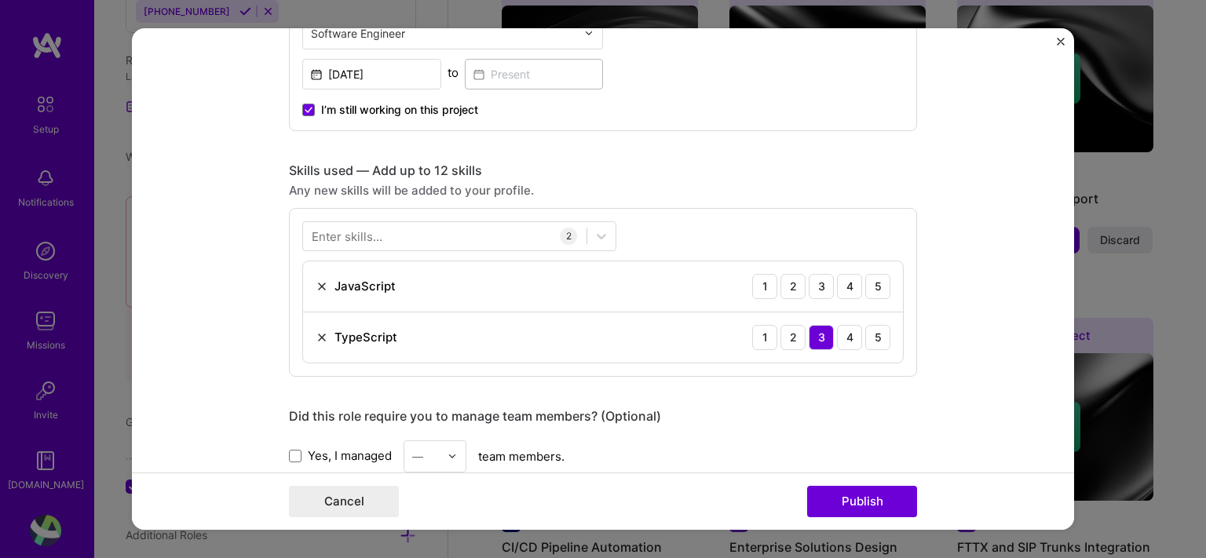
click at [353, 232] on div "Enter skills..." at bounding box center [347, 236] width 71 height 16
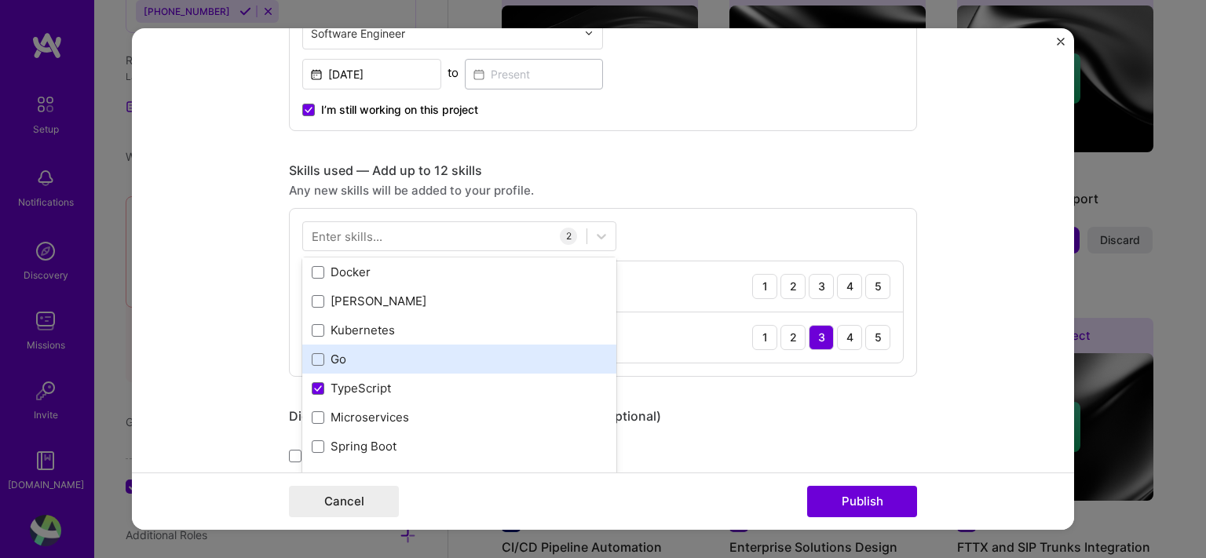
click at [320, 359] on div "Python AWS Jira Docker [PERSON_NAME] Kubernetes Go TypeScript Microservices Spr…" at bounding box center [459, 315] width 314 height 291
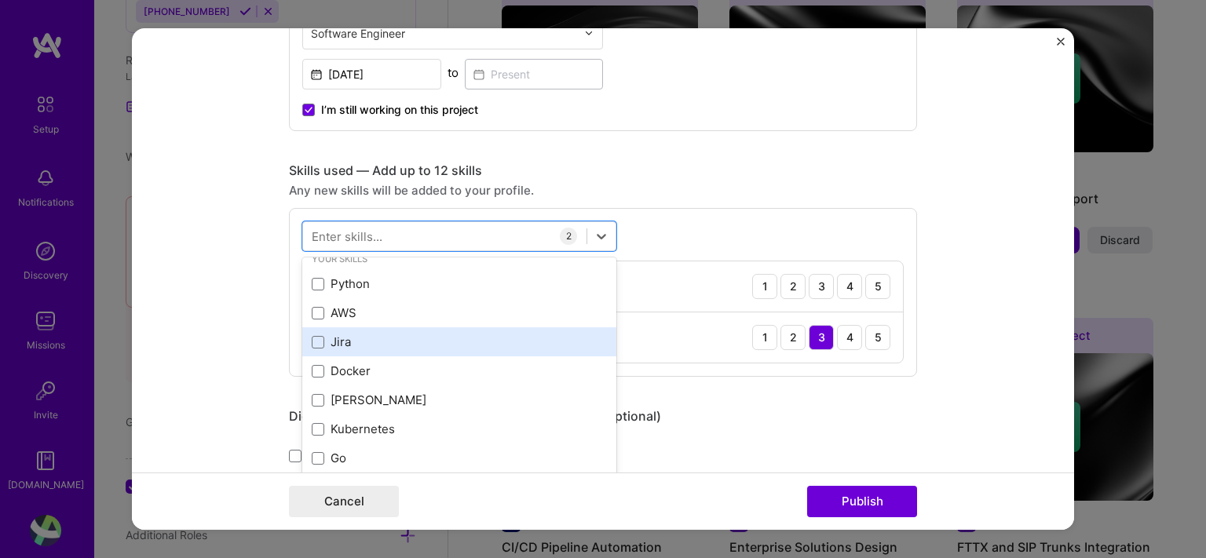
scroll to position [0, 0]
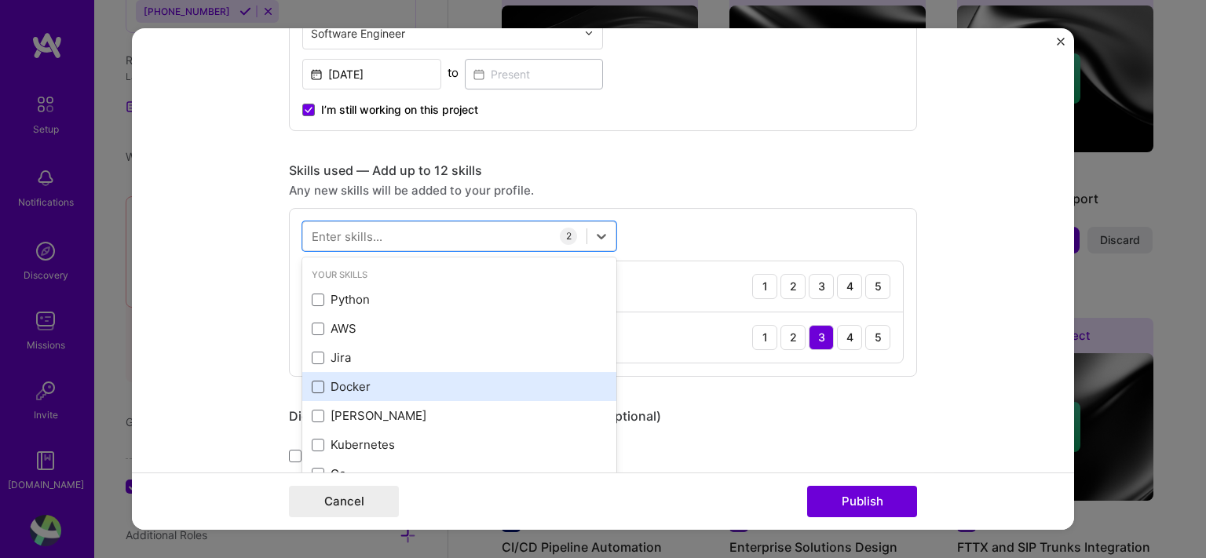
click at [312, 385] on span at bounding box center [318, 387] width 13 height 13
click at [0, 0] on input "checkbox" at bounding box center [0, 0] width 0 height 0
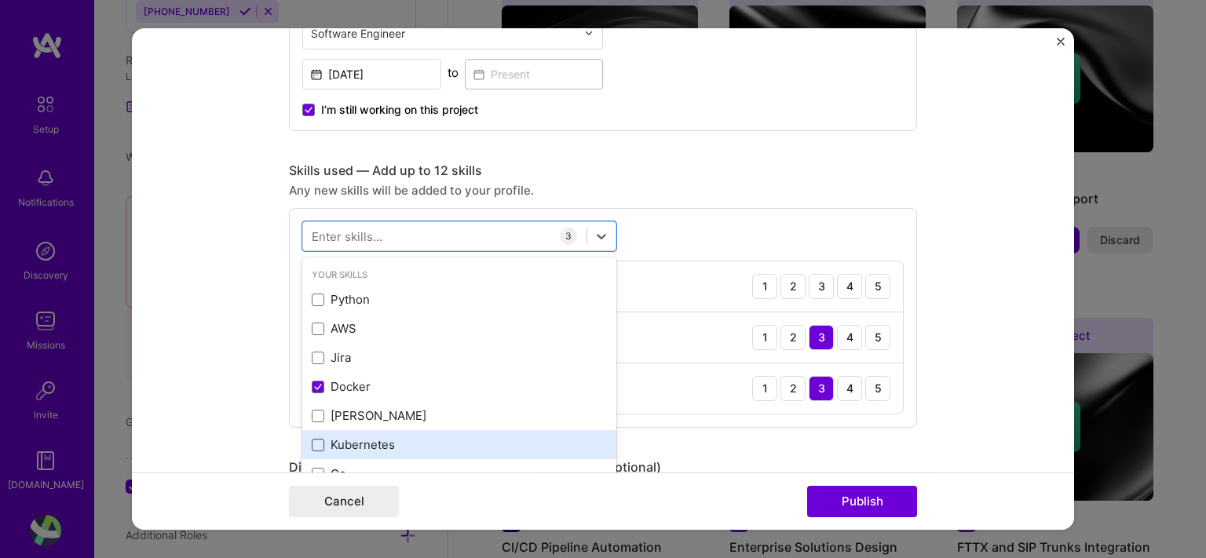
click at [312, 445] on span at bounding box center [318, 445] width 13 height 13
click at [0, 0] on input "checkbox" at bounding box center [0, 0] width 0 height 0
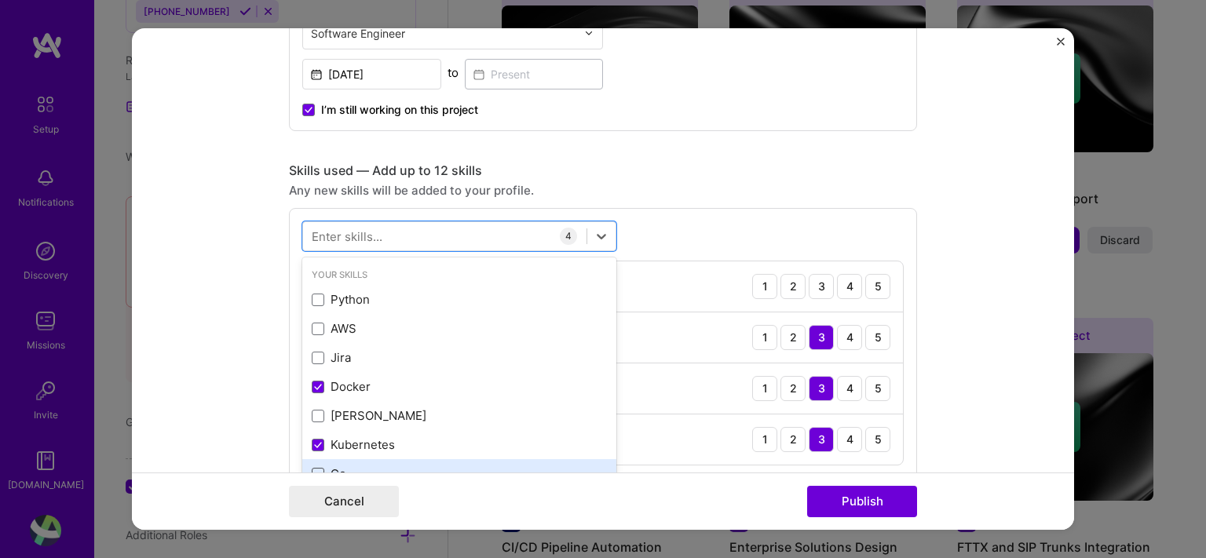
click at [312, 468] on span at bounding box center [318, 474] width 13 height 13
click at [0, 0] on input "checkbox" at bounding box center [0, 0] width 0 height 0
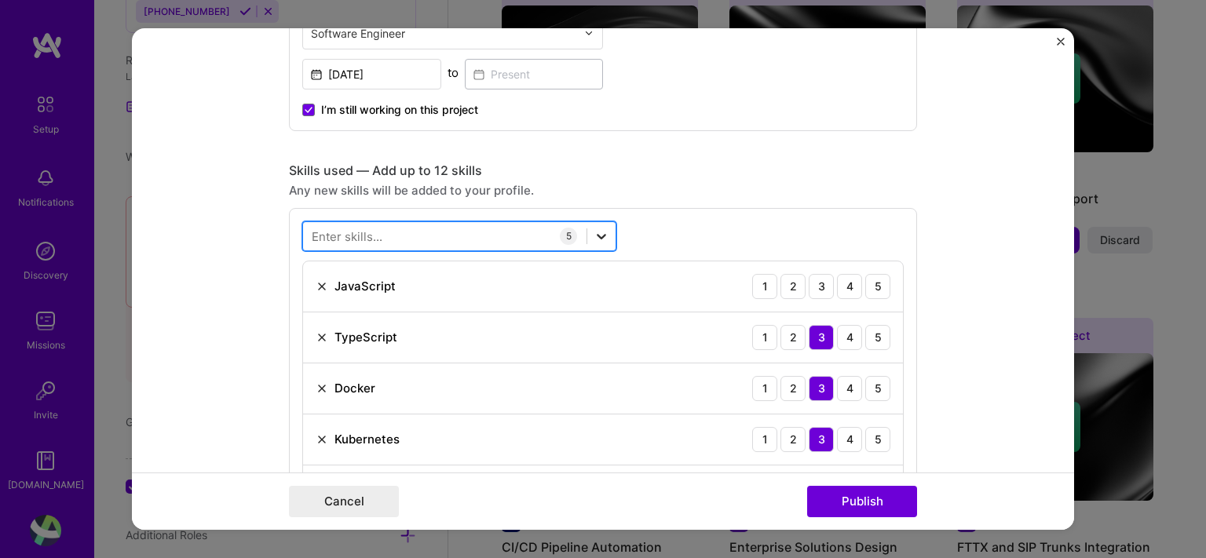
click at [595, 233] on icon at bounding box center [602, 237] width 16 height 16
click at [817, 287] on div "3" at bounding box center [821, 286] width 25 height 25
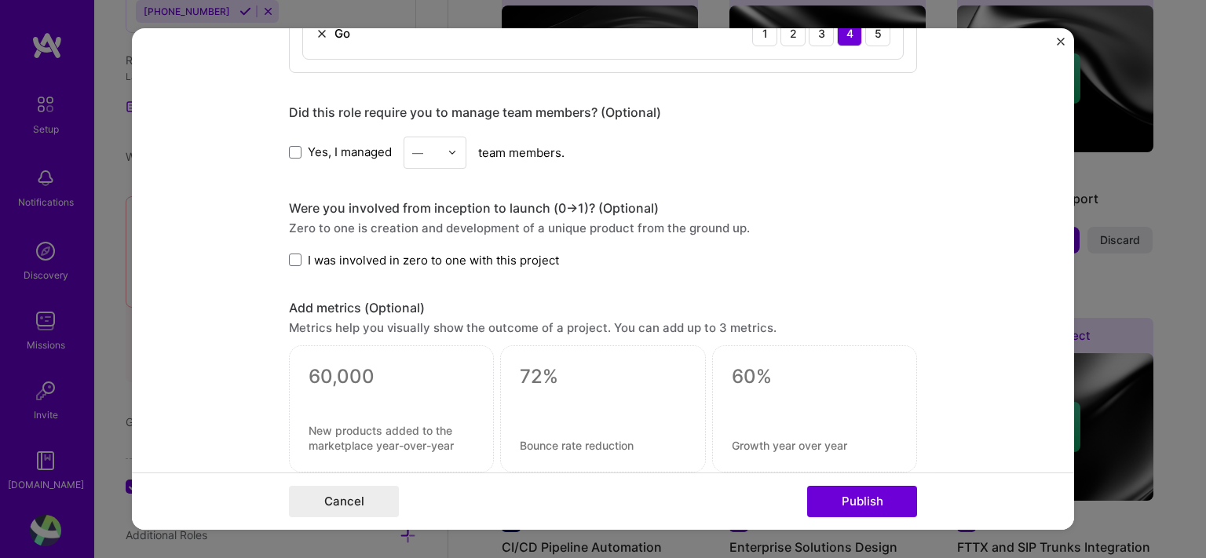
scroll to position [1505, 0]
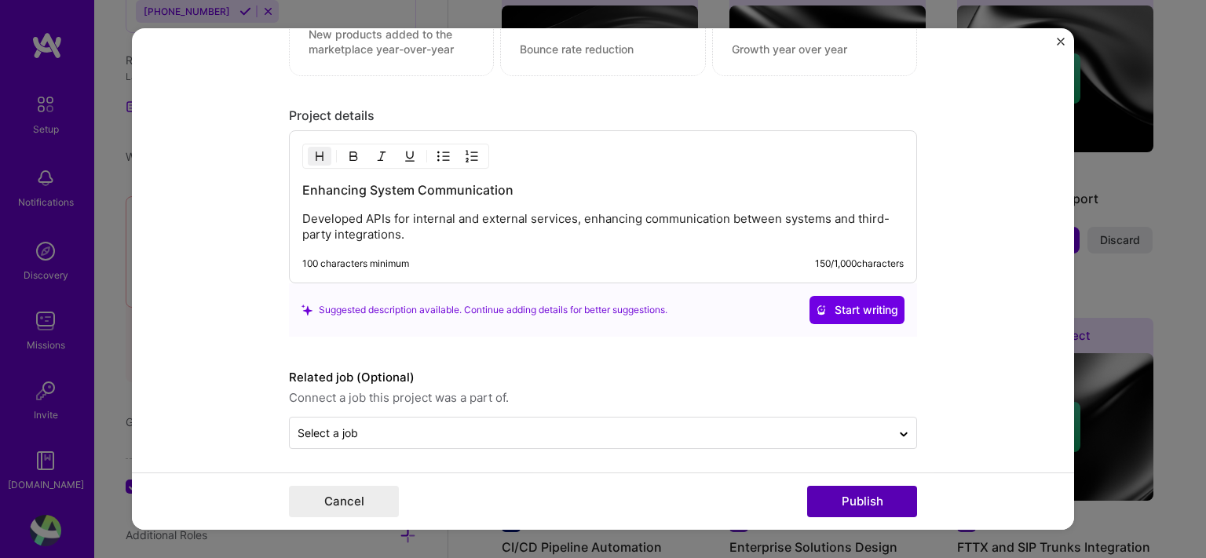
click at [865, 500] on button "Publish" at bounding box center [862, 501] width 110 height 31
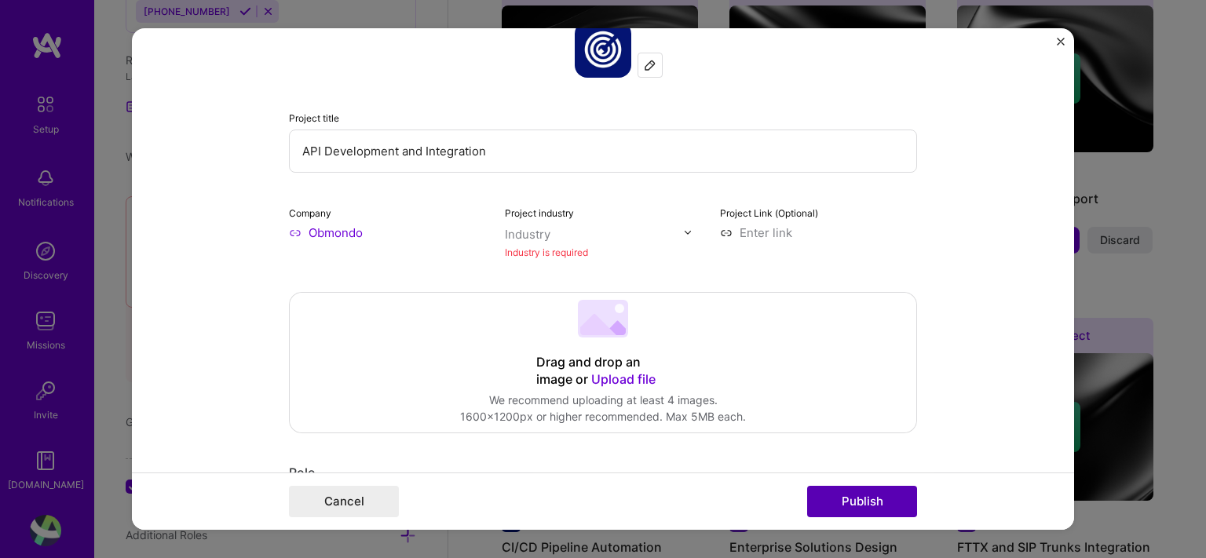
scroll to position [103, 0]
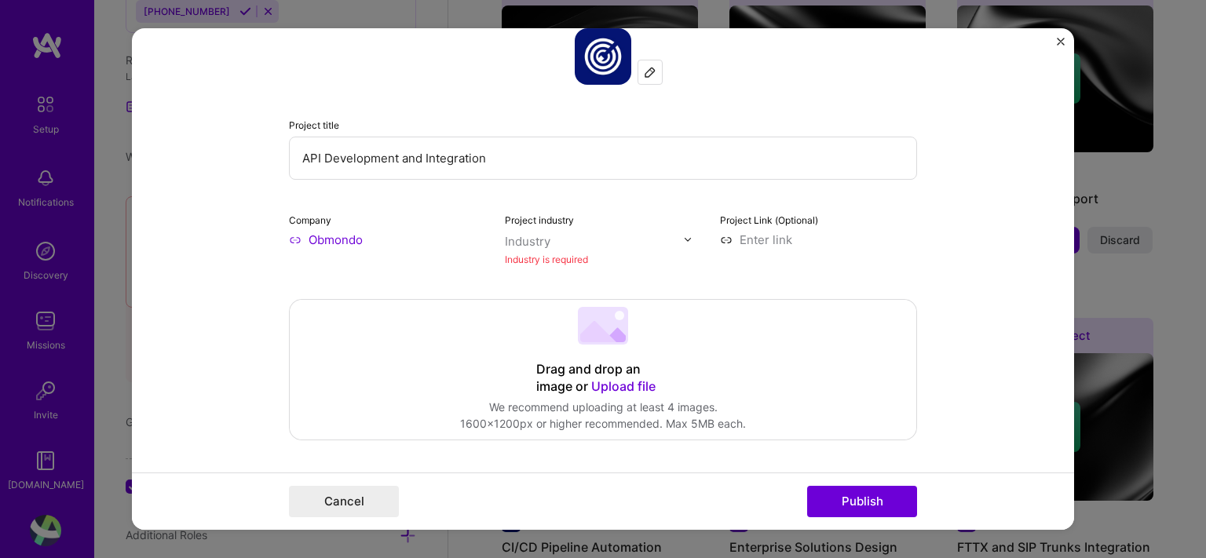
click at [631, 222] on div "Project industry Industry Industry is required" at bounding box center [603, 239] width 197 height 57
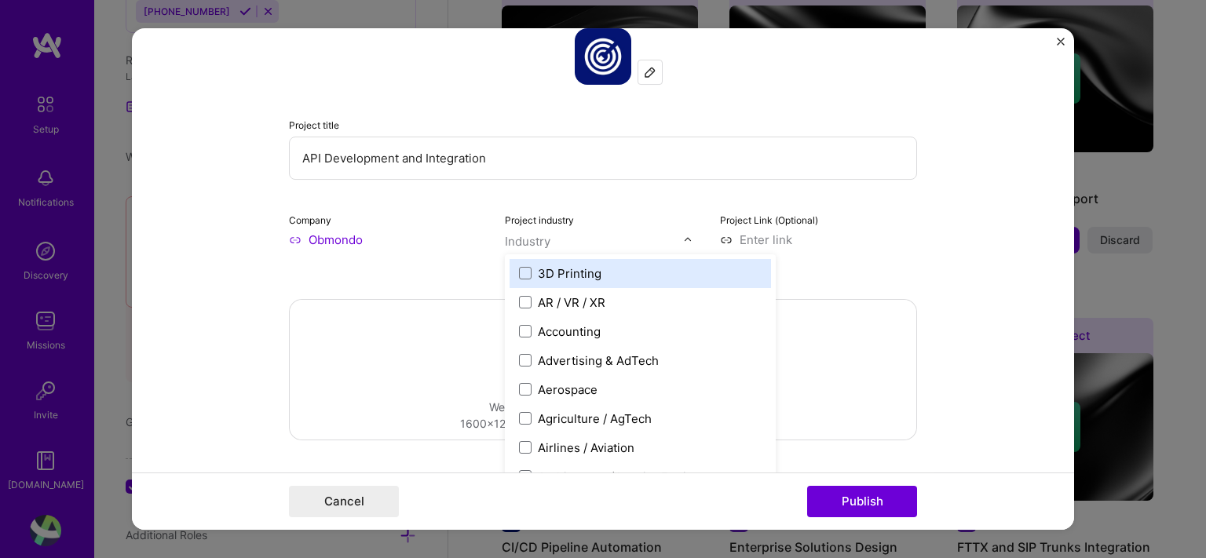
click at [664, 234] on input "text" at bounding box center [594, 241] width 179 height 16
type input "saa"
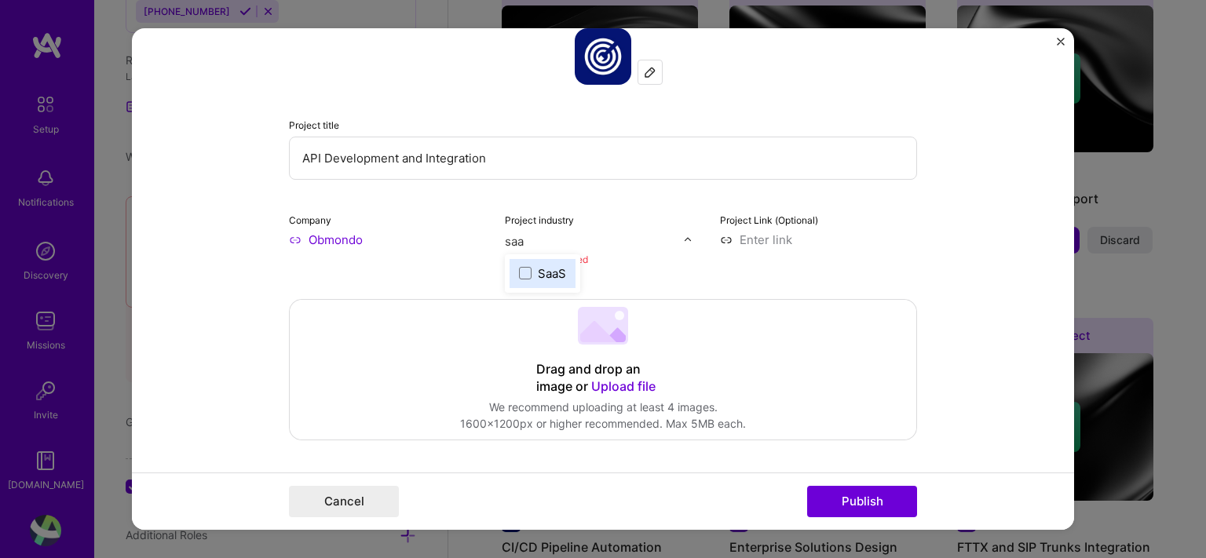
click at [527, 269] on label "SaaS" at bounding box center [542, 273] width 47 height 16
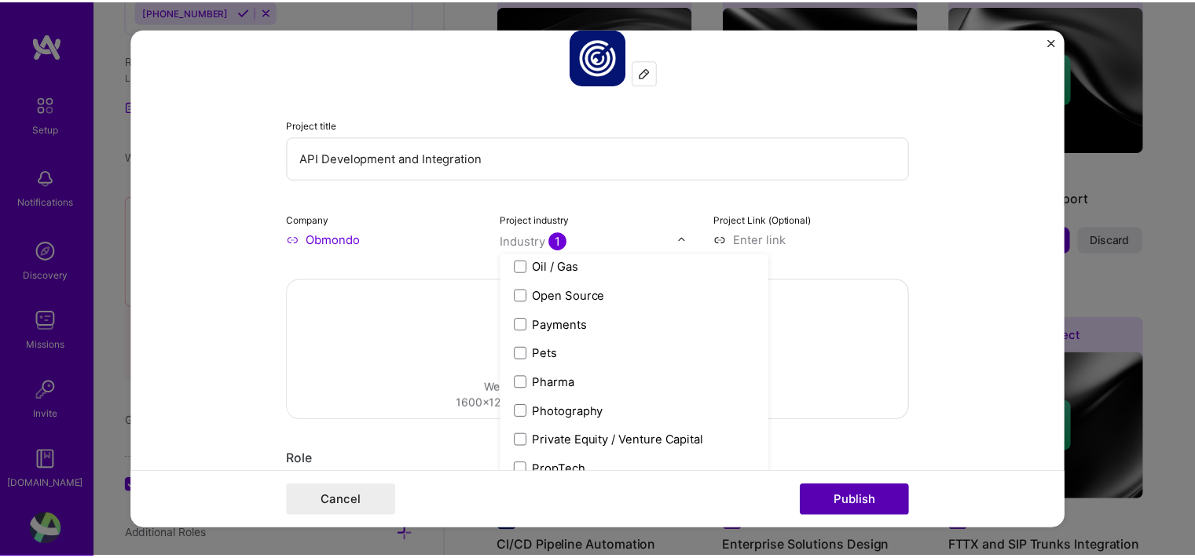
scroll to position [2772, 0]
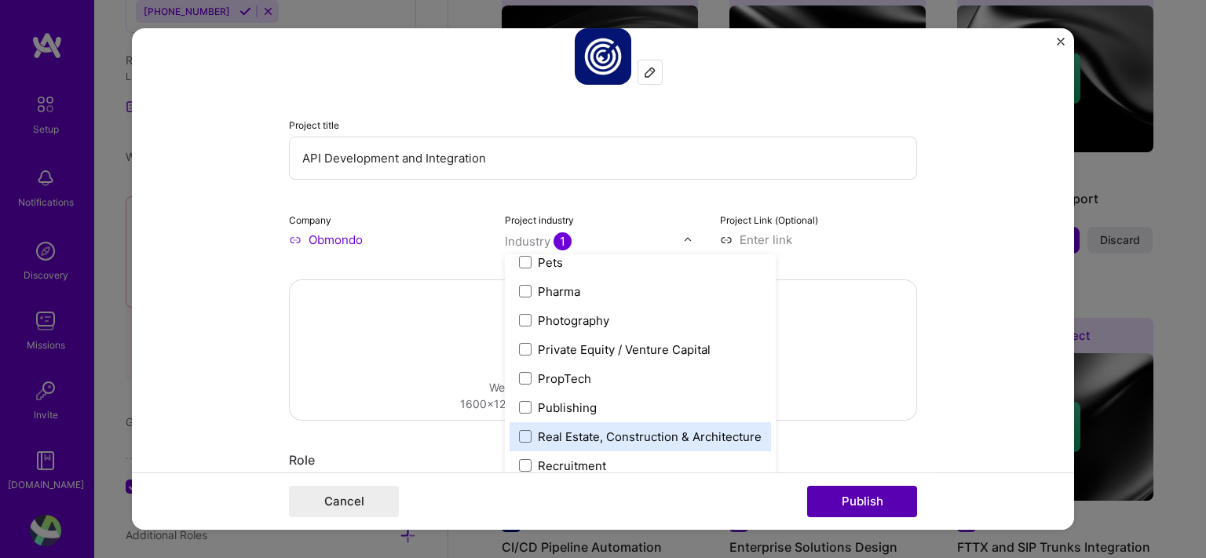
click at [859, 491] on button "Publish" at bounding box center [862, 501] width 110 height 31
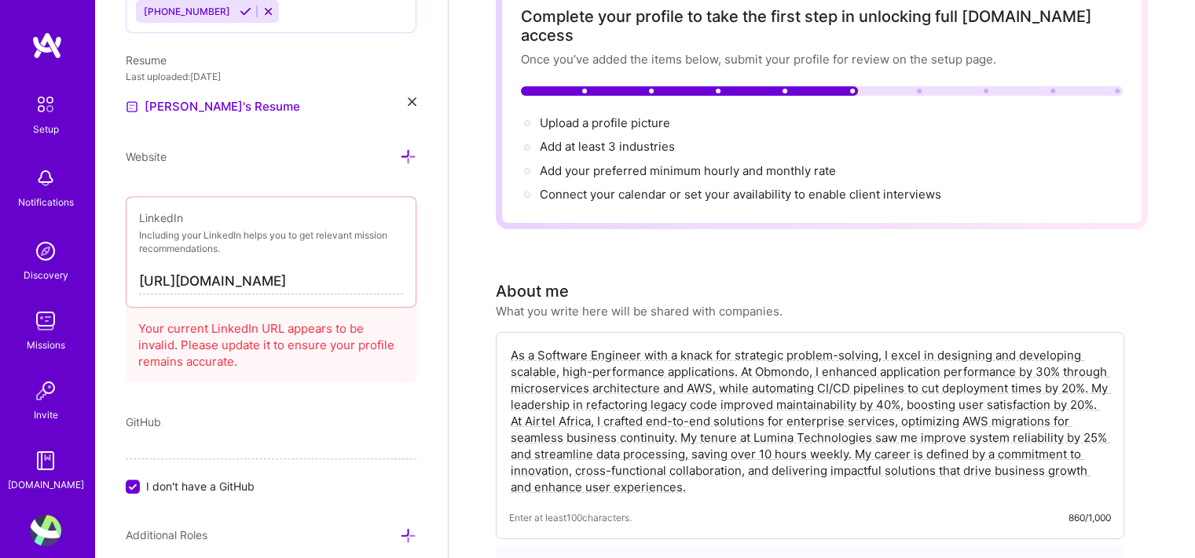
scroll to position [0, 0]
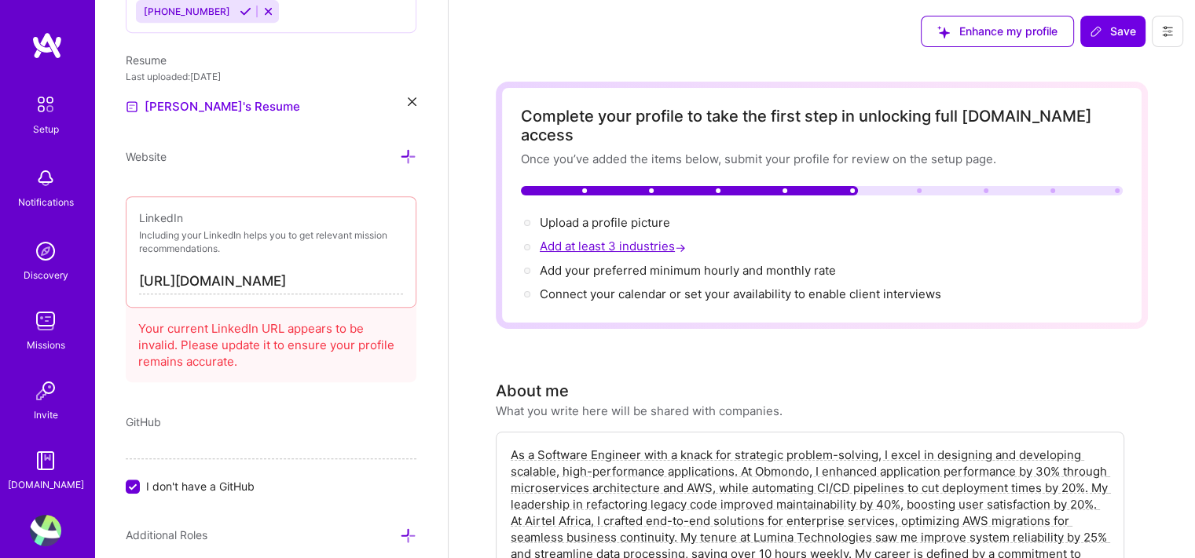
click at [629, 239] on span "Add at least 3 industries →" at bounding box center [614, 246] width 149 height 15
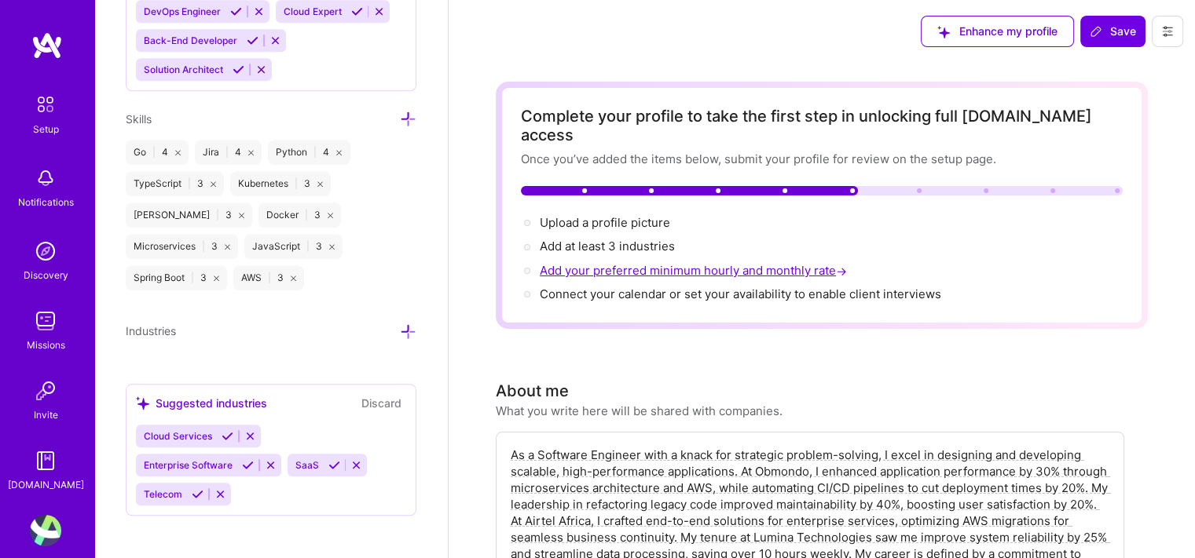
click at [577, 263] on span "Add your preferred minimum hourly and monthly rate →" at bounding box center [695, 270] width 310 height 15
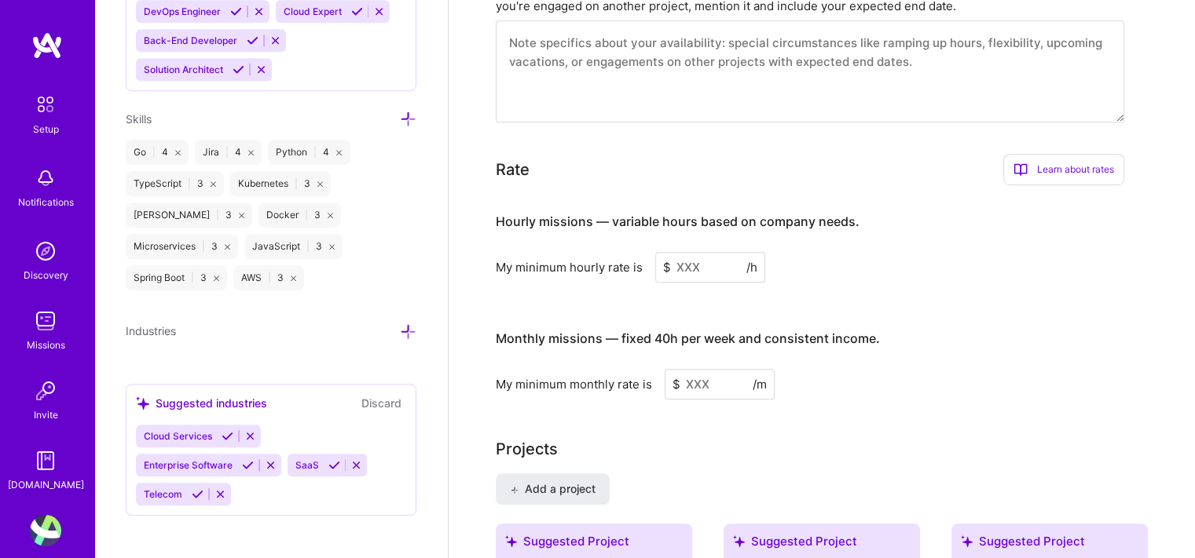
scroll to position [862, 0]
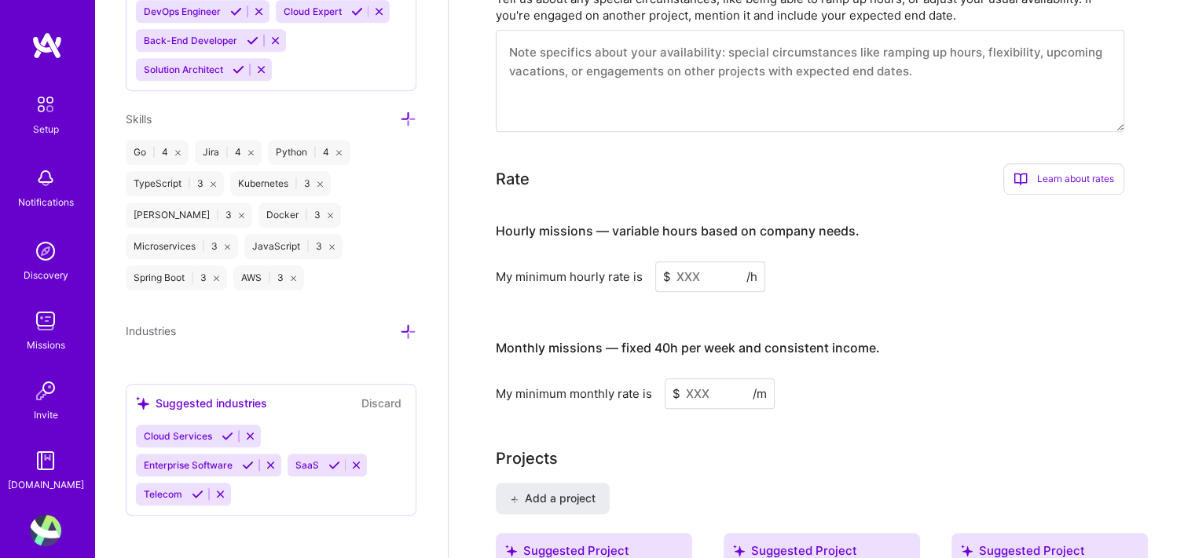
click at [703, 236] on div "Hourly missions — variable hours based on company needs. My minimum hourly rate…" at bounding box center [810, 250] width 628 height 86
click at [695, 262] on input at bounding box center [710, 277] width 110 height 31
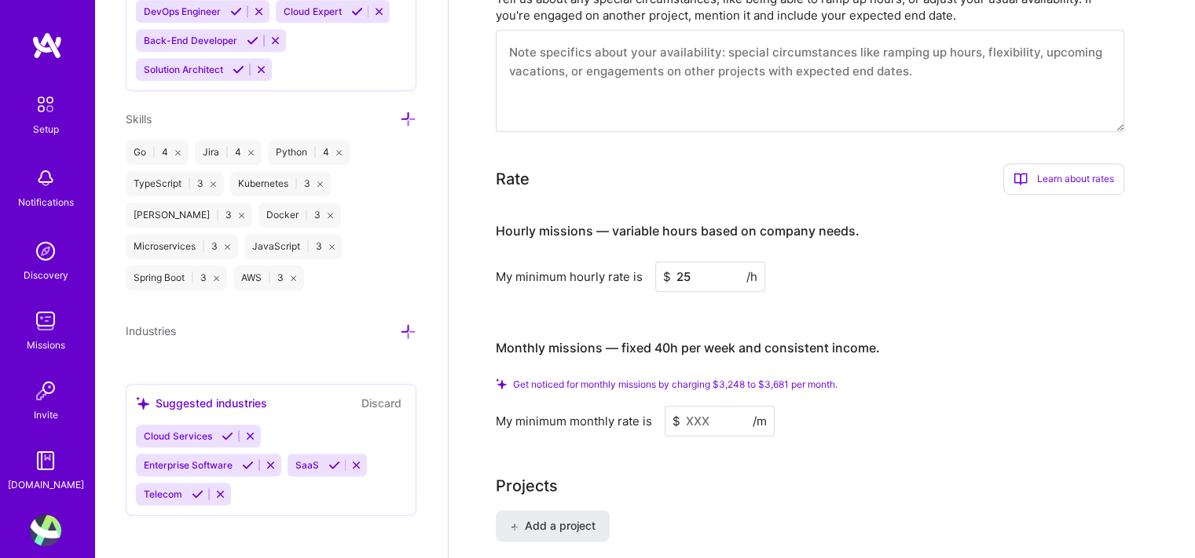
type input "25"
click at [721, 406] on input at bounding box center [719, 421] width 110 height 31
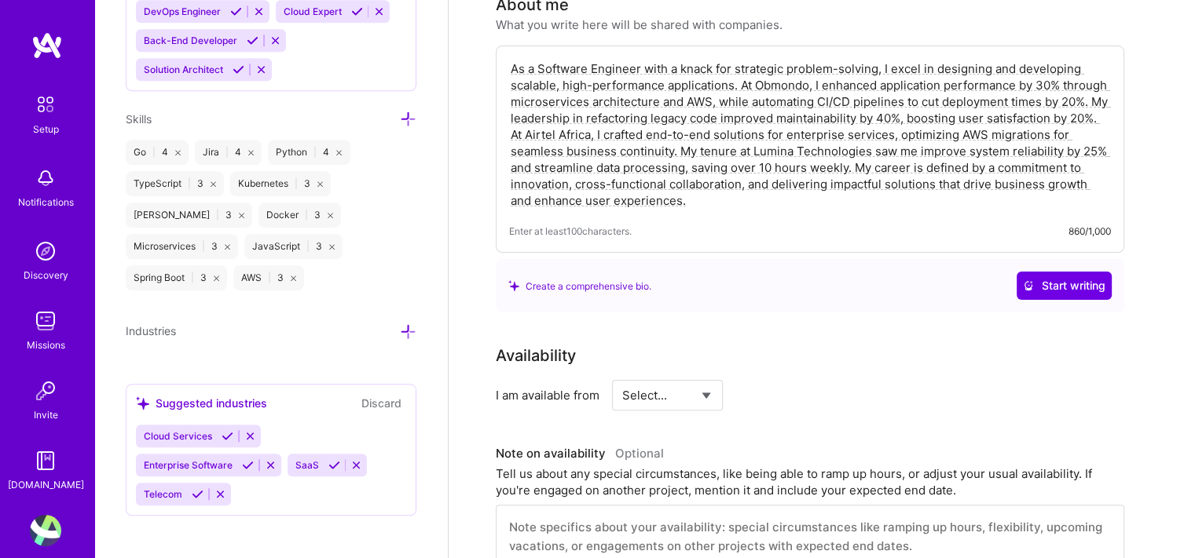
scroll to position [358, 0]
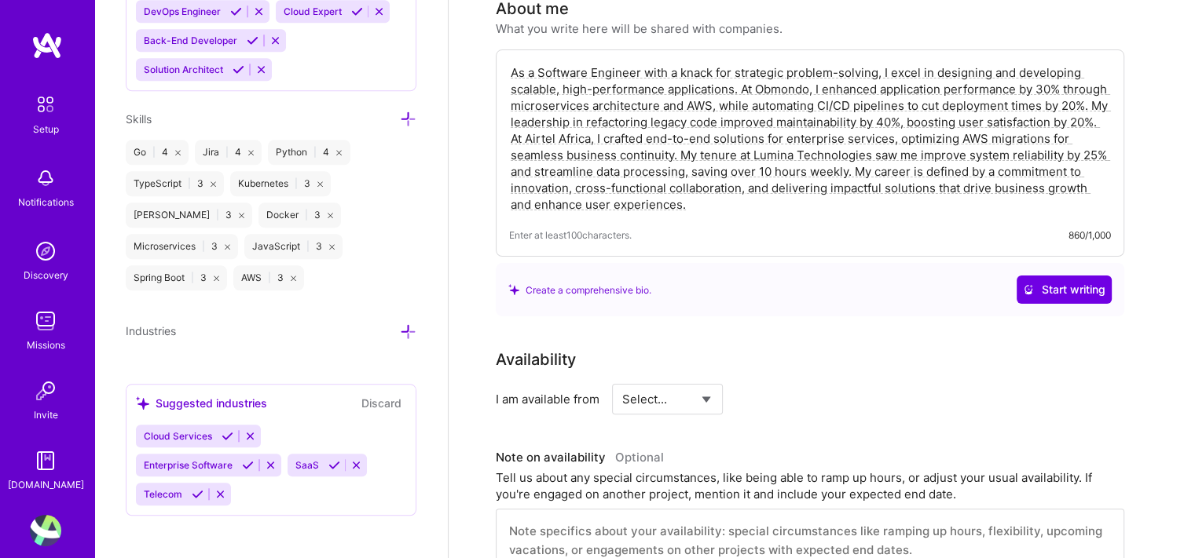
type input "3500"
select select "Right Now"
click at [622, 379] on select "Select... Right Now Future Date Not Available" at bounding box center [667, 399] width 90 height 40
click at [784, 384] on input at bounding box center [810, 399] width 94 height 31
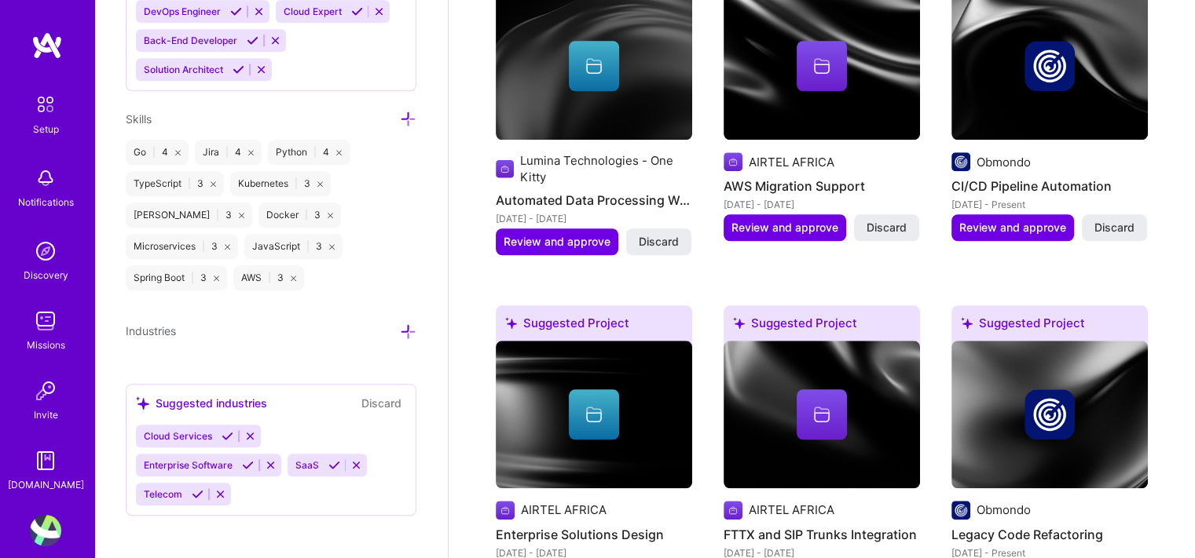
scroll to position [1429, 0]
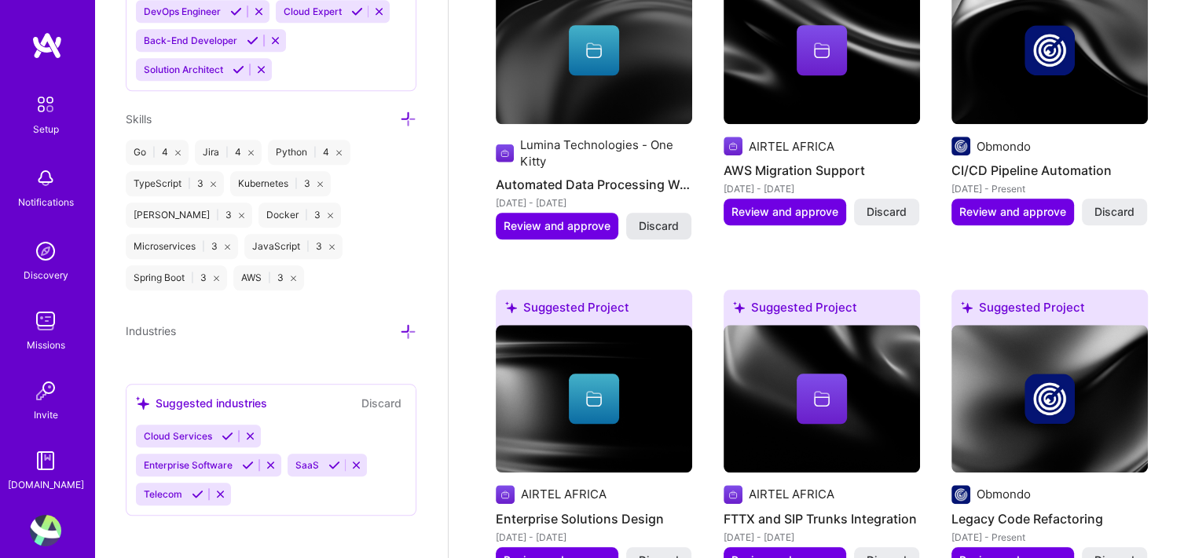
type input "20"
click at [667, 218] on span "Discard" at bounding box center [659, 226] width 40 height 16
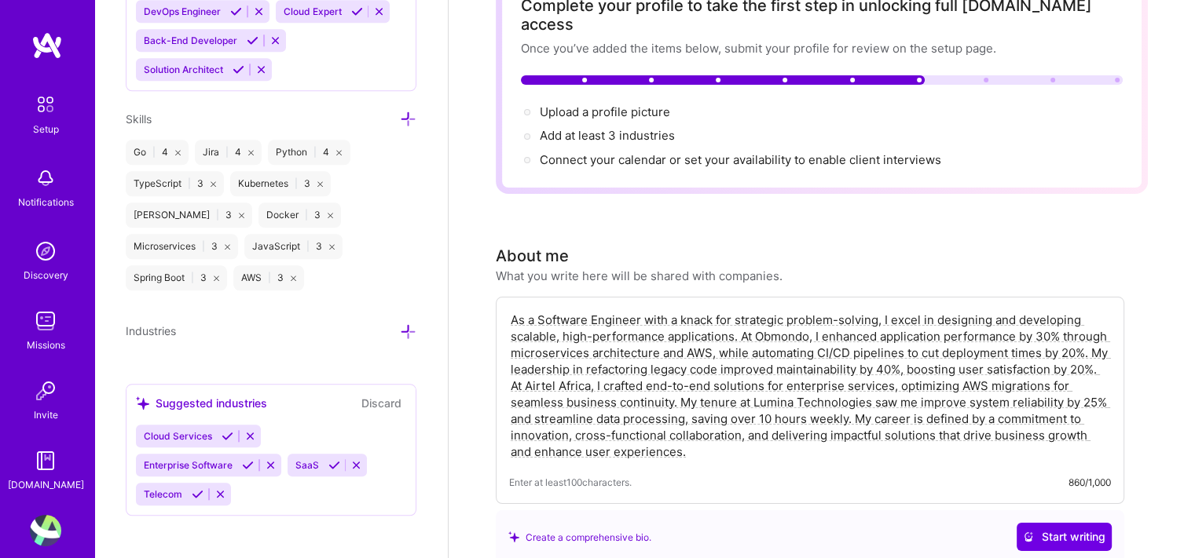
scroll to position [0, 0]
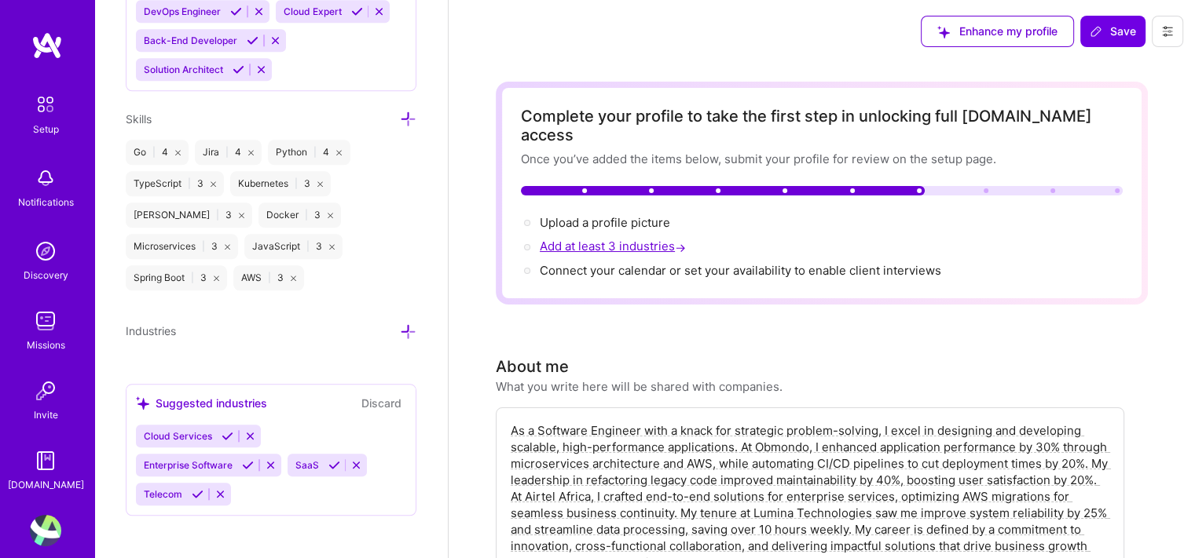
click at [642, 239] on span "Add at least 3 industries →" at bounding box center [614, 246] width 149 height 15
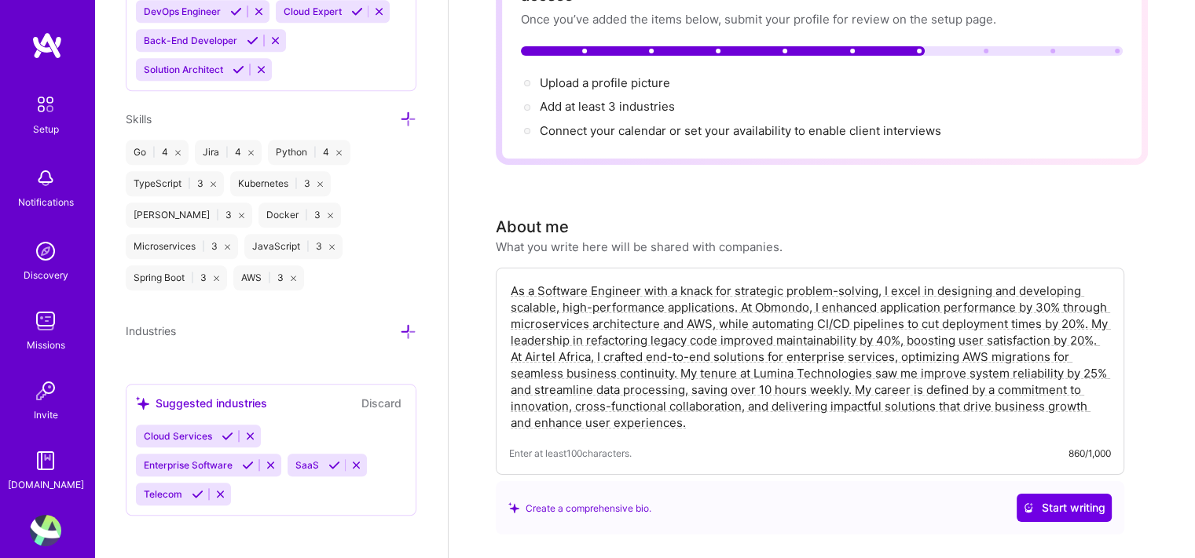
scroll to position [144, 0]
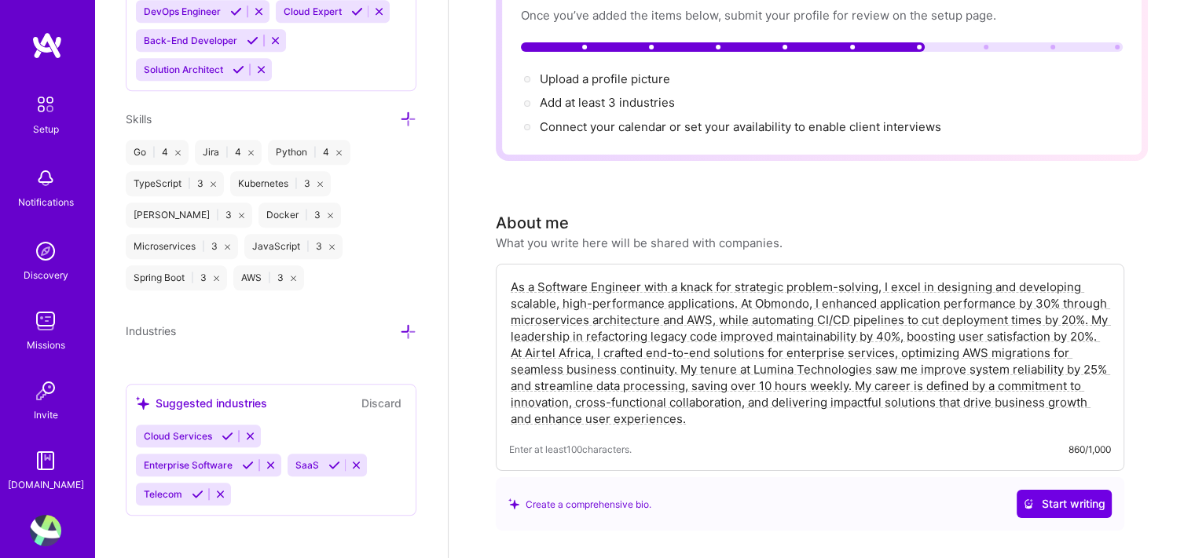
click at [358, 402] on button "Discard" at bounding box center [381, 403] width 49 height 18
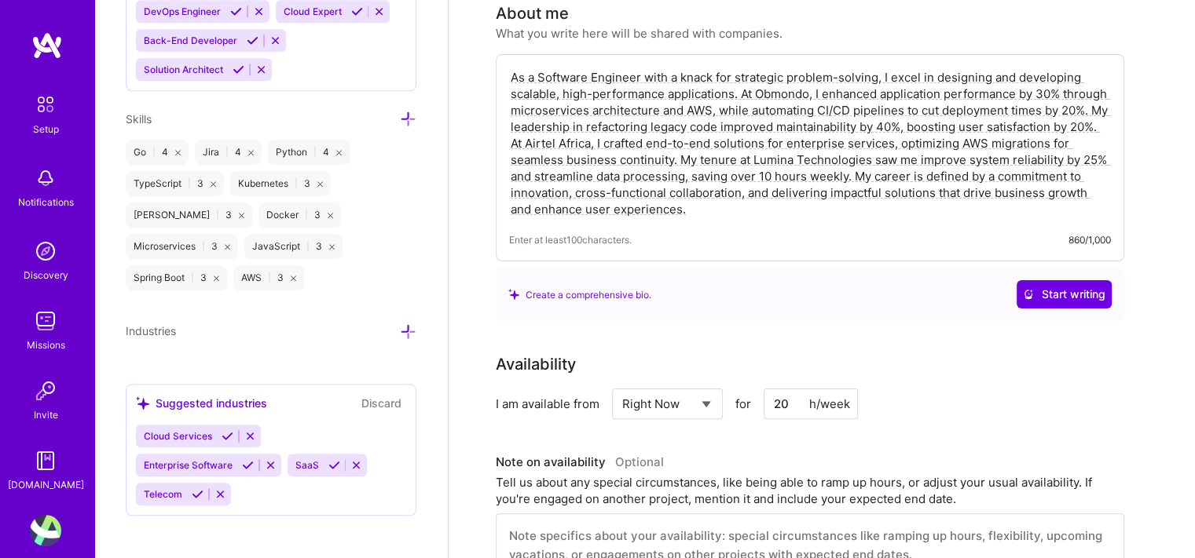
scroll to position [374, 0]
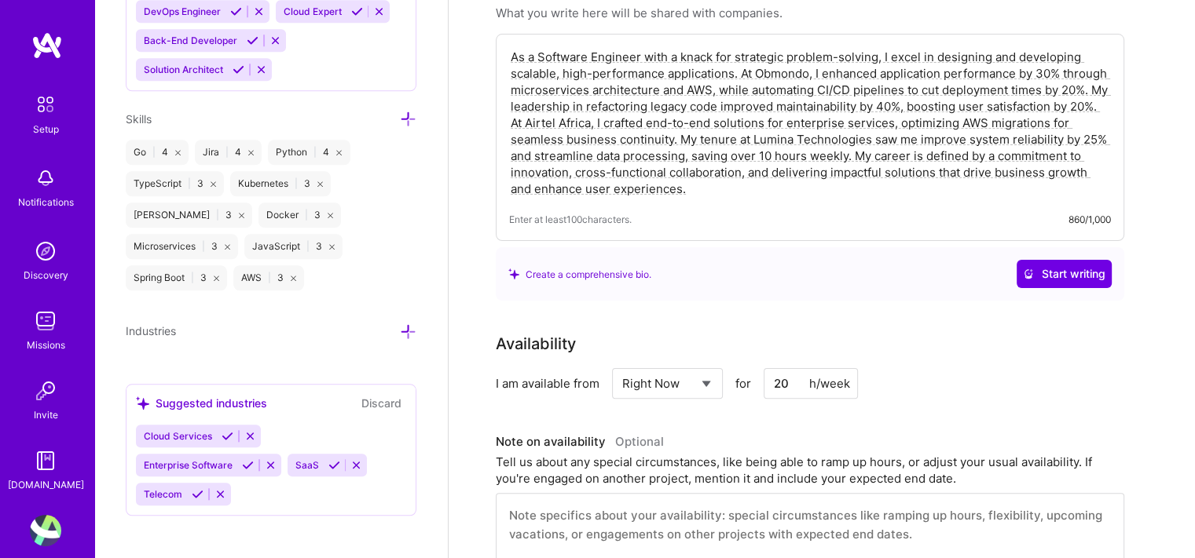
click at [400, 324] on icon at bounding box center [408, 332] width 16 height 16
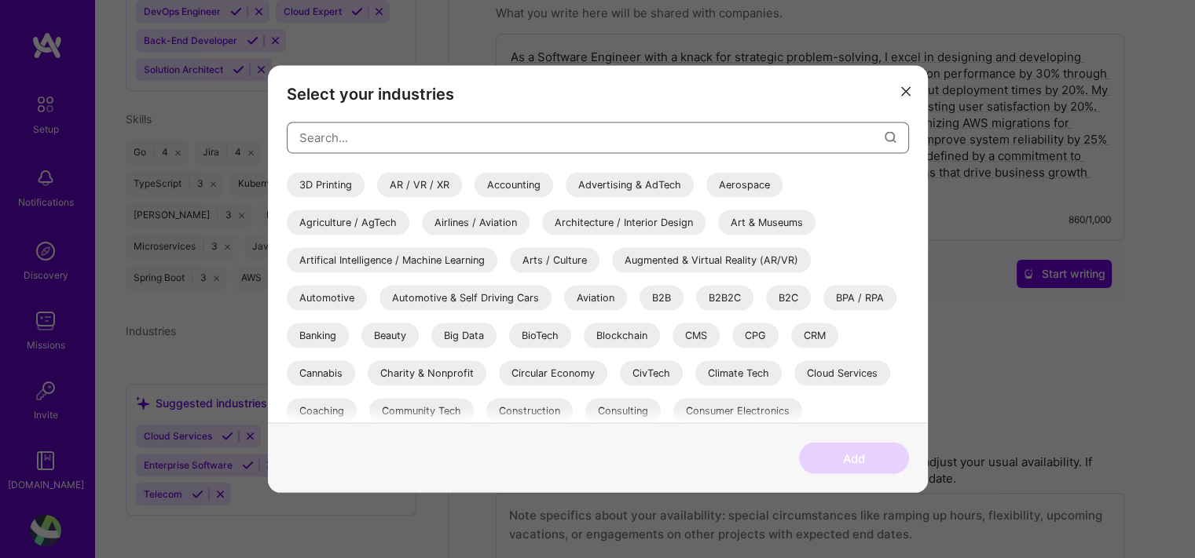
click at [503, 137] on input "modal" at bounding box center [591, 138] width 585 height 40
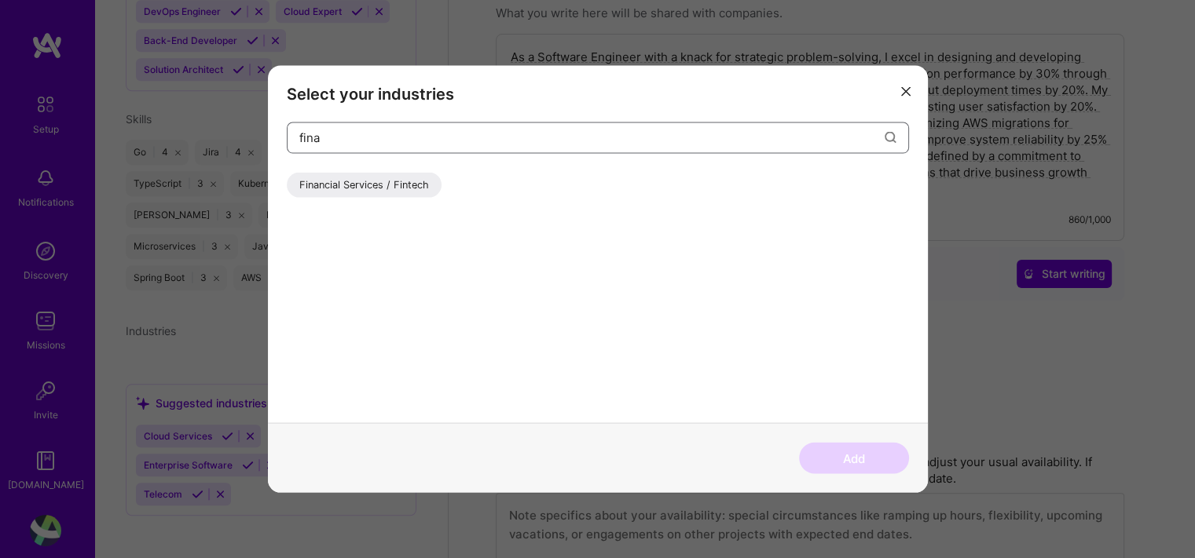
type input "fina"
click at [417, 194] on div "Financial Services / Fintech" at bounding box center [364, 184] width 155 height 25
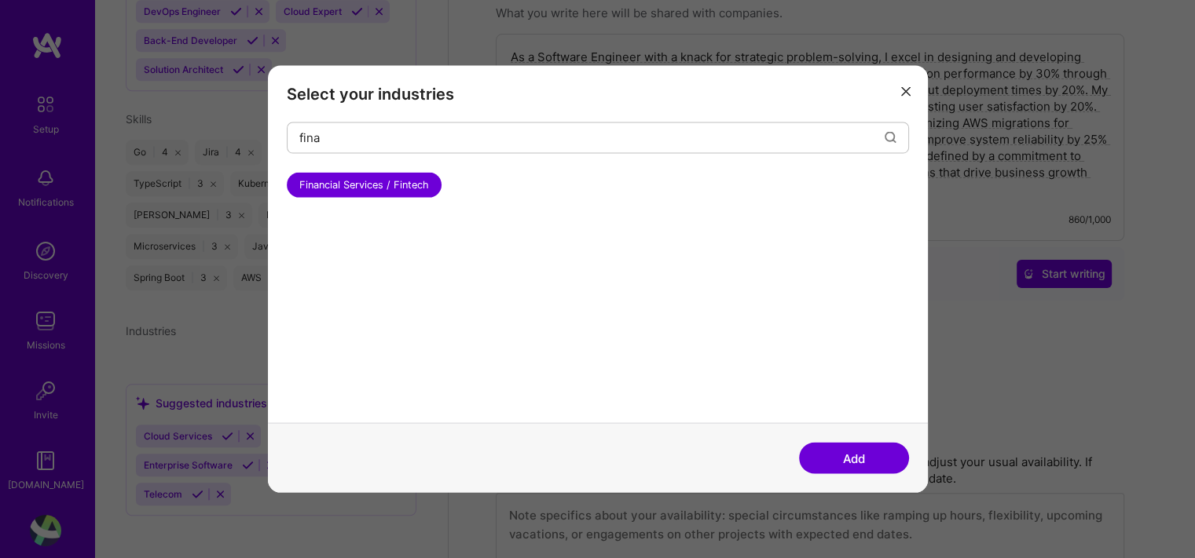
click at [876, 448] on button "Add" at bounding box center [854, 458] width 110 height 31
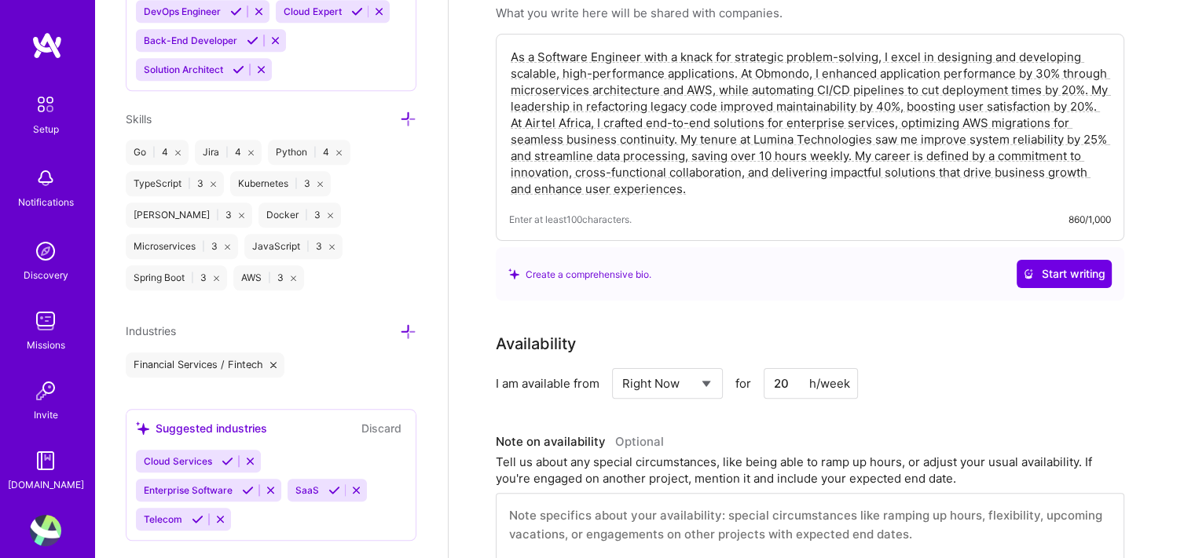
click at [400, 324] on icon at bounding box center [408, 332] width 16 height 16
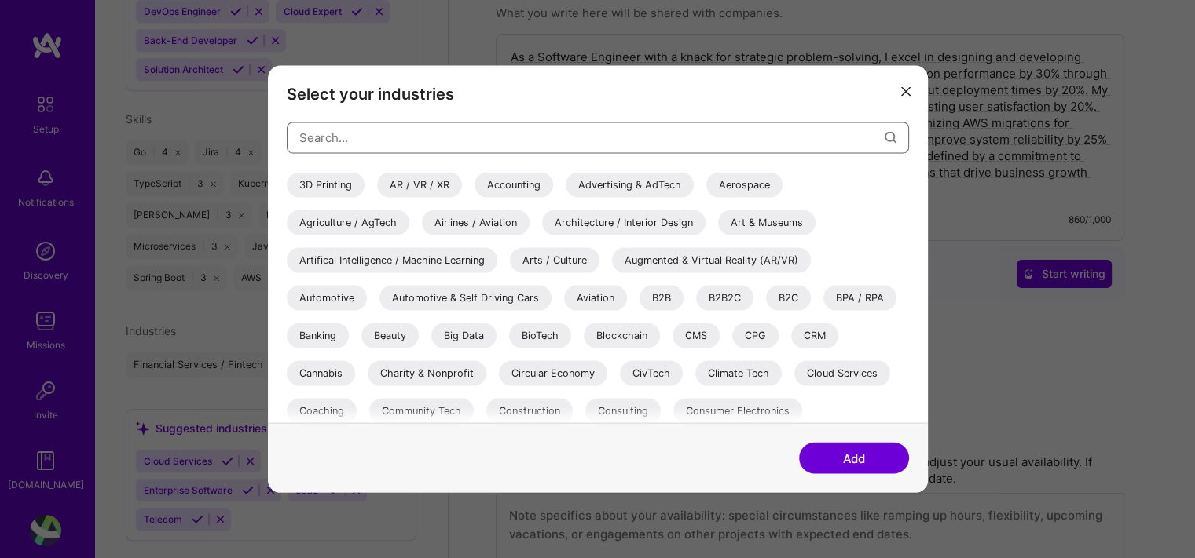
click at [576, 141] on input "modal" at bounding box center [591, 138] width 585 height 40
type input "d"
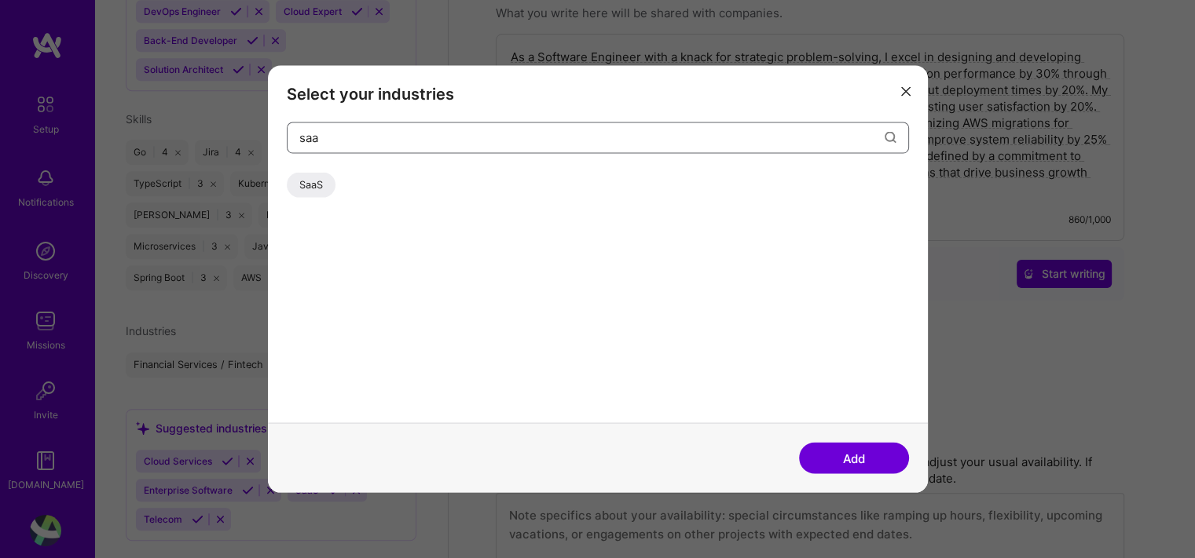
type input "saa"
click at [310, 190] on div "SaaS" at bounding box center [311, 184] width 49 height 25
click at [892, 470] on button "Add" at bounding box center [854, 458] width 110 height 31
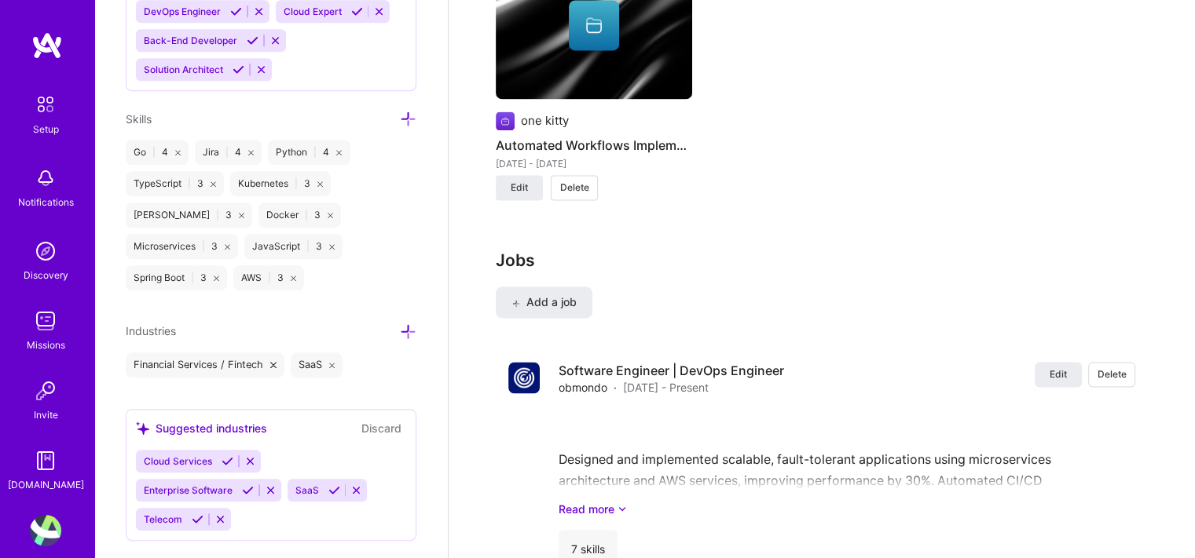
scroll to position [2447, 0]
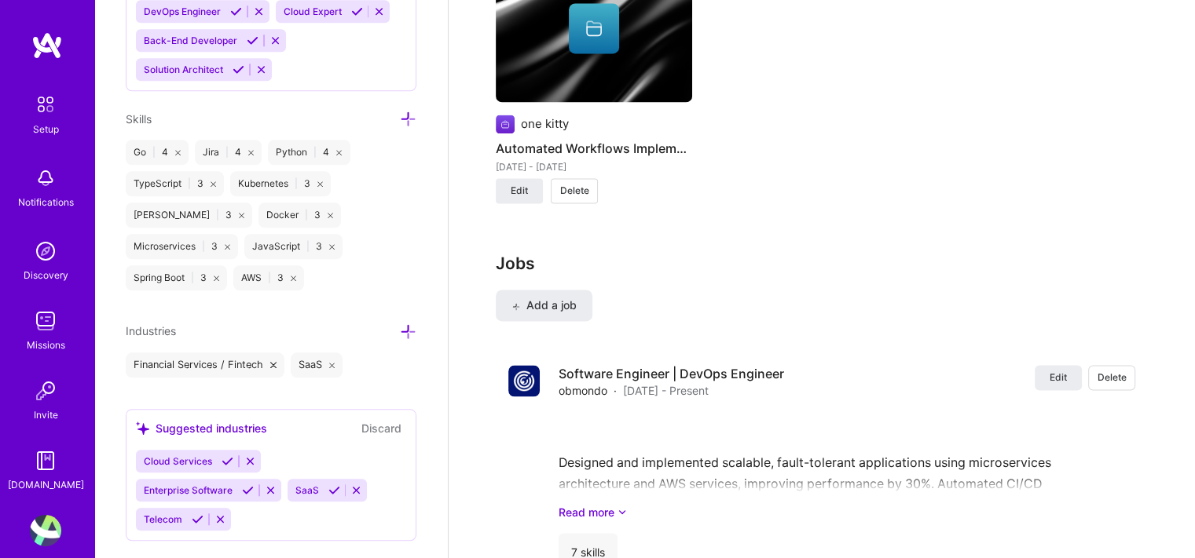
click at [400, 324] on icon at bounding box center [408, 332] width 16 height 16
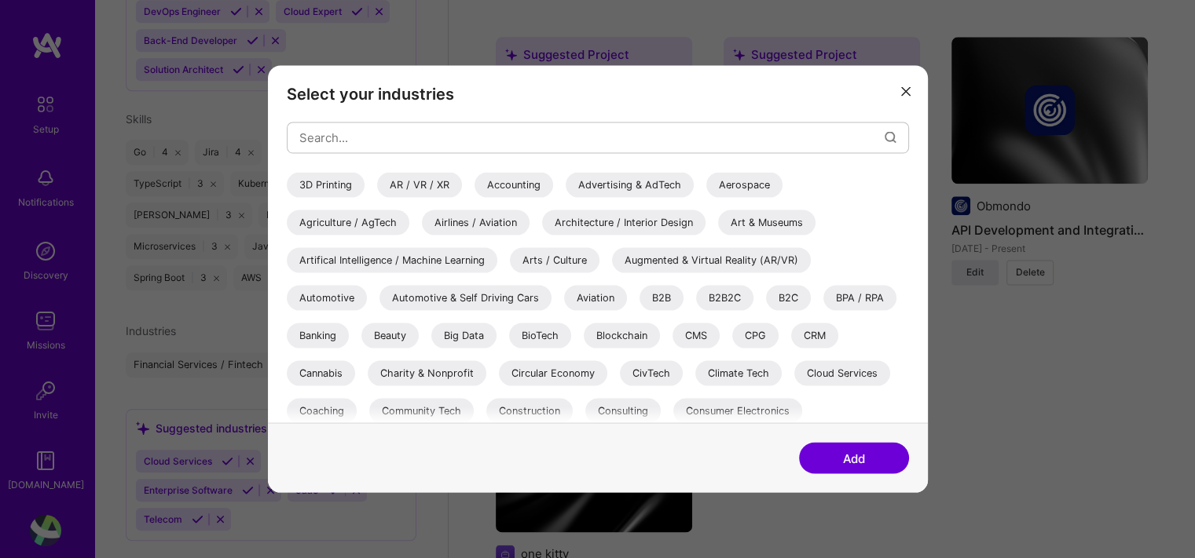
scroll to position [2001, 0]
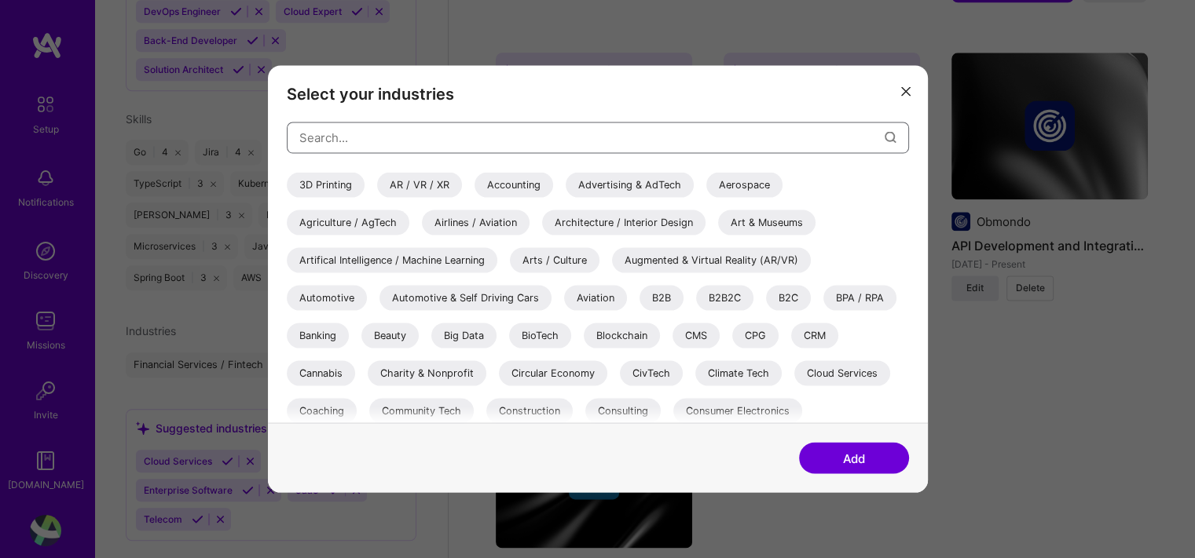
click at [423, 130] on input "modal" at bounding box center [591, 138] width 585 height 40
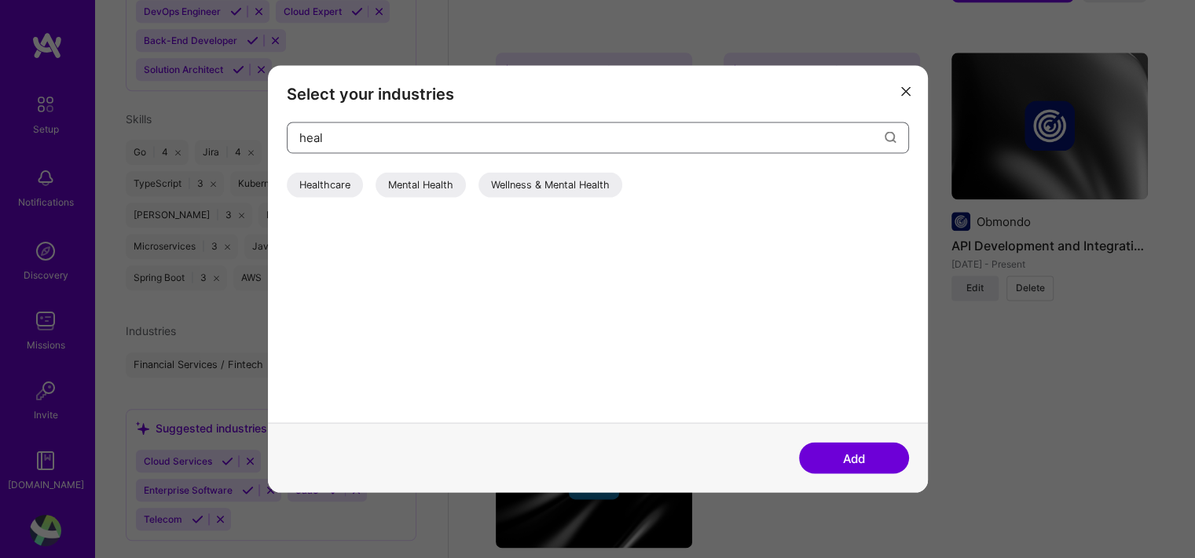
type input "heal"
click at [341, 171] on div "heal Healthcare Mental Health Wellness & Mental Health" at bounding box center [598, 273] width 622 height 302
click at [340, 177] on div "Healthcare" at bounding box center [325, 184] width 76 height 25
click at [858, 448] on button "Add" at bounding box center [854, 458] width 110 height 31
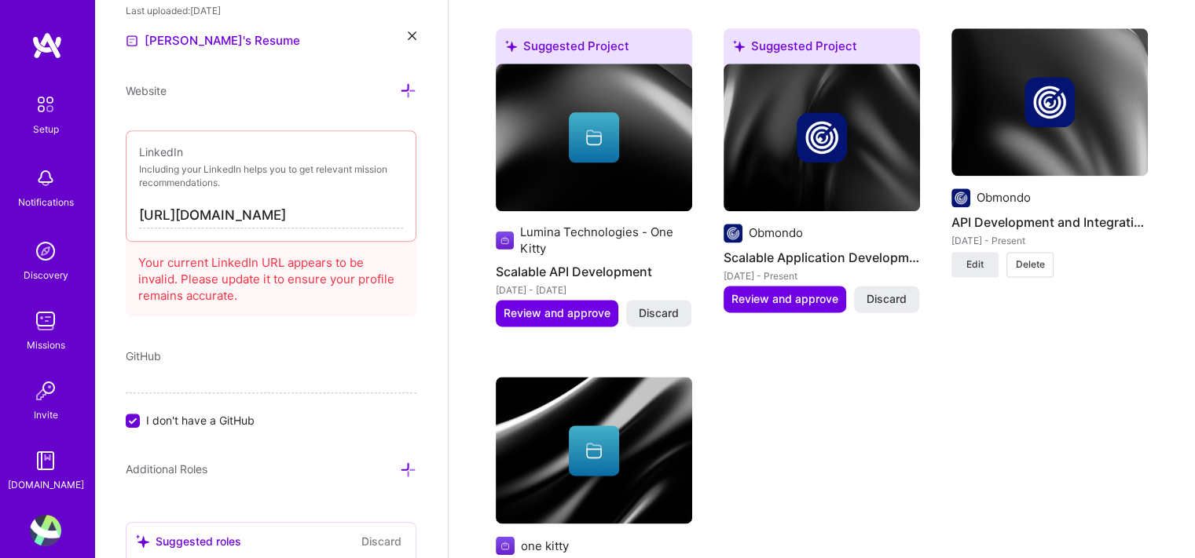
scroll to position [807, 0]
click at [324, 216] on input "[URL][DOMAIN_NAME]" at bounding box center [271, 218] width 264 height 25
click at [353, 214] on input "[URL][DOMAIN_NAME]" at bounding box center [271, 218] width 264 height 25
paste input "[DOMAIN_NAME][URL]"
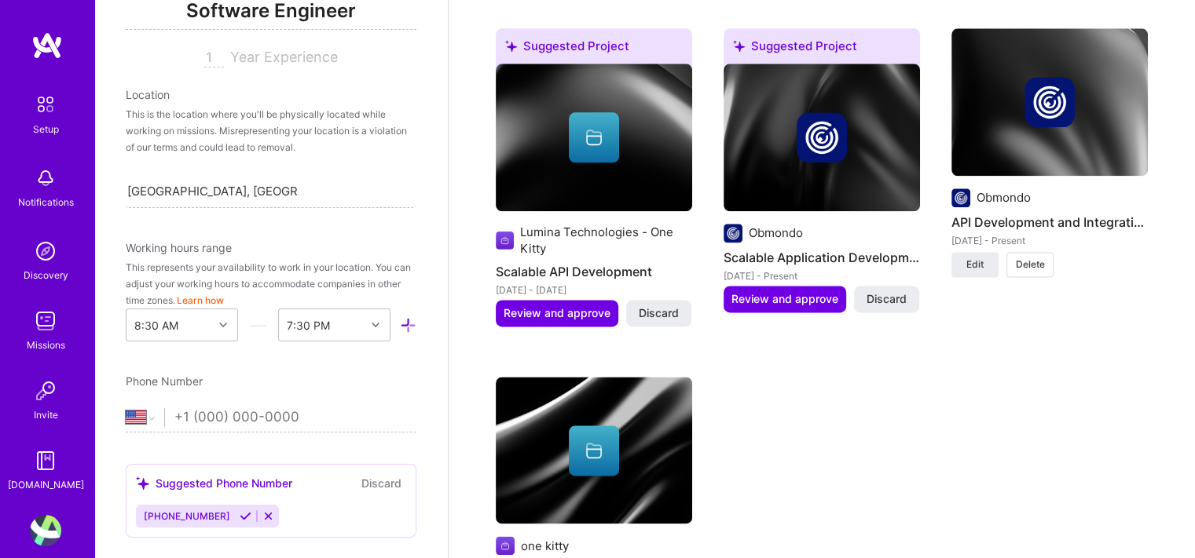
scroll to position [236, 0]
type input "[URL][DOMAIN_NAME]"
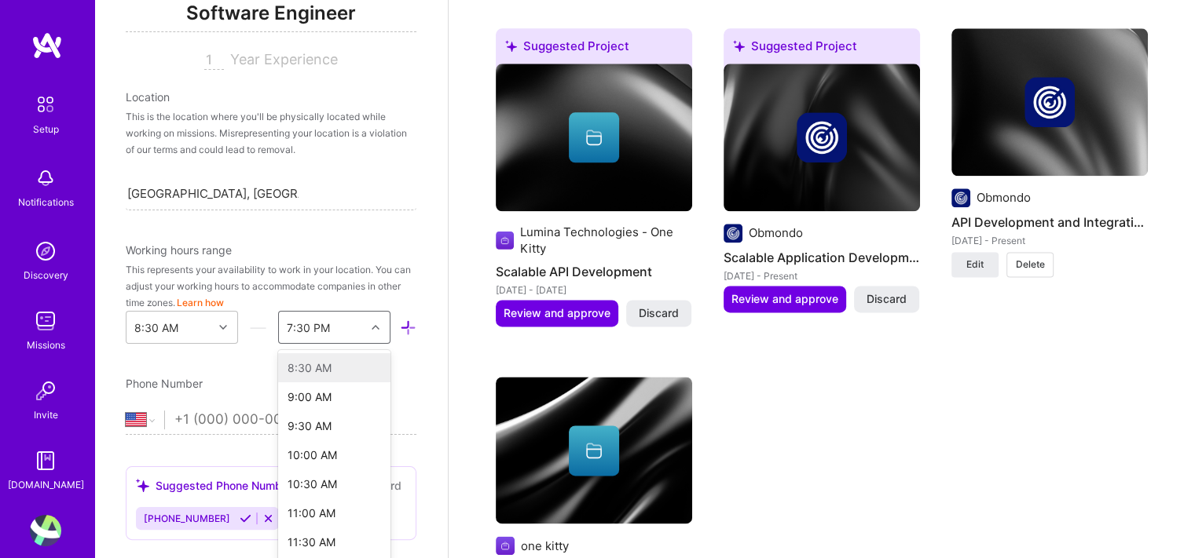
scroll to position [269, 0]
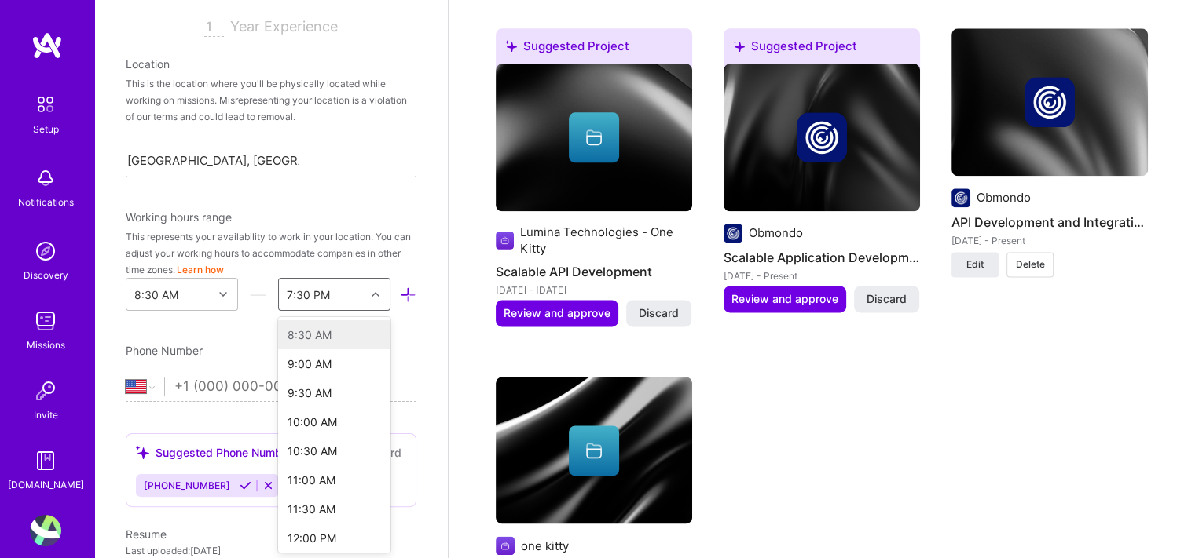
click at [355, 311] on div "option 8:30 AM focused disabled, 1 of 48. 48 results available. Use Up and Down…" at bounding box center [334, 294] width 112 height 33
click at [323, 434] on div "12:00 PM" at bounding box center [334, 429] width 112 height 29
click at [353, 297] on div "12:00 PM" at bounding box center [322, 294] width 86 height 31
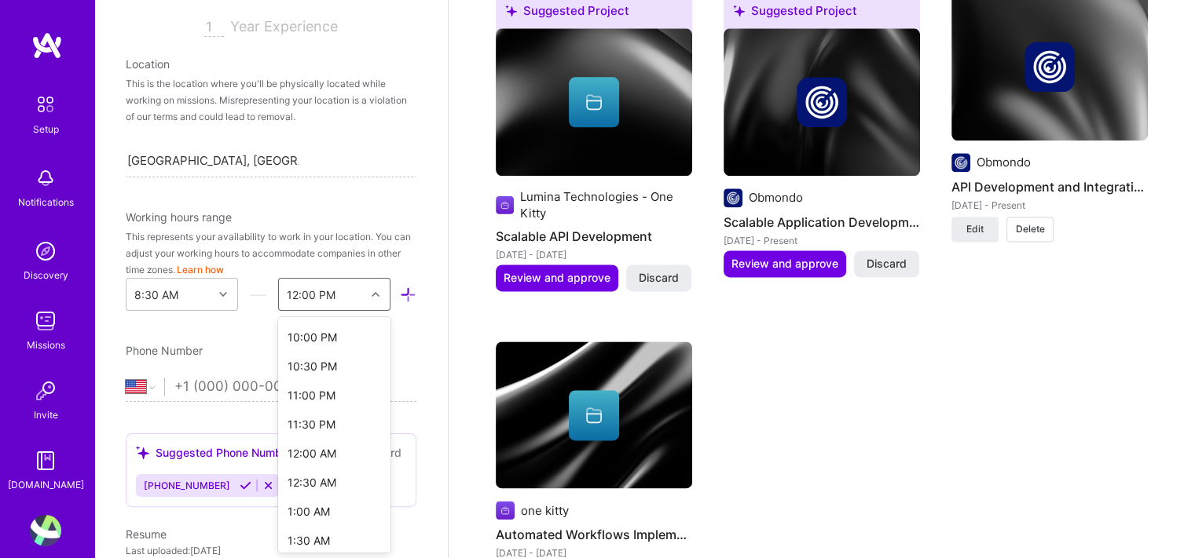
scroll to position [795, 0]
click at [309, 441] on div "12:00 AM" at bounding box center [334, 440] width 112 height 29
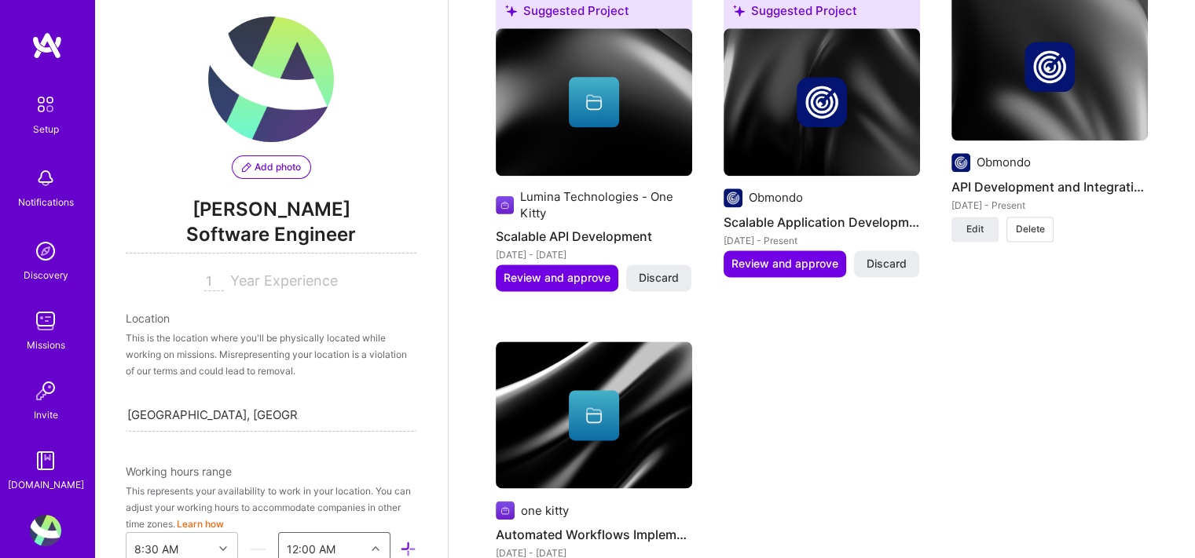
scroll to position [0, 0]
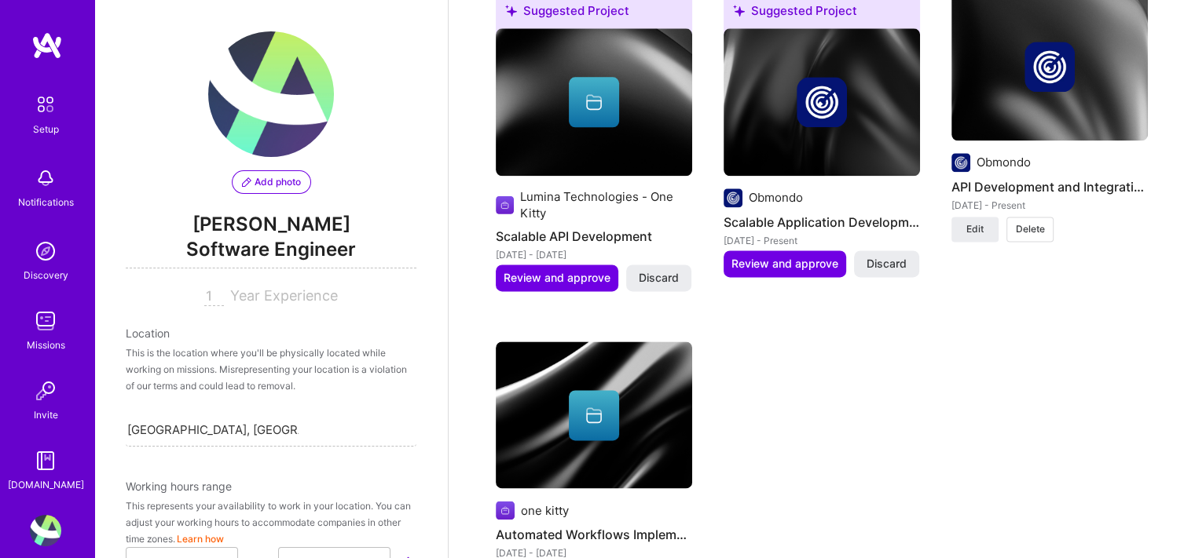
click at [203, 282] on div "Add photo [PERSON_NAME] Software Engineer 1 Year Experience" at bounding box center [271, 168] width 291 height 275
click at [205, 297] on input "1" at bounding box center [214, 296] width 20 height 19
type input "2"
click at [382, 332] on div "Location" at bounding box center [271, 333] width 291 height 16
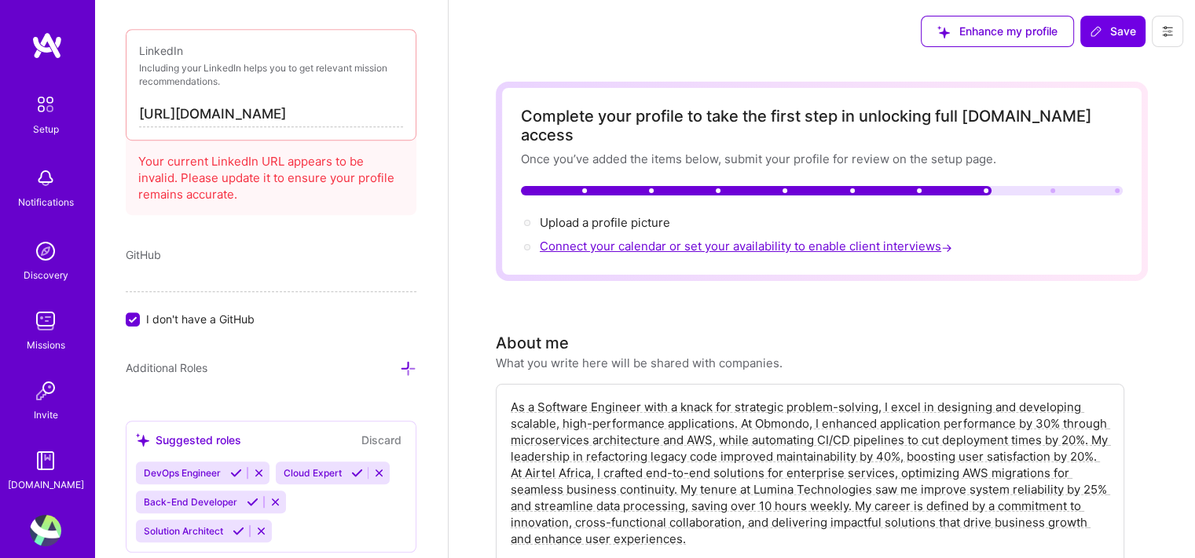
click at [588, 239] on span "Connect your calendar or set your availability to enable client interviews →" at bounding box center [747, 246] width 415 height 15
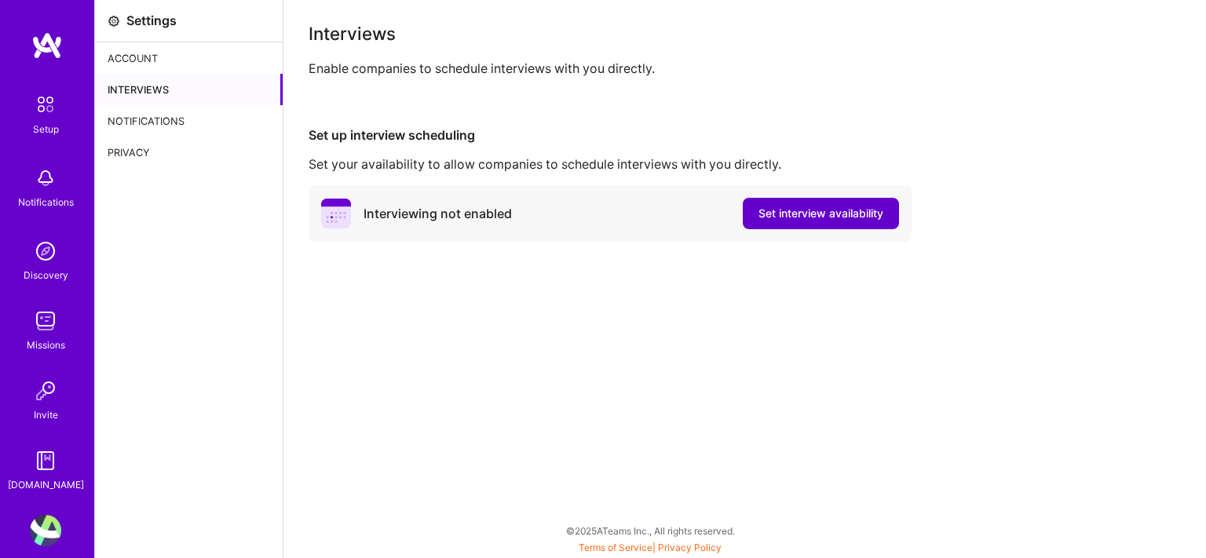
click at [771, 217] on span "Set interview availability" at bounding box center [821, 214] width 125 height 16
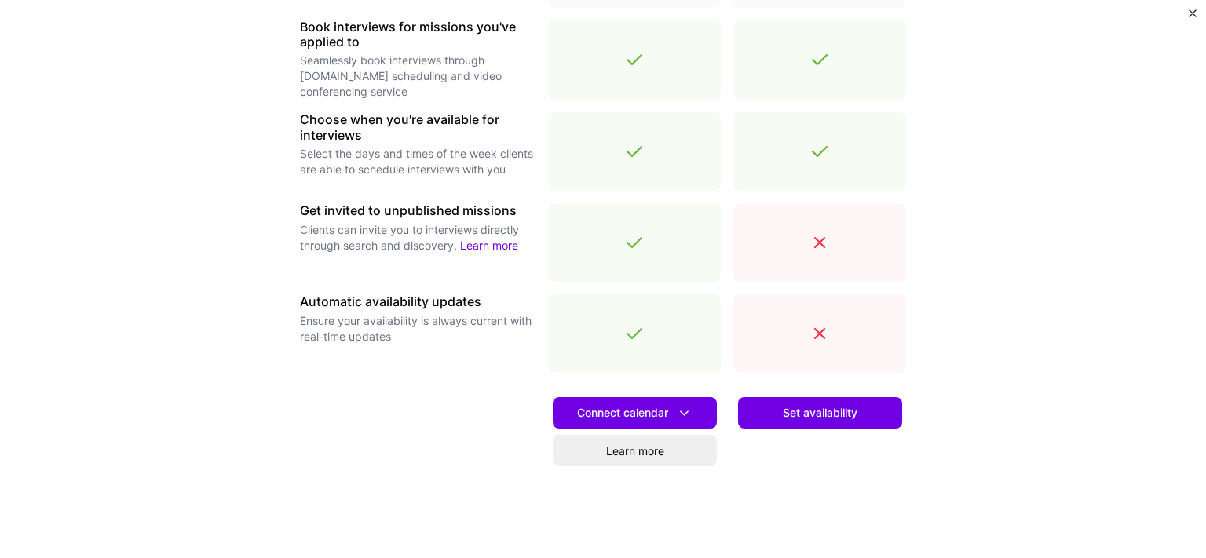
scroll to position [542, 0]
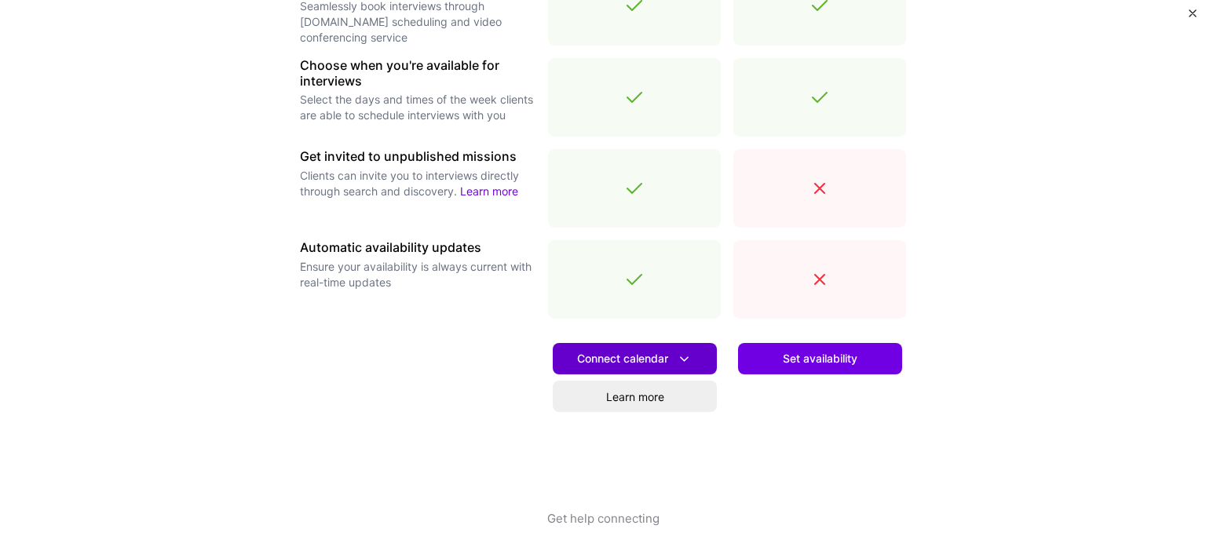
click at [688, 365] on button "Connect calendar" at bounding box center [635, 358] width 164 height 31
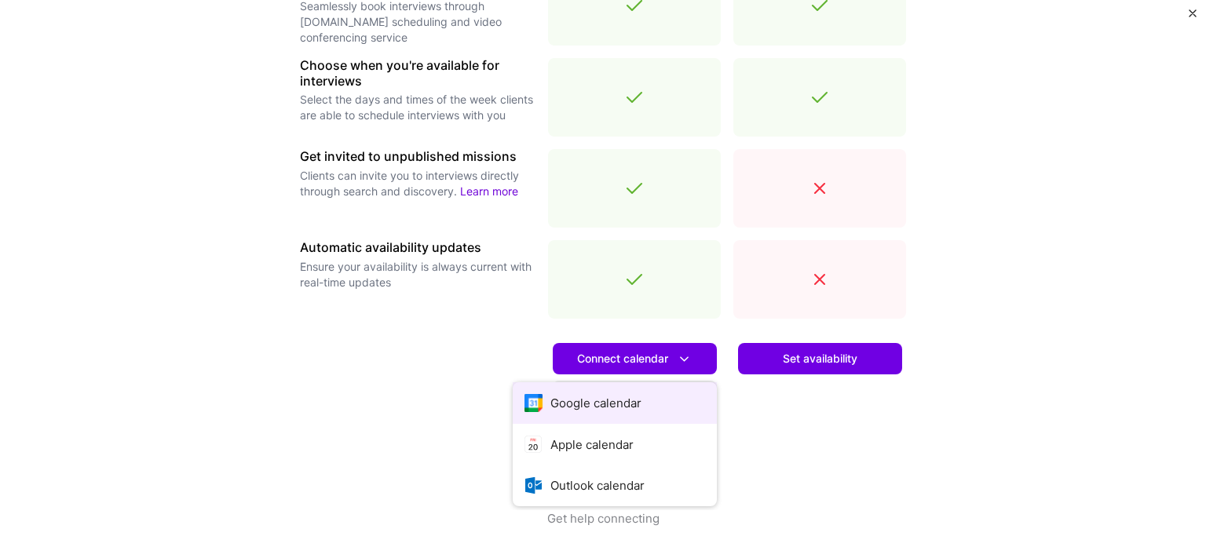
click at [657, 391] on button "Google calendar" at bounding box center [615, 403] width 204 height 42
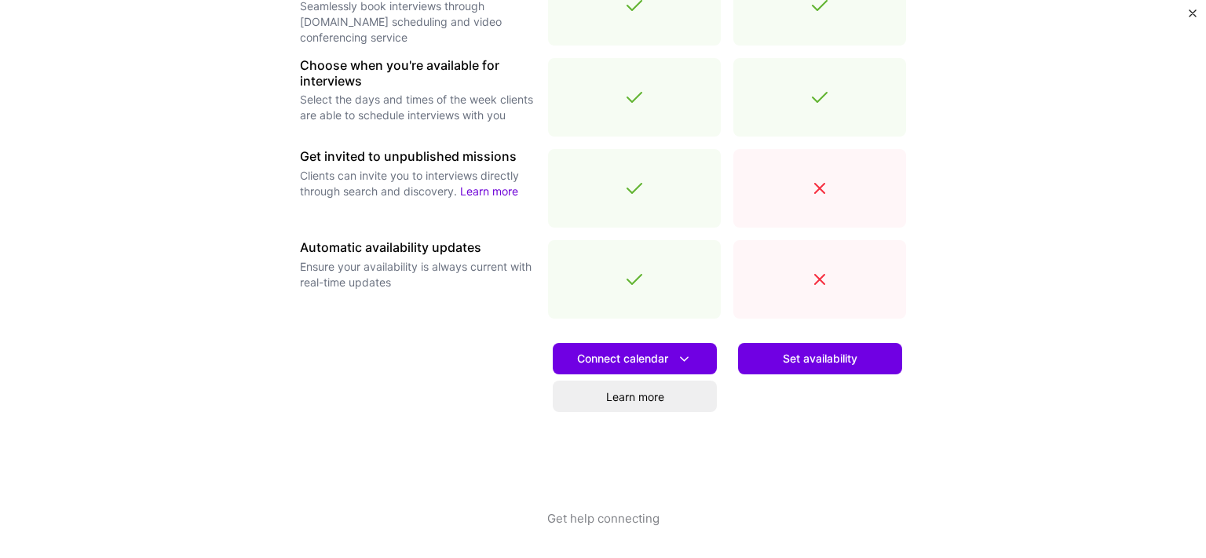
click at [829, 375] on div "Set availability" at bounding box center [820, 420] width 173 height 179
click at [823, 365] on span "Set availability" at bounding box center [820, 359] width 75 height 16
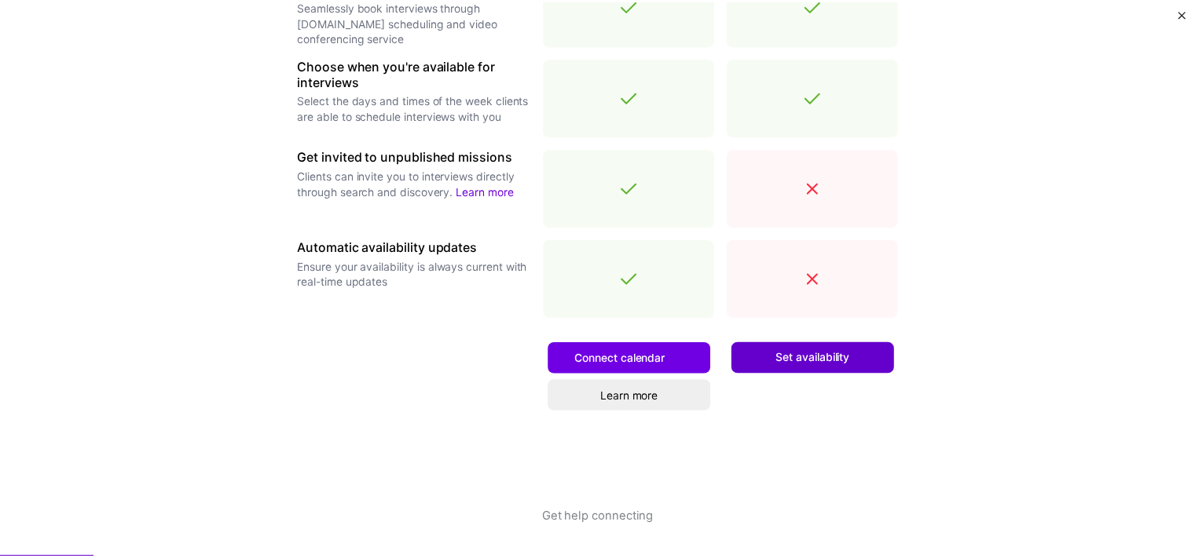
scroll to position [0, 0]
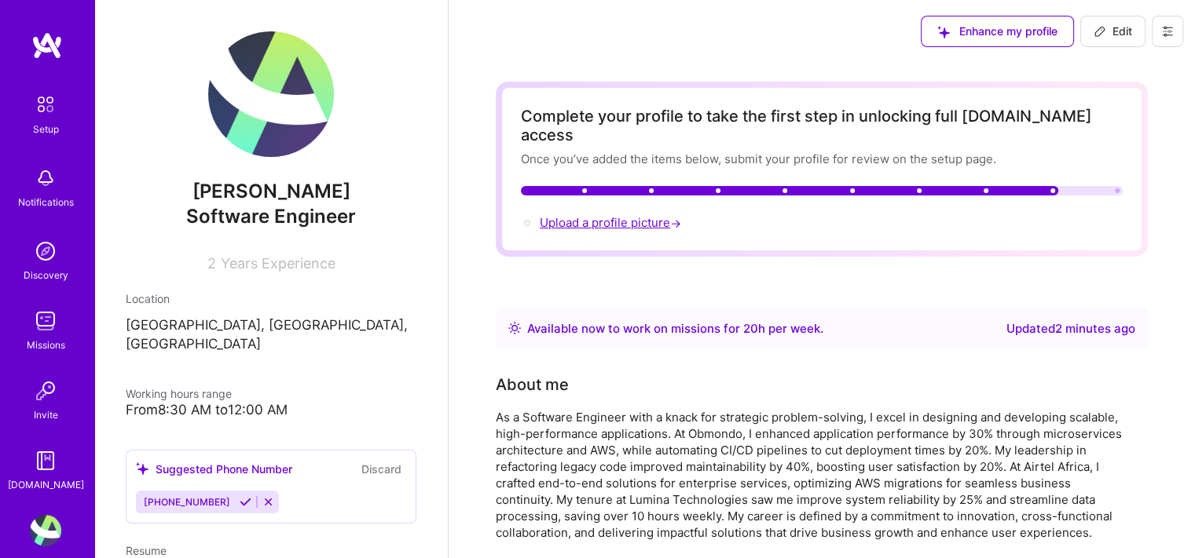
click at [619, 215] on span "Upload a profile picture →" at bounding box center [612, 222] width 145 height 15
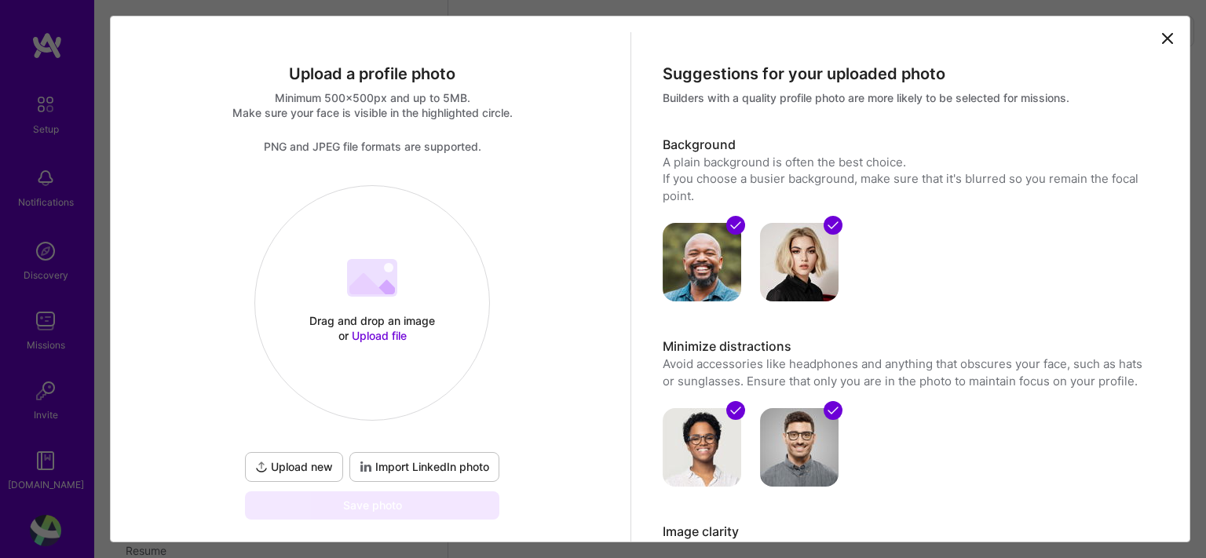
click at [371, 333] on span "Upload file" at bounding box center [379, 335] width 55 height 13
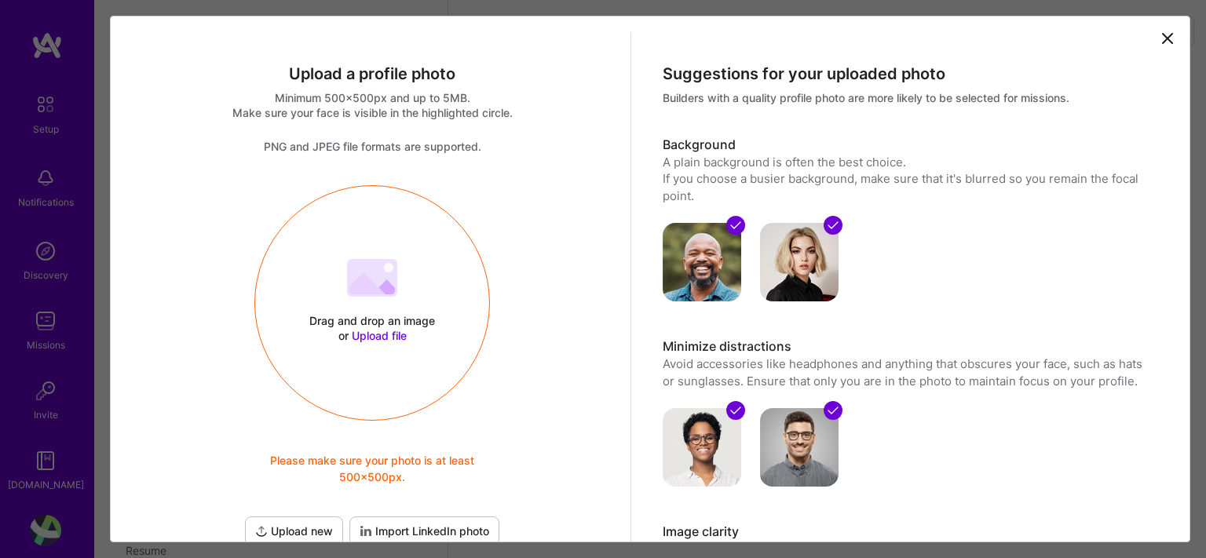
click at [382, 336] on span "Upload file" at bounding box center [379, 335] width 55 height 13
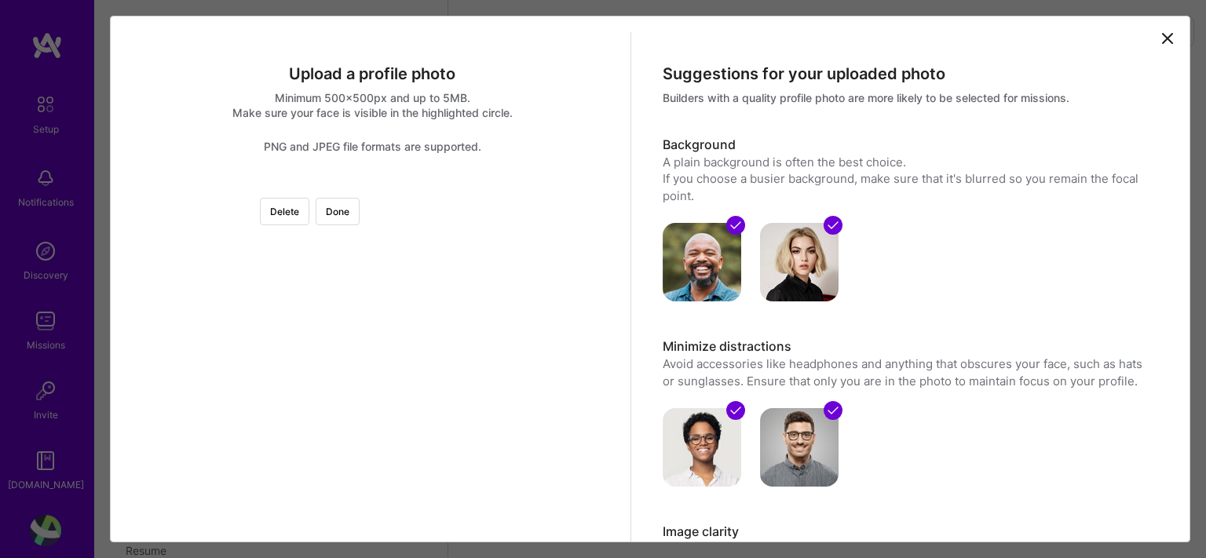
scroll to position [110, 0]
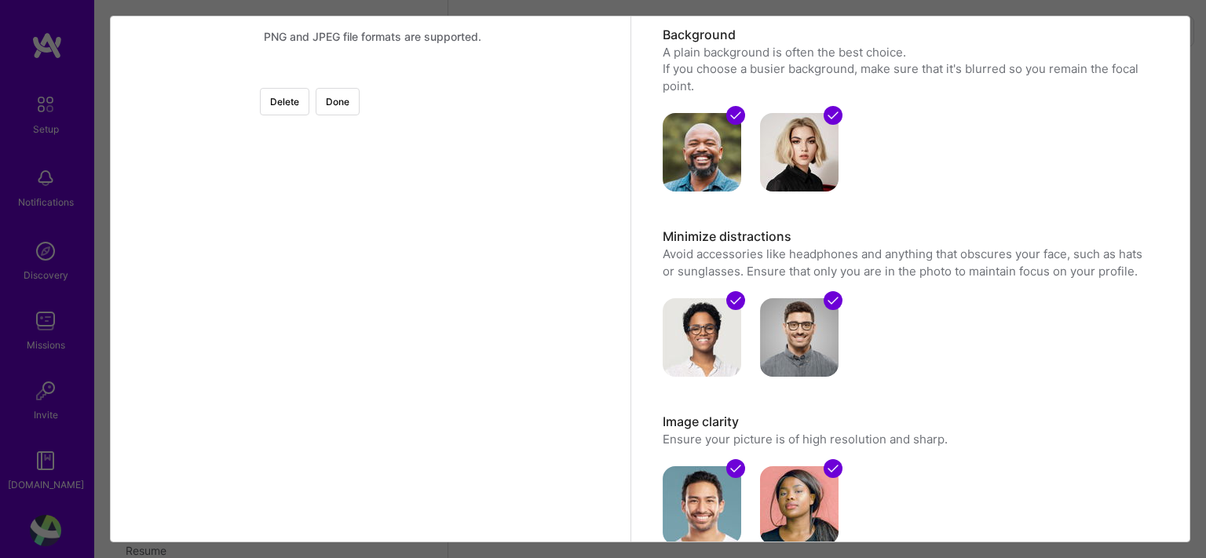
click at [444, 315] on div at bounding box center [597, 300] width 451 height 451
click at [400, 283] on div at bounding box center [597, 300] width 451 height 451
click at [372, 291] on div at bounding box center [597, 300] width 451 height 451
click at [372, 337] on div at bounding box center [597, 300] width 451 height 451
click at [372, 311] on div at bounding box center [597, 300] width 451 height 451
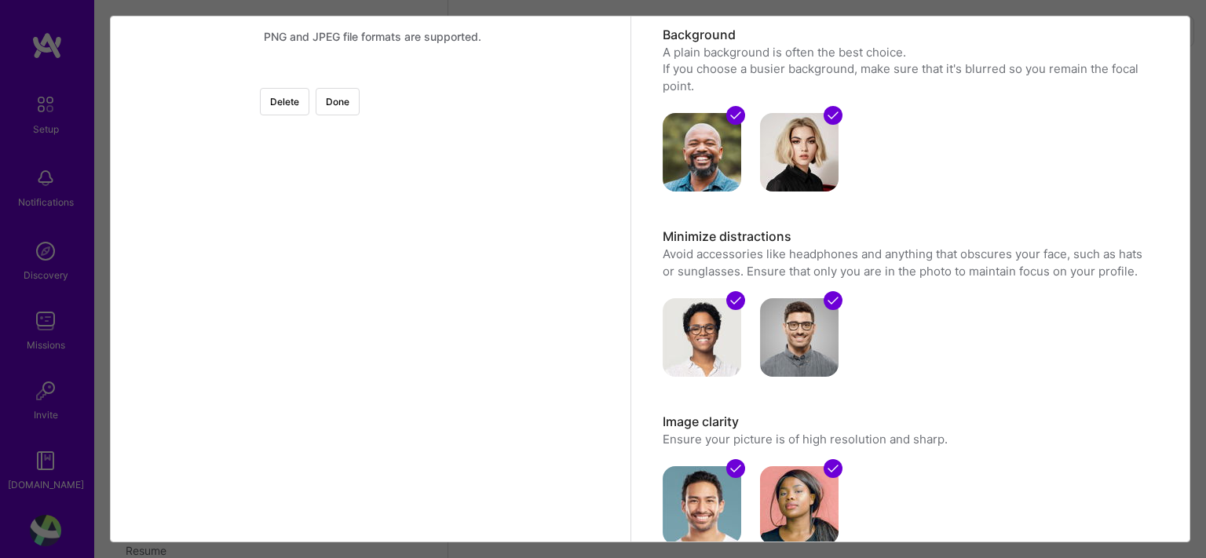
click at [372, 311] on div at bounding box center [597, 300] width 451 height 451
click at [408, 271] on div at bounding box center [633, 300] width 451 height 451
click at [410, 308] on div at bounding box center [633, 300] width 451 height 451
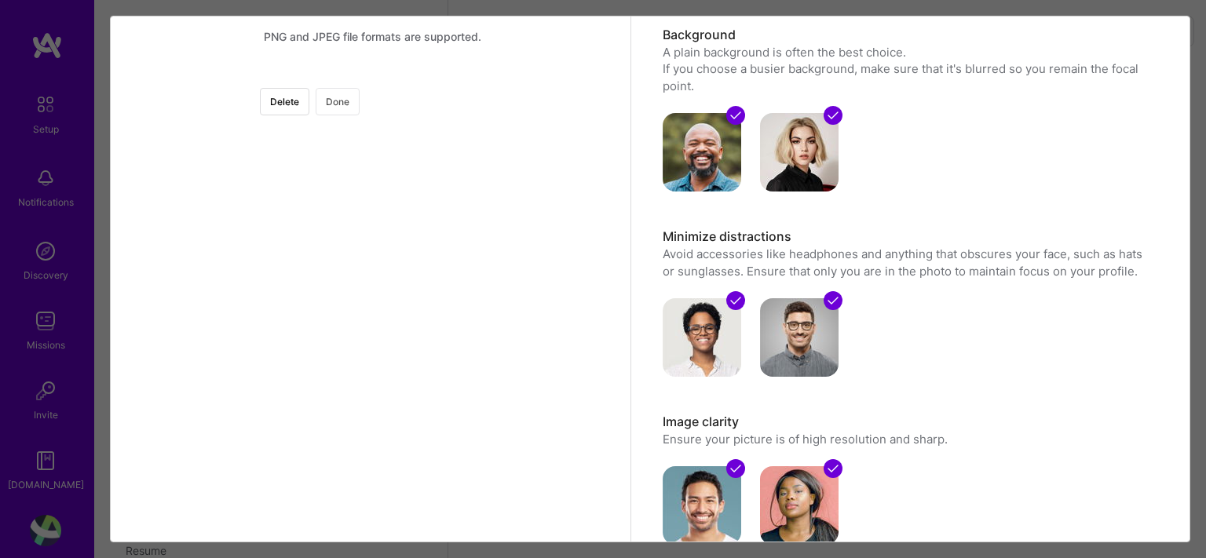
click at [360, 106] on button "Done" at bounding box center [338, 101] width 44 height 27
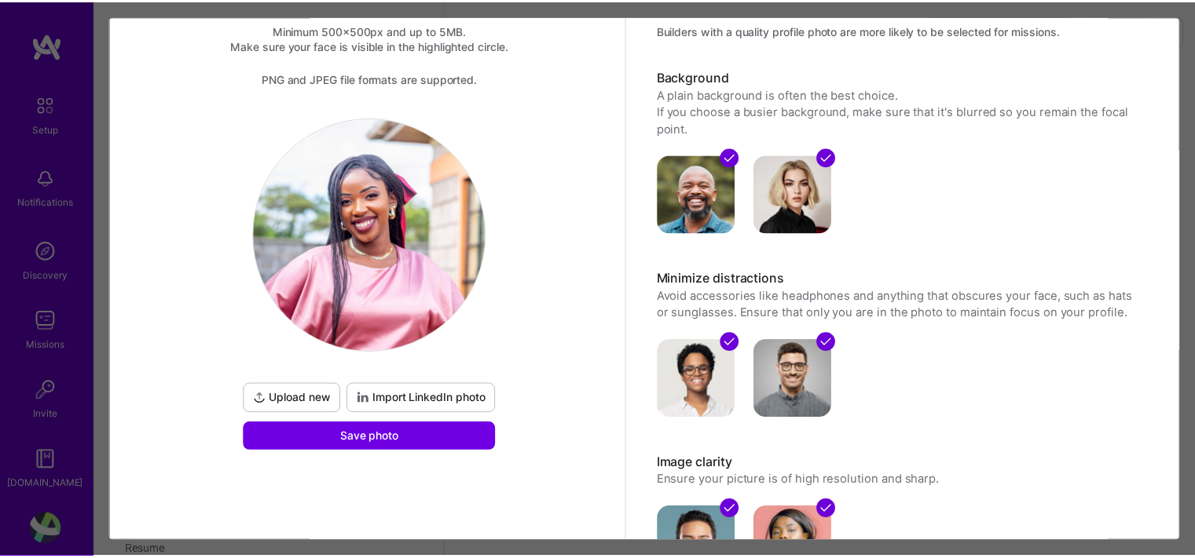
scroll to position [184, 0]
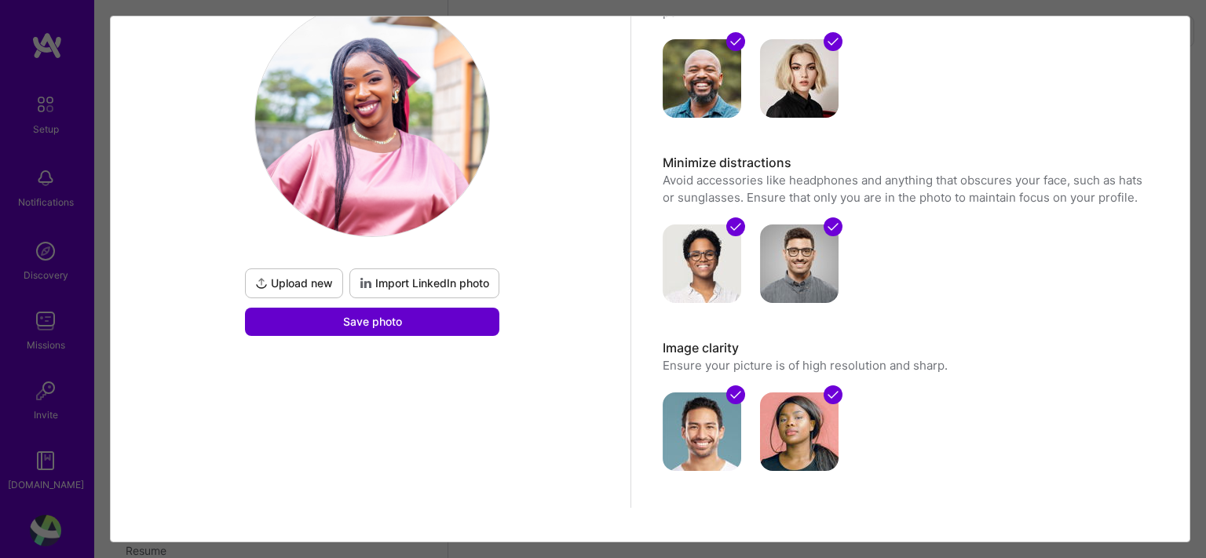
click at [452, 316] on button "Save photo" at bounding box center [372, 322] width 254 height 28
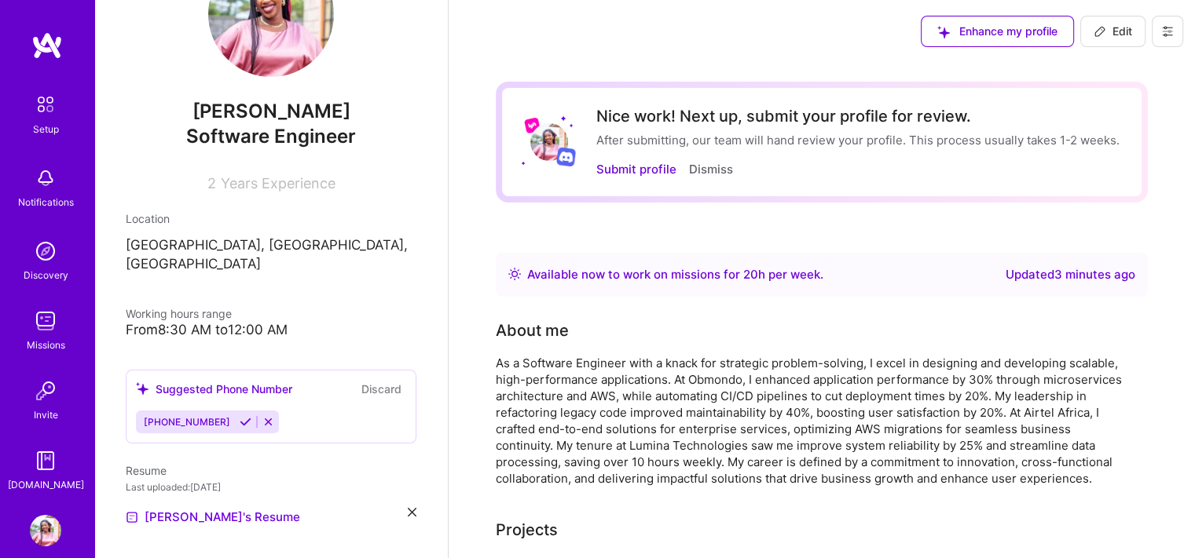
scroll to position [0, 0]
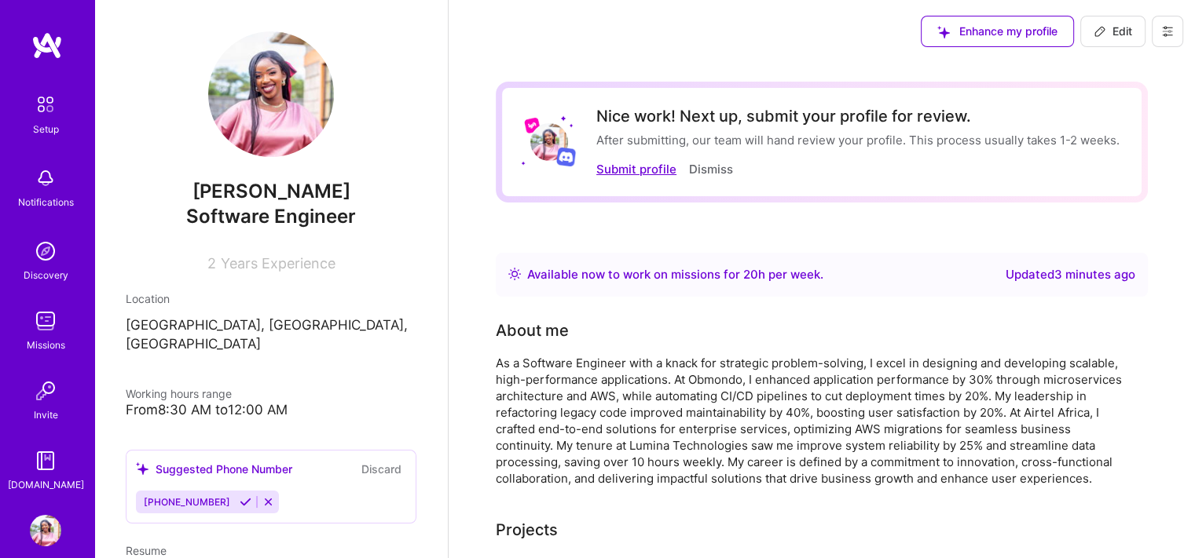
click at [644, 164] on button "Submit profile" at bounding box center [636, 169] width 80 height 16
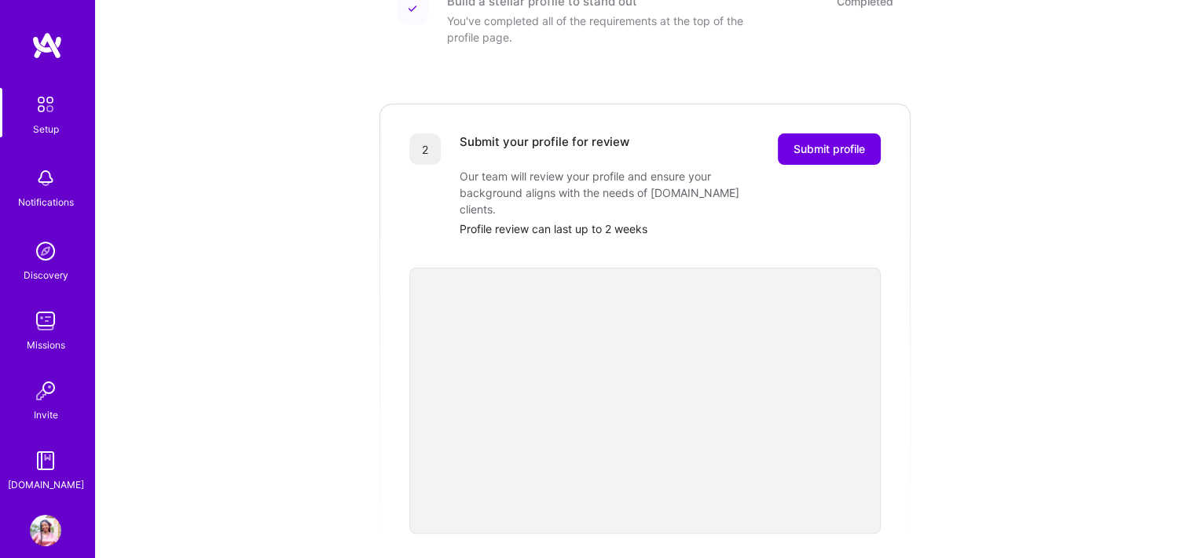
scroll to position [256, 0]
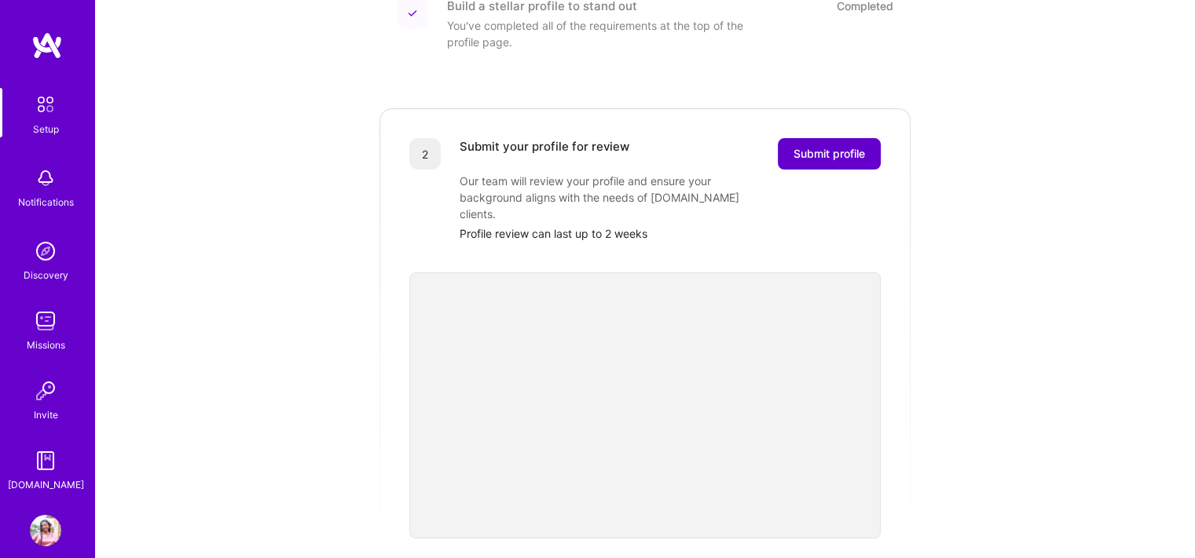
click at [803, 148] on button "Submit profile" at bounding box center [829, 153] width 103 height 31
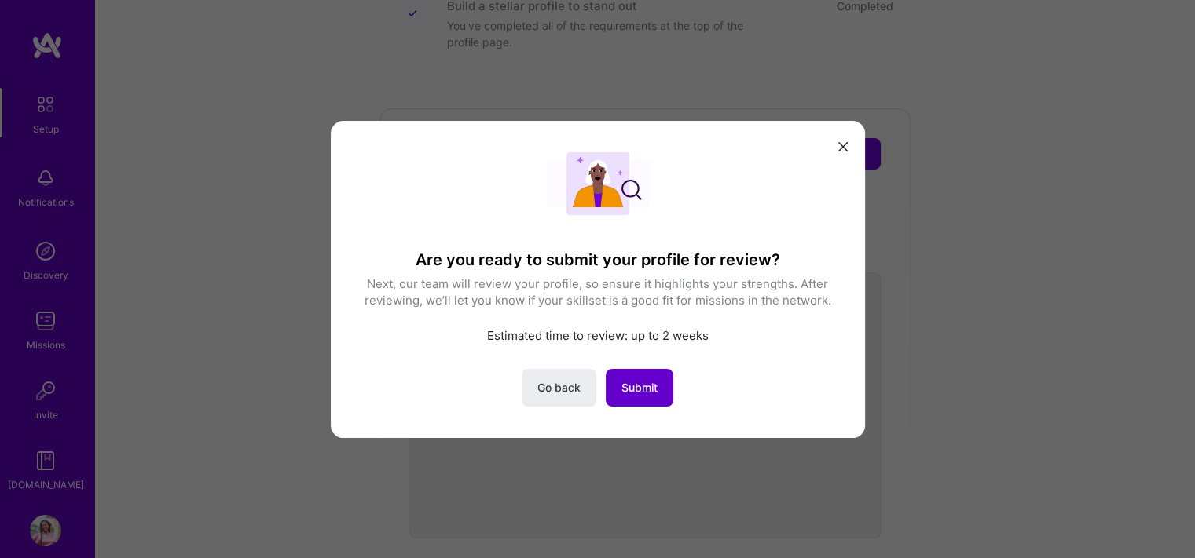
click at [629, 396] on button "Submit" at bounding box center [640, 387] width 68 height 38
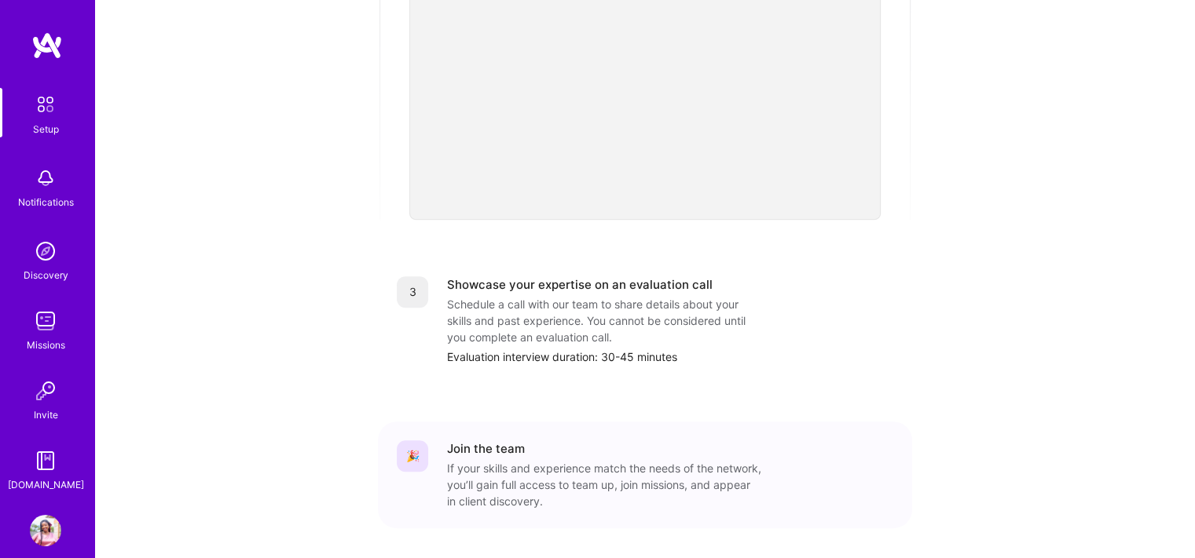
scroll to position [530, 0]
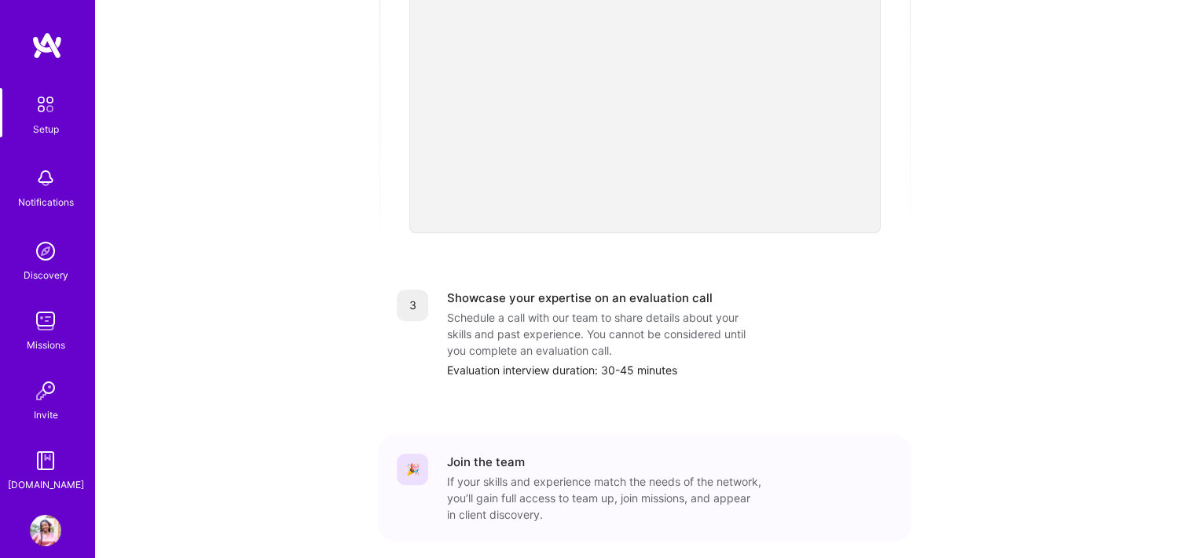
click at [601, 320] on div "Schedule a call with our team to share details about your skills and past exper…" at bounding box center [604, 333] width 314 height 49
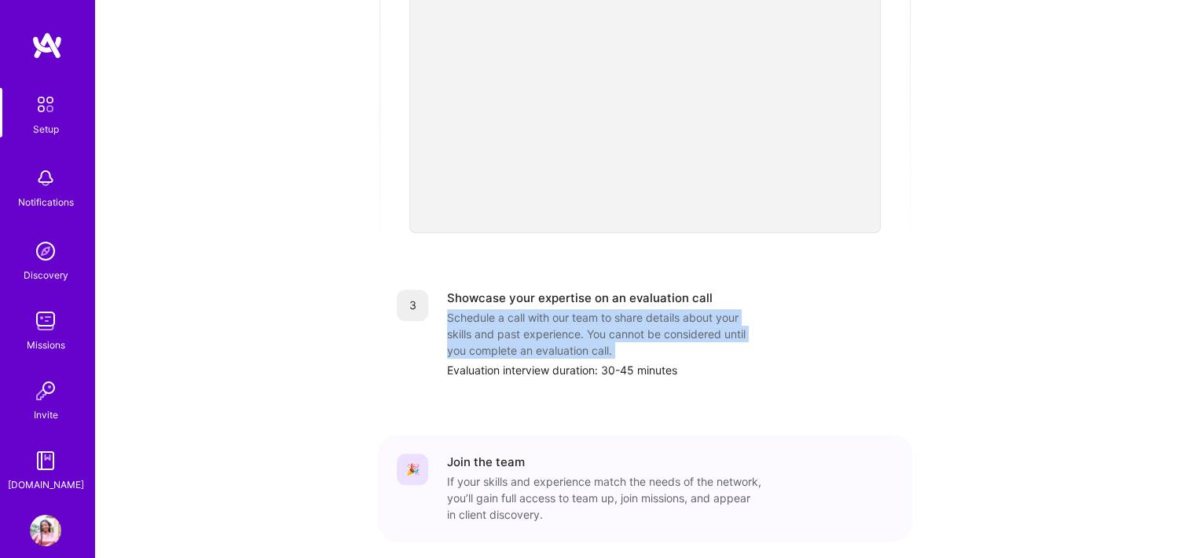
click at [601, 320] on div "Schedule a call with our team to share details about your skills and past exper…" at bounding box center [604, 333] width 314 height 49
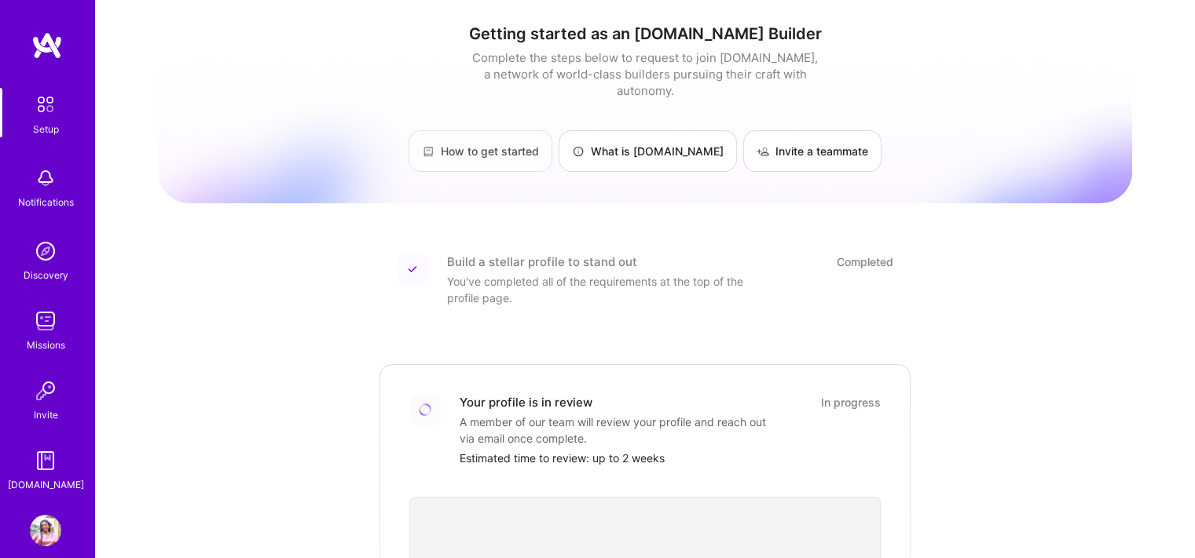
click at [525, 137] on link "How to get started" at bounding box center [480, 151] width 144 height 42
